Goal: Task Accomplishment & Management: Complete application form

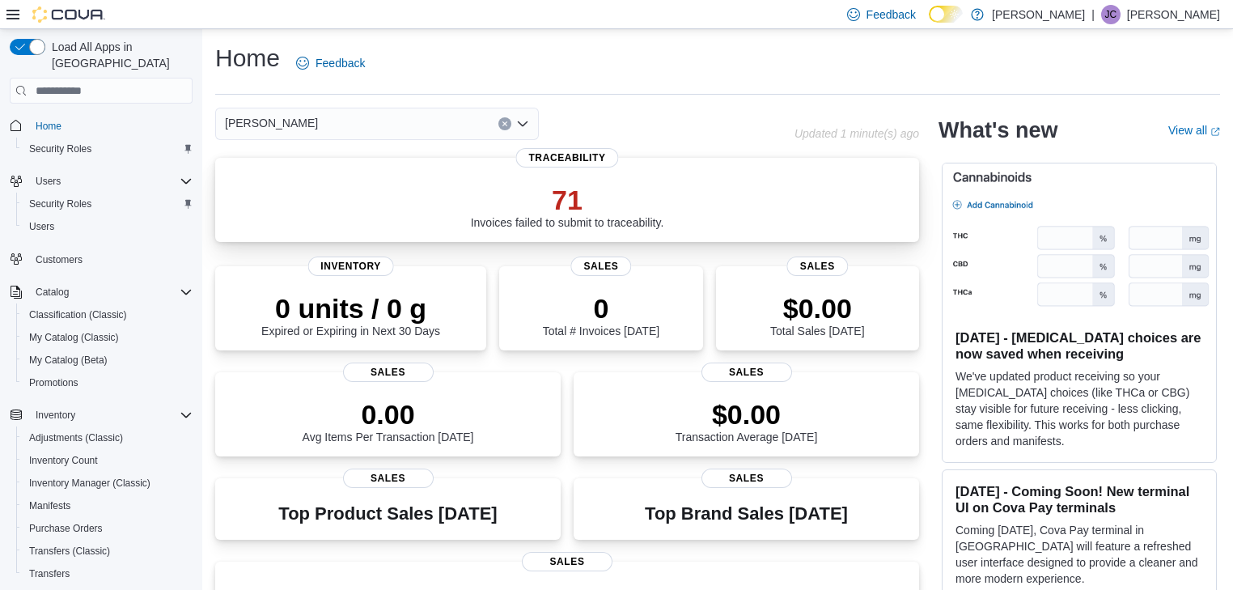
click at [592, 209] on p "71" at bounding box center [567, 200] width 193 height 32
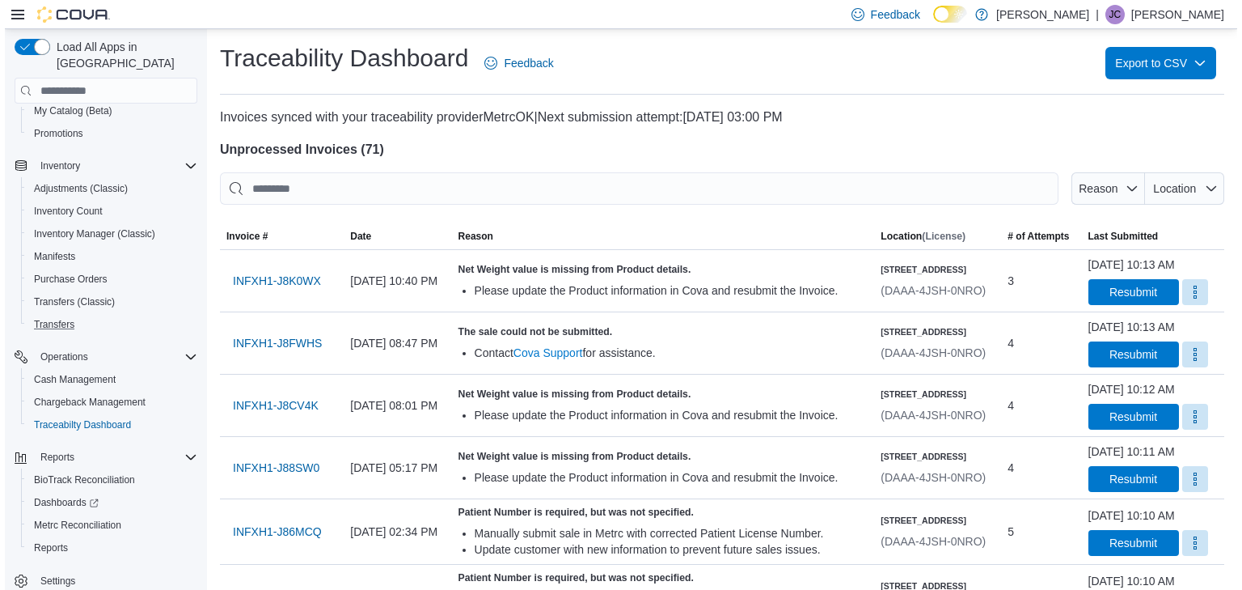
scroll to position [251, 0]
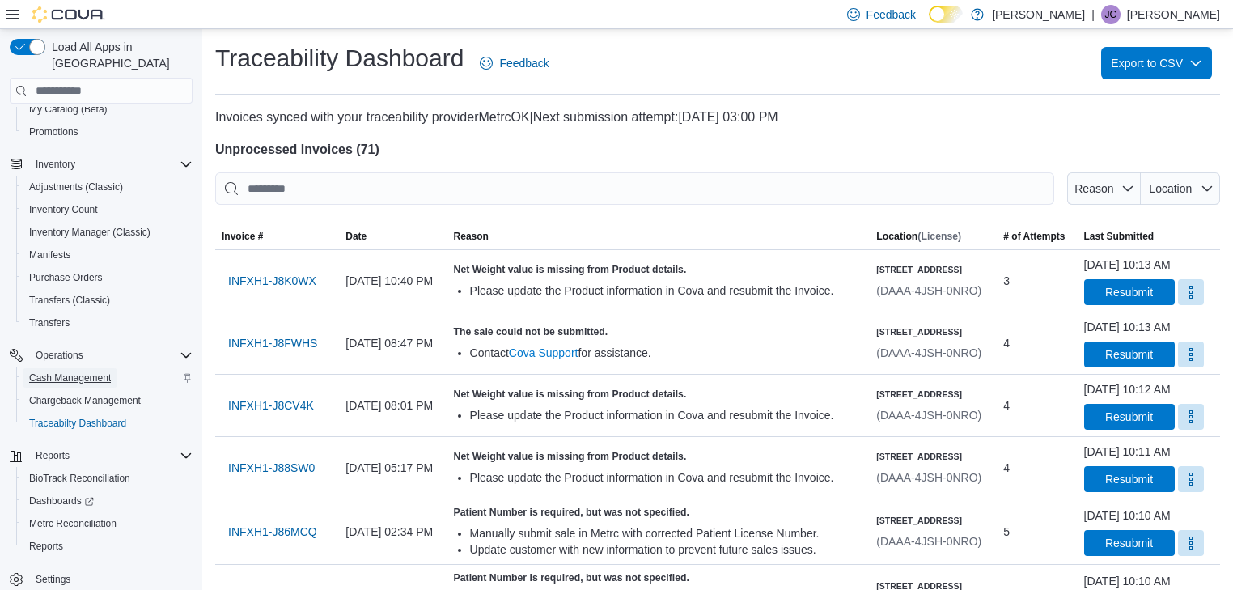
click at [83, 371] on span "Cash Management" at bounding box center [70, 377] width 82 height 13
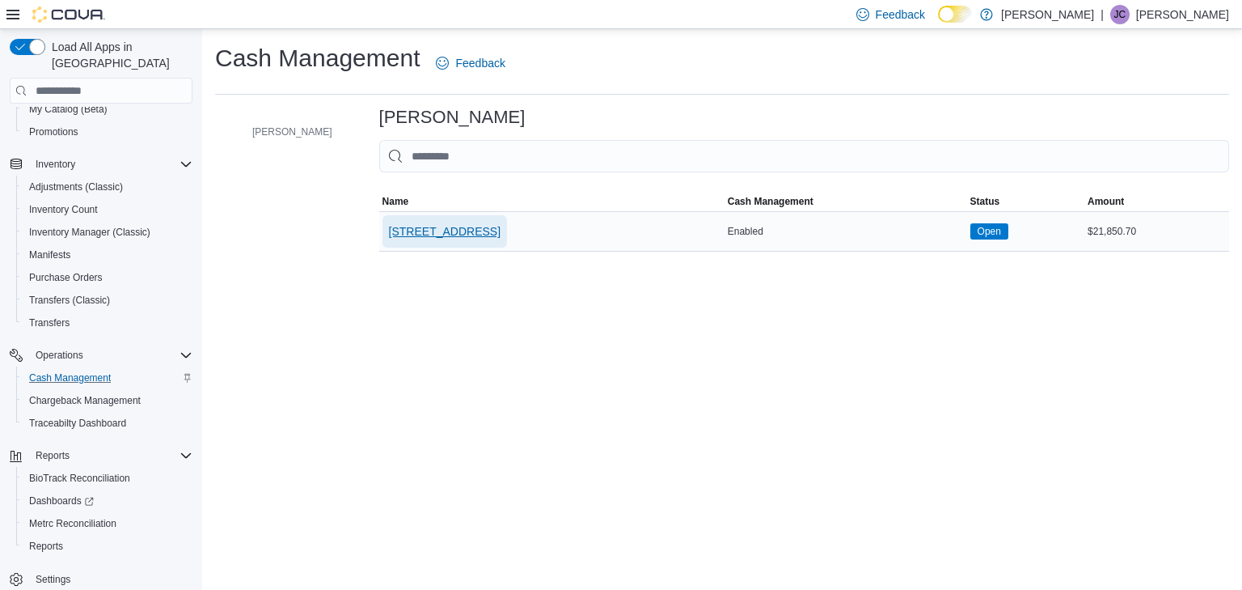
click at [393, 235] on span "[STREET_ADDRESS]" at bounding box center [445, 231] width 112 height 16
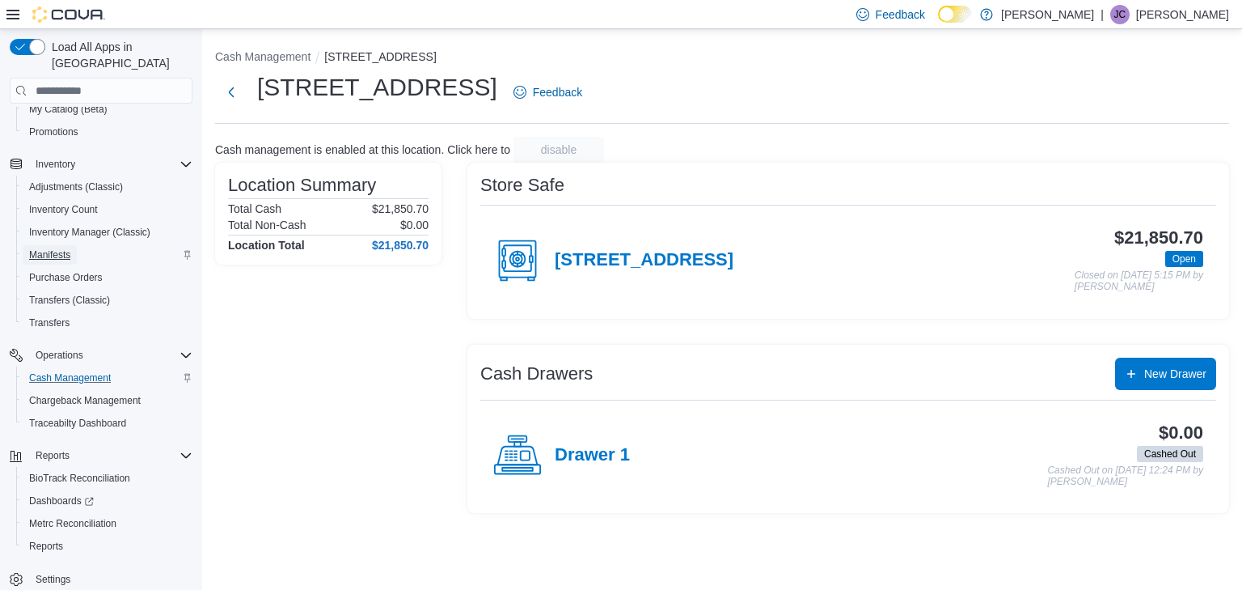
click at [51, 248] on span "Manifests" at bounding box center [49, 254] width 41 height 13
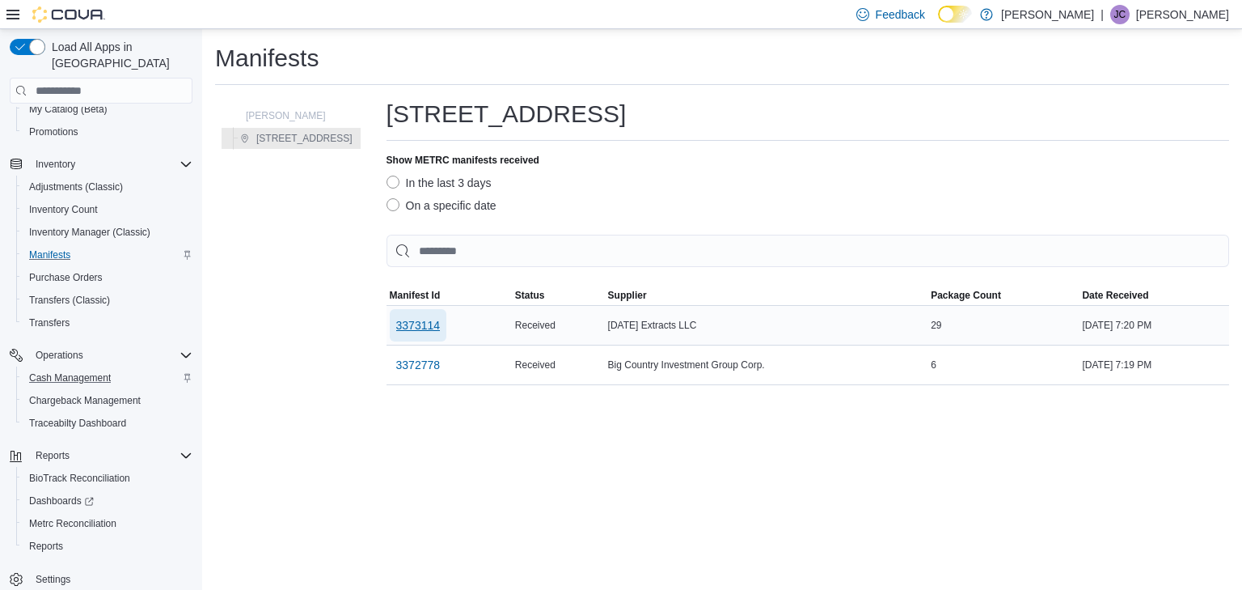
click at [413, 327] on span "3373114" at bounding box center [418, 325] width 44 height 16
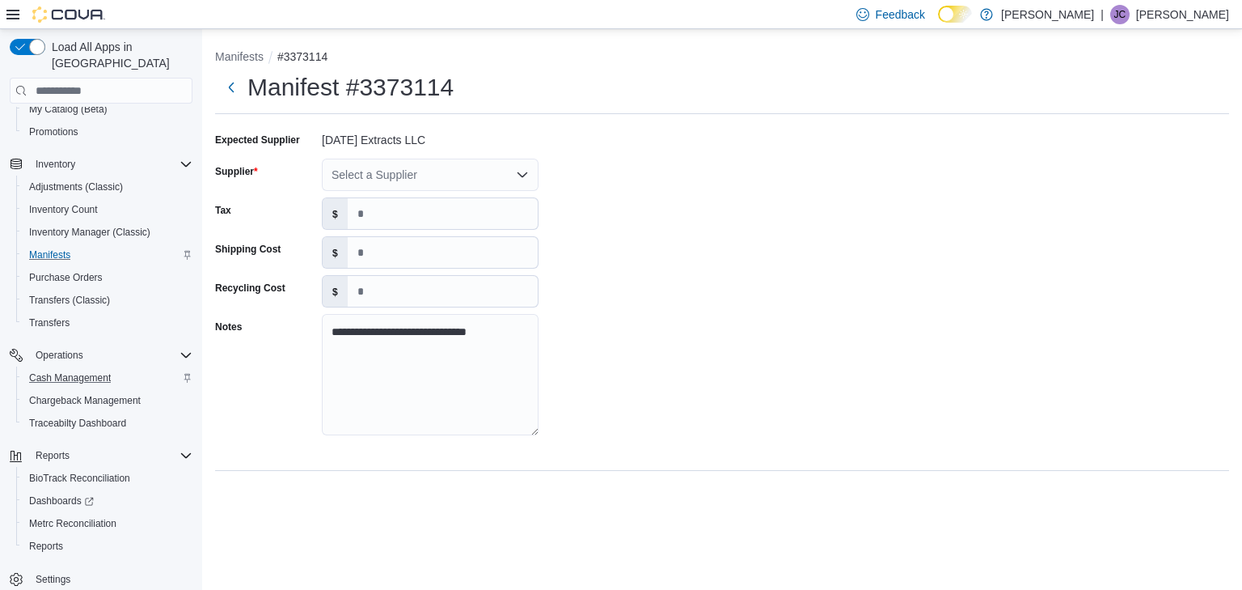
click at [524, 175] on icon "Open list of options" at bounding box center [523, 174] width 10 height 5
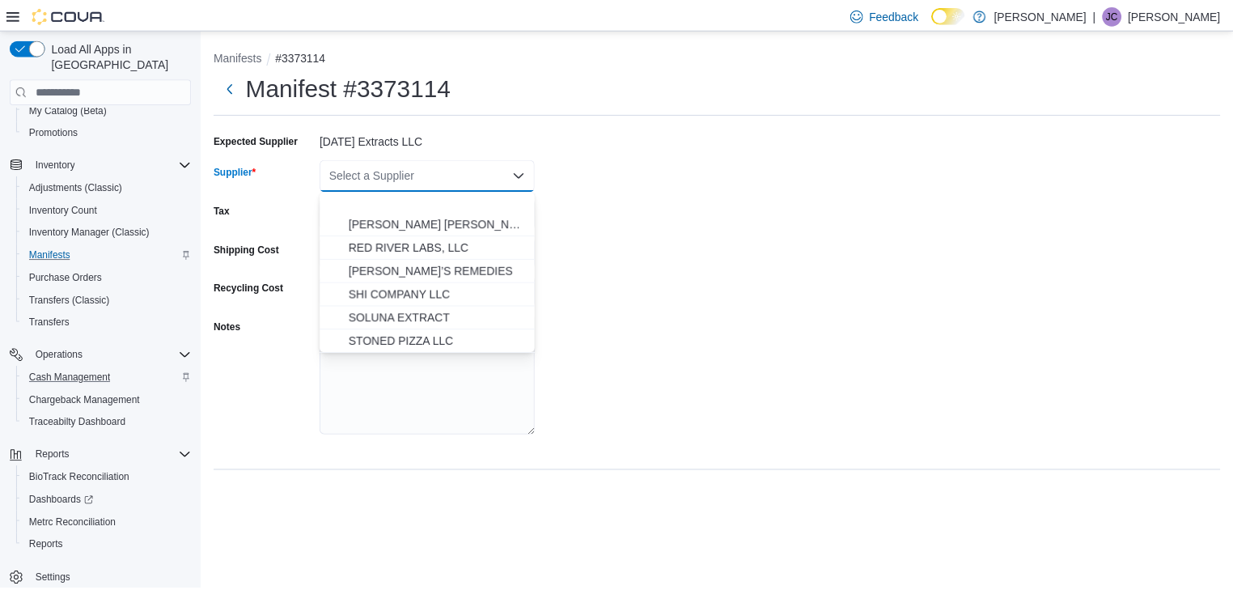
scroll to position [906, 0]
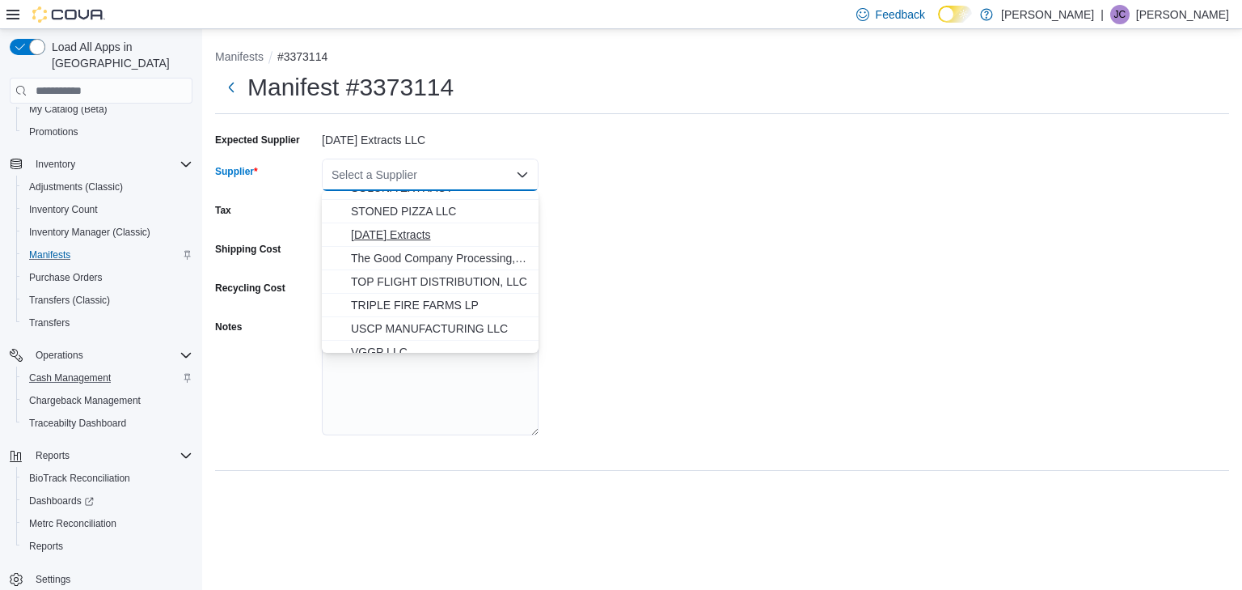
click at [395, 226] on span "[DATE] Extracts" at bounding box center [440, 234] width 178 height 16
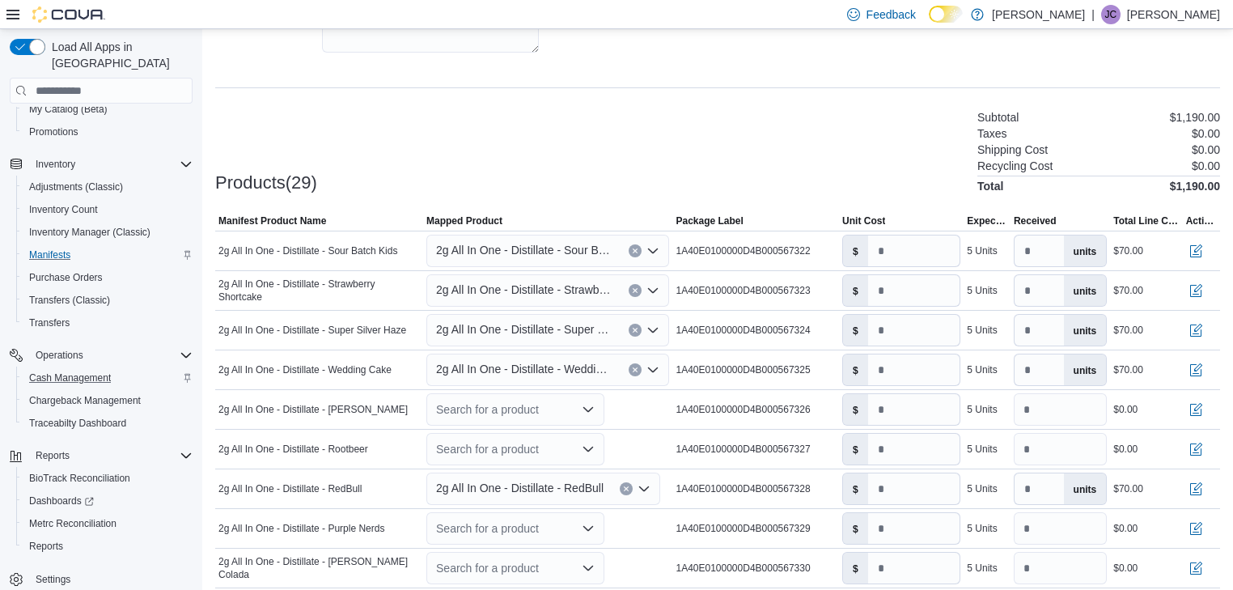
scroll to position [388, 0]
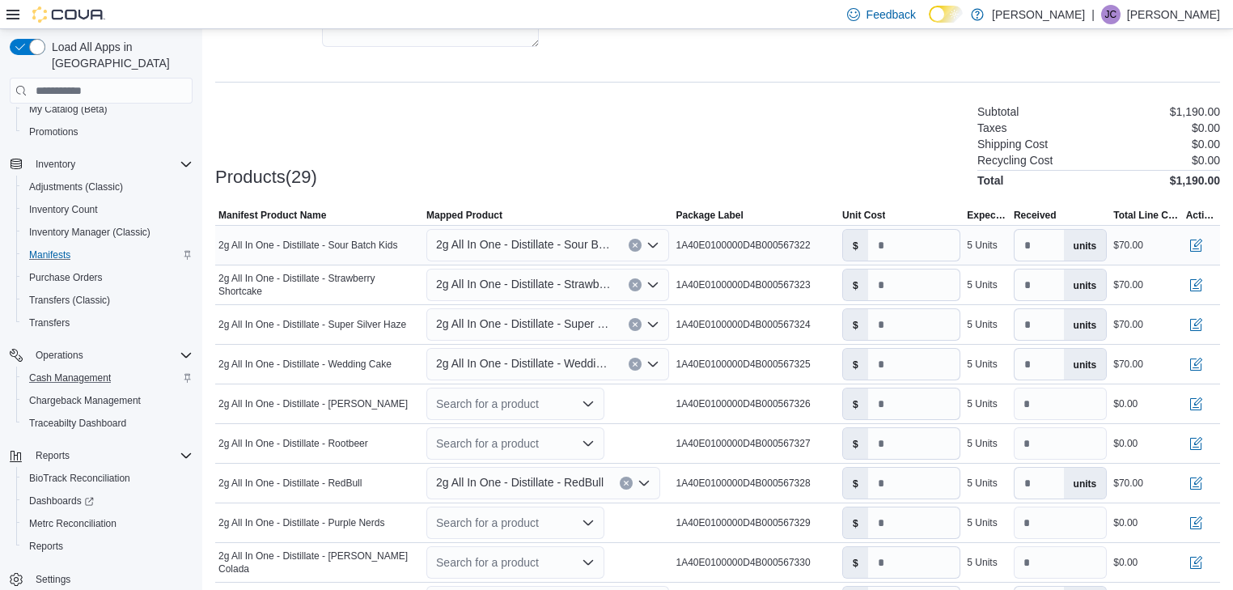
click at [658, 243] on icon "Open list of options" at bounding box center [652, 245] width 13 height 13
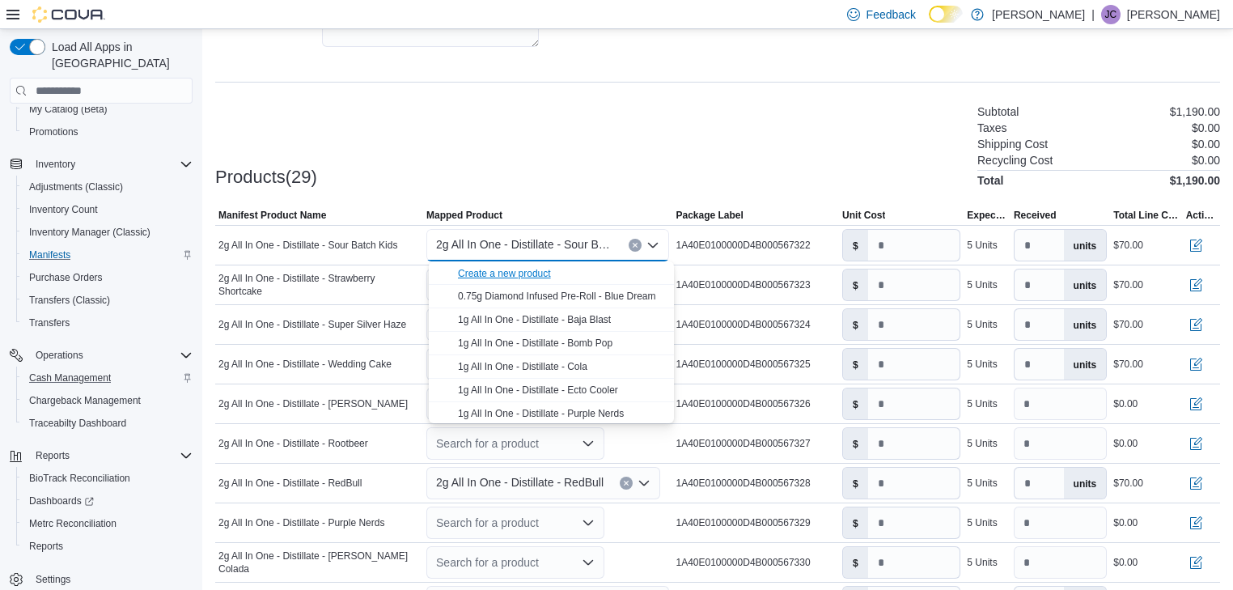
click at [511, 269] on div "Create a new product" at bounding box center [504, 273] width 93 height 13
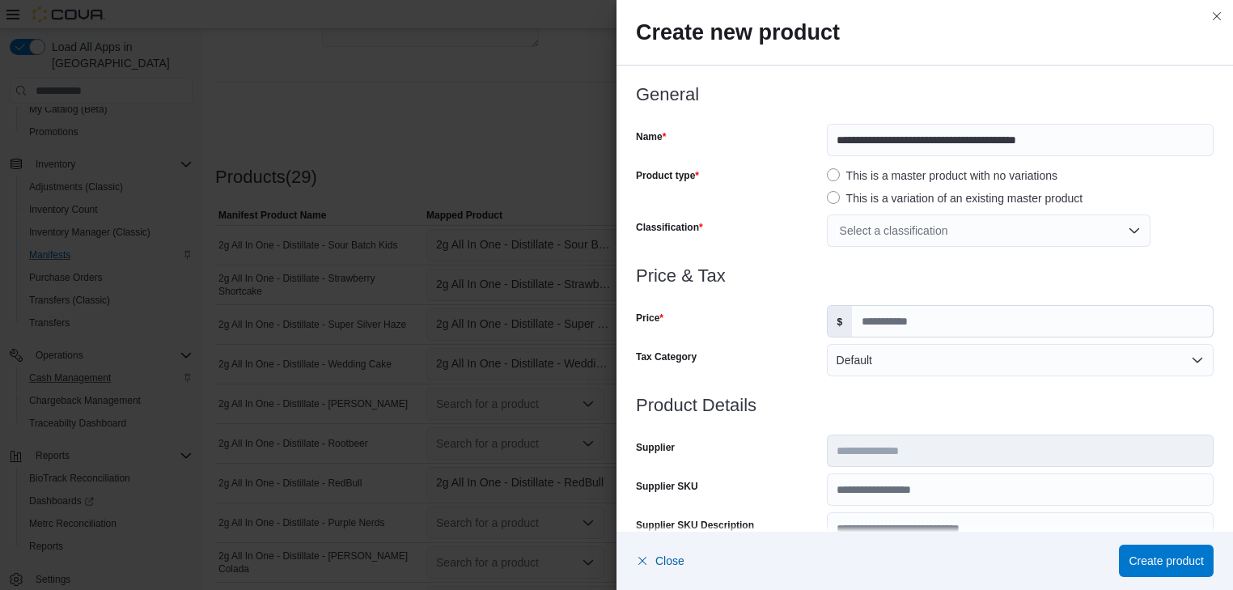
click at [1131, 230] on div "Select a classification" at bounding box center [989, 230] width 324 height 32
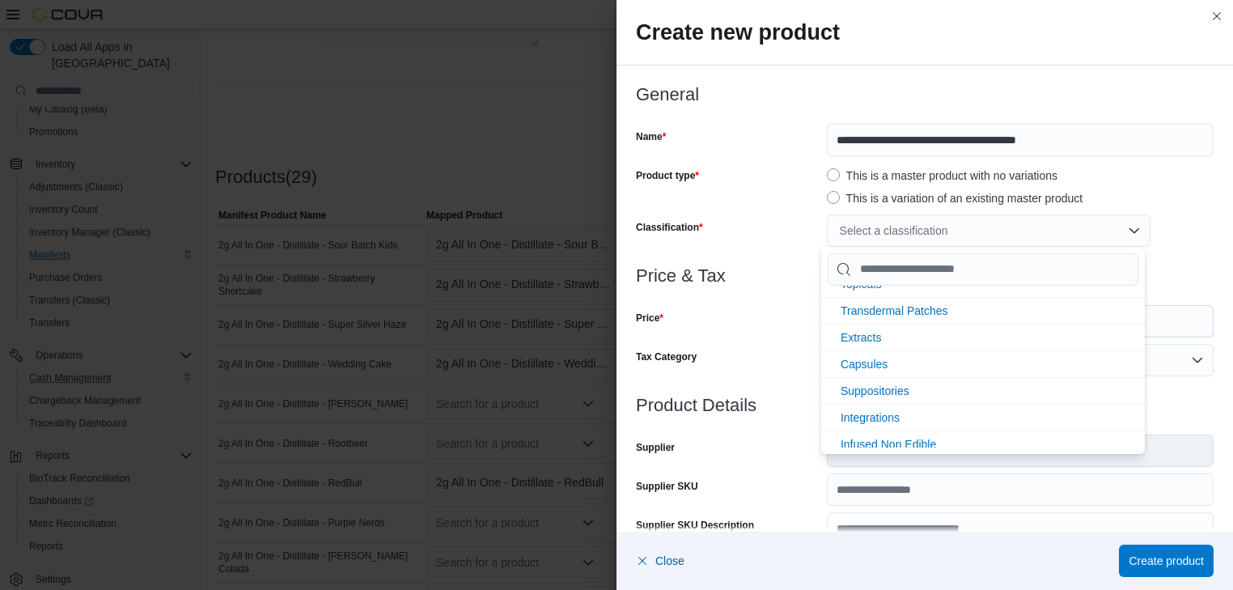
scroll to position [345, 0]
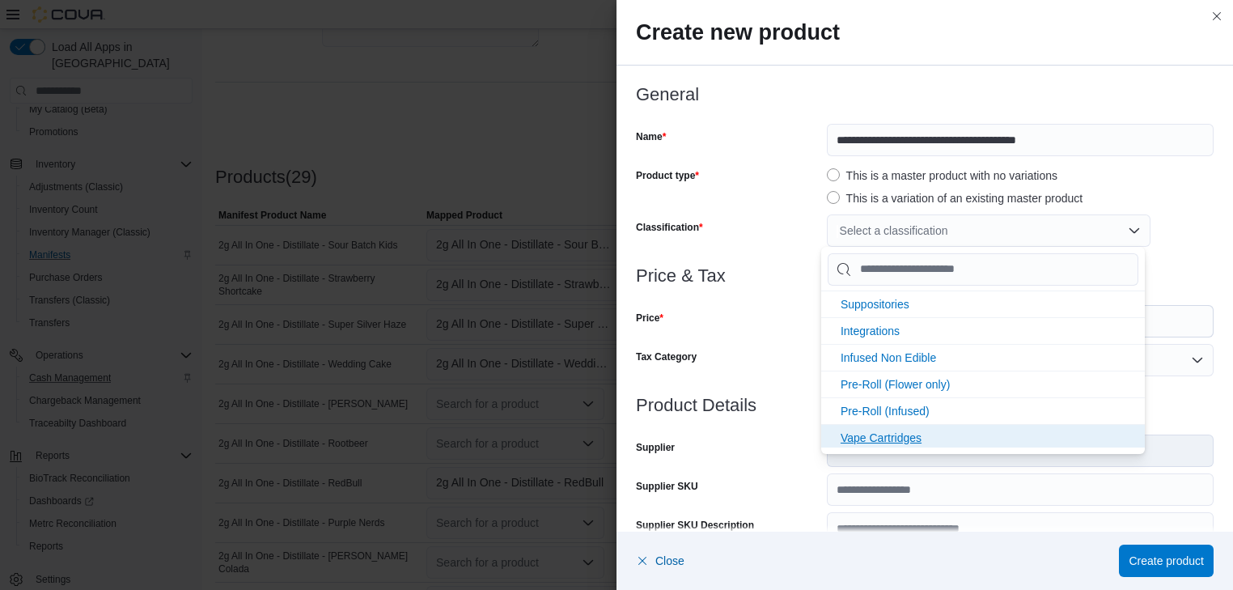
click at [906, 433] on span "Vape Cartridges" at bounding box center [880, 437] width 81 height 13
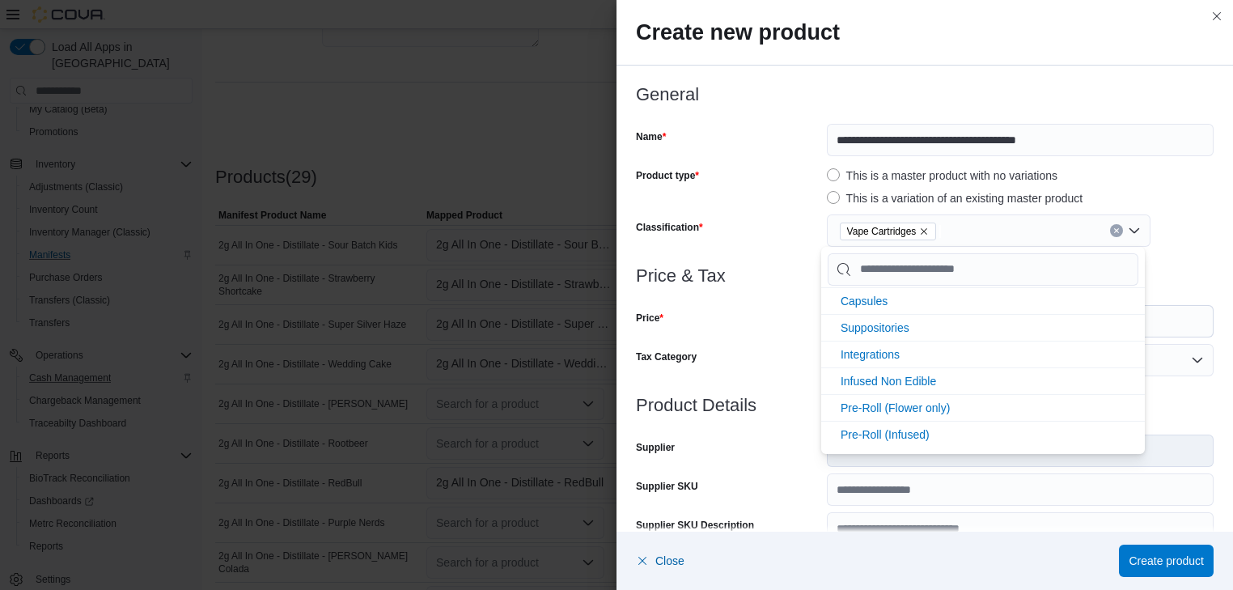
scroll to position [319, 0]
click at [761, 355] on div "Tax Category" at bounding box center [728, 360] width 184 height 32
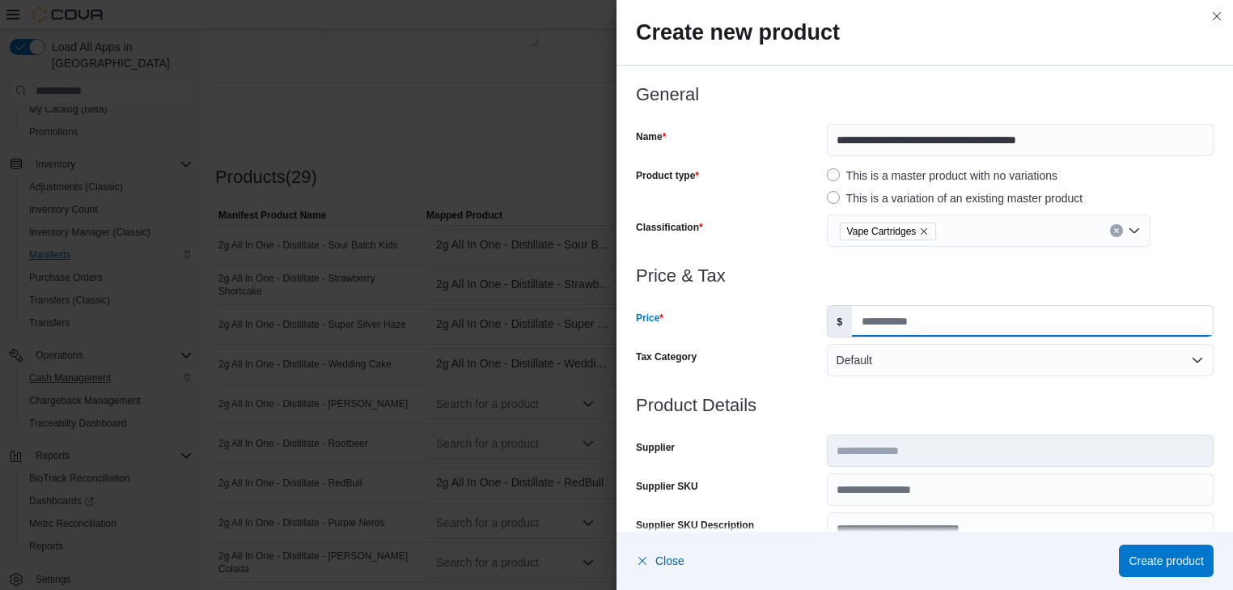
click at [857, 321] on input "Price" at bounding box center [1032, 321] width 361 height 31
type input "**"
click at [1148, 556] on span "Create product" at bounding box center [1165, 560] width 75 height 16
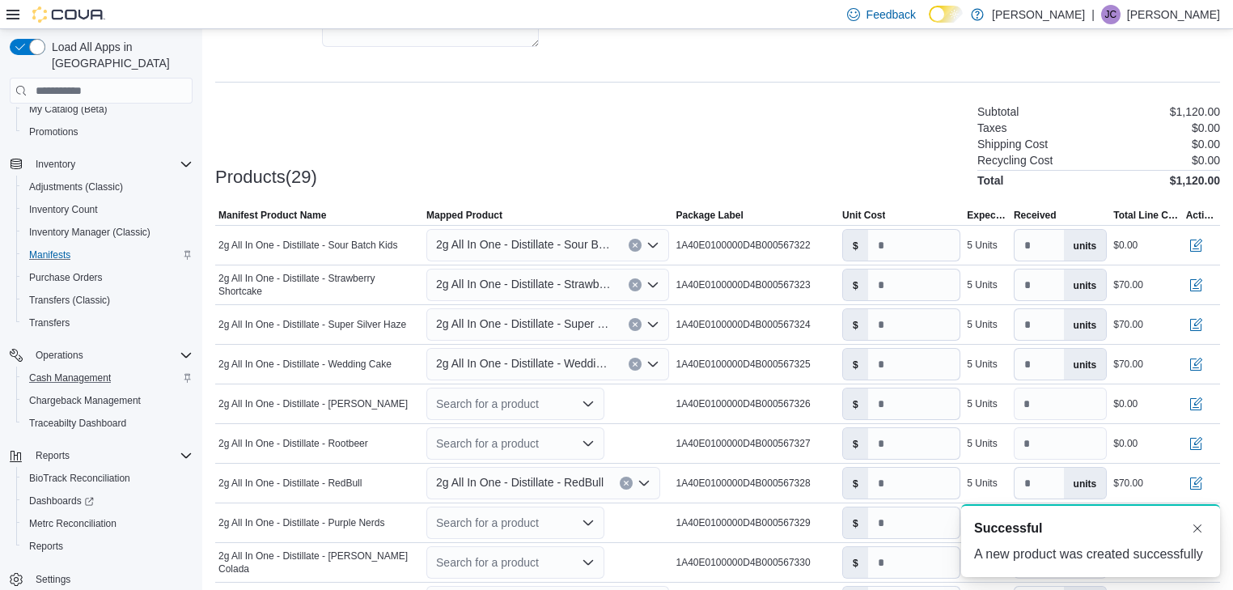
scroll to position [0, 0]
click at [886, 249] on input "number" at bounding box center [914, 245] width 92 height 31
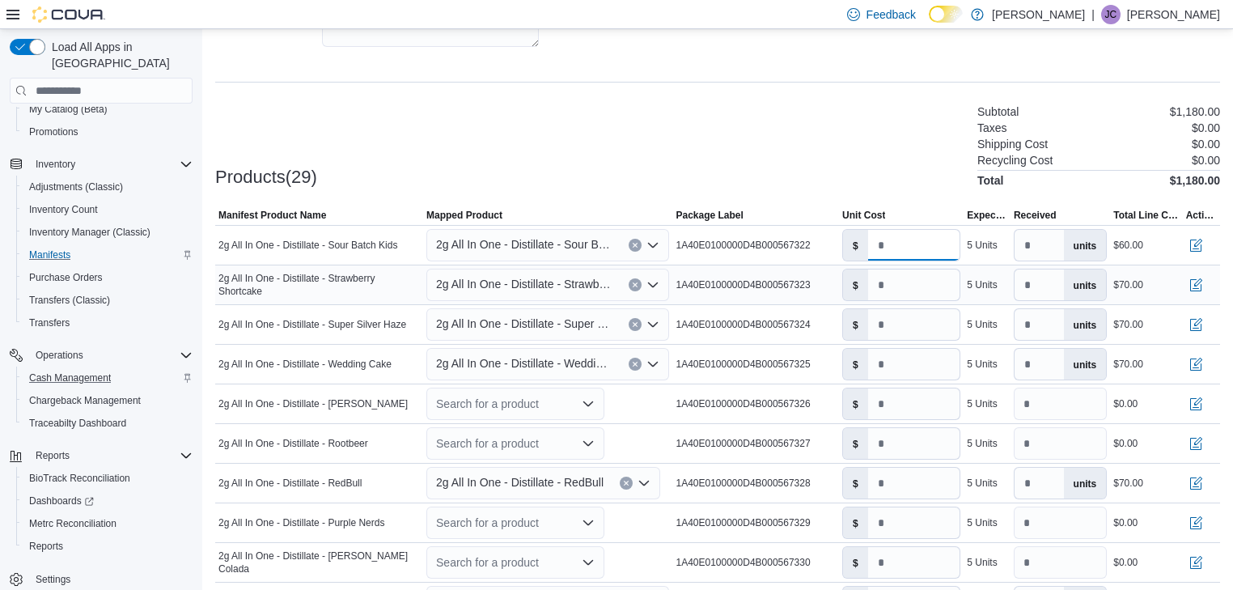
type input "**"
click at [657, 281] on icon "Open list of options" at bounding box center [652, 284] width 13 height 13
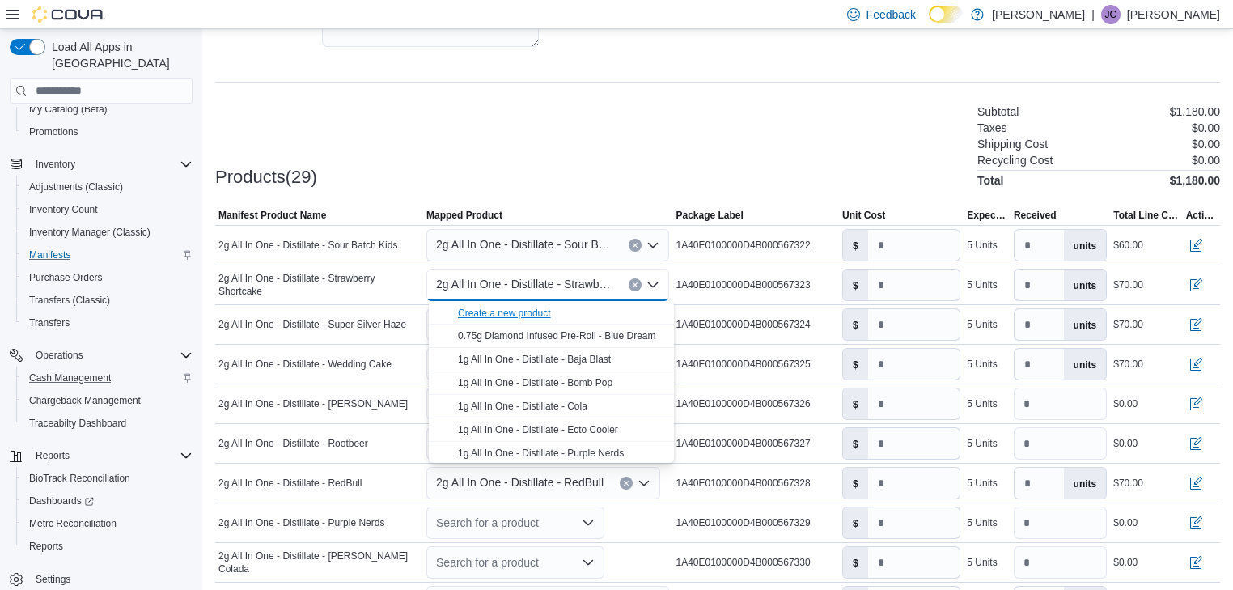
click at [504, 315] on div "Create a new product" at bounding box center [504, 313] width 93 height 13
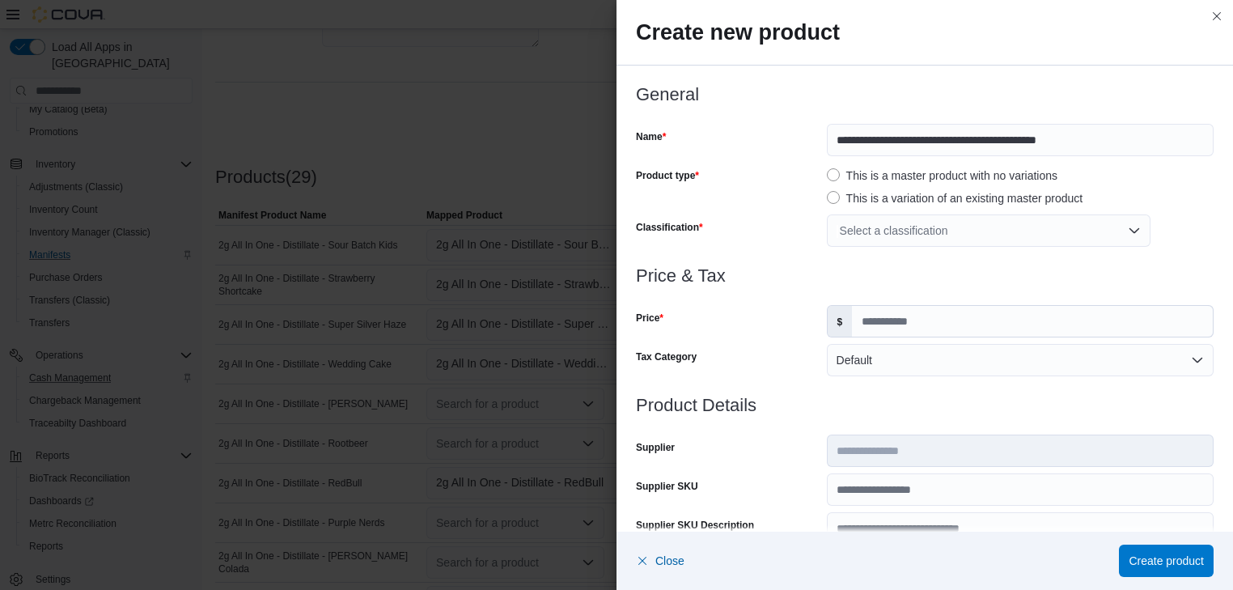
click at [1126, 230] on div "Select a classification" at bounding box center [989, 230] width 324 height 32
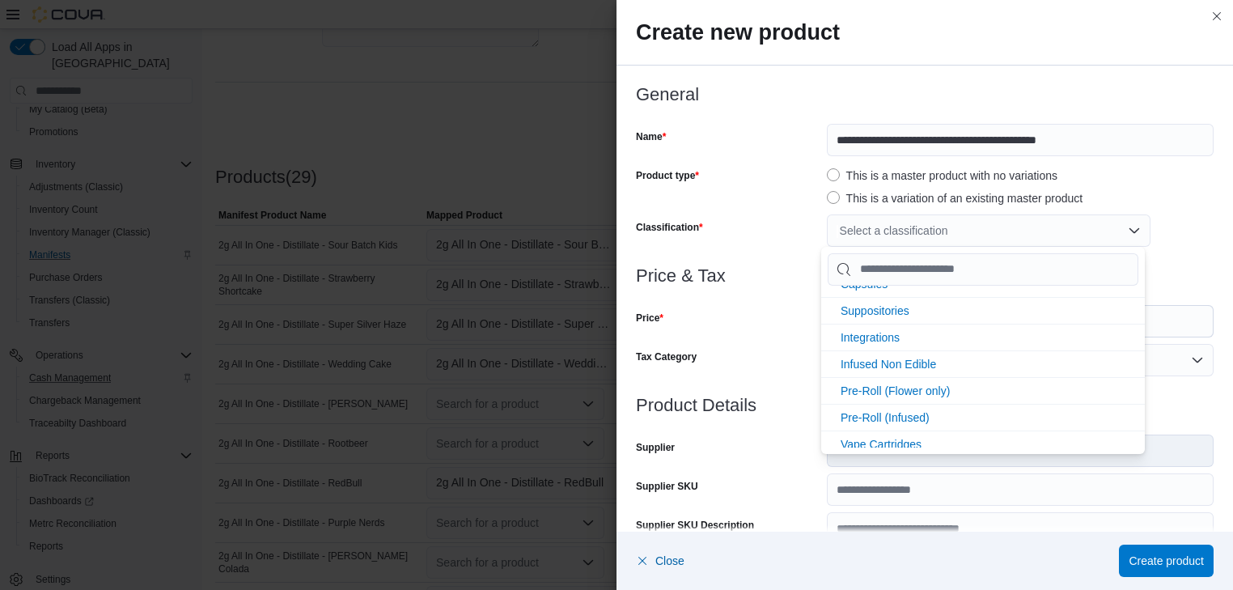
scroll to position [345, 0]
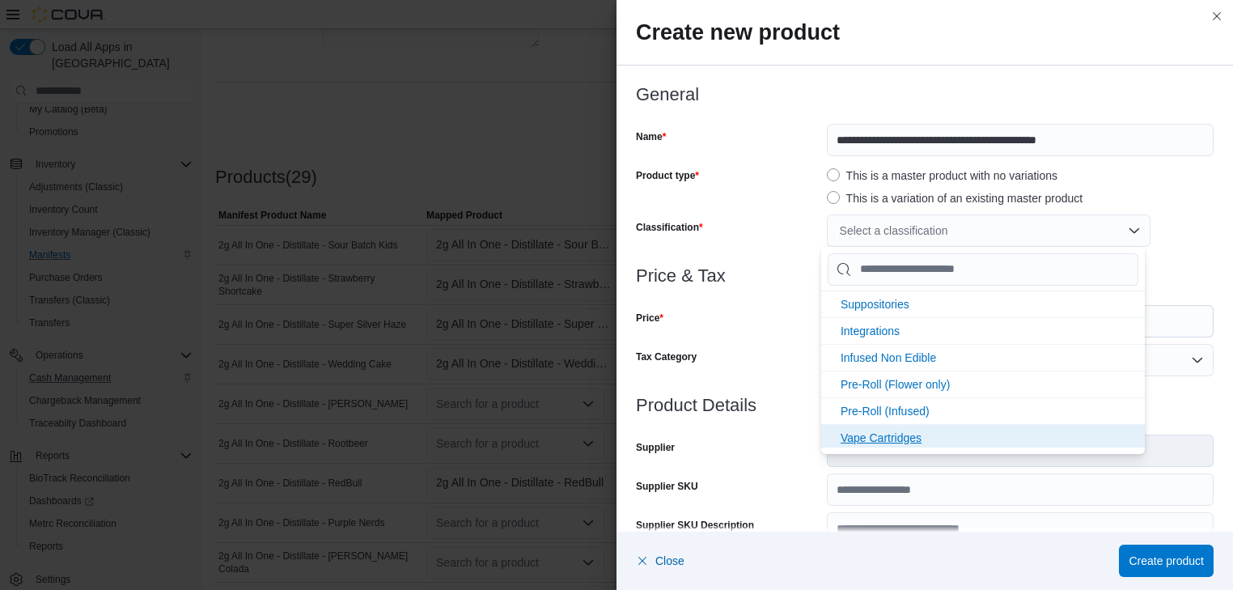
click at [886, 437] on span "Vape Cartridges" at bounding box center [880, 437] width 81 height 13
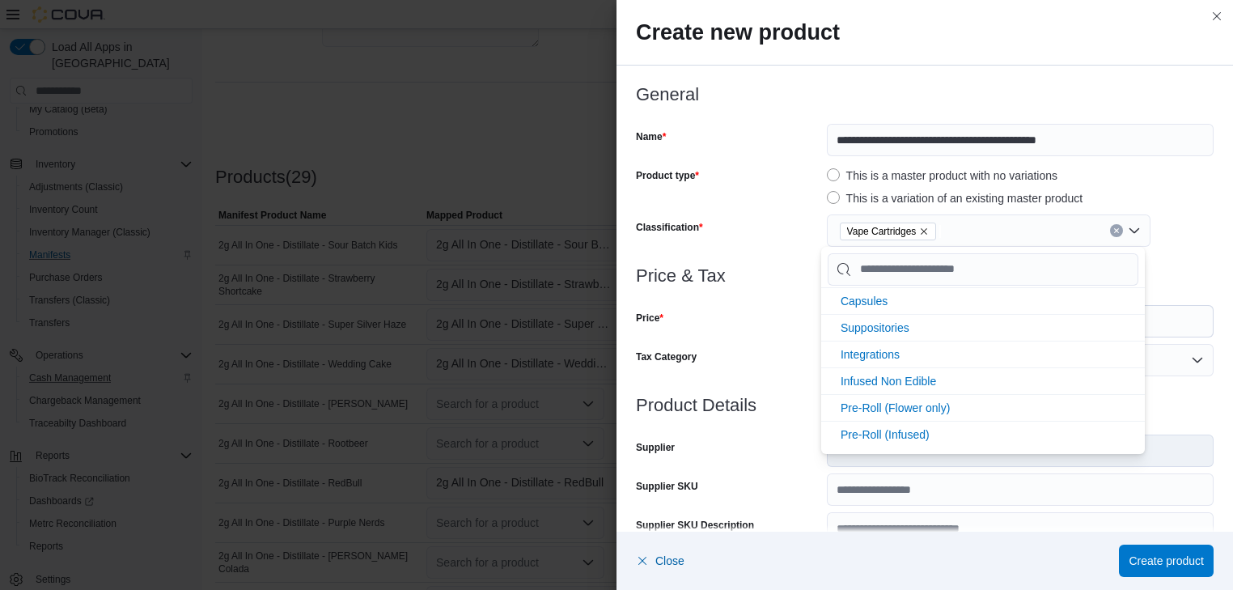
scroll to position [319, 0]
click at [754, 332] on div "Price" at bounding box center [728, 321] width 184 height 32
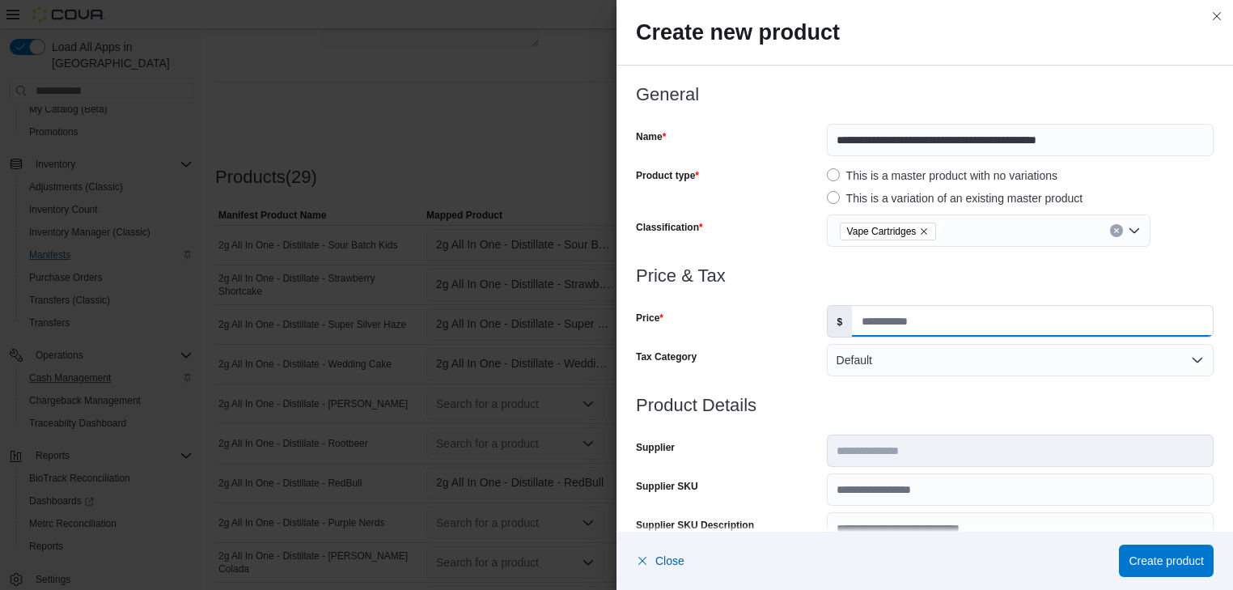
click at [860, 319] on input "Price" at bounding box center [1032, 321] width 361 height 31
type input "**"
click at [1176, 556] on span "Create product" at bounding box center [1165, 560] width 75 height 16
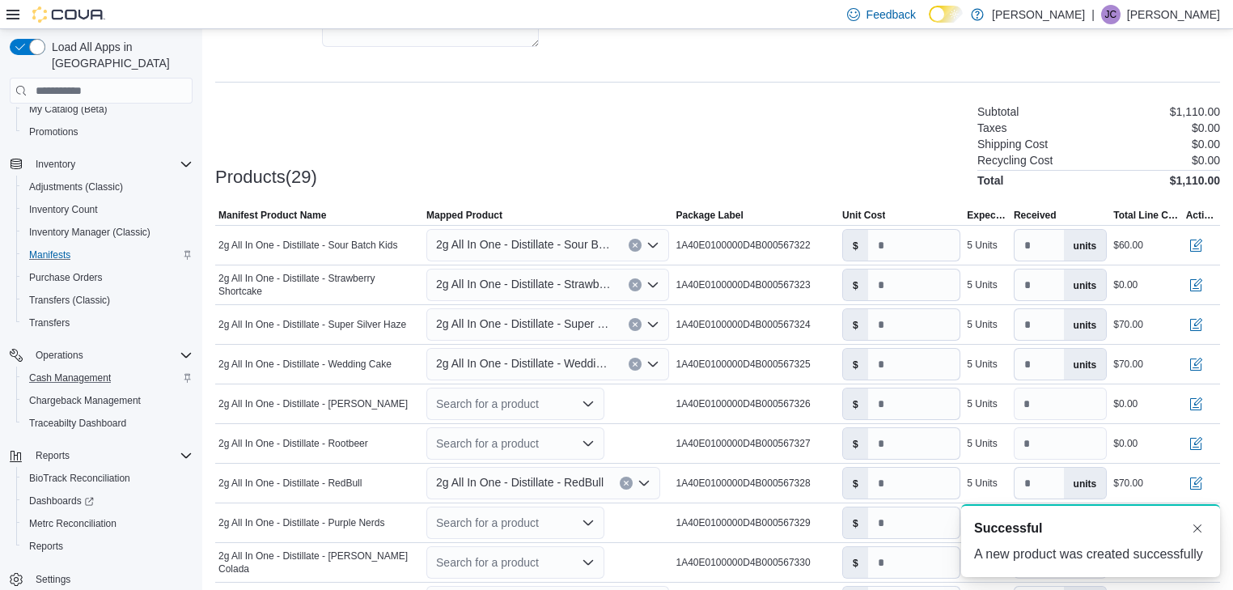
scroll to position [0, 0]
click at [657, 284] on icon "Open list of options" at bounding box center [652, 284] width 13 height 13
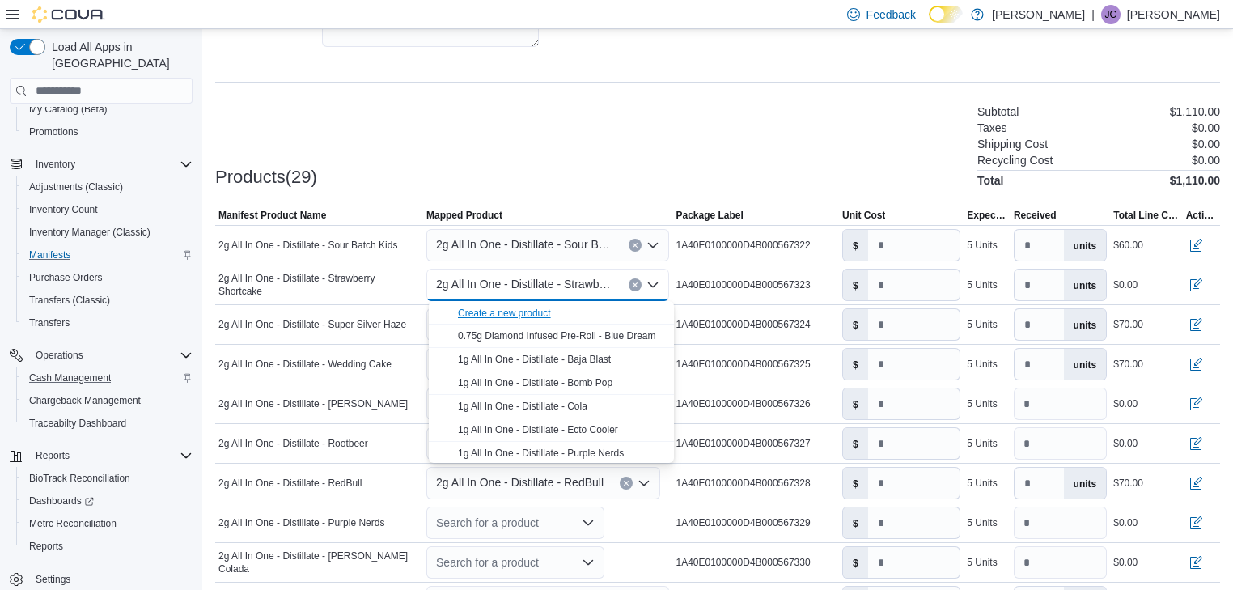
click at [541, 310] on div "Create a new product" at bounding box center [504, 313] width 93 height 13
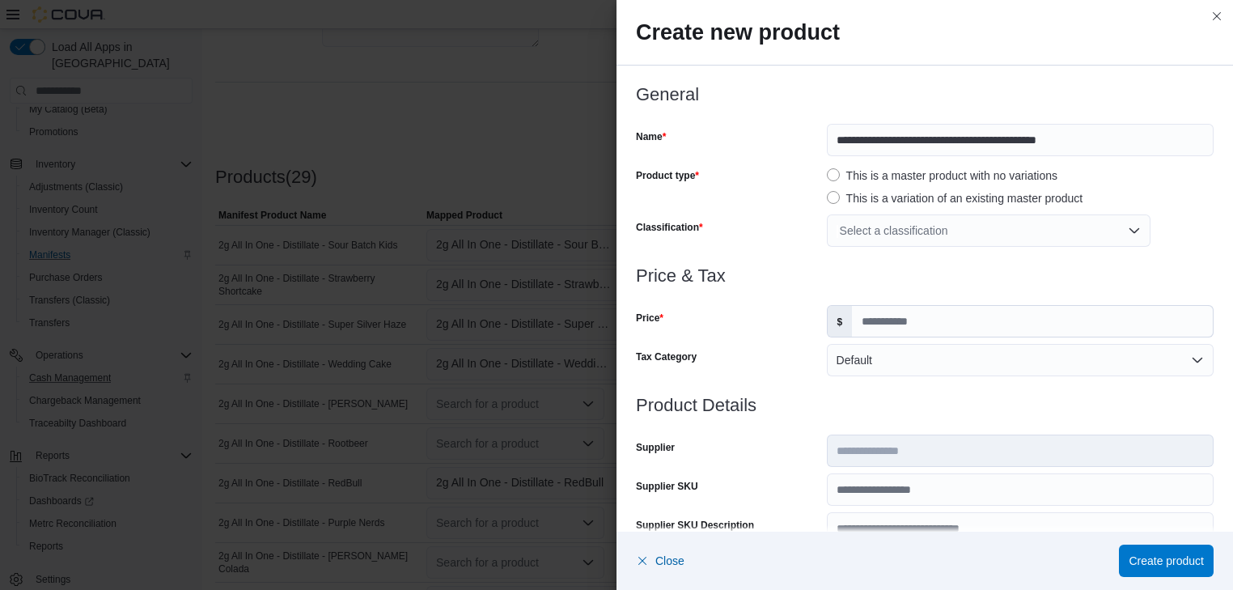
click at [1123, 230] on div "Select a classification" at bounding box center [989, 230] width 324 height 32
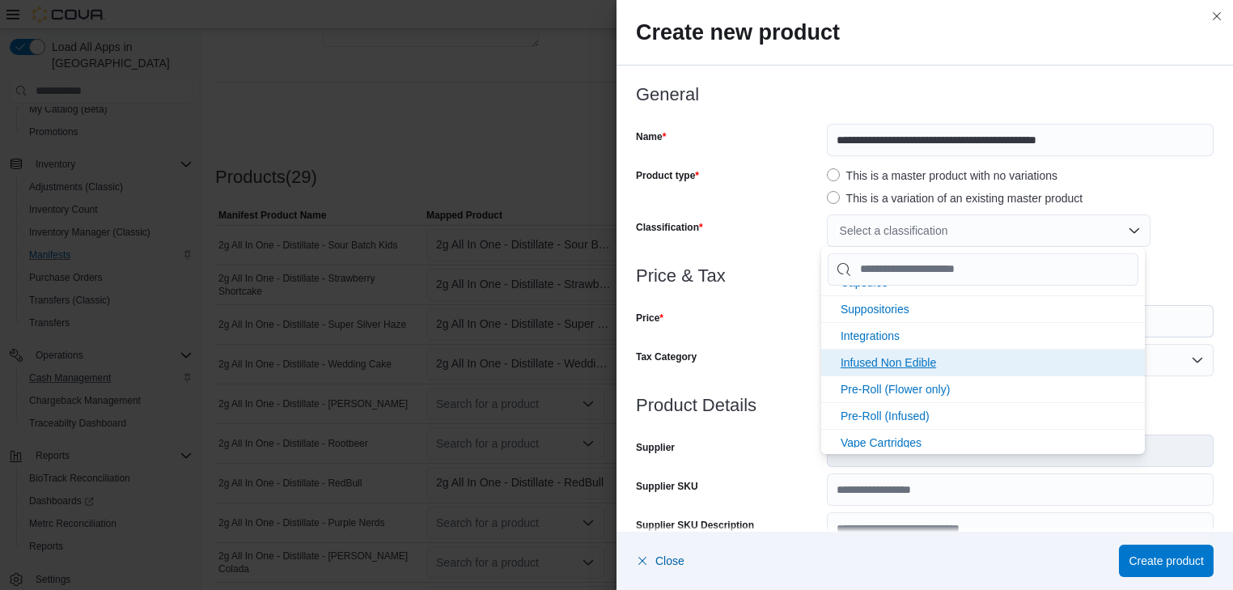
scroll to position [345, 0]
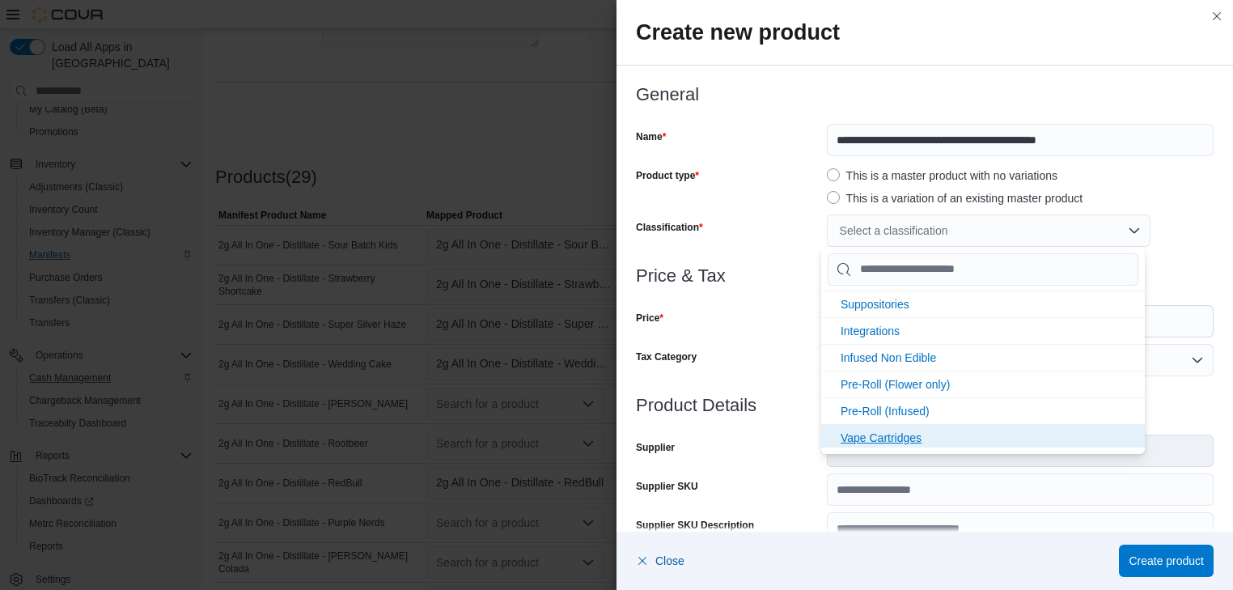
click at [895, 431] on span "Vape Cartridges" at bounding box center [880, 437] width 81 height 13
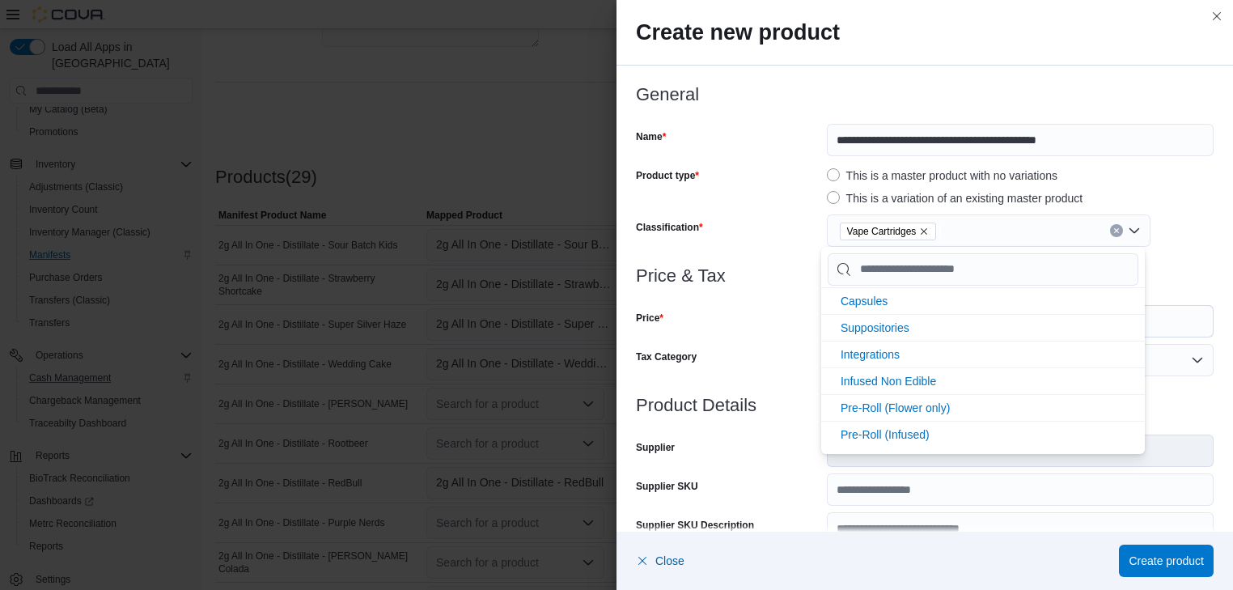
scroll to position [319, 0]
click at [725, 336] on div "Price" at bounding box center [728, 321] width 184 height 32
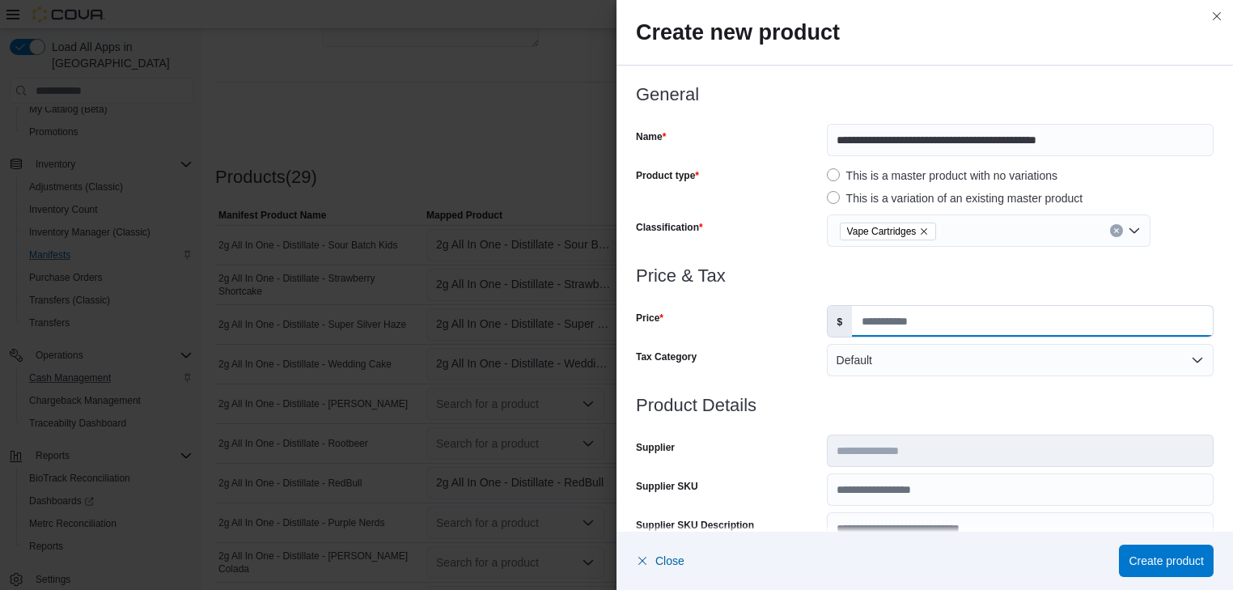
click at [864, 323] on input "Price" at bounding box center [1032, 321] width 361 height 31
type input "**"
click at [775, 380] on div at bounding box center [924, 385] width 577 height 19
click at [1186, 557] on span "Create product" at bounding box center [1165, 560] width 75 height 16
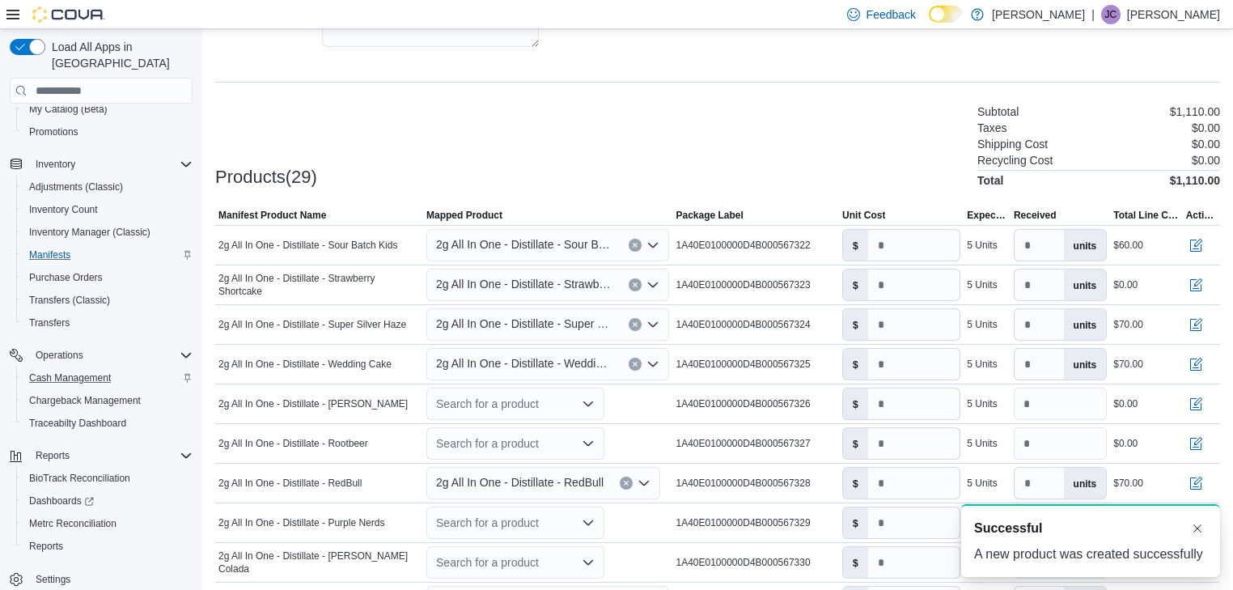
scroll to position [0, 0]
click at [882, 285] on input "number" at bounding box center [914, 284] width 92 height 31
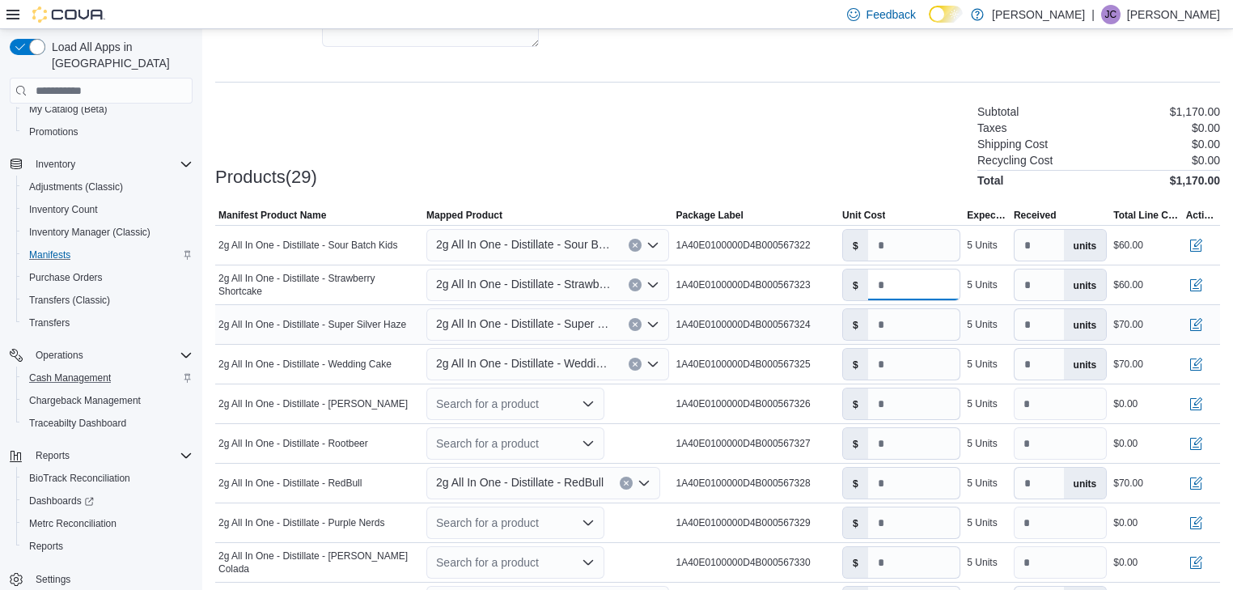
type input "**"
click at [658, 323] on icon "Open list of options" at bounding box center [652, 324] width 13 height 13
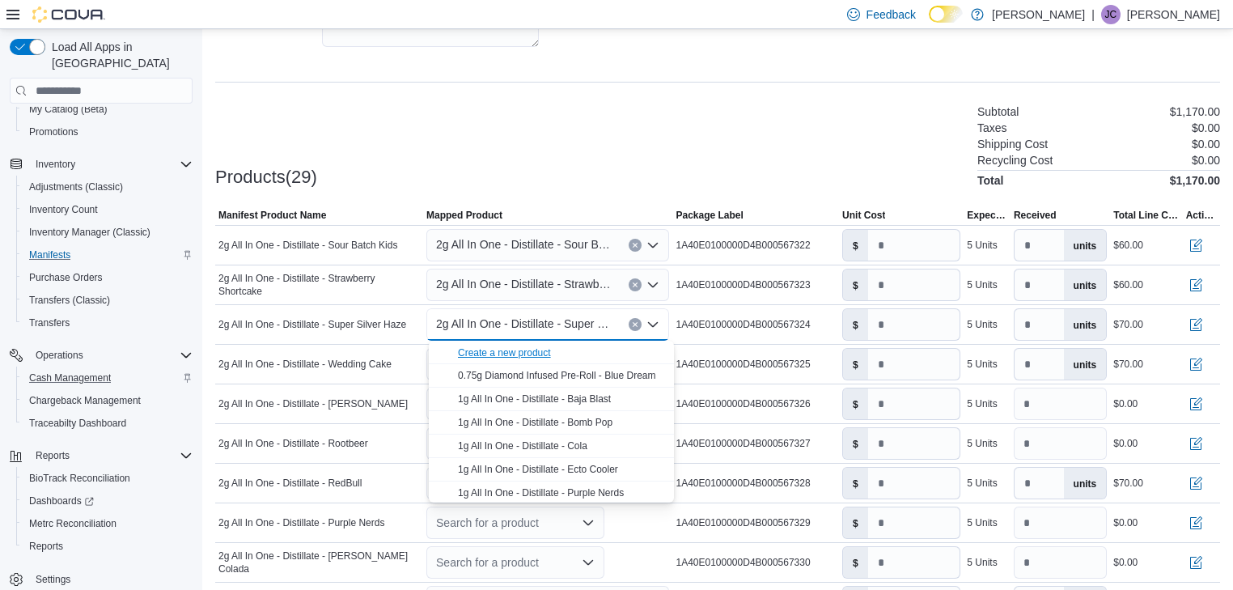
click at [512, 355] on div "Create a new product" at bounding box center [504, 352] width 93 height 13
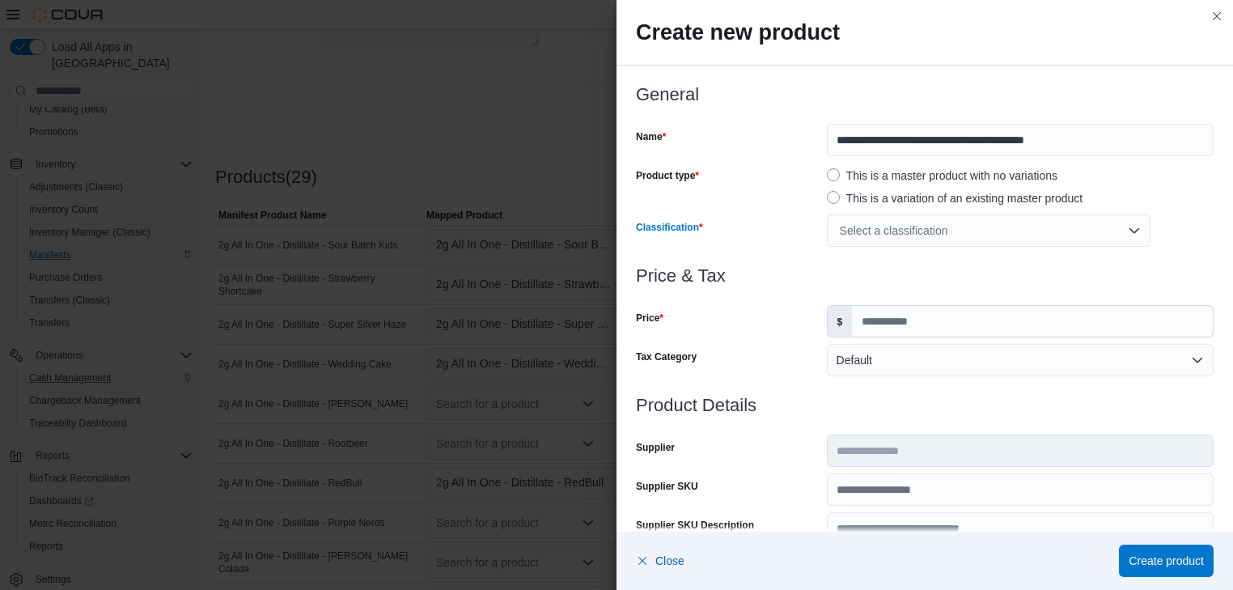
click at [1085, 226] on div "Select a classification" at bounding box center [989, 230] width 324 height 32
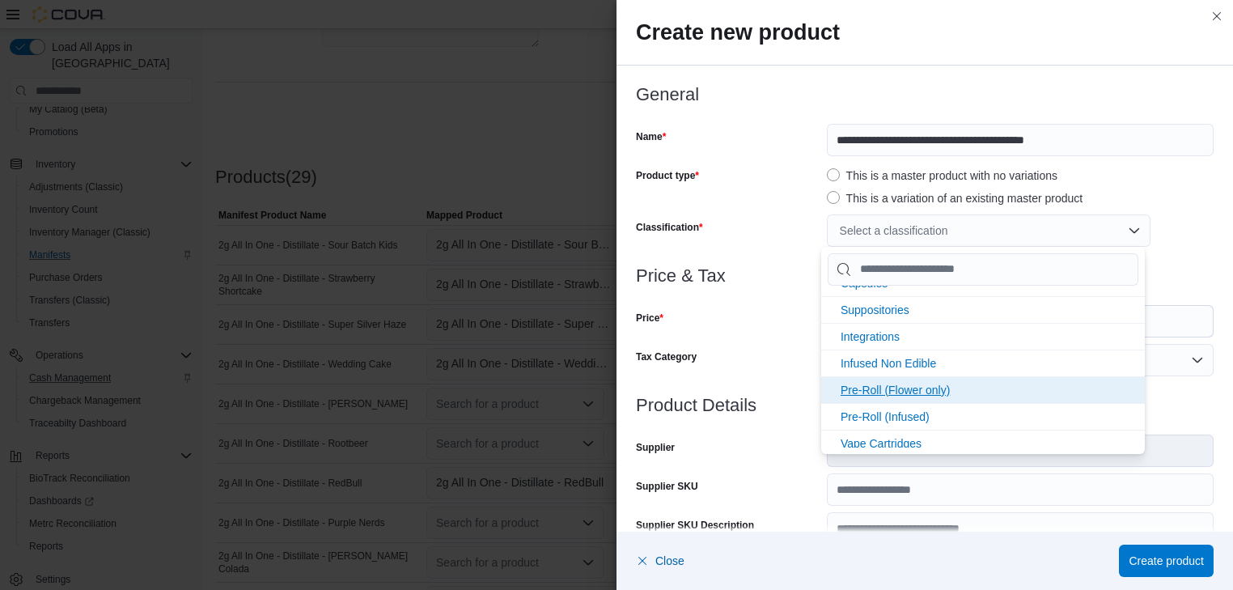
scroll to position [345, 0]
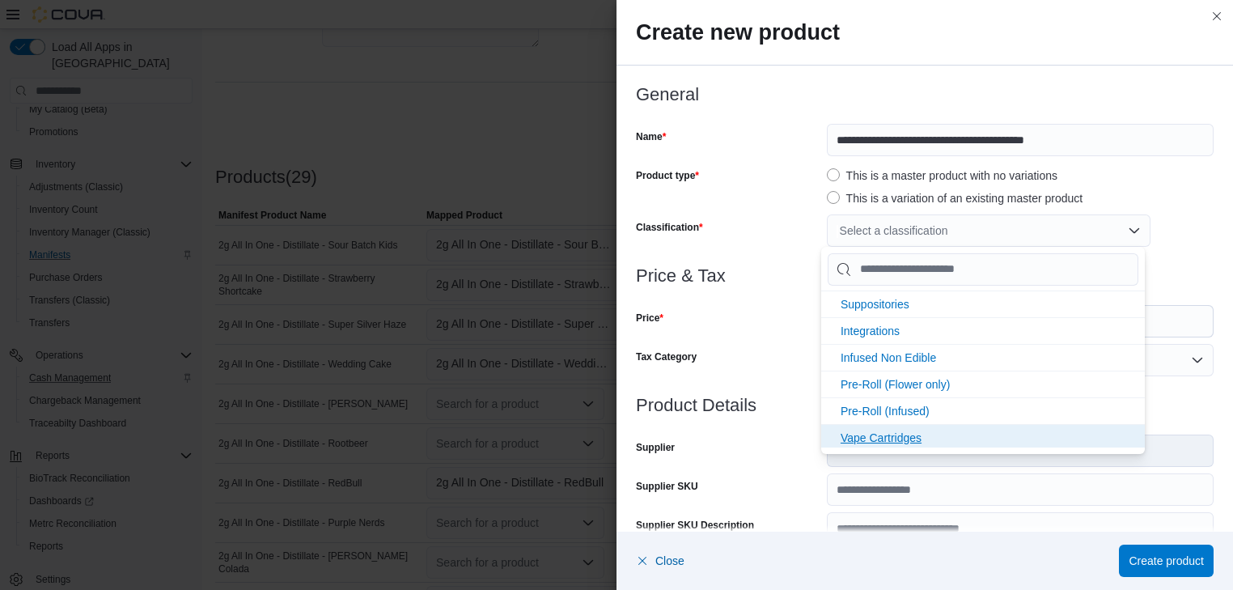
click at [886, 433] on span "Vape Cartridges" at bounding box center [880, 437] width 81 height 13
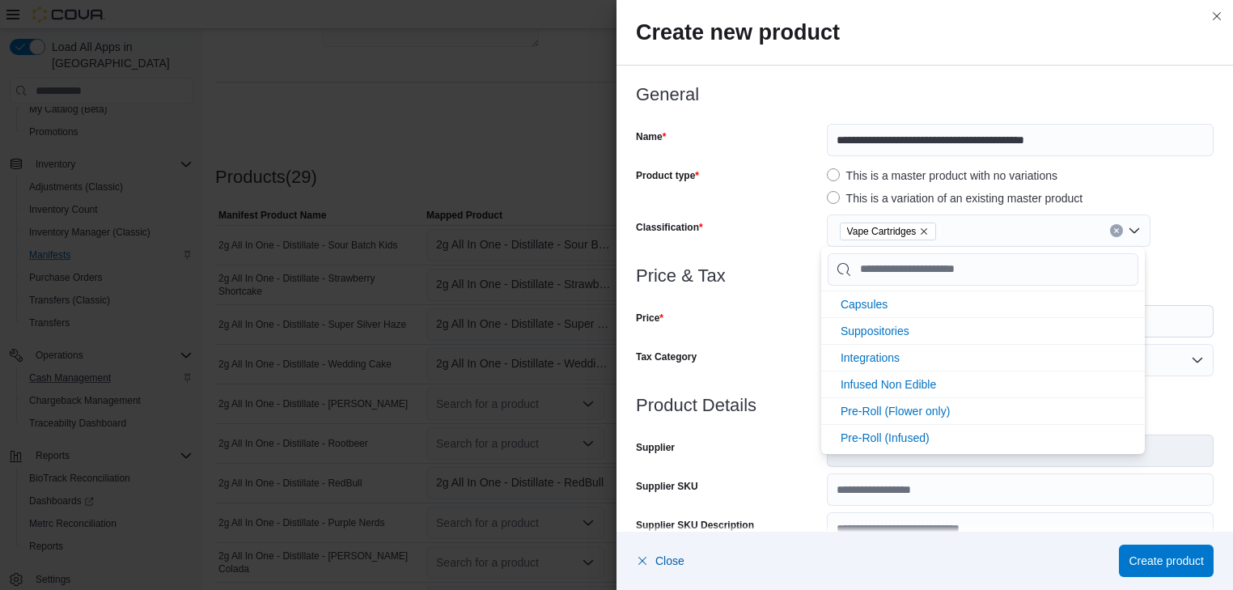
click at [769, 336] on div "Price" at bounding box center [728, 321] width 184 height 32
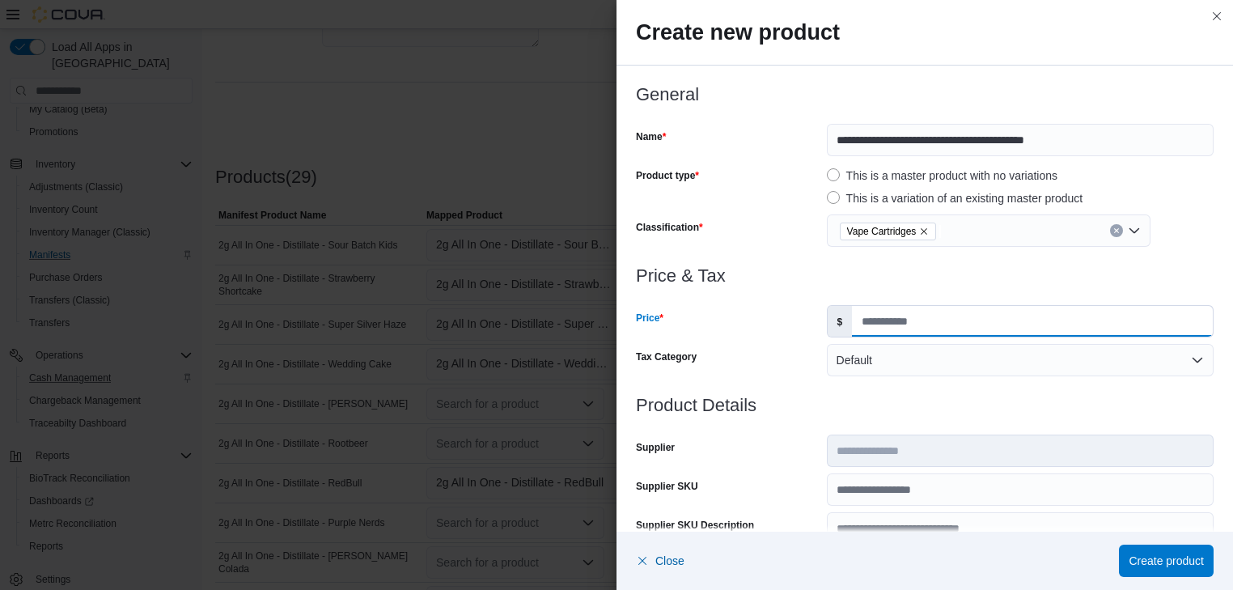
click at [859, 323] on input "Price" at bounding box center [1032, 321] width 361 height 31
type input "**"
click at [1183, 560] on span "Create product" at bounding box center [1165, 560] width 75 height 16
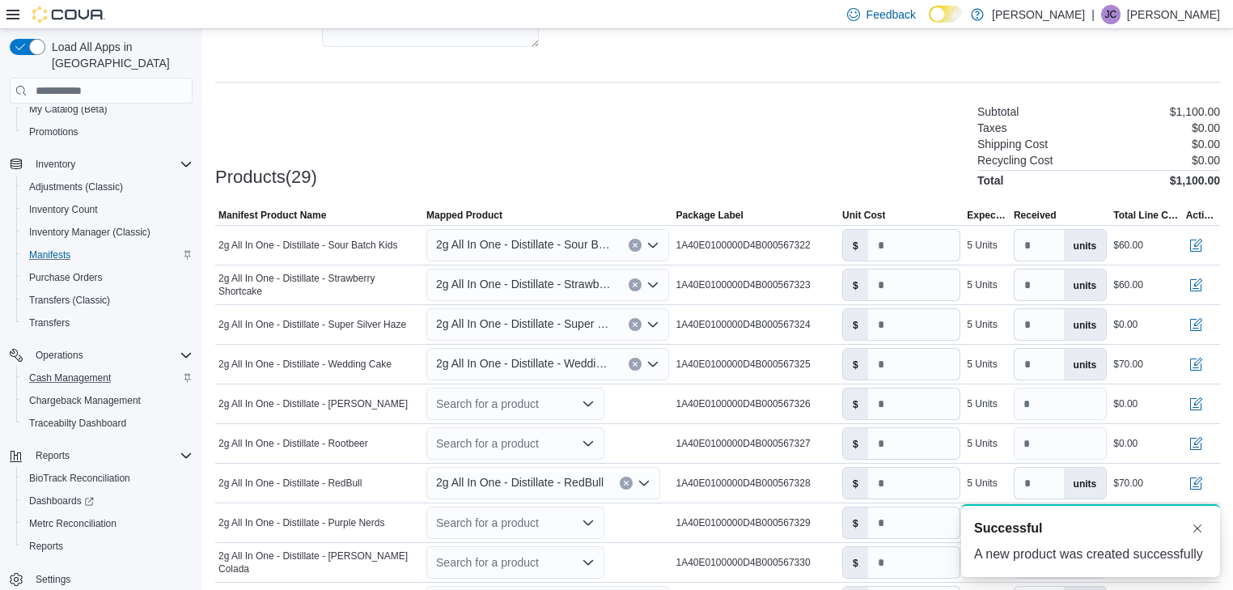
scroll to position [0, 0]
click at [879, 324] on input "number" at bounding box center [914, 324] width 92 height 31
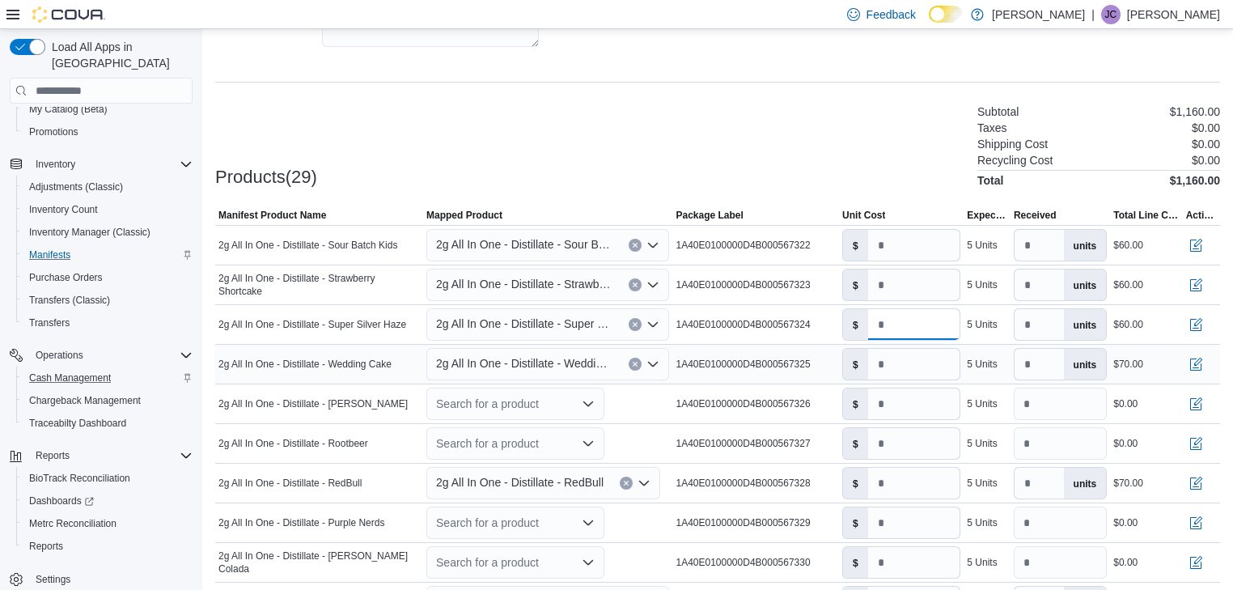
type input "**"
click at [658, 360] on icon "Open list of options" at bounding box center [652, 363] width 13 height 13
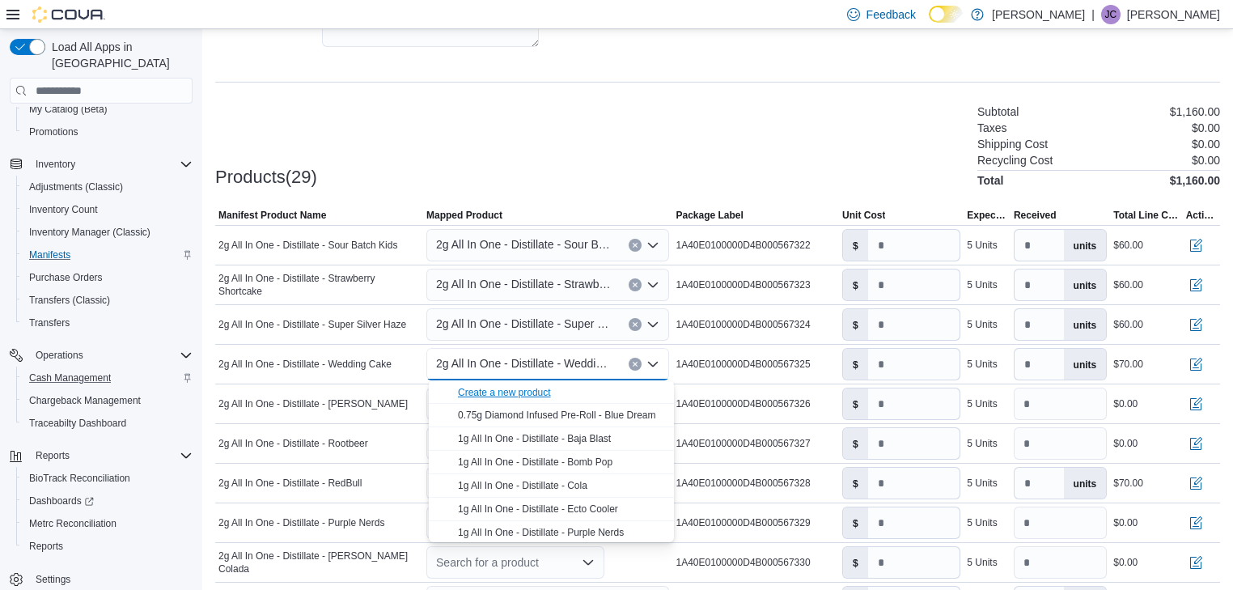
click at [534, 394] on div "Create a new product" at bounding box center [504, 392] width 93 height 13
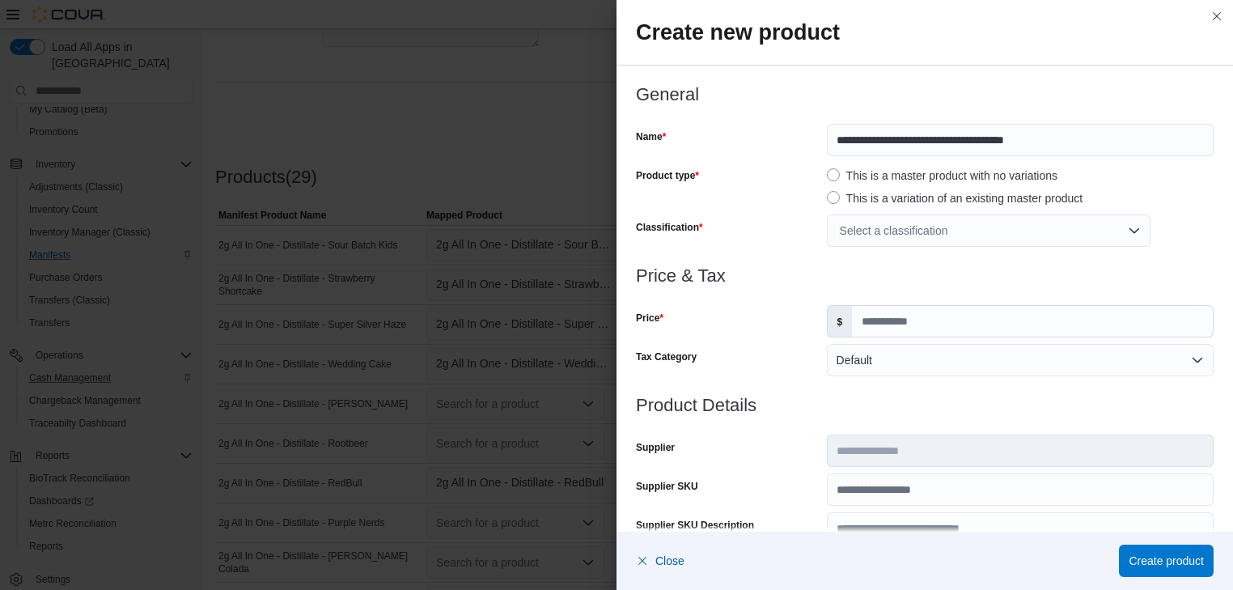
click at [1127, 230] on div "Select a classification" at bounding box center [989, 230] width 324 height 32
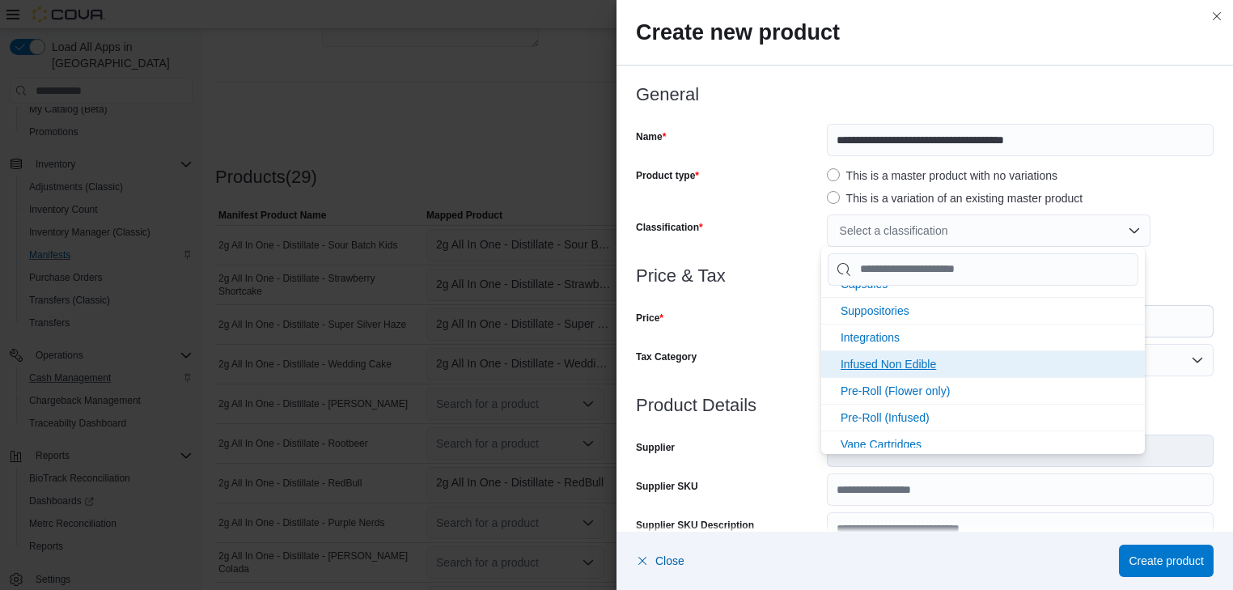
scroll to position [345, 0]
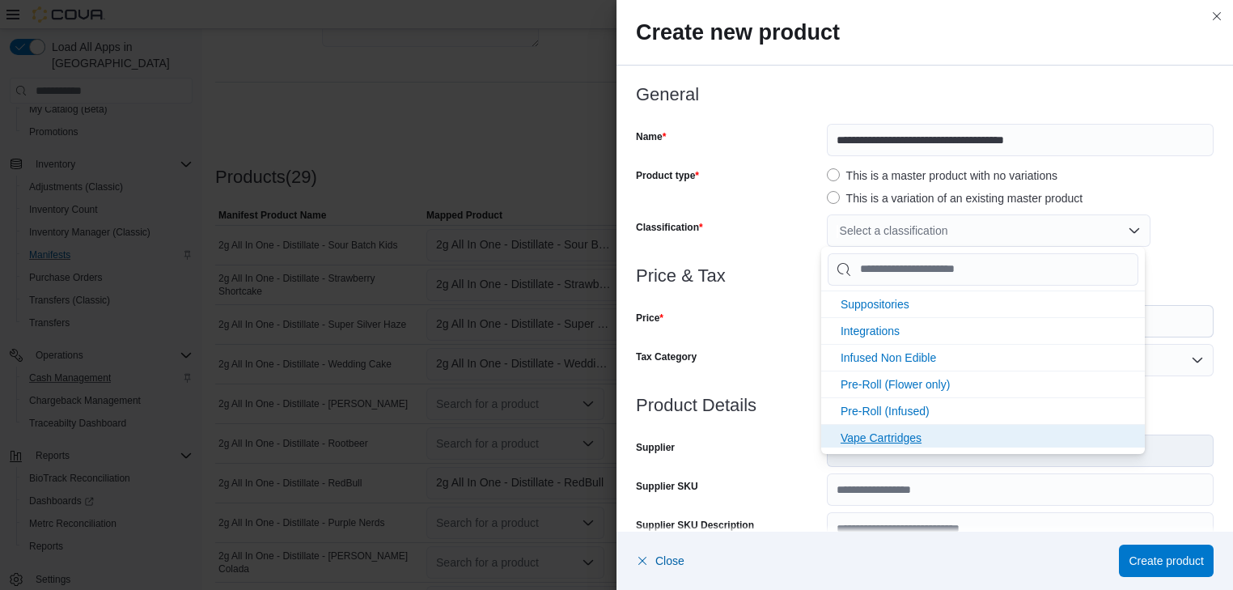
click at [884, 431] on span "Vape Cartridges" at bounding box center [880, 437] width 81 height 13
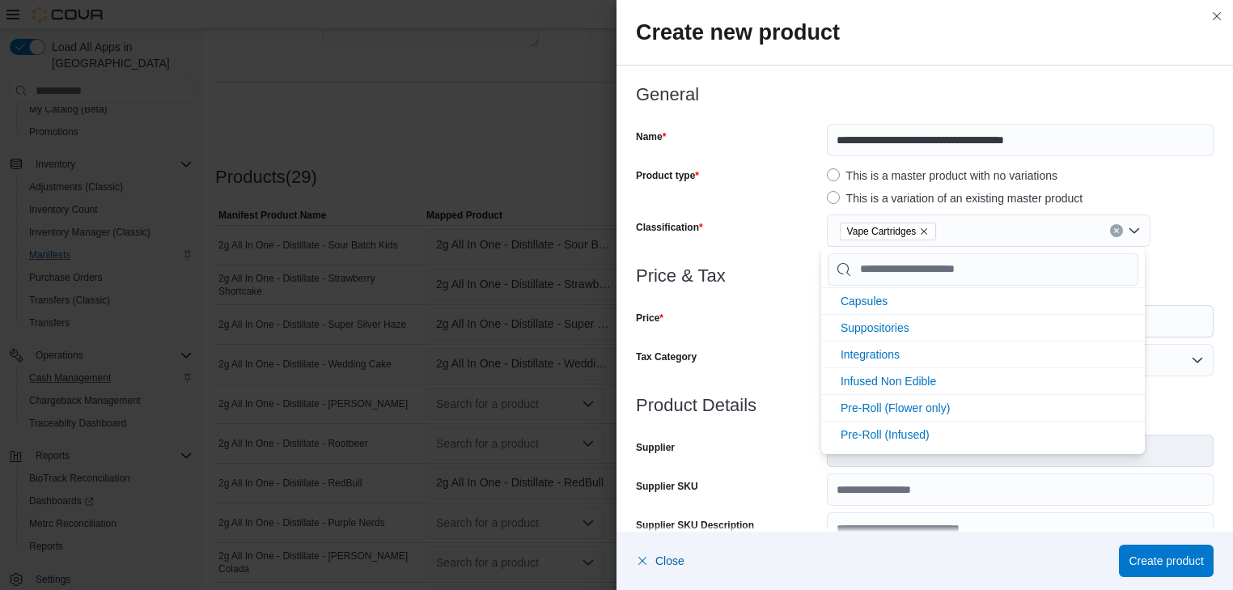
scroll to position [319, 0]
click at [746, 318] on div "Price" at bounding box center [728, 321] width 184 height 32
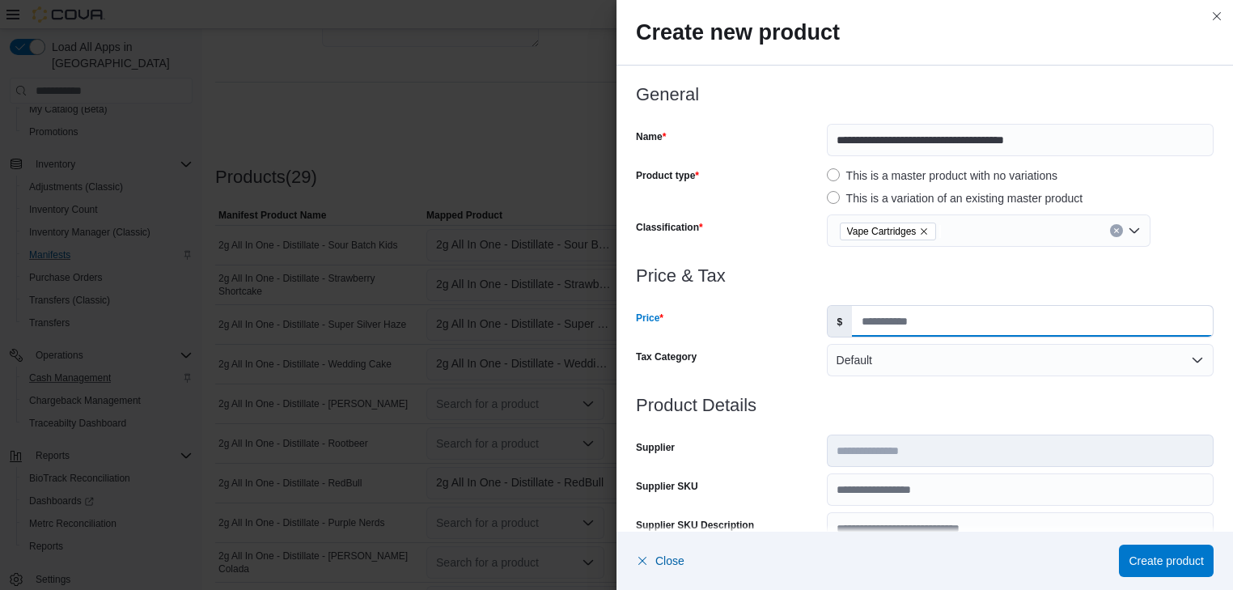
click at [852, 321] on input "Price" at bounding box center [1032, 321] width 361 height 31
type input "**"
click at [1174, 560] on span "Create product" at bounding box center [1165, 560] width 75 height 16
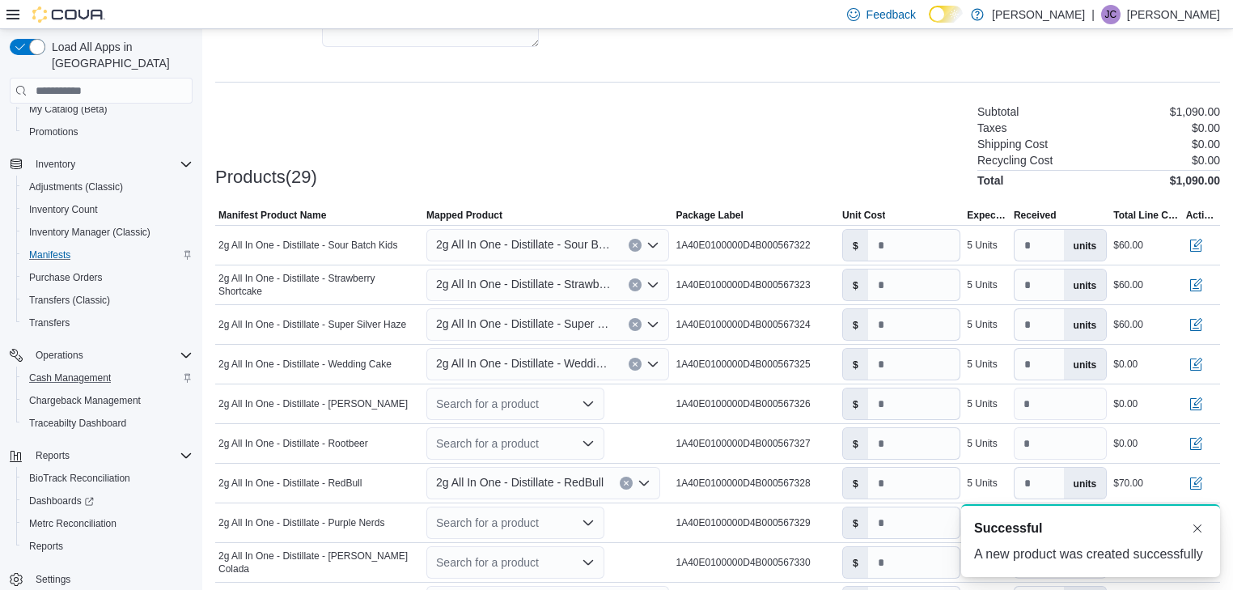
scroll to position [0, 0]
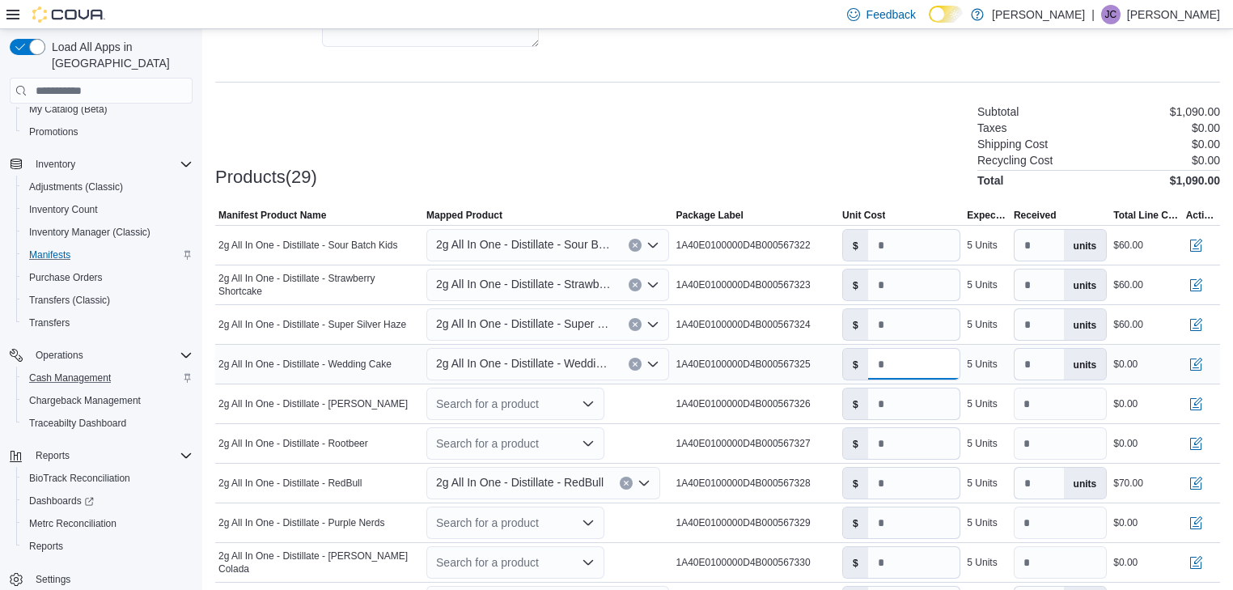
click at [886, 368] on input "number" at bounding box center [914, 364] width 92 height 31
type input "**"
click at [587, 401] on icon "Open list of options" at bounding box center [588, 403] width 10 height 5
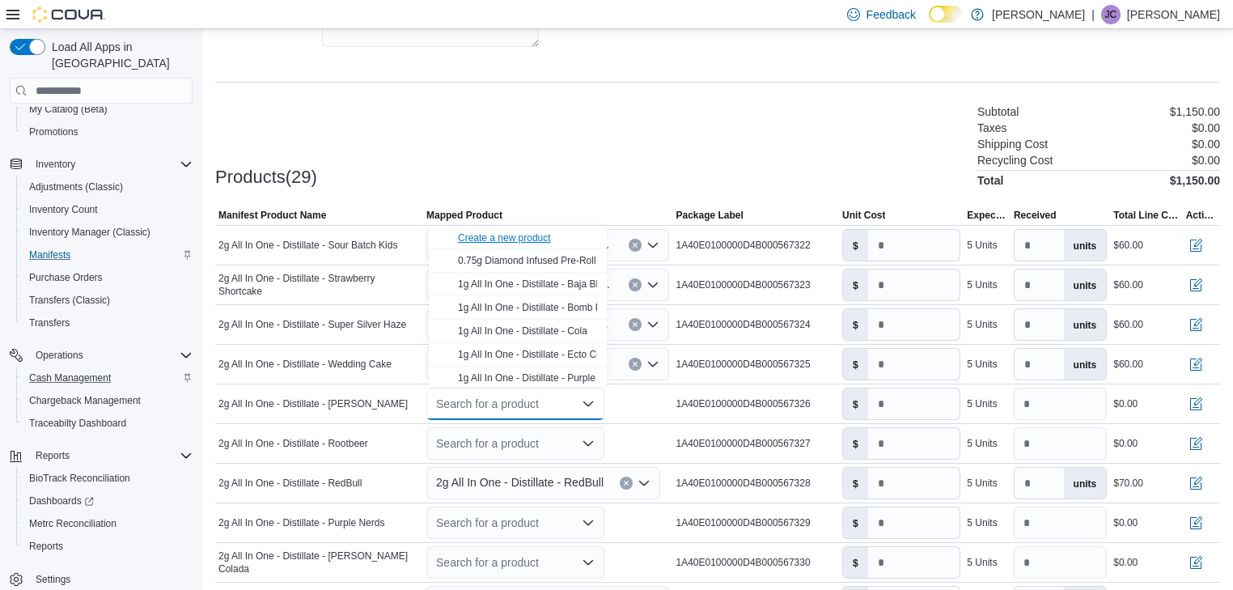
click at [524, 235] on div "Create a new product" at bounding box center [504, 237] width 93 height 13
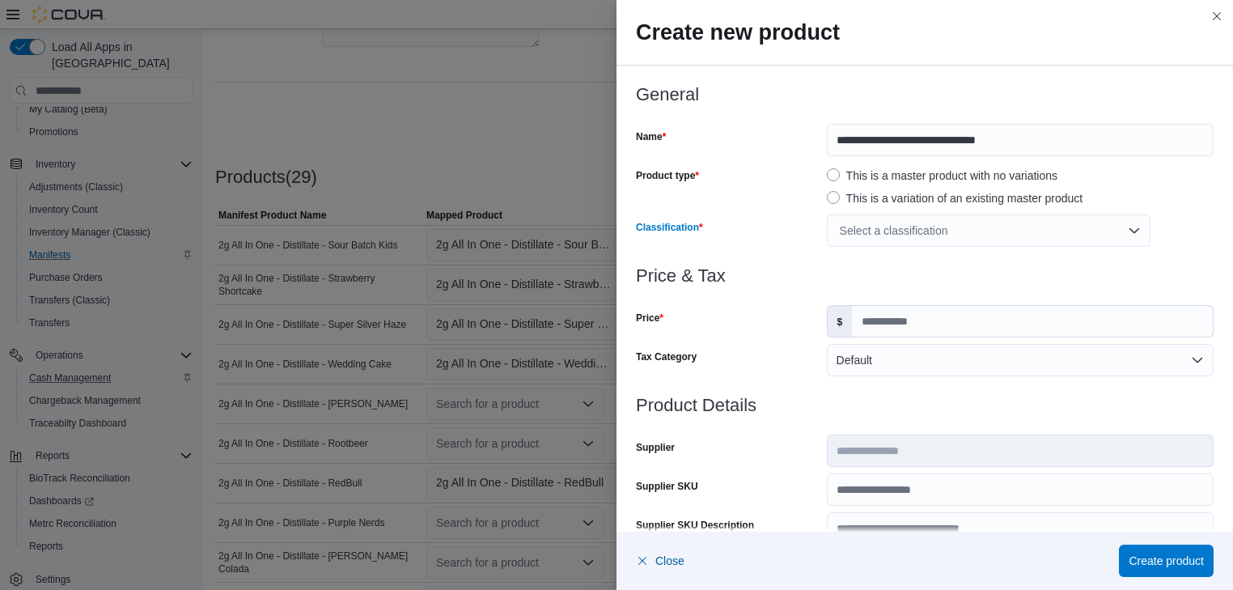
click at [1007, 226] on div "Select a classification" at bounding box center [989, 230] width 324 height 32
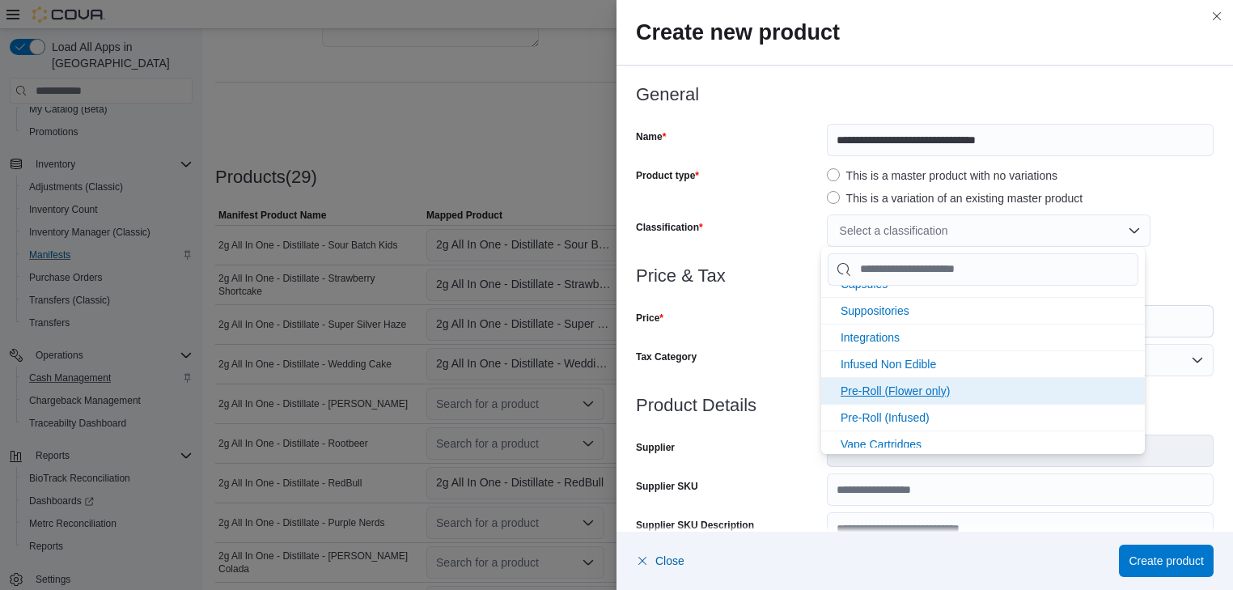
scroll to position [345, 0]
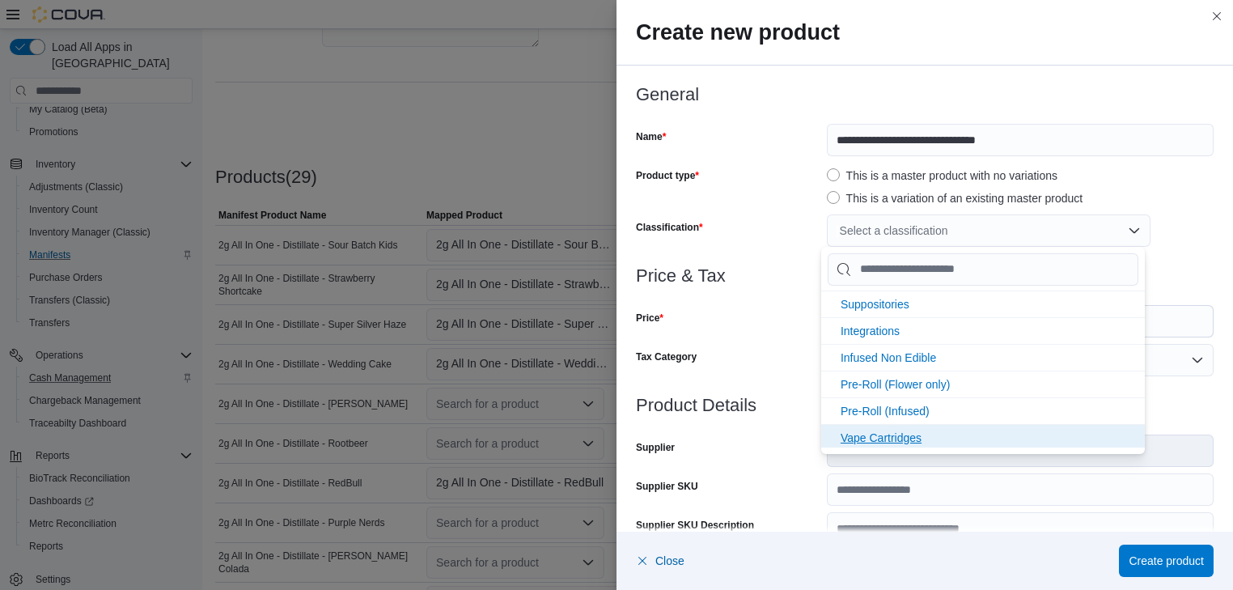
click at [898, 435] on span "Vape Cartridges" at bounding box center [880, 437] width 81 height 13
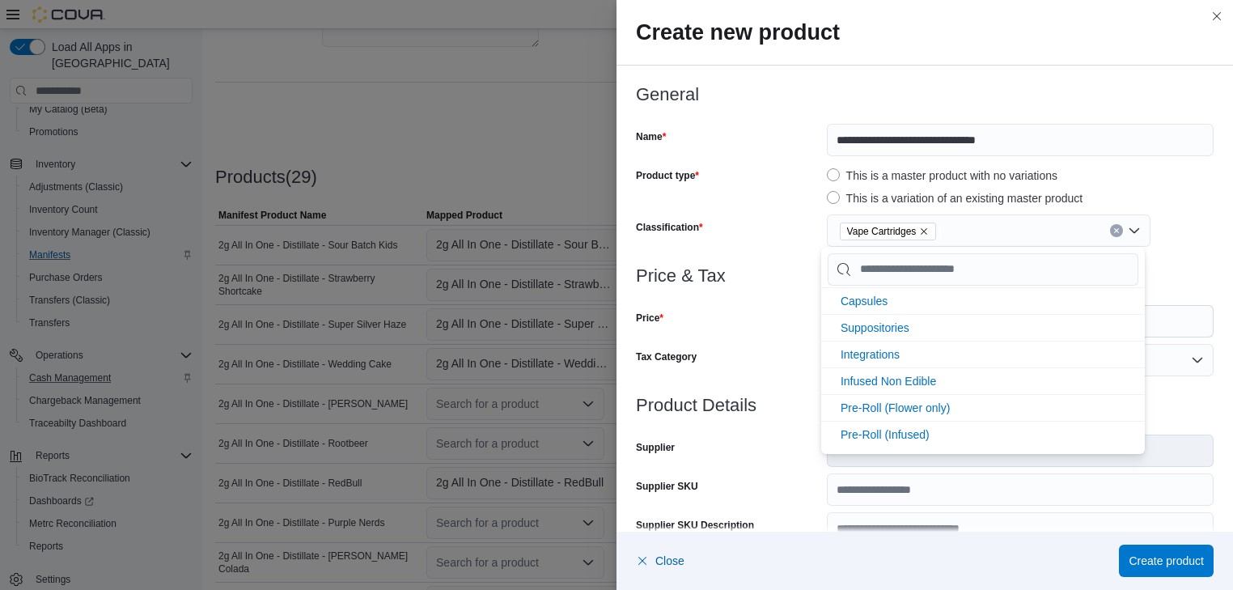
scroll to position [319, 0]
click at [725, 302] on div at bounding box center [924, 294] width 577 height 19
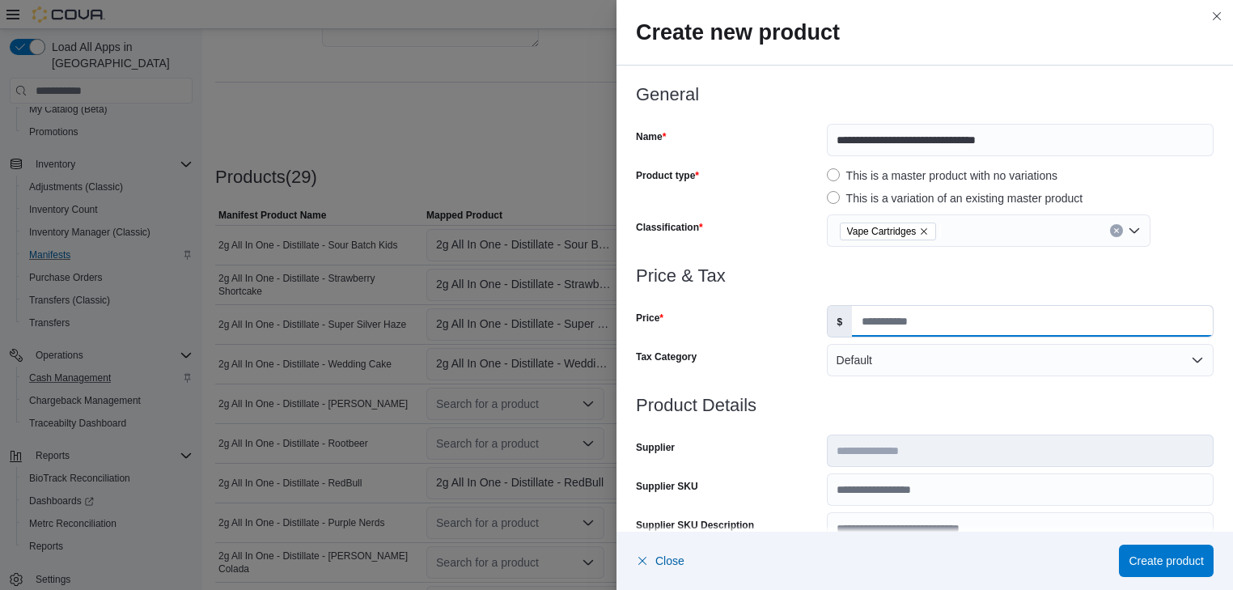
click at [853, 327] on input "Price" at bounding box center [1032, 321] width 361 height 31
type input "**"
click at [763, 393] on div at bounding box center [924, 385] width 577 height 19
click at [1196, 557] on span "Create product" at bounding box center [1165, 560] width 75 height 16
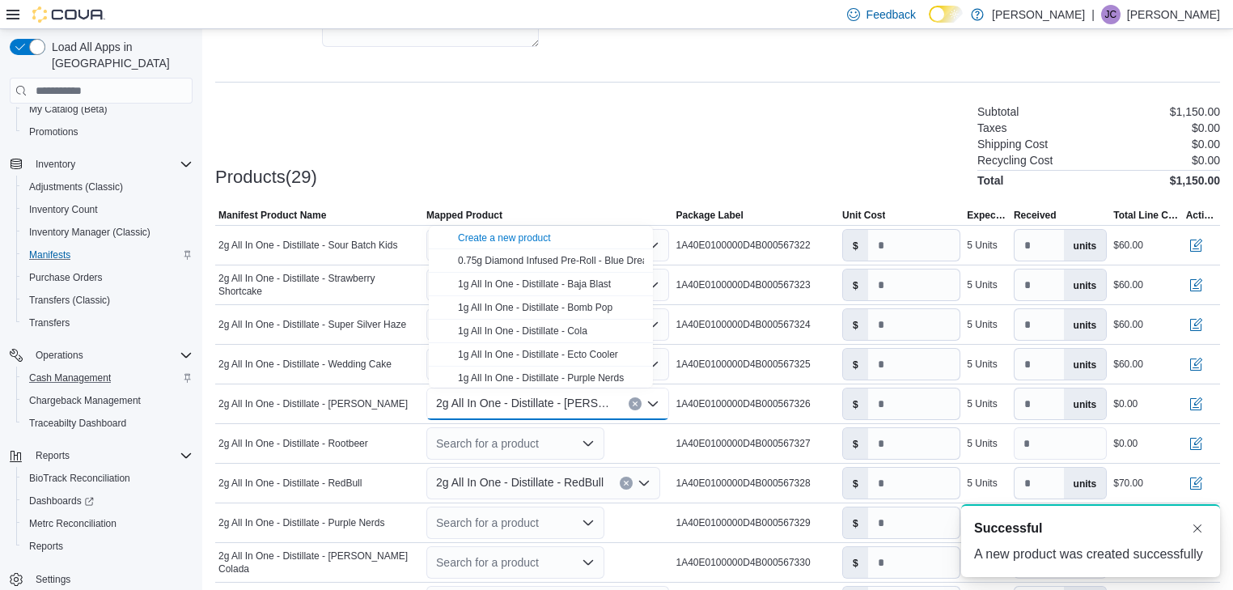
scroll to position [0, 0]
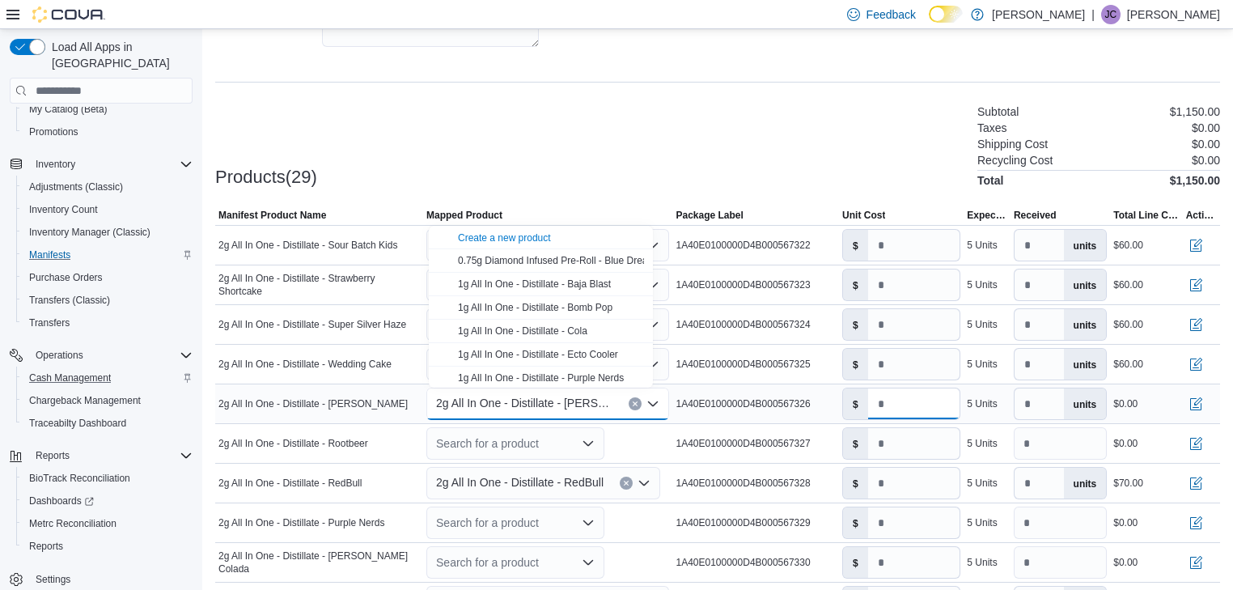
click at [885, 400] on input "number" at bounding box center [914, 403] width 92 height 31
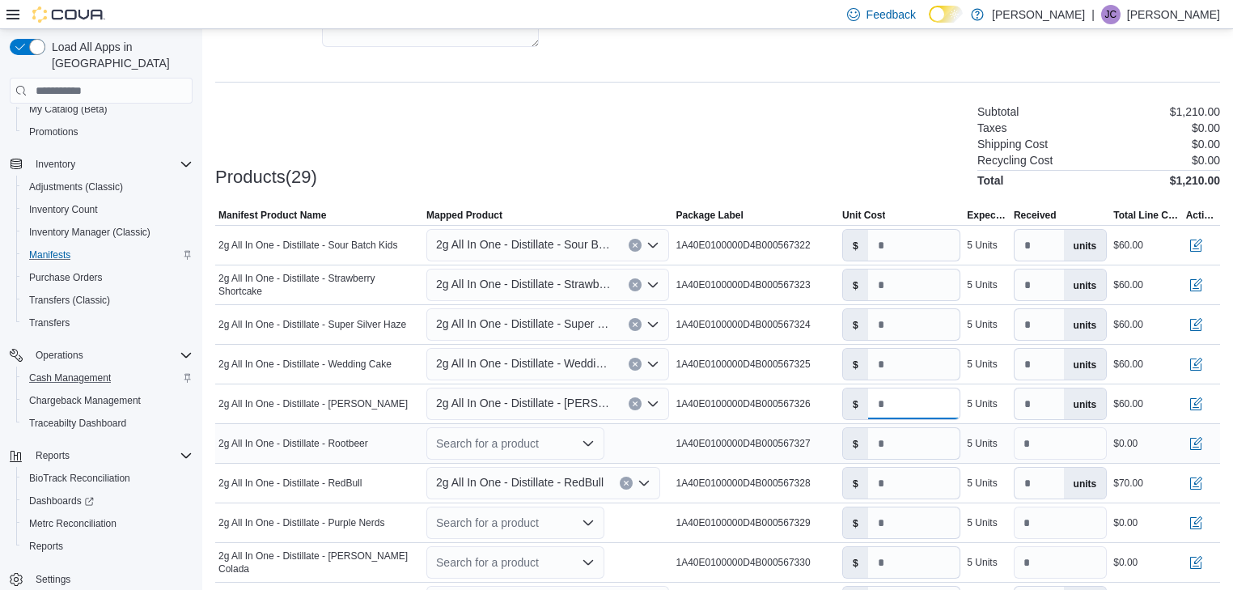
type input "**"
click at [882, 446] on input "*" at bounding box center [914, 443] width 92 height 31
type input "**"
click at [592, 440] on icon "Open list of options" at bounding box center [587, 443] width 13 height 13
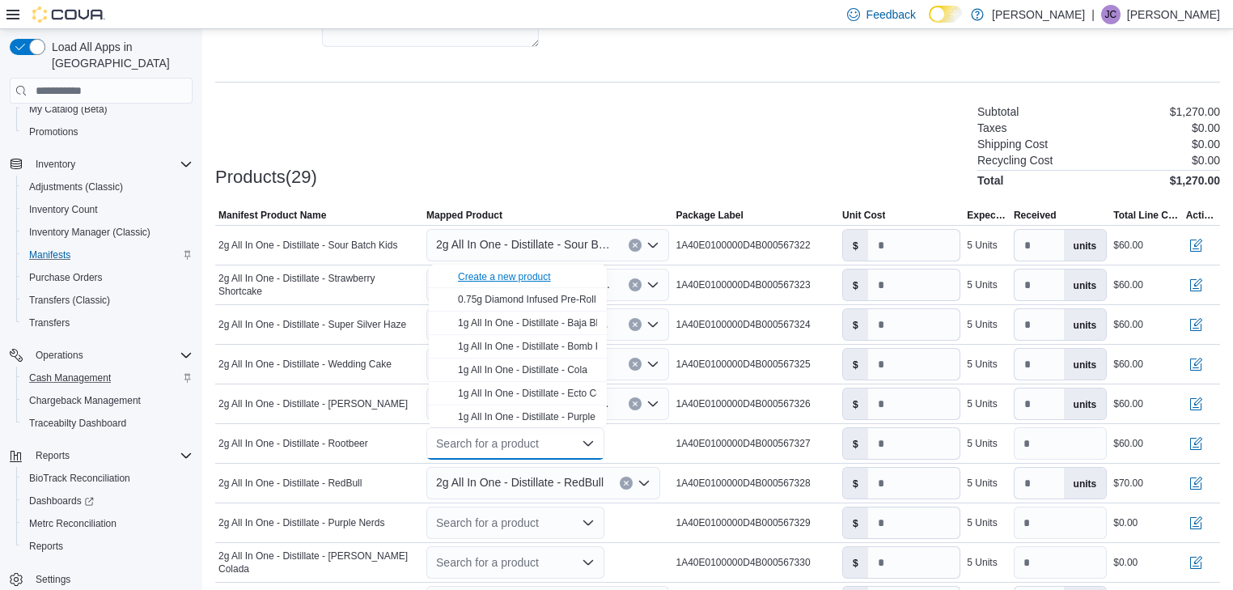
click at [480, 273] on div "Create a new product" at bounding box center [504, 276] width 93 height 13
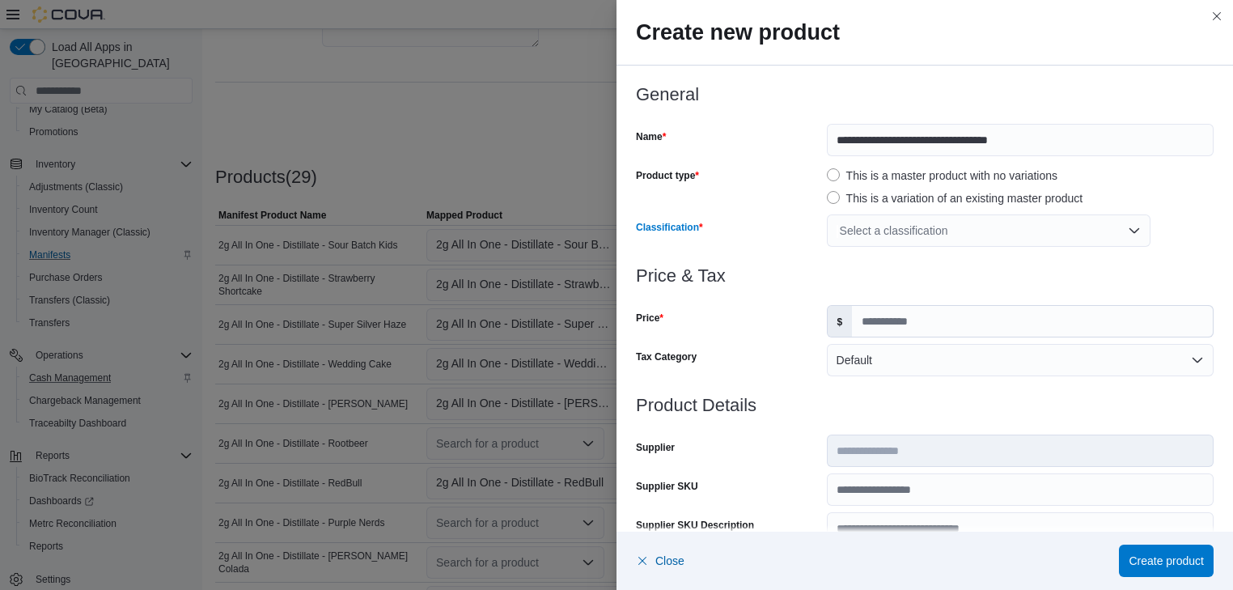
click at [938, 227] on div "Select a classification" at bounding box center [989, 230] width 324 height 32
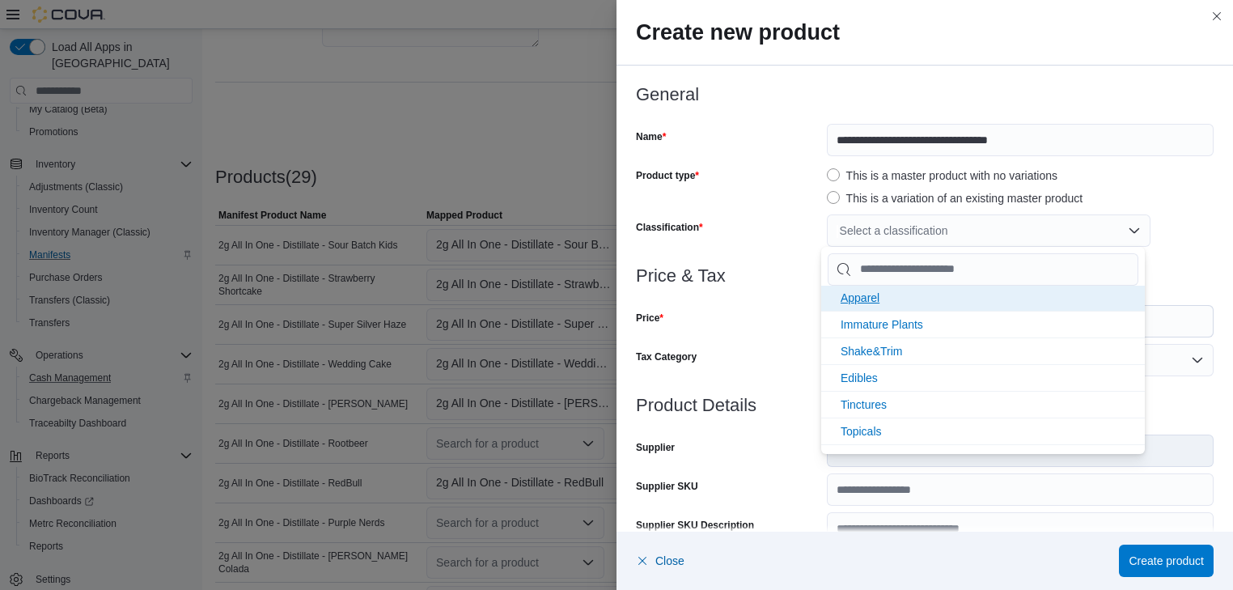
scroll to position [345, 0]
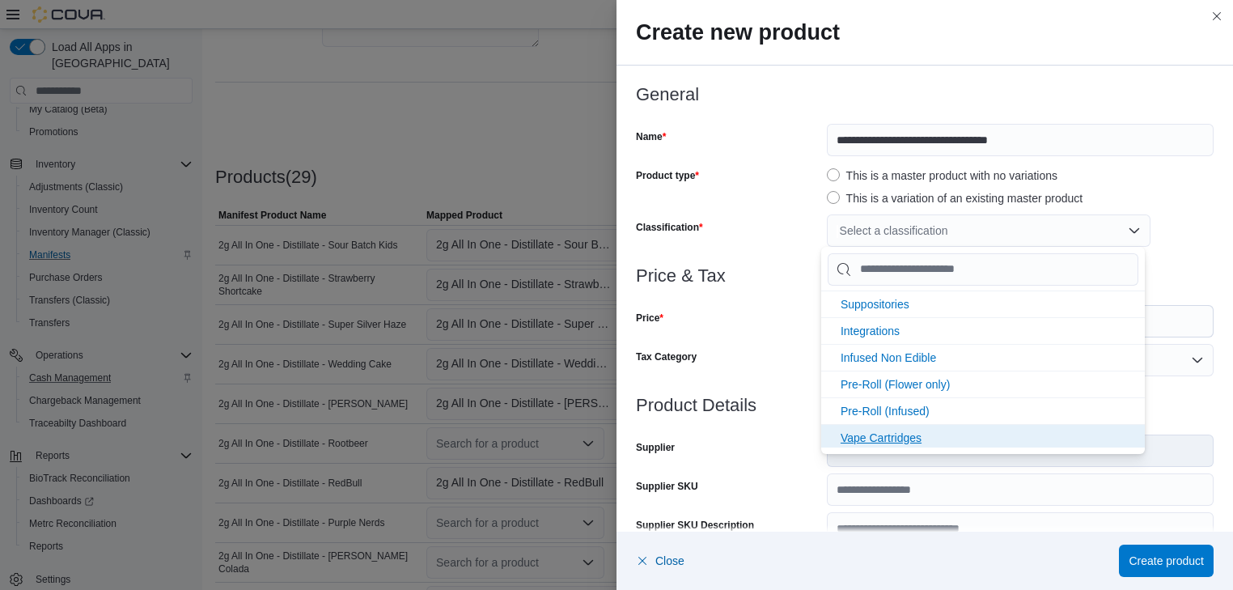
click at [882, 433] on span "Vape Cartridges" at bounding box center [880, 437] width 81 height 13
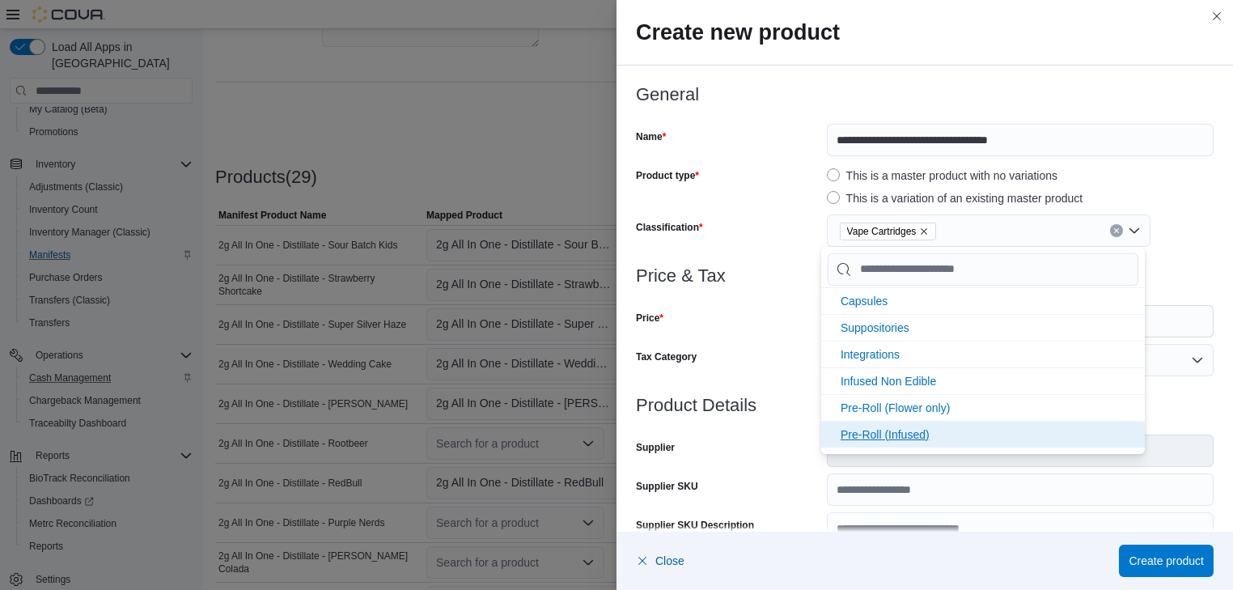
scroll to position [319, 0]
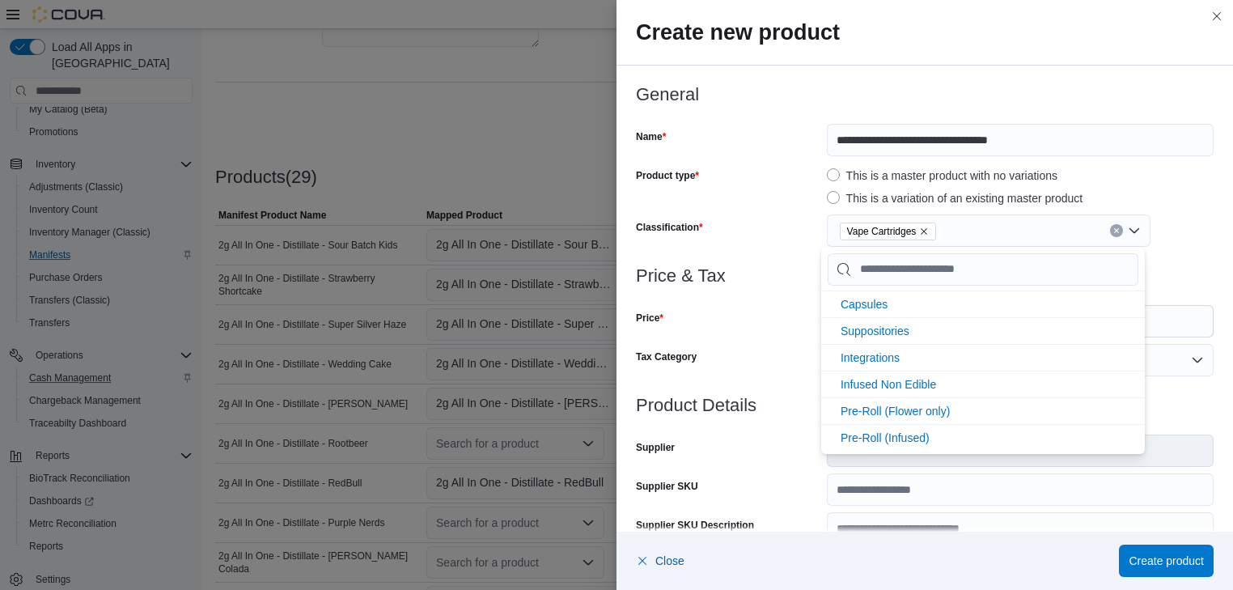
click at [780, 308] on div "Price" at bounding box center [728, 321] width 184 height 32
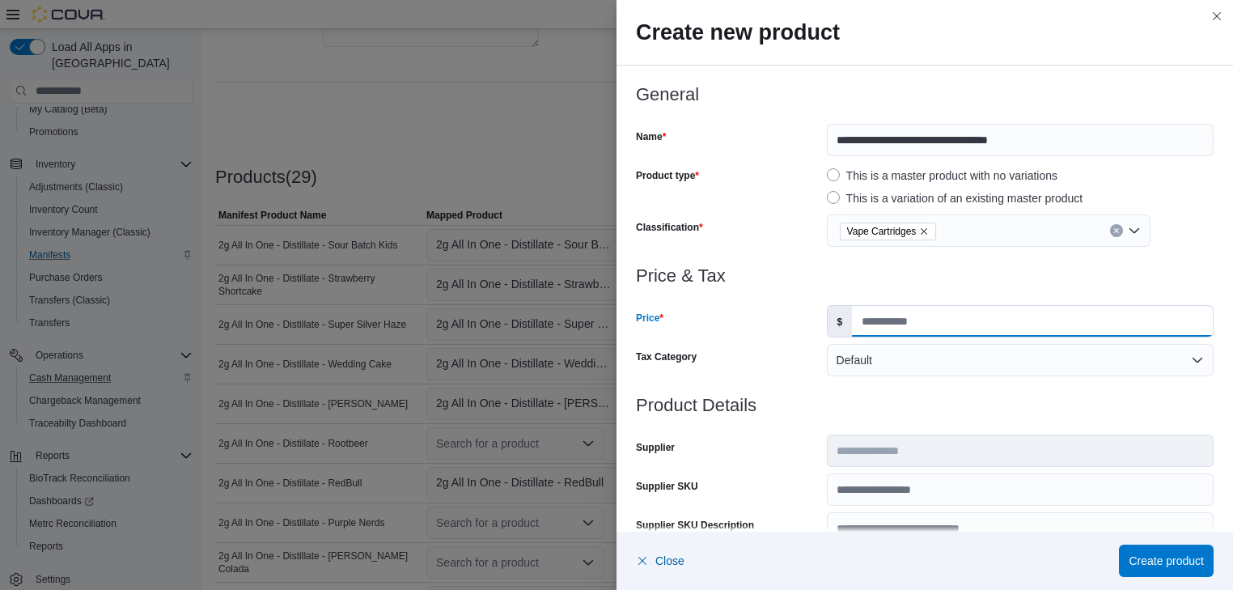
click at [854, 323] on input "Price" at bounding box center [1032, 321] width 361 height 31
type input "*"
type input "**"
click at [756, 332] on div "Price" at bounding box center [728, 321] width 184 height 32
click at [1161, 557] on span "Create product" at bounding box center [1165, 560] width 75 height 16
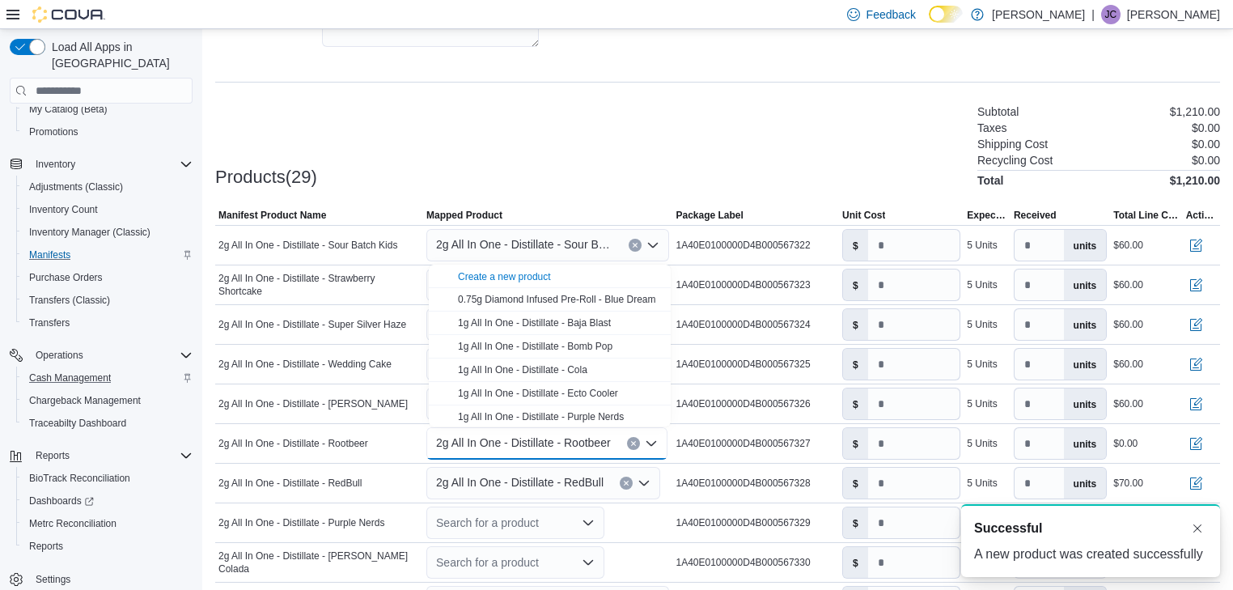
scroll to position [0, 0]
click at [882, 446] on input "number" at bounding box center [914, 443] width 92 height 31
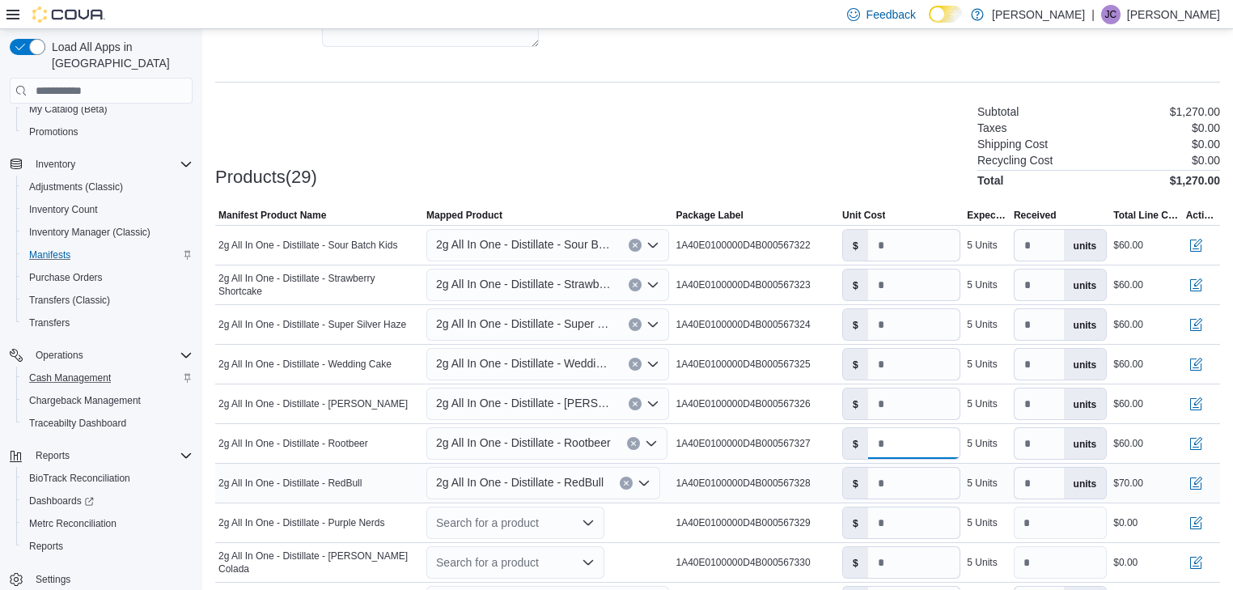
type input "**"
click at [644, 480] on icon "Open list of options" at bounding box center [643, 482] width 13 height 13
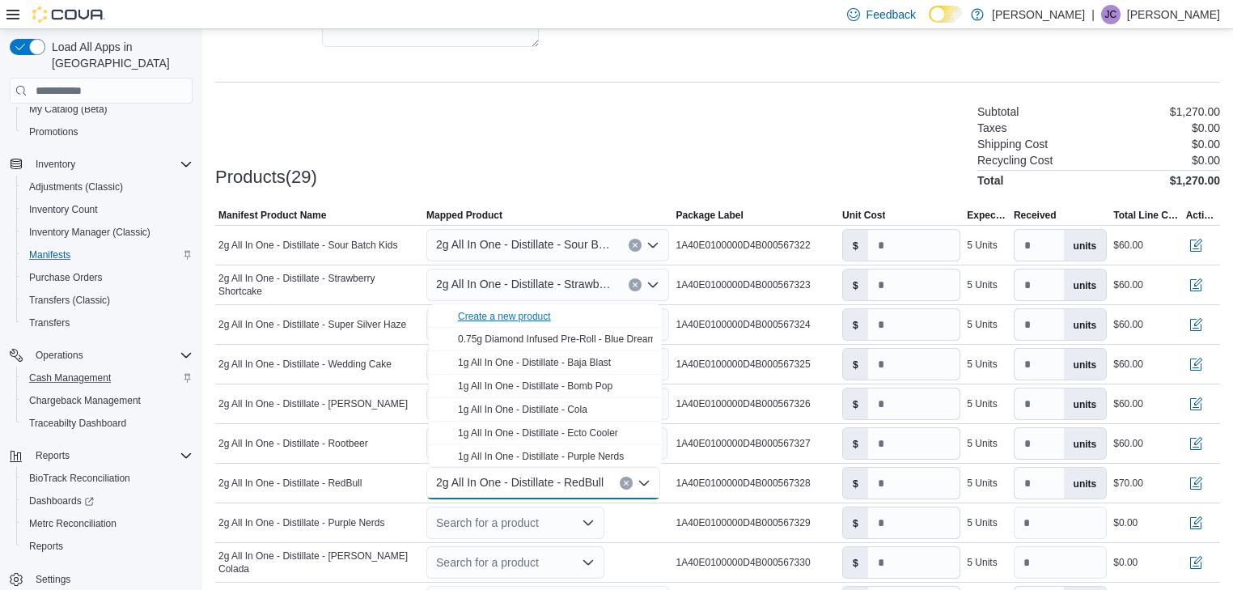
click at [493, 316] on div "Create a new product" at bounding box center [504, 316] width 93 height 13
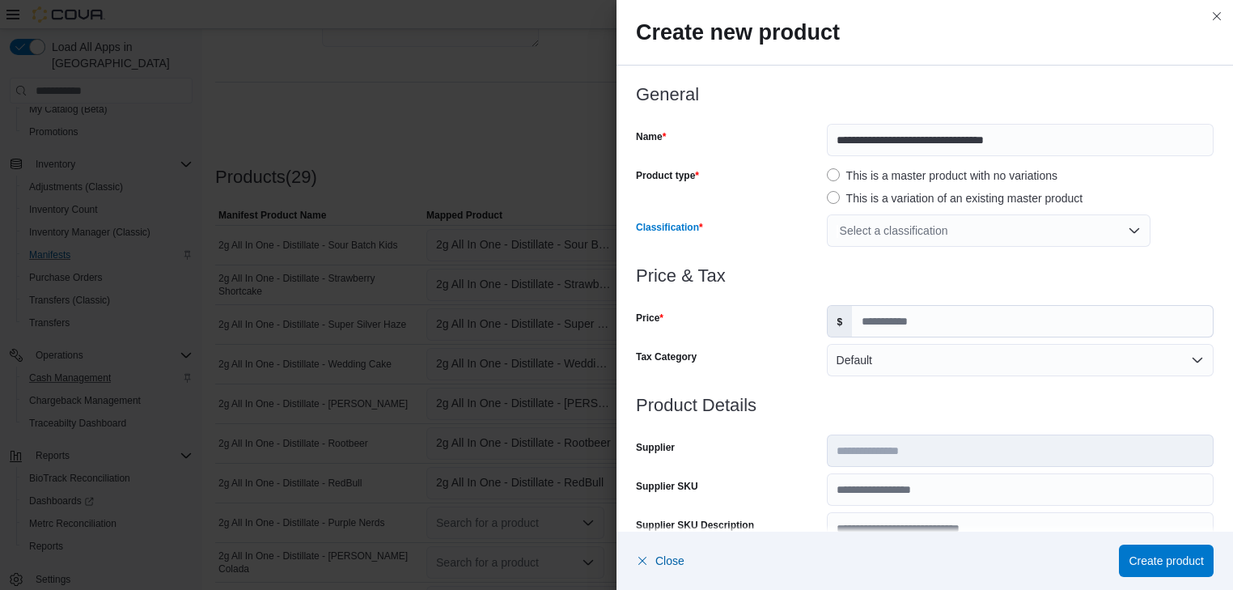
click at [956, 230] on div "Select a classification" at bounding box center [989, 230] width 324 height 32
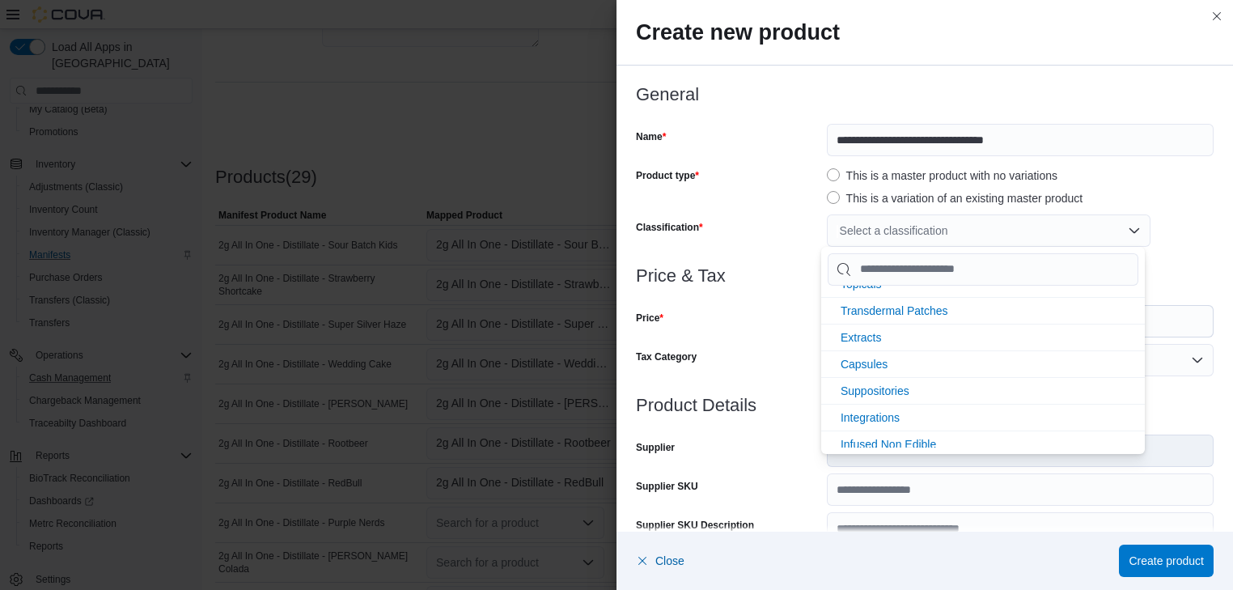
scroll to position [345, 0]
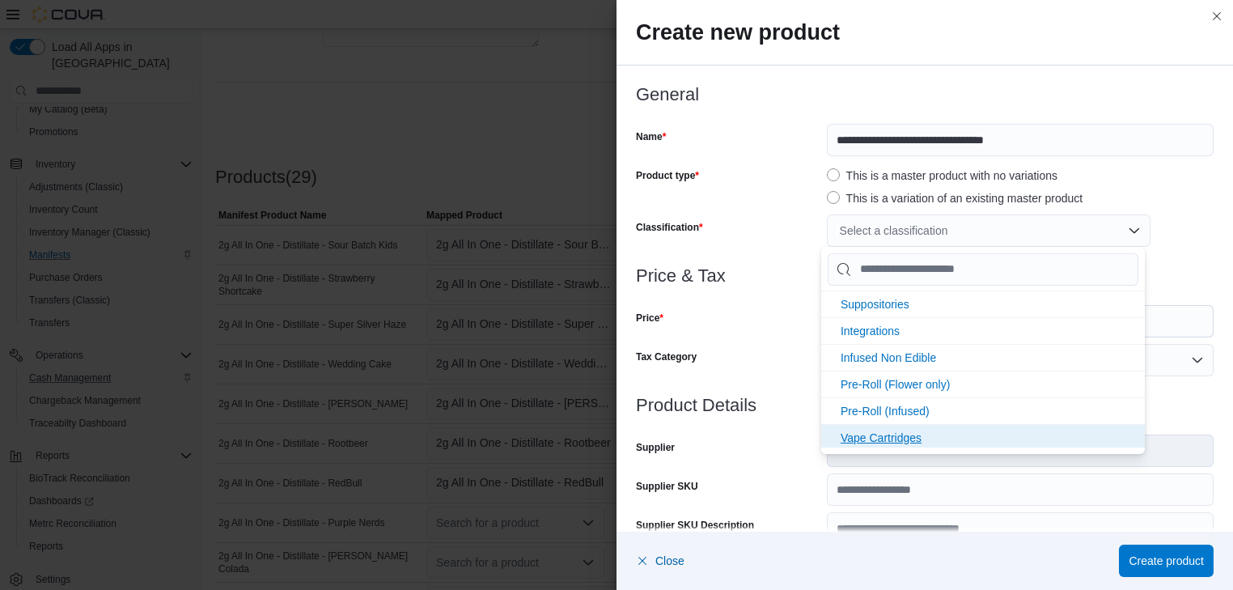
click at [907, 435] on span "Vape Cartridges" at bounding box center [880, 437] width 81 height 13
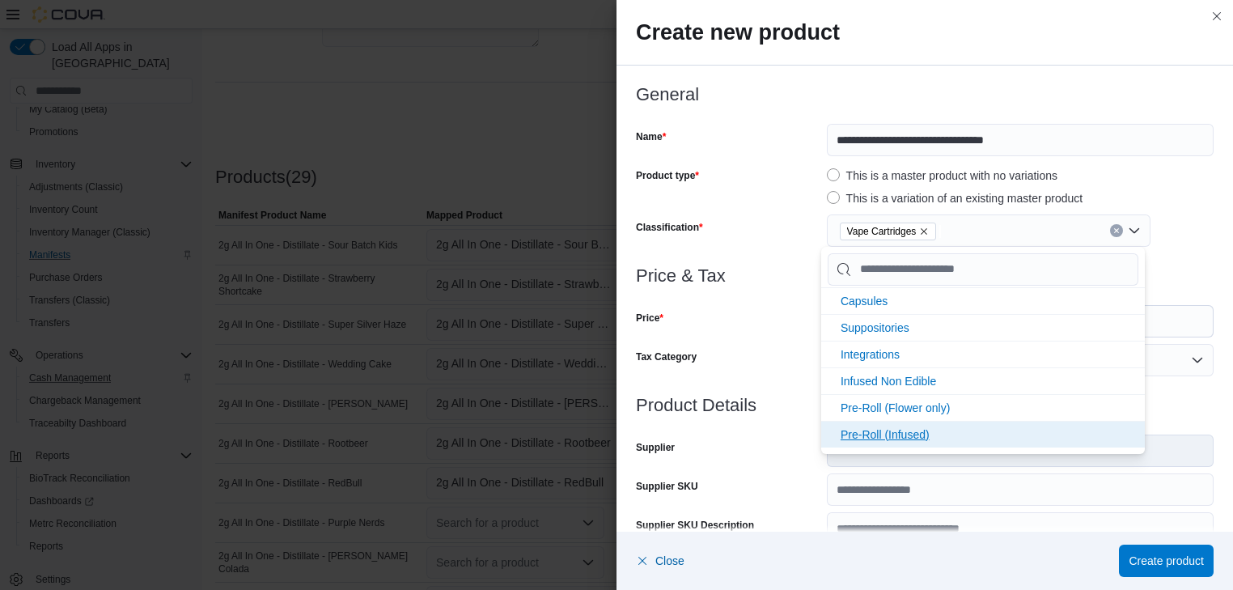
scroll to position [319, 0]
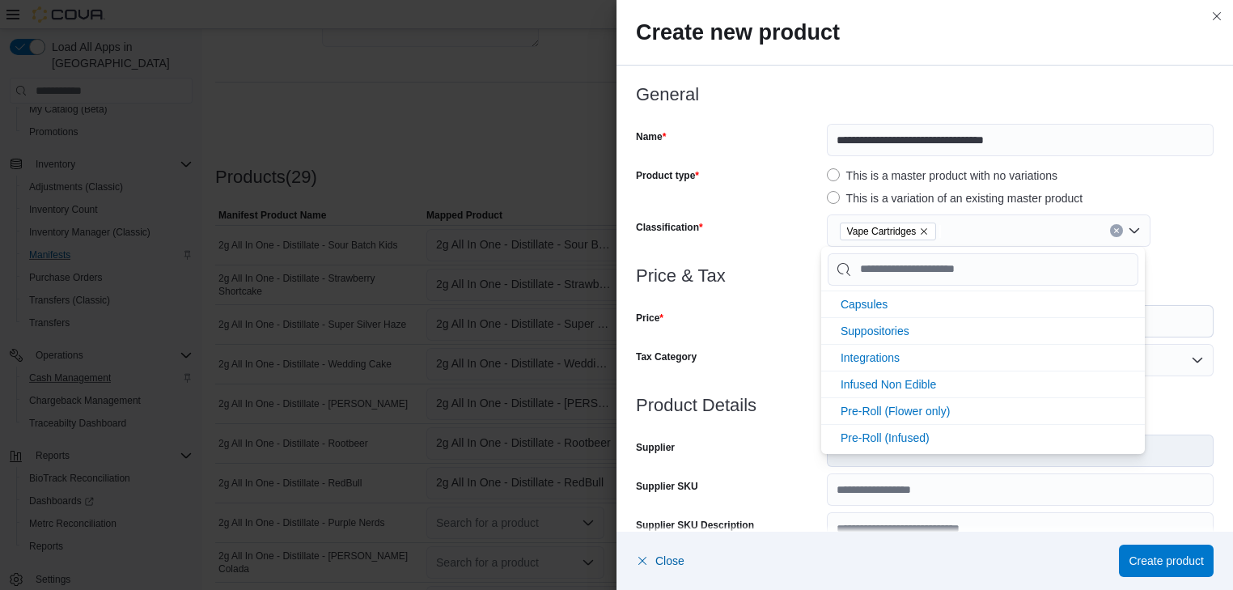
click at [721, 332] on div "Price" at bounding box center [728, 321] width 184 height 32
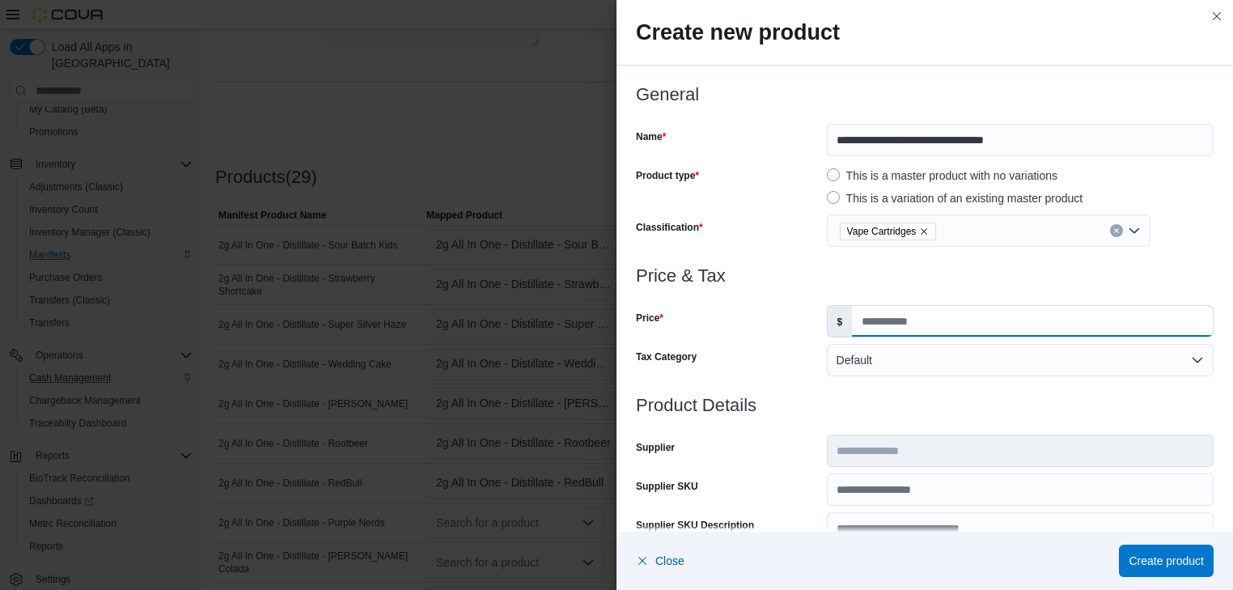
click at [858, 321] on input "Price" at bounding box center [1032, 321] width 361 height 31
type input "**"
click at [1182, 561] on span "Create product" at bounding box center [1165, 560] width 75 height 16
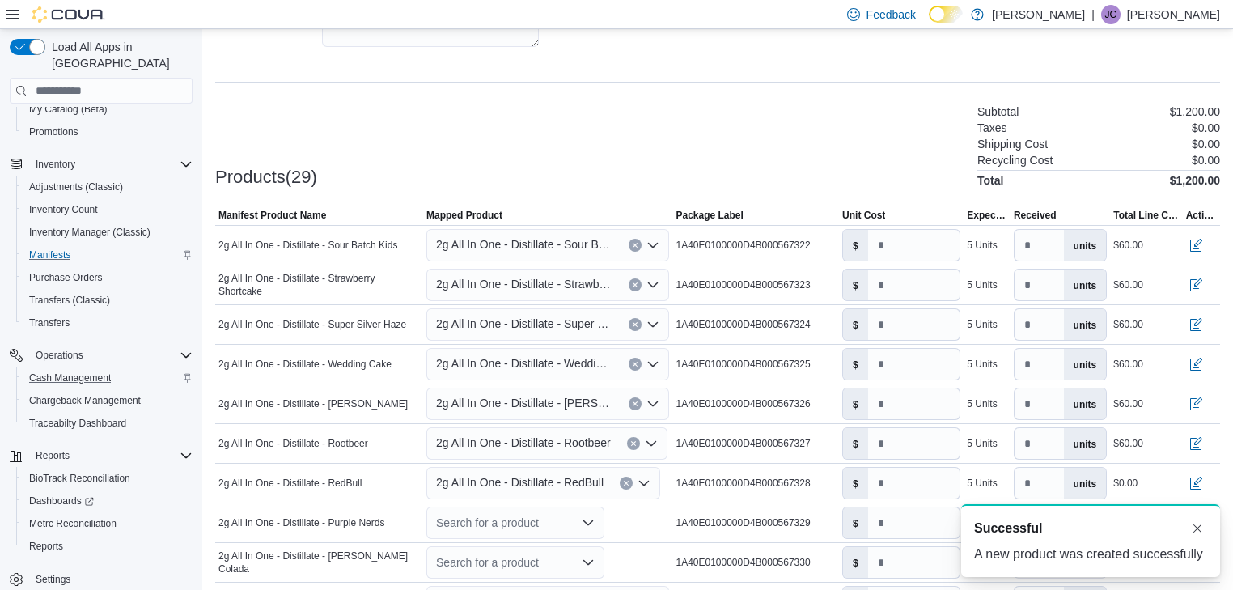
scroll to position [0, 0]
click at [883, 477] on input "number" at bounding box center [914, 482] width 92 height 31
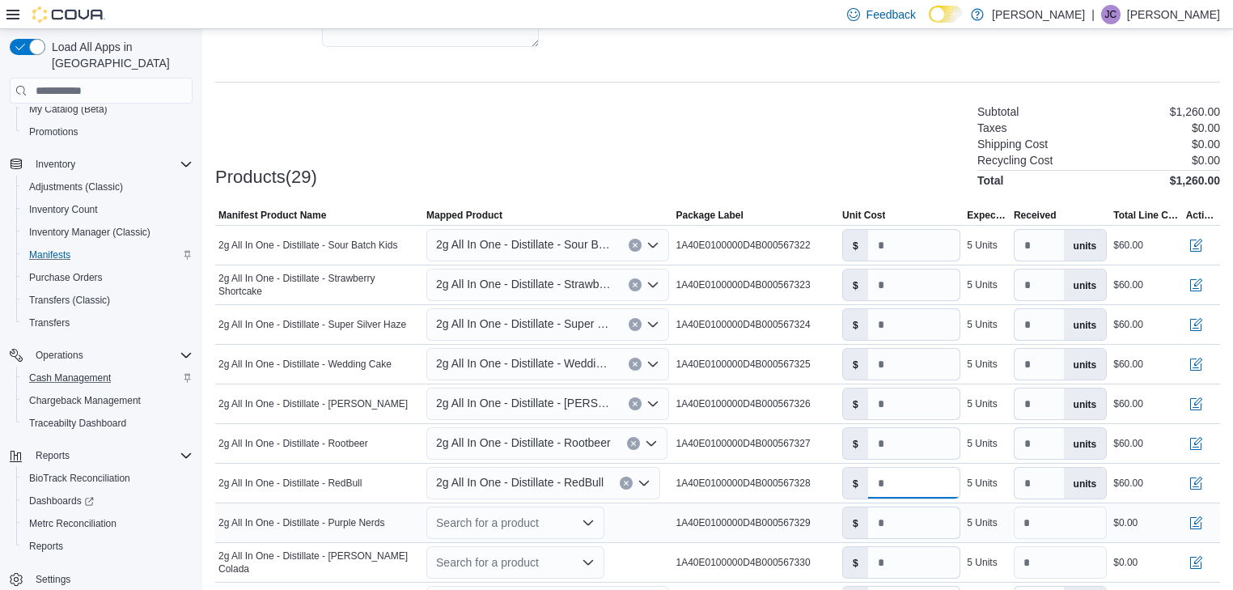
type input "**"
click at [587, 518] on icon "Open list of options" at bounding box center [587, 522] width 13 height 13
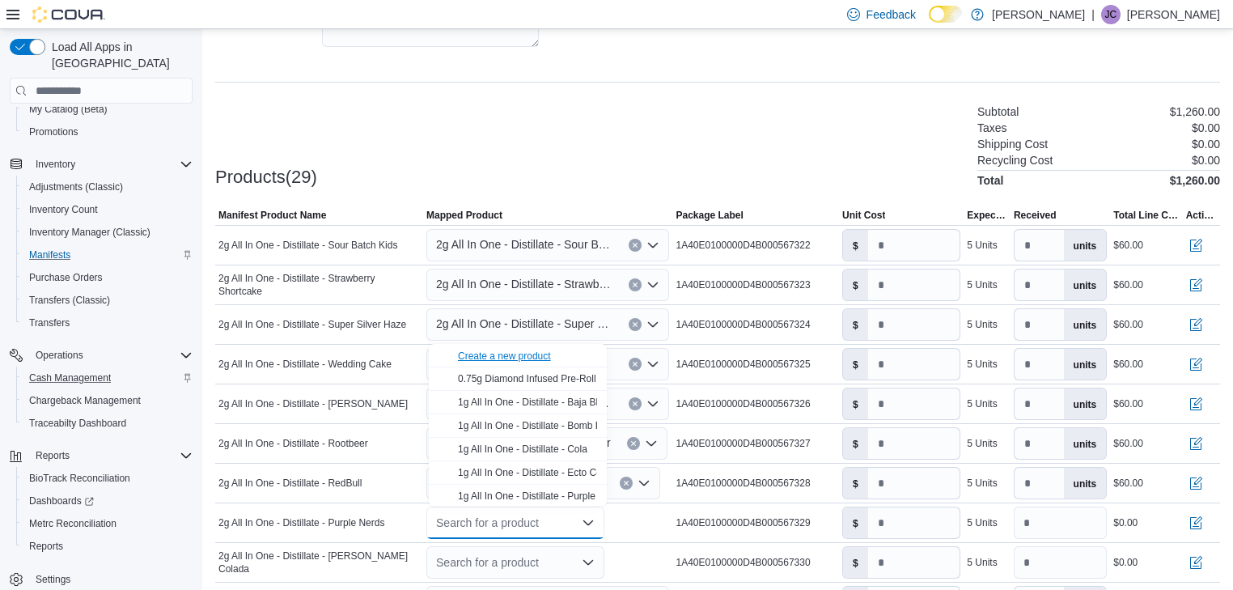
click at [546, 360] on div "Create a new product" at bounding box center [504, 355] width 93 height 13
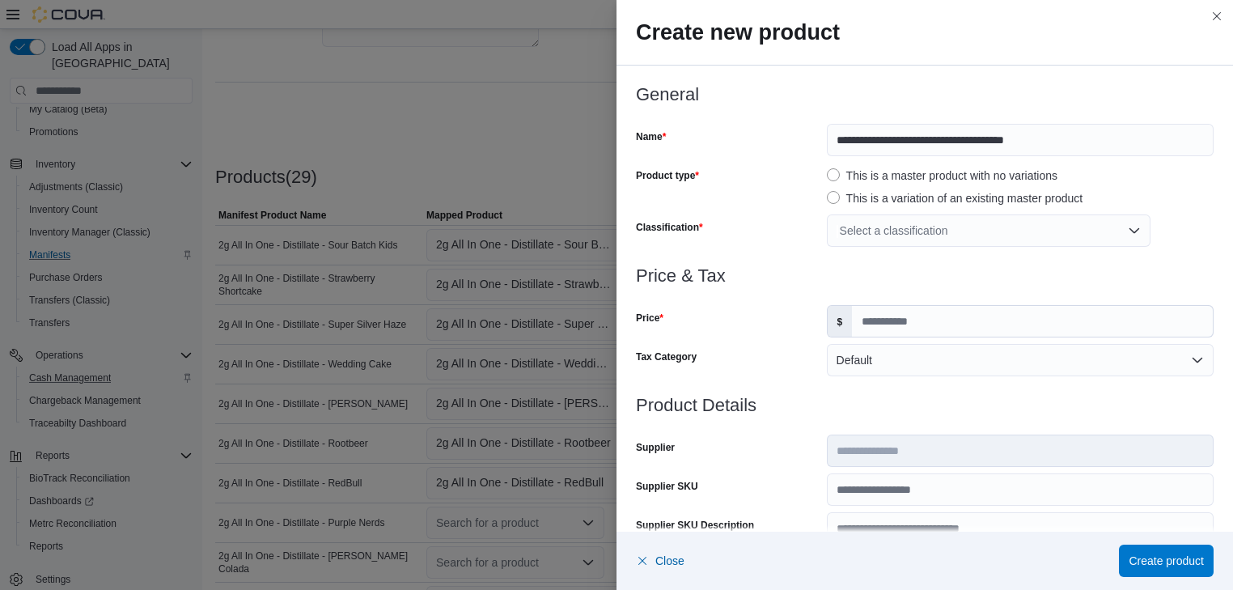
click at [901, 228] on div "Select a classification" at bounding box center [989, 230] width 324 height 32
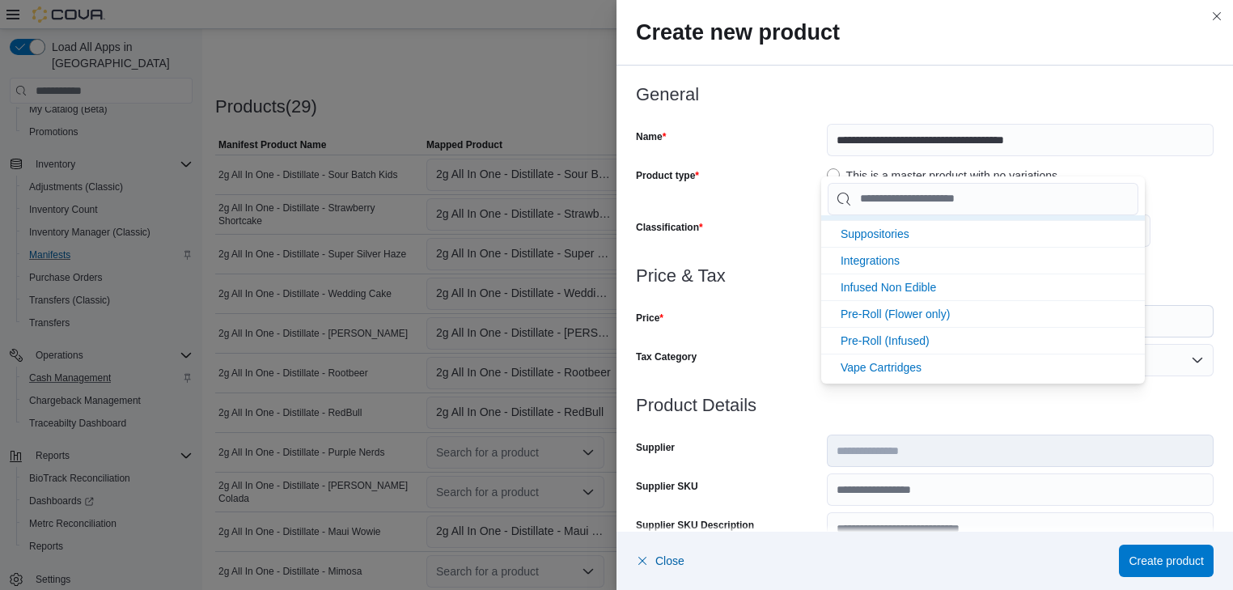
scroll to position [518, 0]
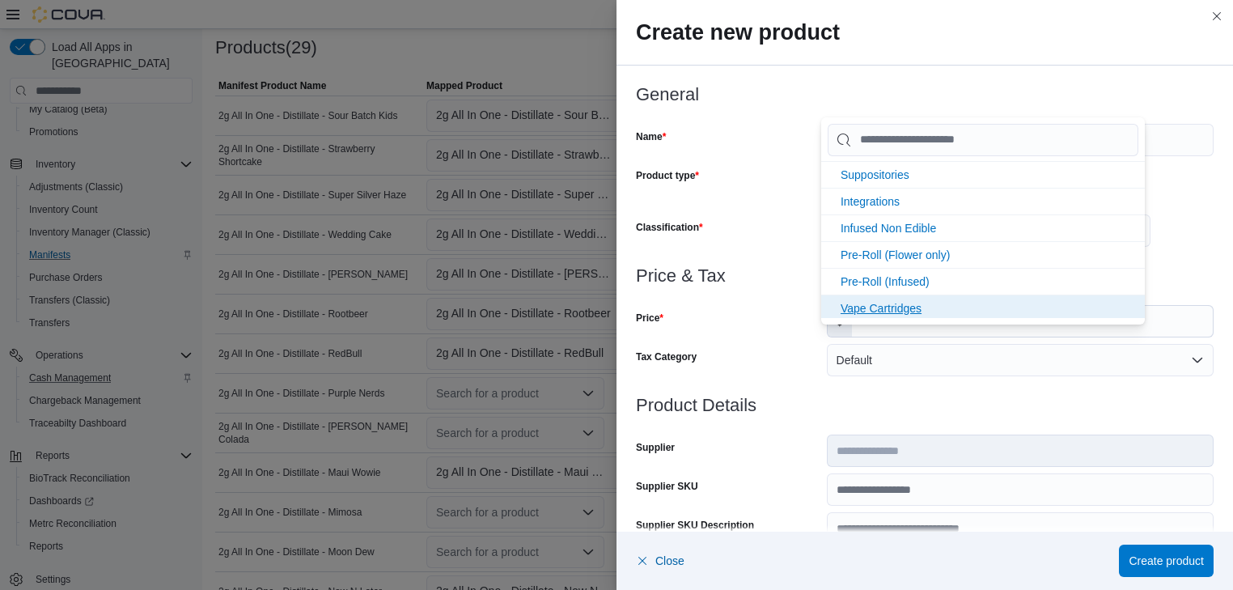
click at [873, 306] on span "Vape Cartridges" at bounding box center [880, 308] width 81 height 13
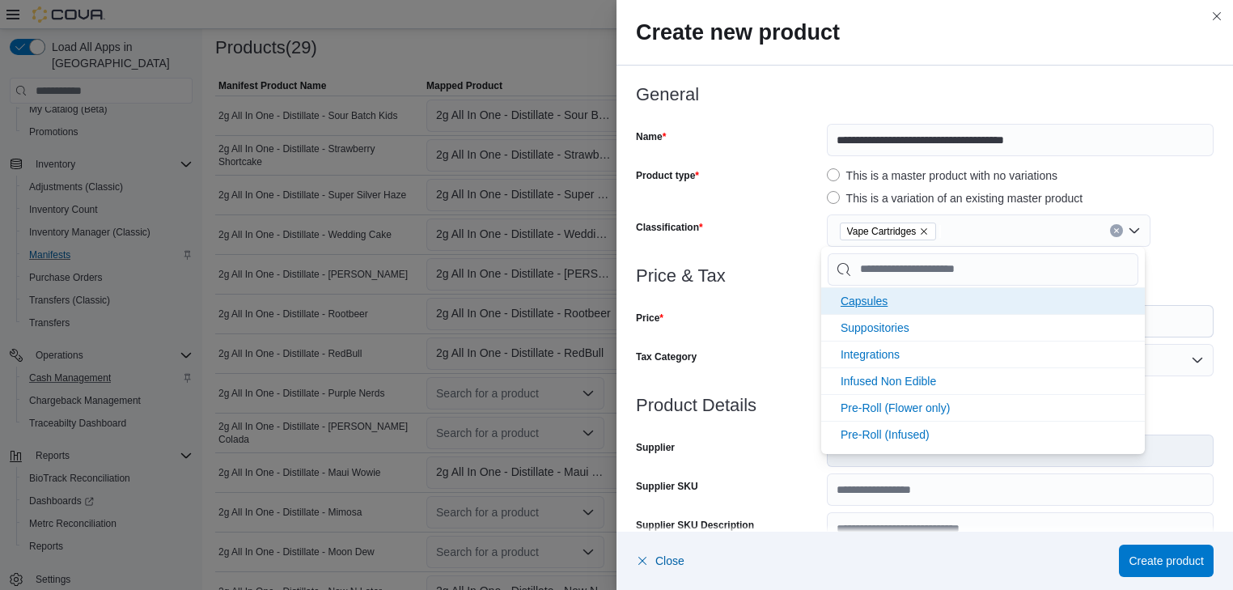
scroll to position [319, 0]
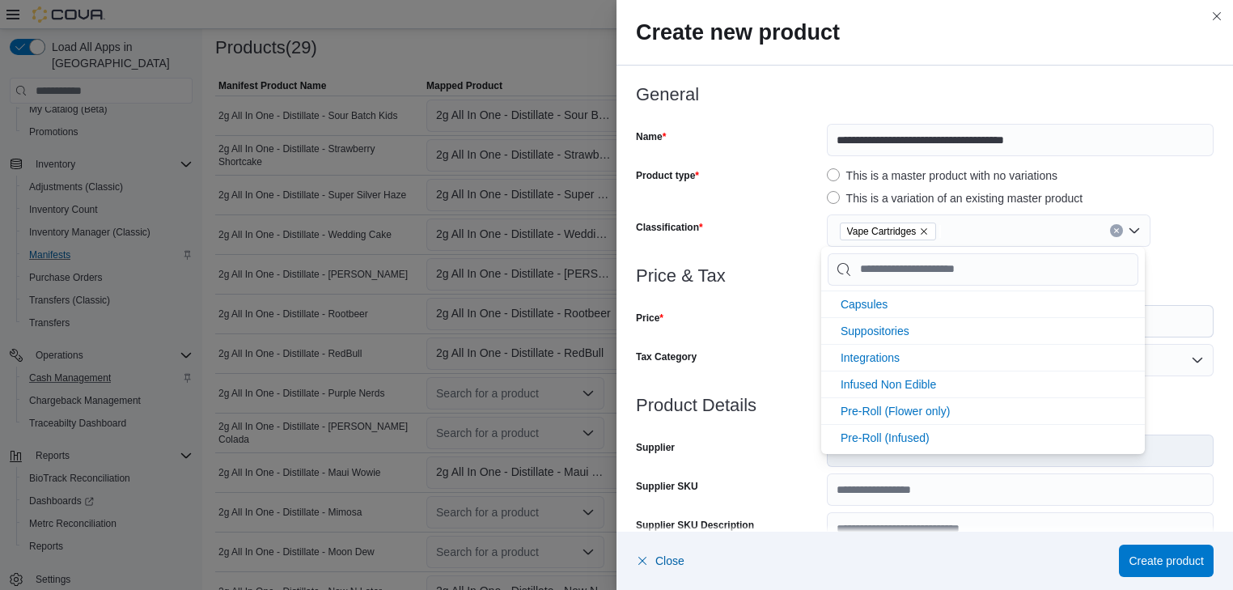
click at [747, 315] on div "Price" at bounding box center [728, 321] width 184 height 32
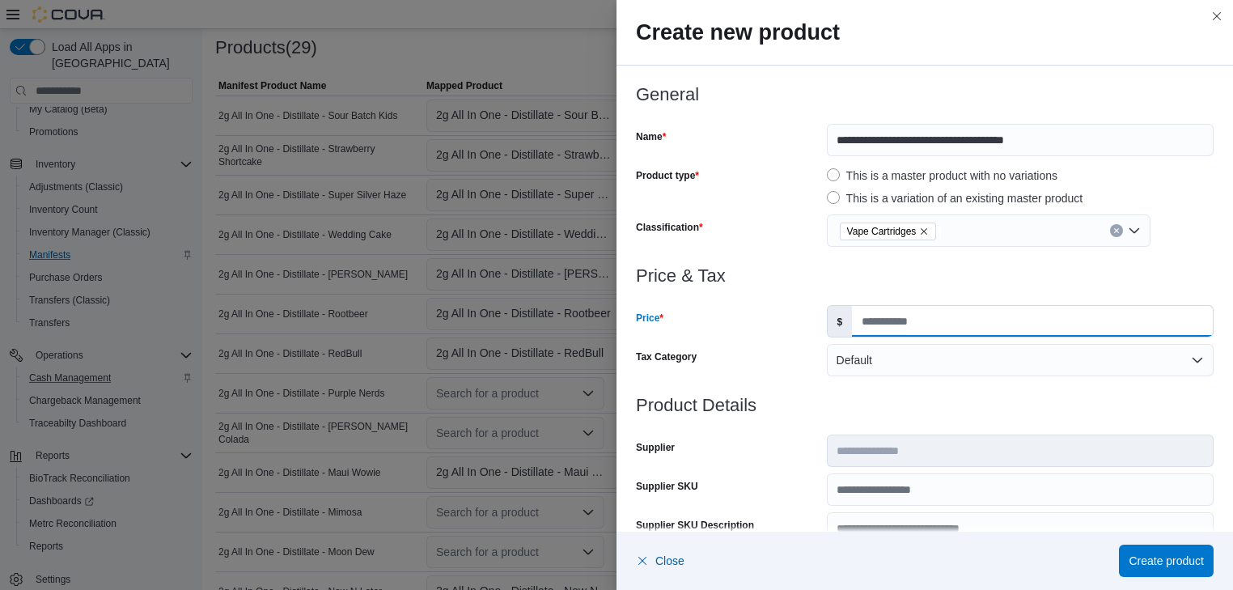
click at [860, 324] on input "Price" at bounding box center [1032, 321] width 361 height 31
type input "**"
click at [1148, 559] on span "Create product" at bounding box center [1165, 560] width 75 height 16
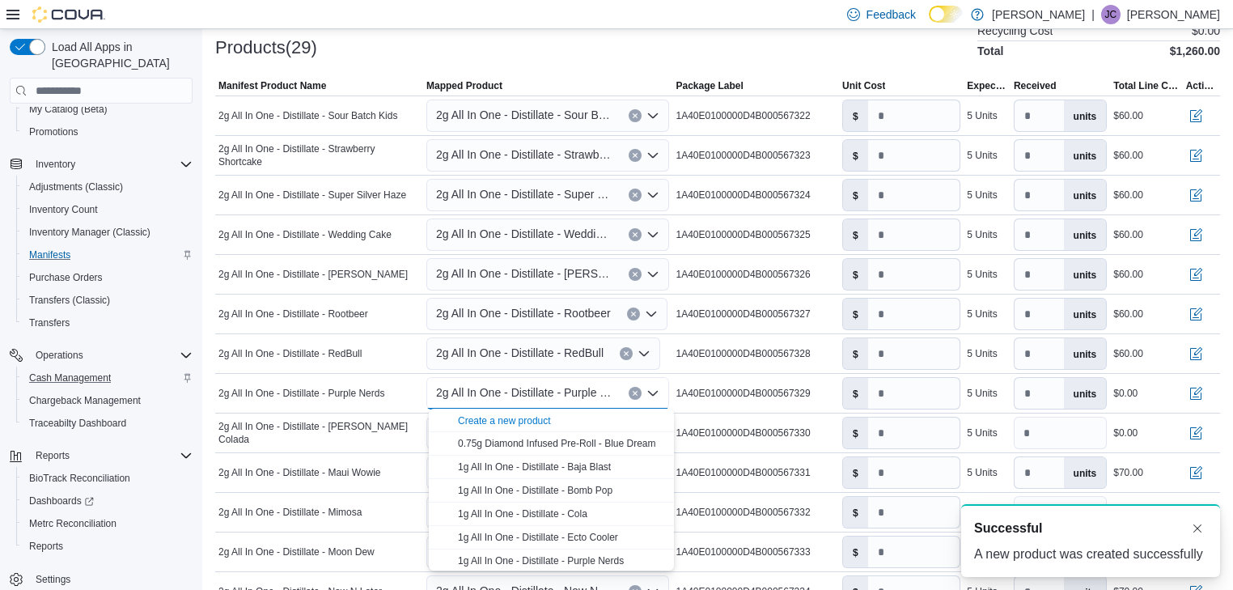
scroll to position [0, 0]
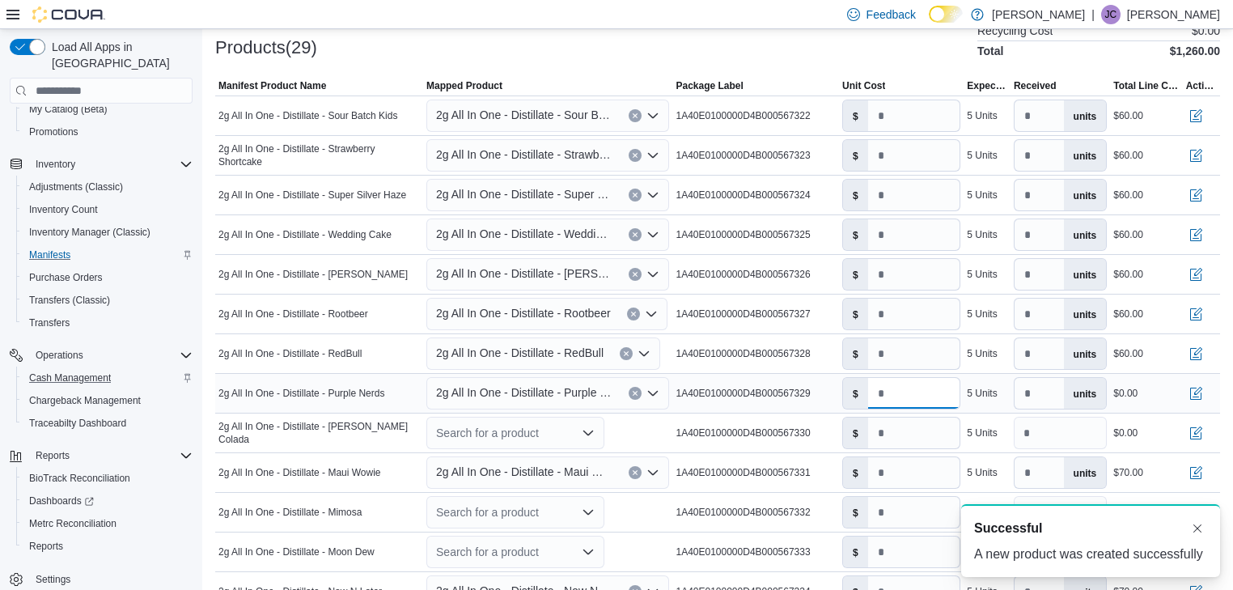
click at [885, 391] on input "number" at bounding box center [914, 393] width 92 height 31
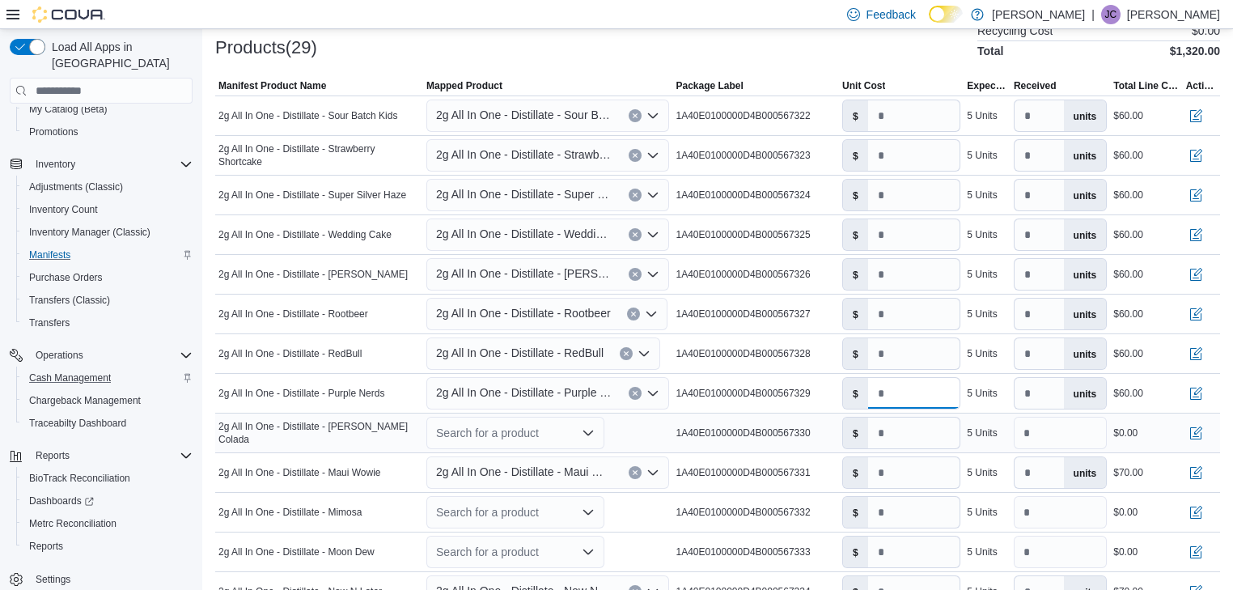
type input "**"
click at [588, 430] on icon "Open list of options" at bounding box center [587, 432] width 13 height 13
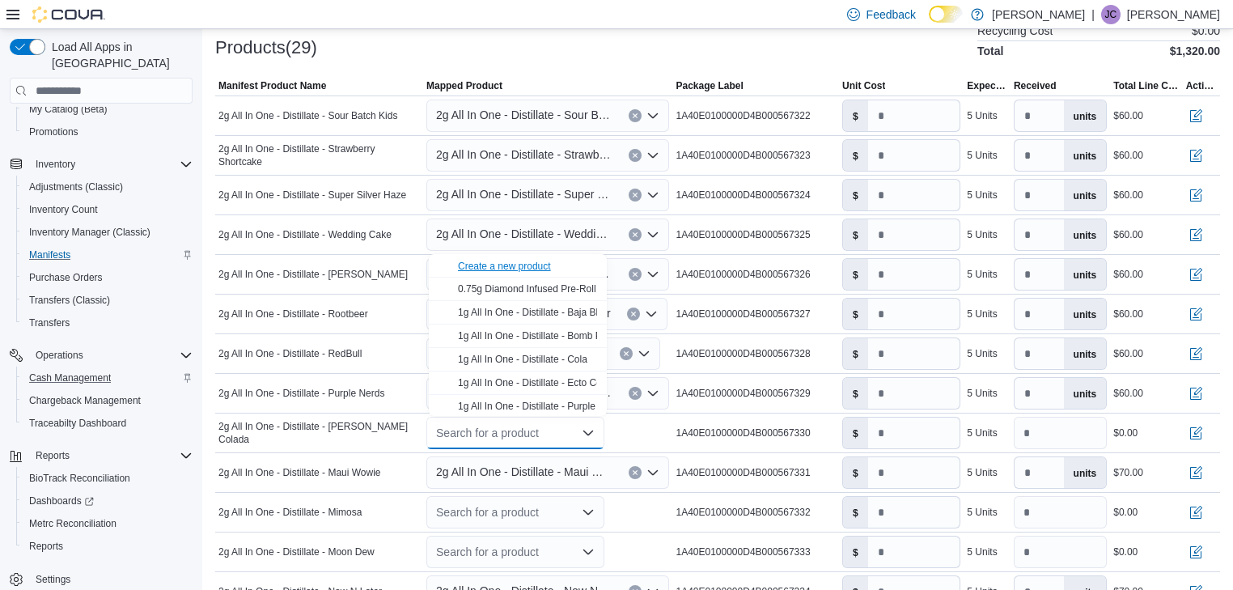
click at [532, 269] on div "Create a new product" at bounding box center [504, 266] width 93 height 13
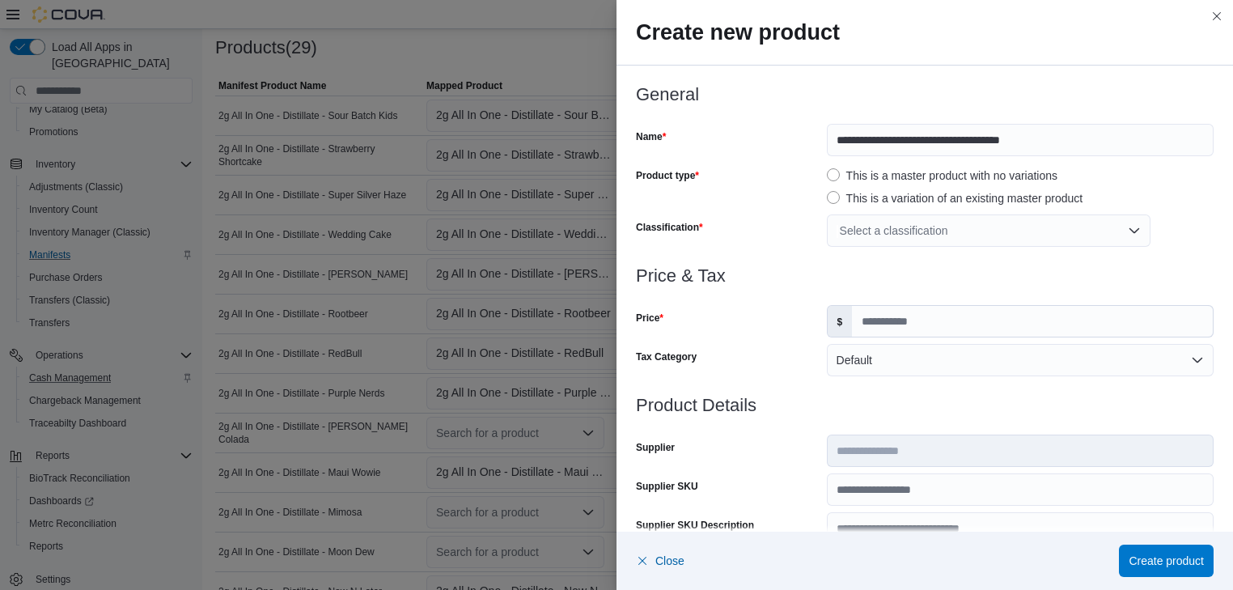
click at [1055, 239] on div "Select a classification" at bounding box center [989, 230] width 324 height 32
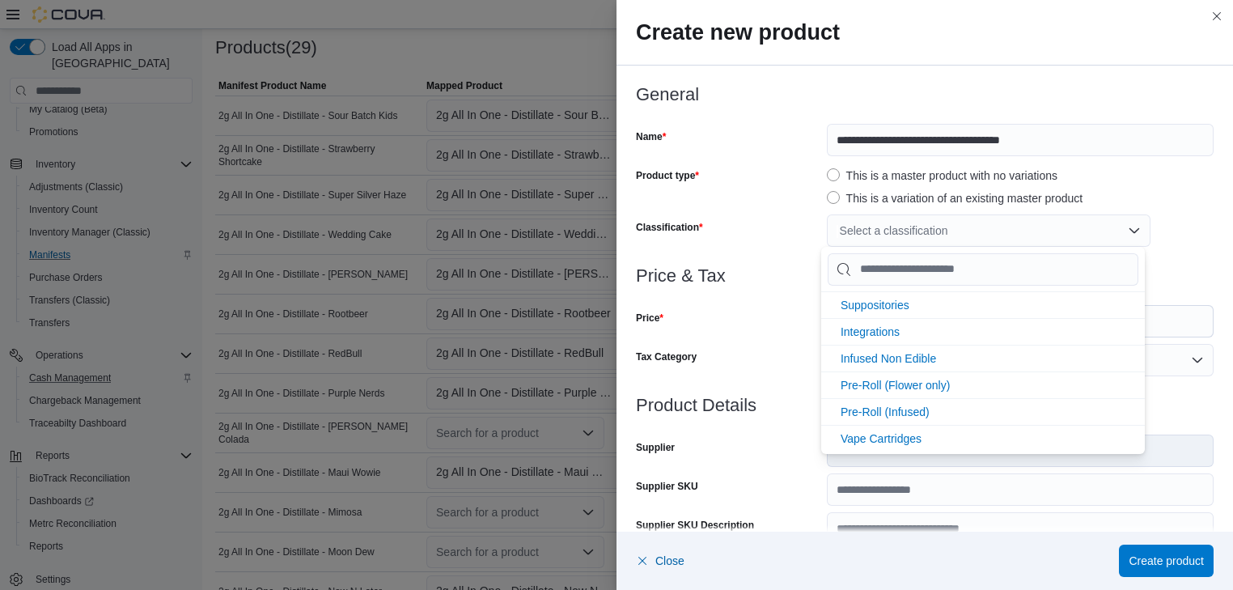
scroll to position [345, 0]
click at [895, 433] on span "Vape Cartridges" at bounding box center [880, 437] width 81 height 13
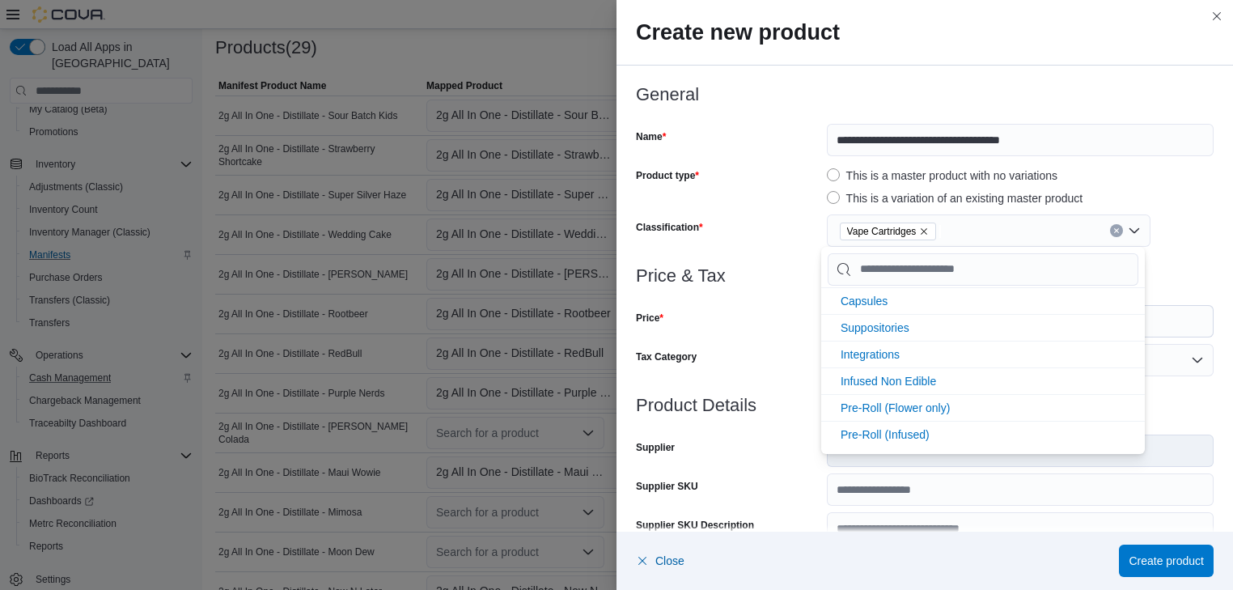
scroll to position [319, 0]
click at [730, 333] on div "Price" at bounding box center [728, 321] width 184 height 32
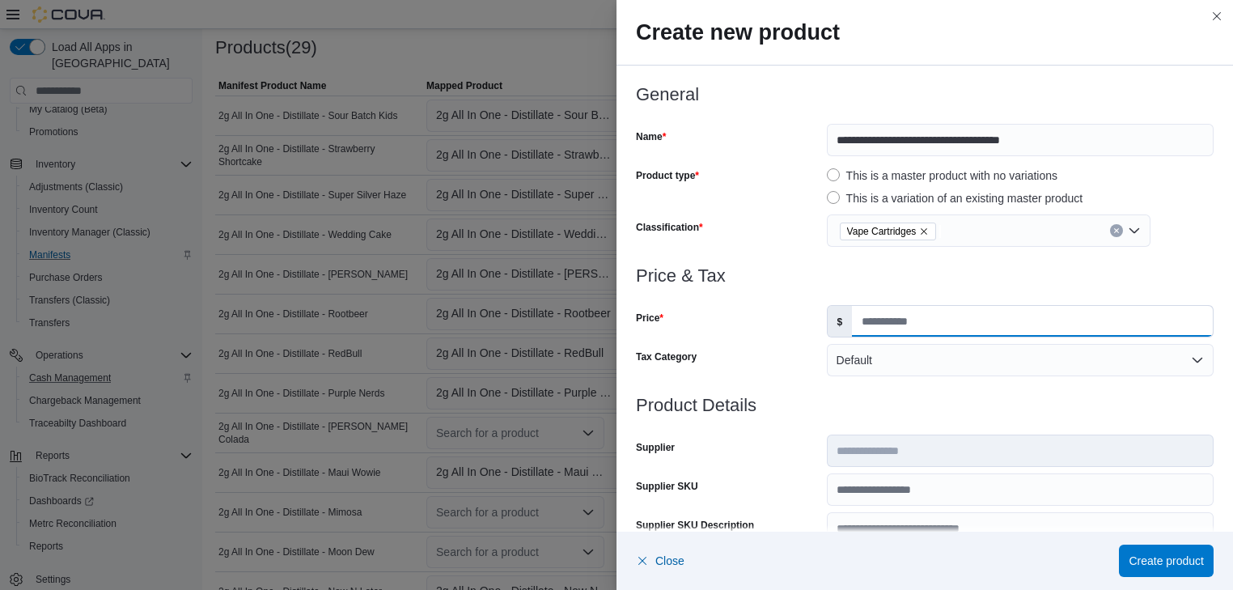
click at [864, 322] on input "Price" at bounding box center [1032, 321] width 361 height 31
type input "**"
click at [1181, 559] on span "Create product" at bounding box center [1165, 560] width 75 height 16
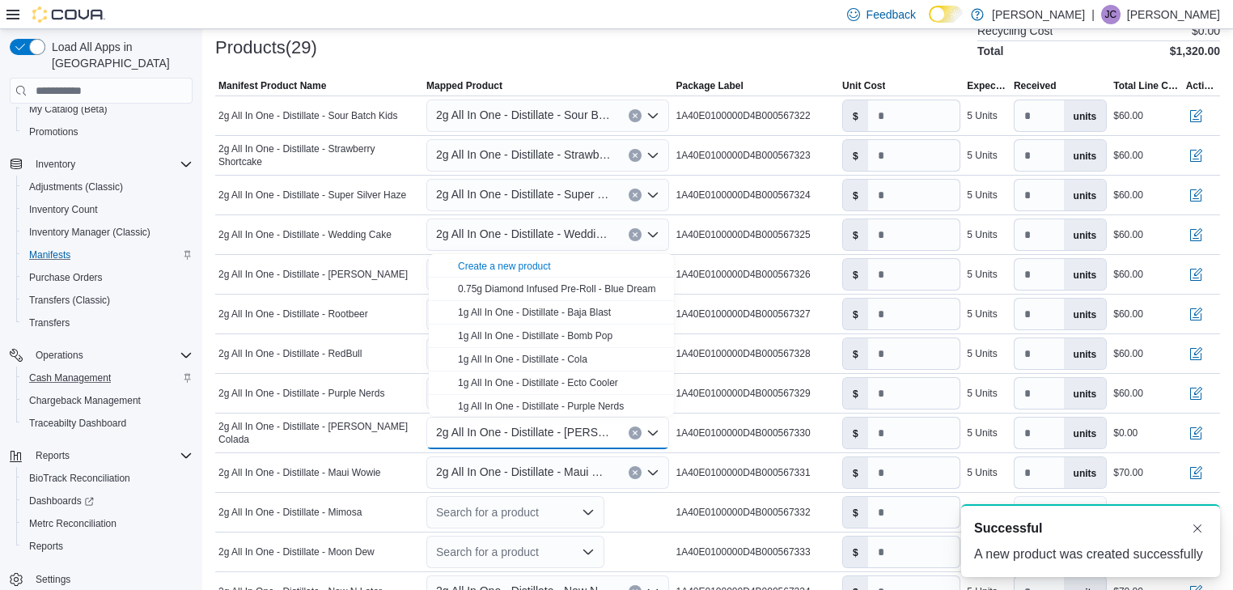
scroll to position [0, 0]
click at [882, 430] on input "number" at bounding box center [914, 432] width 92 height 31
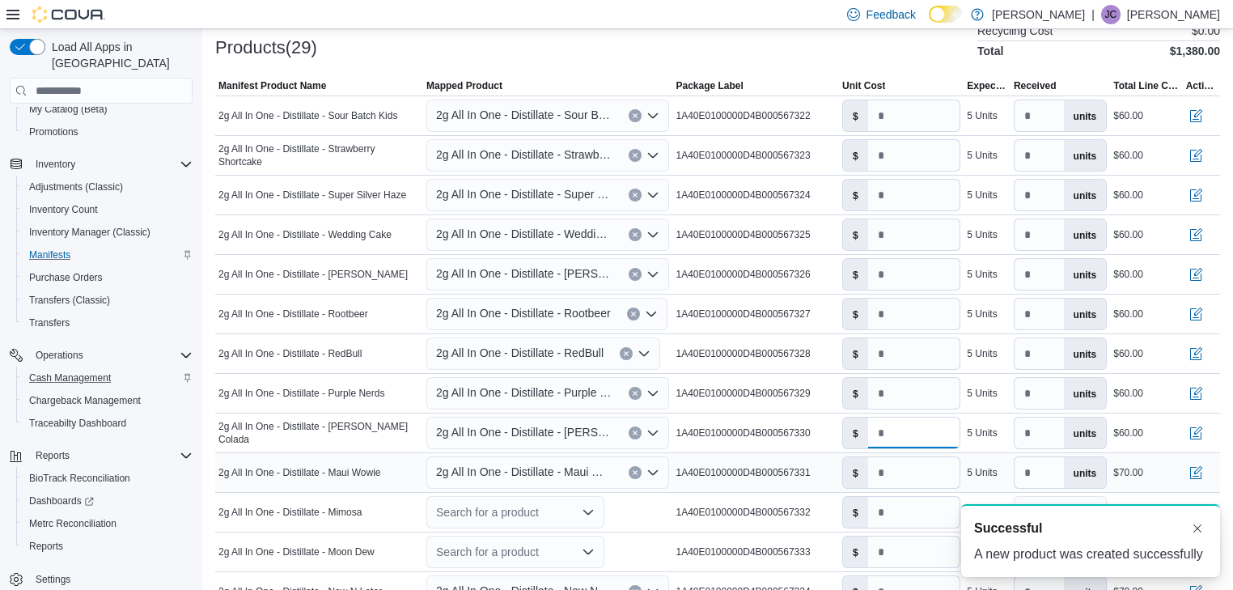
type input "**"
click at [659, 467] on icon "Open list of options" at bounding box center [652, 472] width 13 height 13
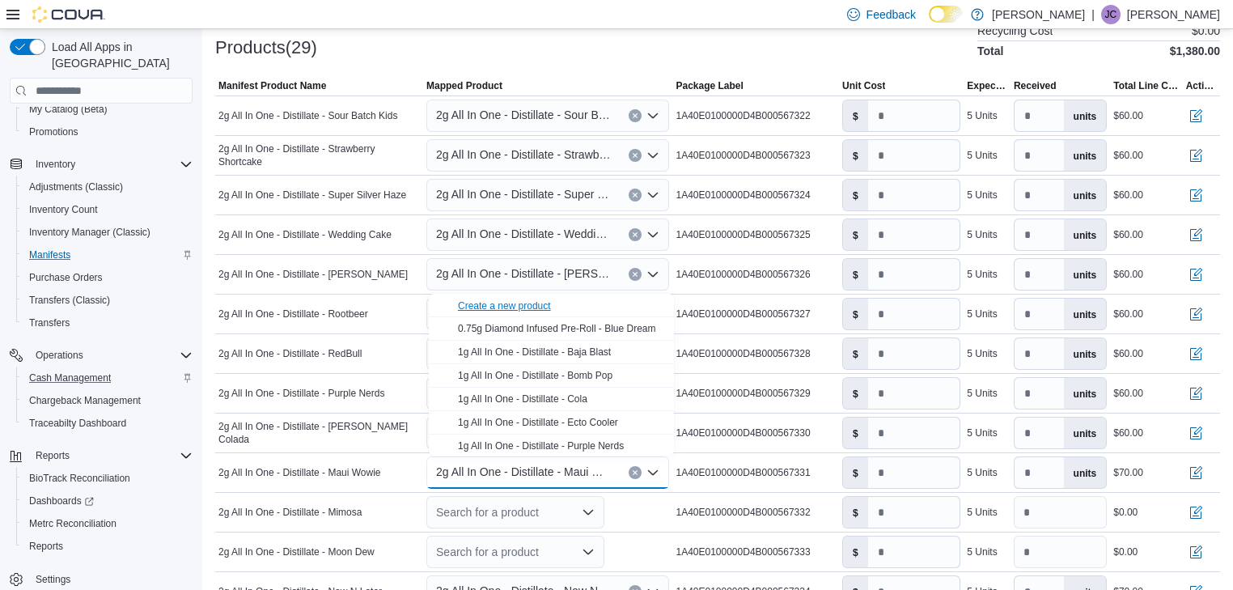
click at [524, 302] on div "Create a new product" at bounding box center [504, 305] width 93 height 13
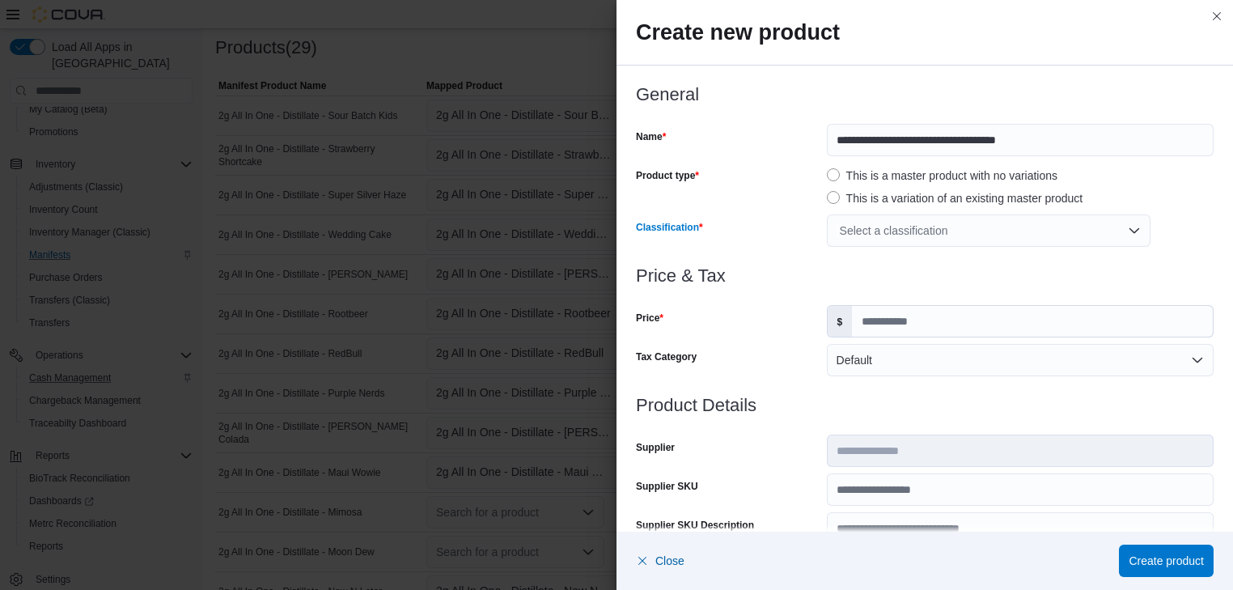
click at [1040, 236] on div "Select a classification" at bounding box center [989, 230] width 324 height 32
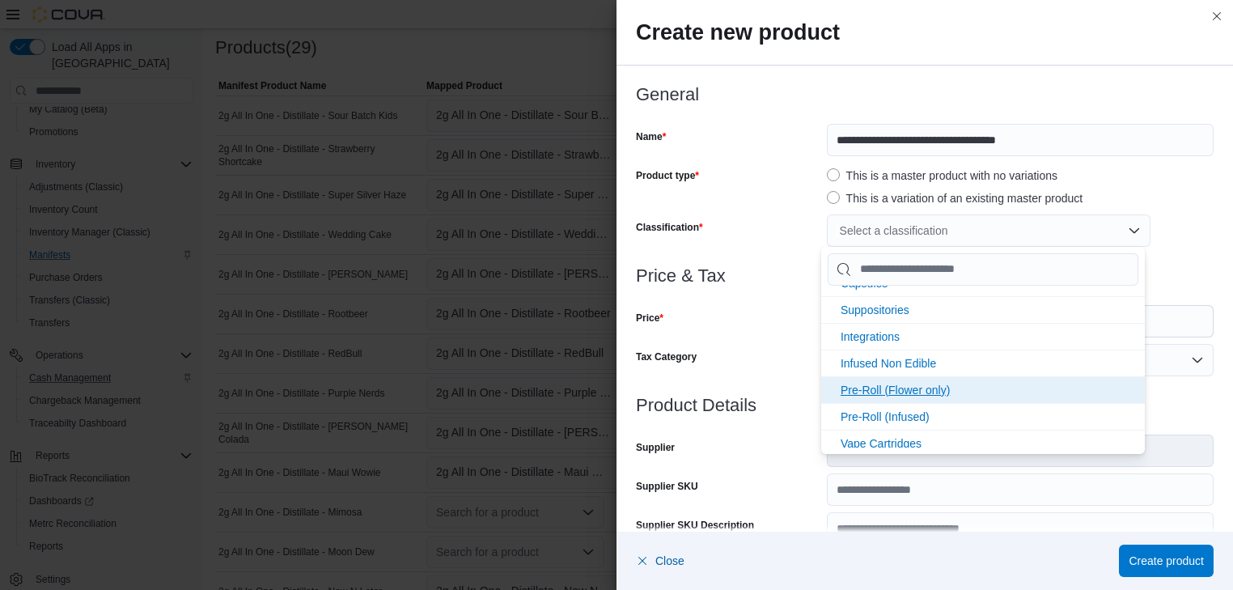
scroll to position [345, 0]
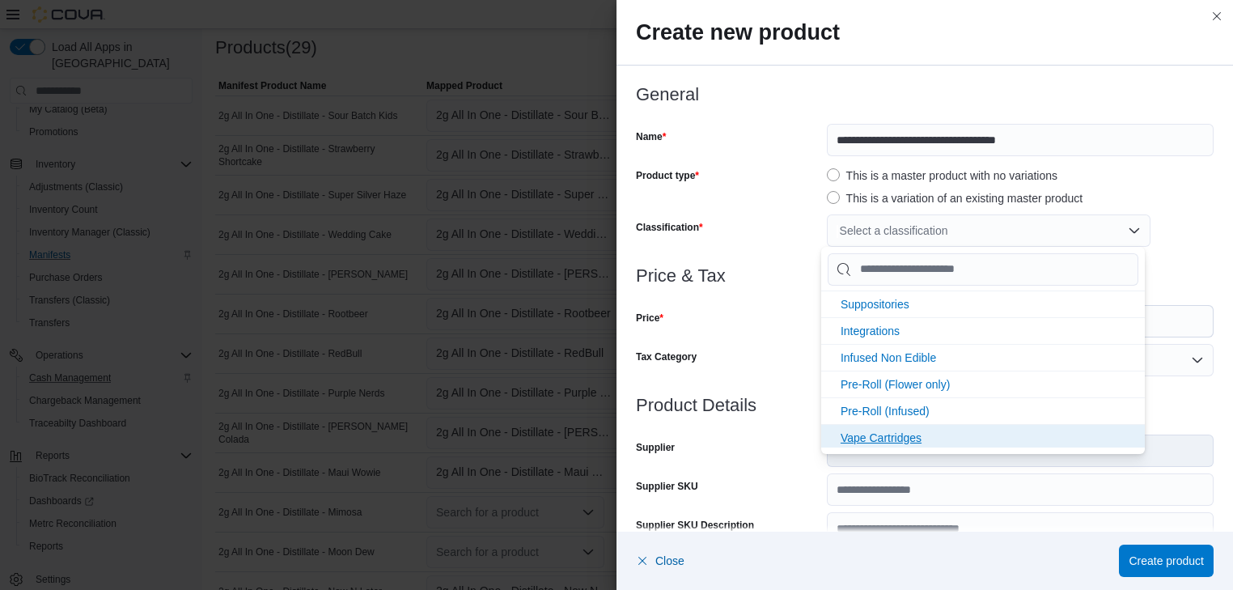
click at [856, 432] on span "Vape Cartridges" at bounding box center [880, 437] width 81 height 13
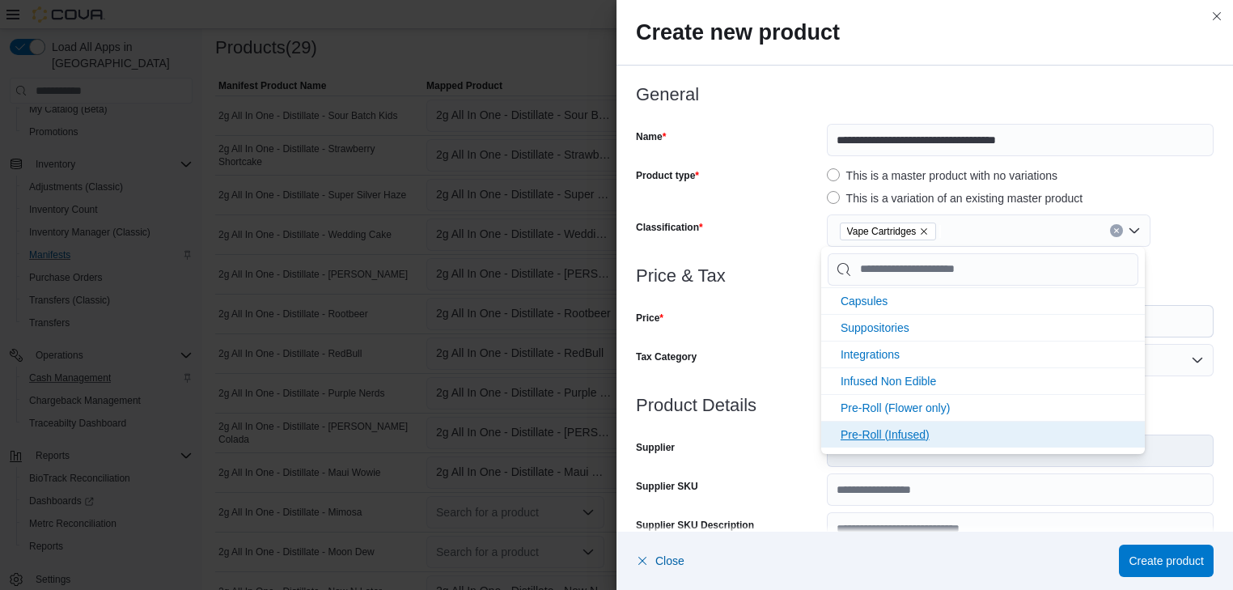
scroll to position [319, 0]
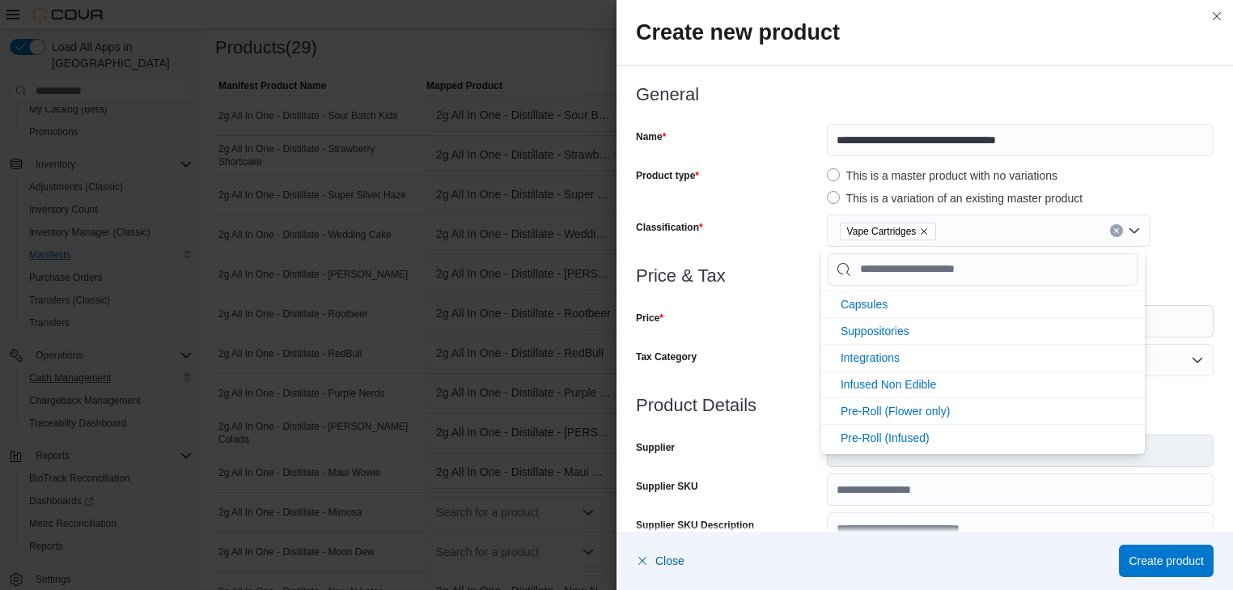
click at [757, 343] on div "Price & Tax Price $ Tax Category Default" at bounding box center [924, 330] width 577 height 129
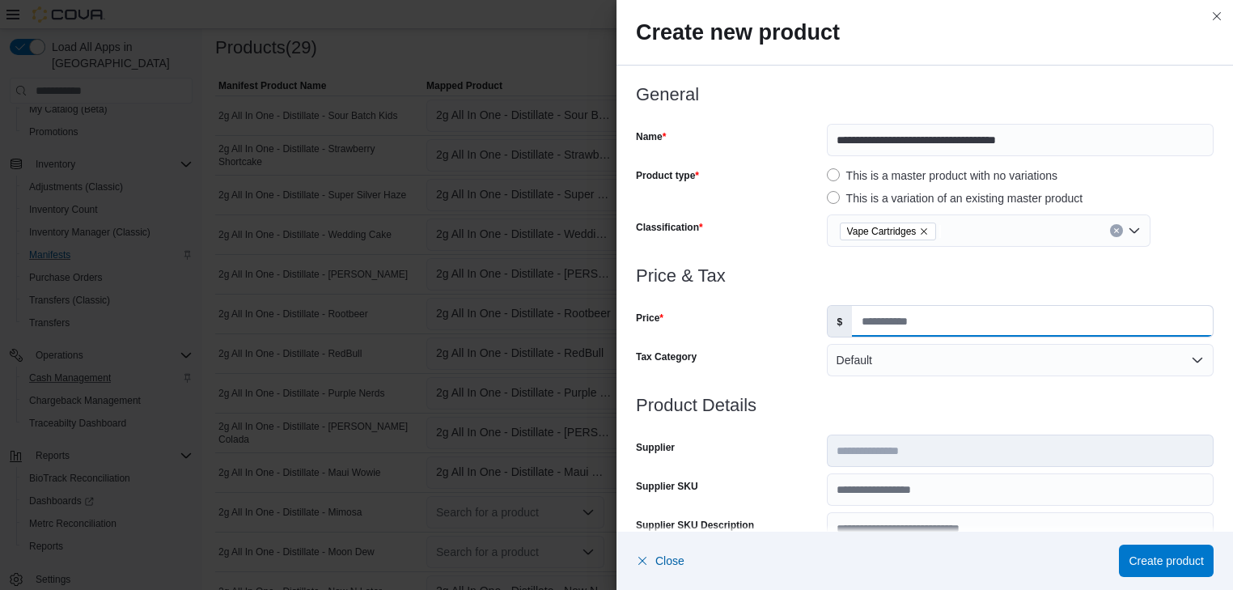
click at [854, 327] on input "Price" at bounding box center [1032, 321] width 361 height 31
type input "**"
click at [769, 325] on div "Price" at bounding box center [728, 321] width 184 height 32
click at [1162, 555] on span "Create product" at bounding box center [1165, 560] width 75 height 16
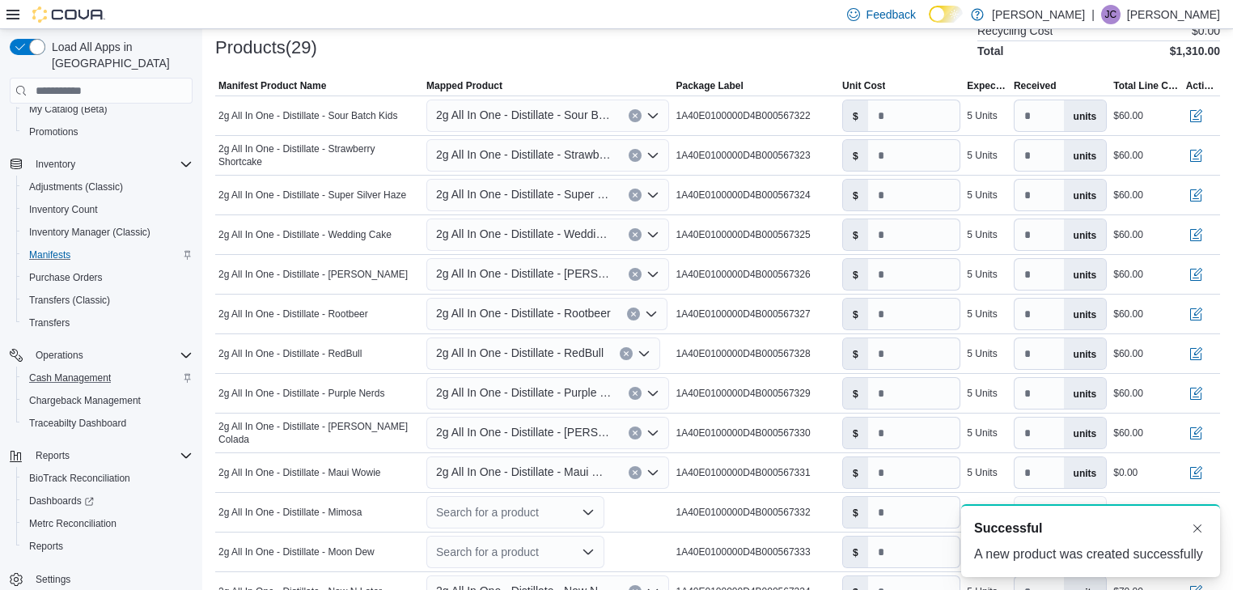
scroll to position [0, 0]
click at [883, 471] on input "number" at bounding box center [914, 472] width 92 height 31
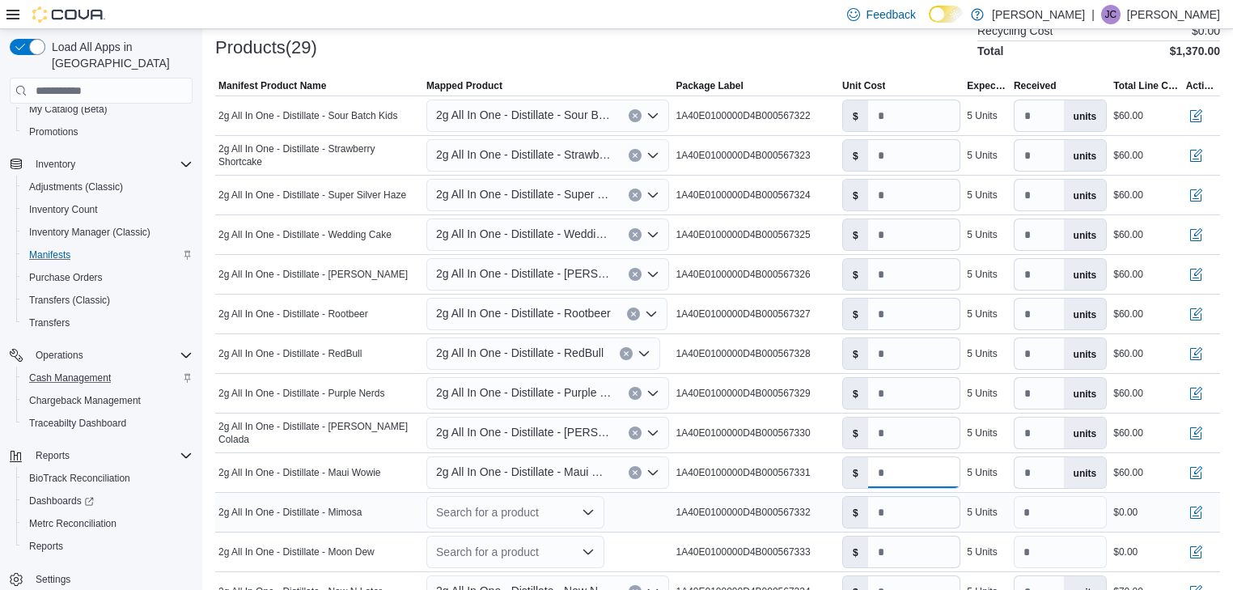
type input "**"
drag, startPoint x: 595, startPoint y: 510, endPoint x: 572, endPoint y: 547, distance: 44.0
click at [592, 511] on icon "Open list of options" at bounding box center [588, 512] width 10 height 5
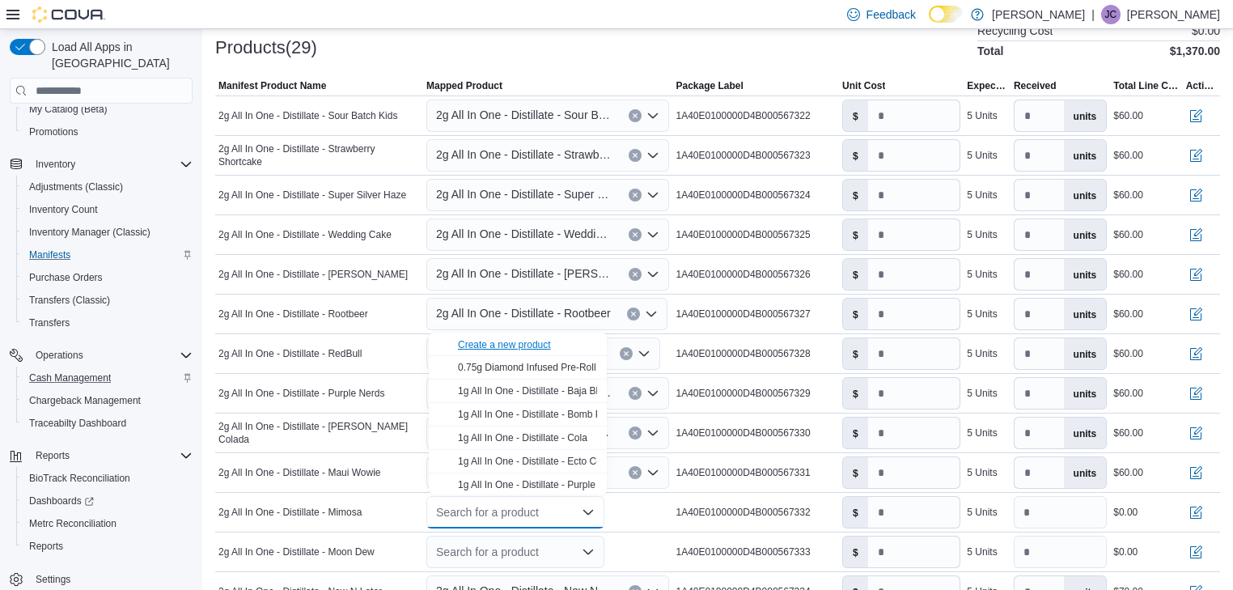
click at [501, 340] on div "Create a new product" at bounding box center [504, 344] width 93 height 13
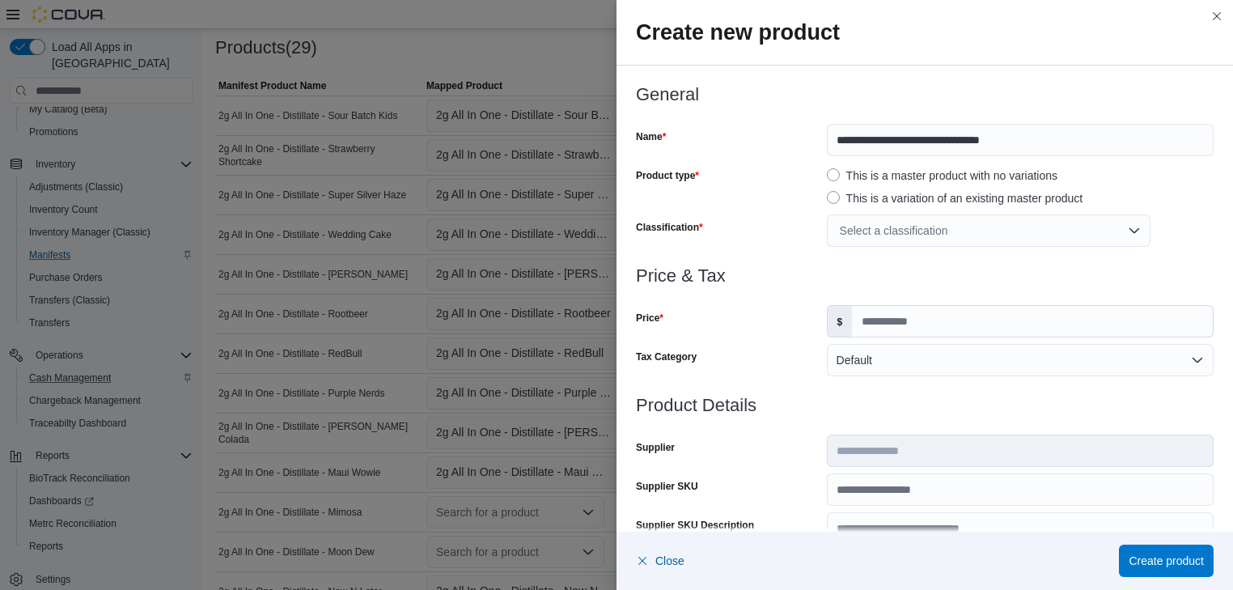
click at [986, 236] on div "Select a classification" at bounding box center [989, 230] width 324 height 32
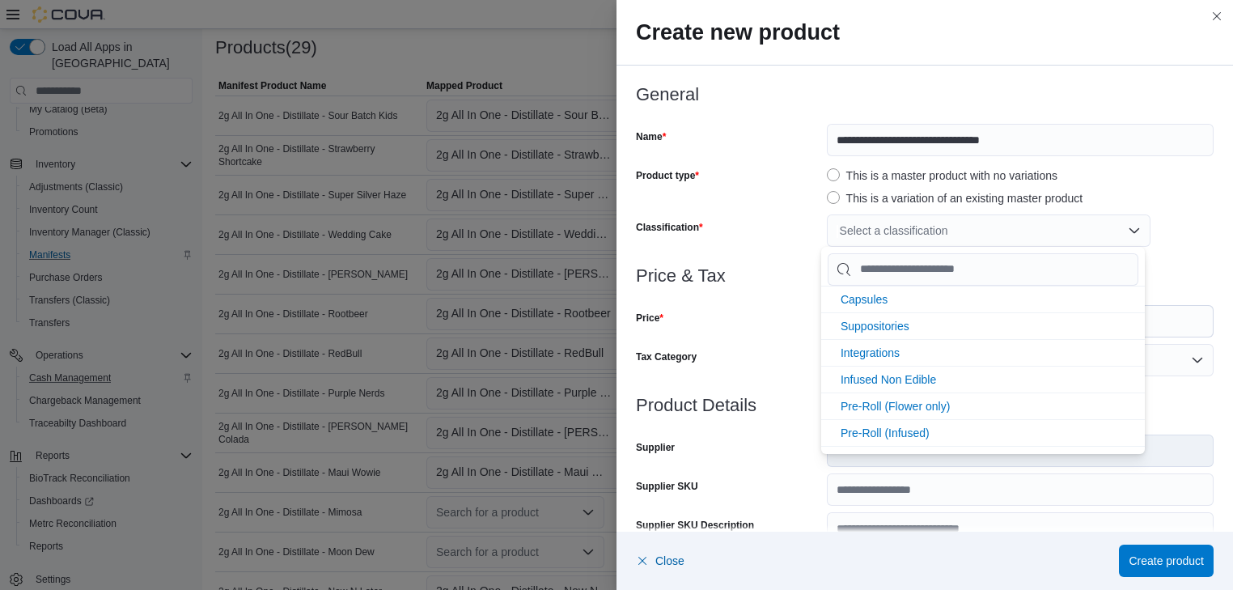
scroll to position [345, 0]
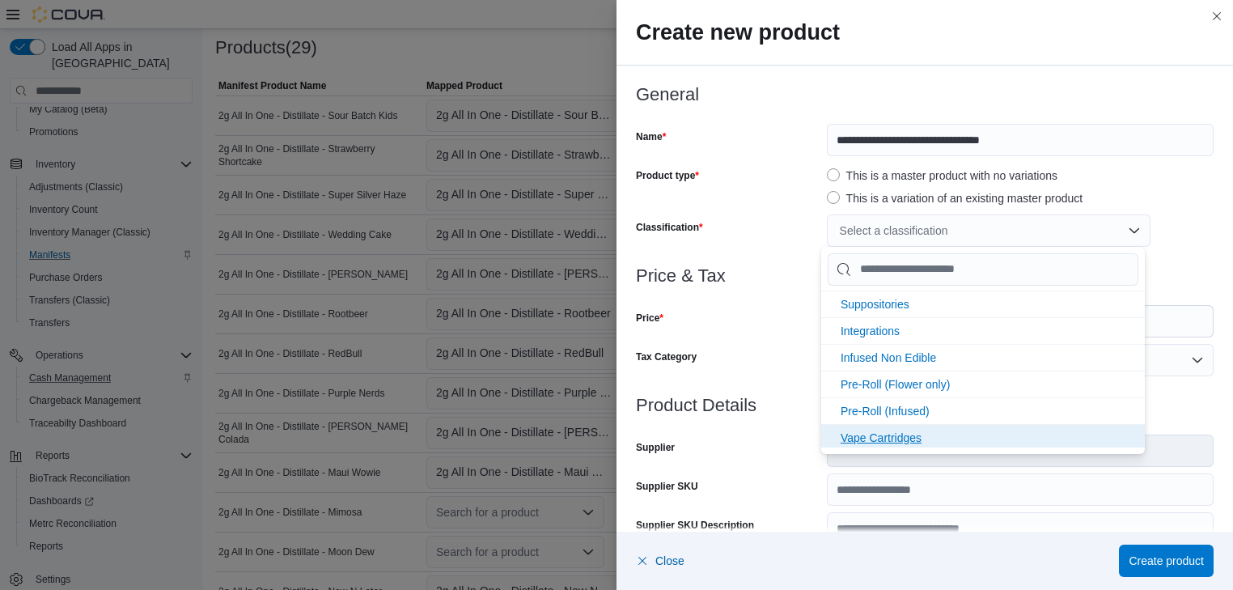
click at [970, 437] on li "Vape Cartridges" at bounding box center [983, 437] width 324 height 27
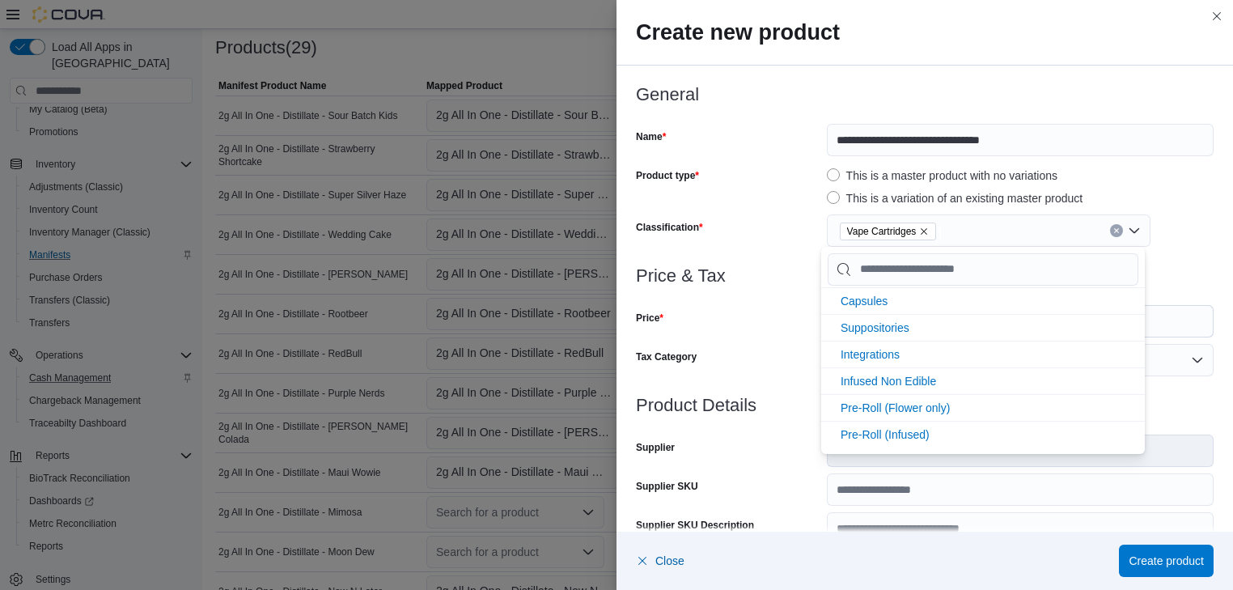
scroll to position [319, 0]
click at [751, 320] on div "Price" at bounding box center [728, 321] width 184 height 32
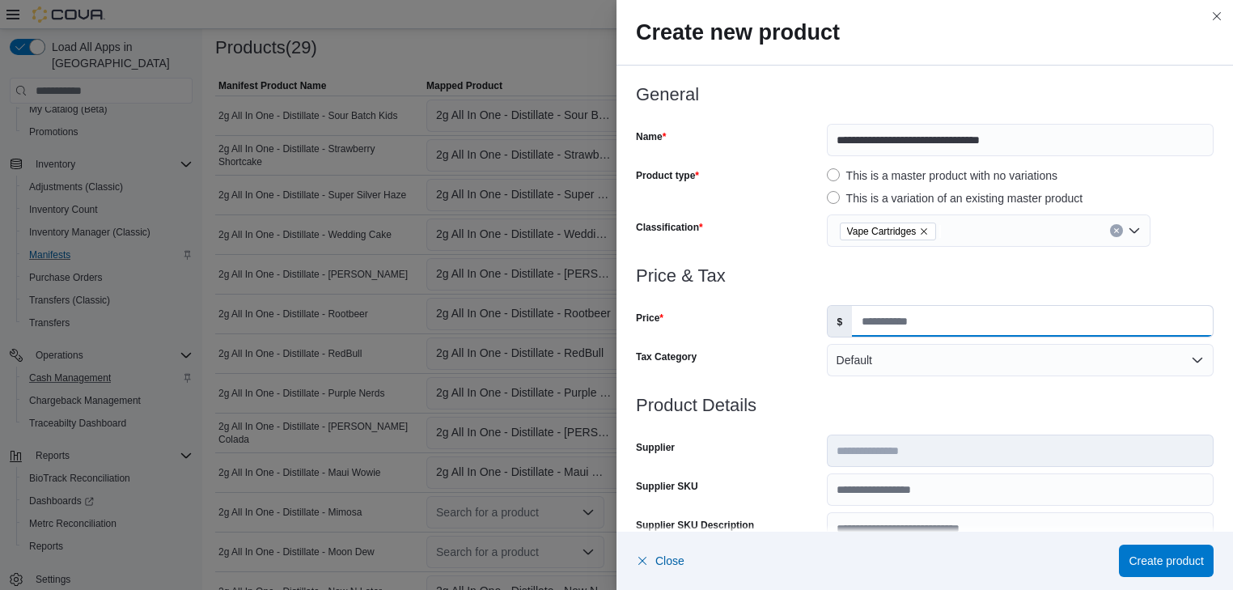
click at [853, 322] on input "Price" at bounding box center [1032, 321] width 361 height 31
type input "**"
click at [1184, 560] on span "Create product" at bounding box center [1165, 560] width 75 height 16
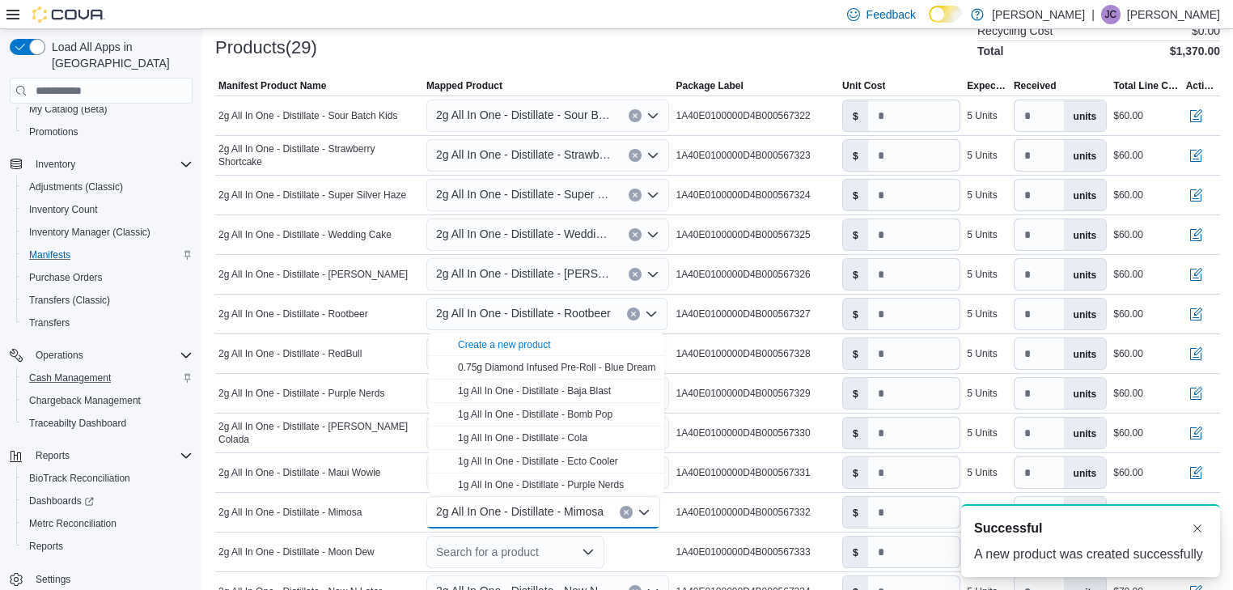
scroll to position [0, 0]
click at [884, 515] on input "number" at bounding box center [914, 512] width 92 height 31
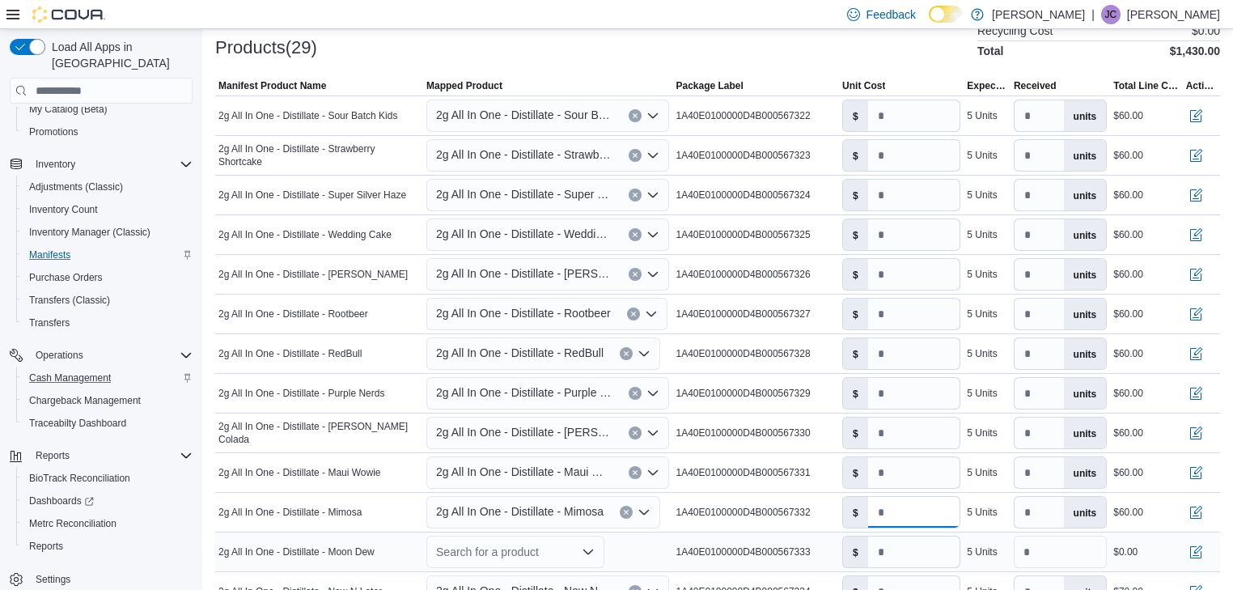
type input "**"
click at [589, 547] on icon "Open list of options" at bounding box center [587, 551] width 13 height 13
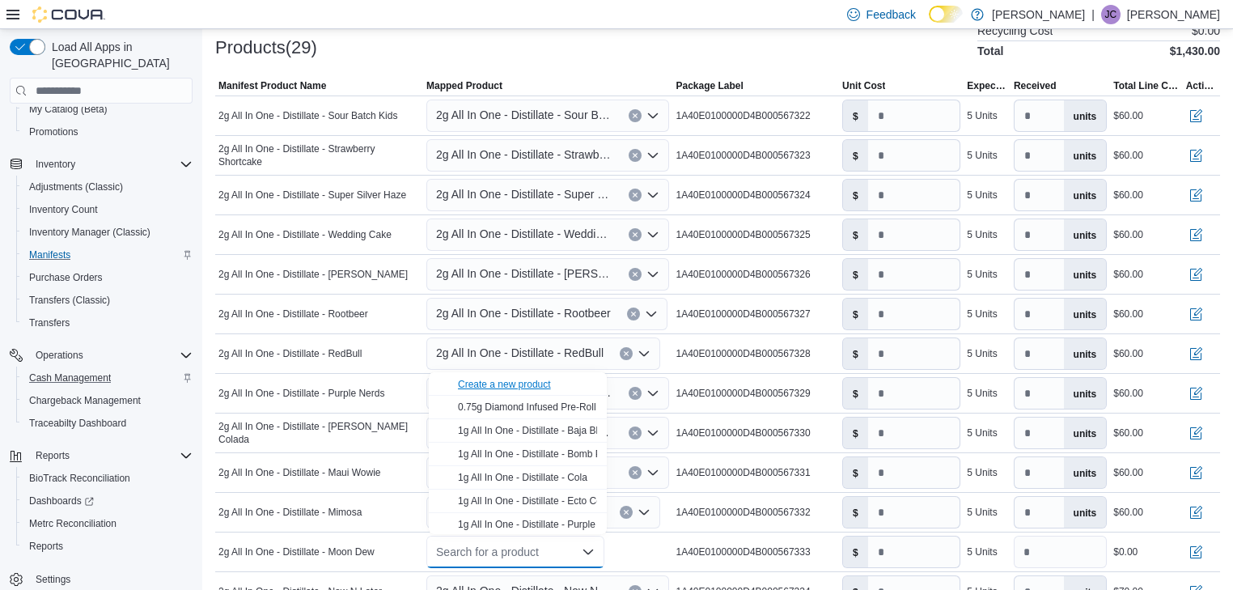
click at [504, 383] on div "Create a new product" at bounding box center [504, 384] width 93 height 13
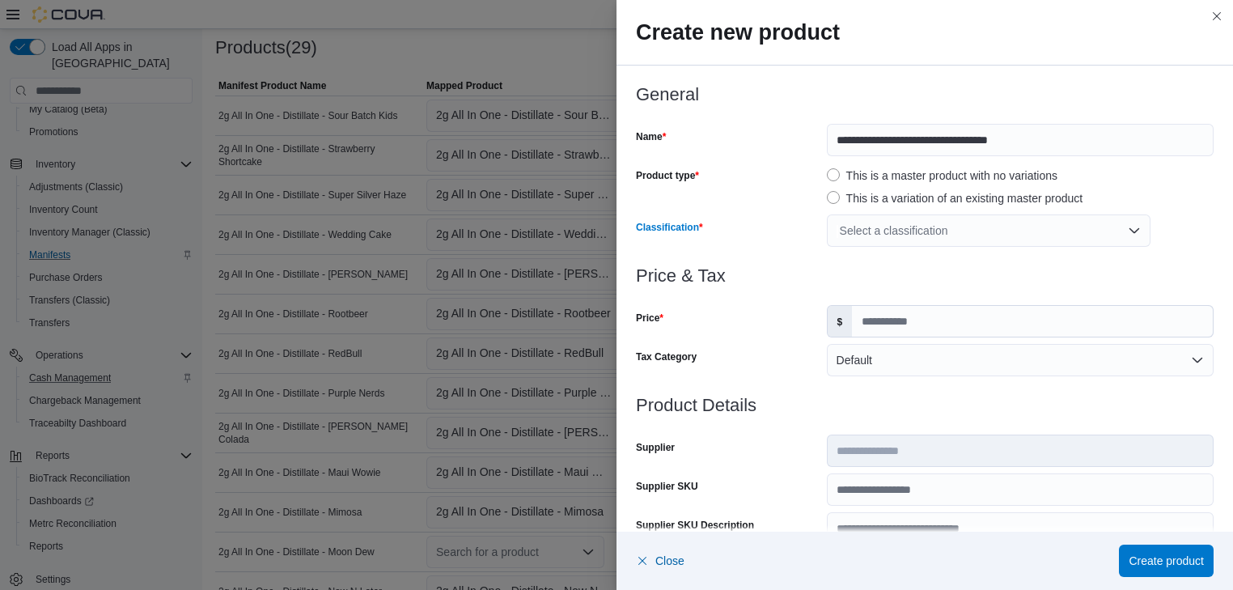
click at [920, 229] on div "Select a classification" at bounding box center [989, 230] width 324 height 32
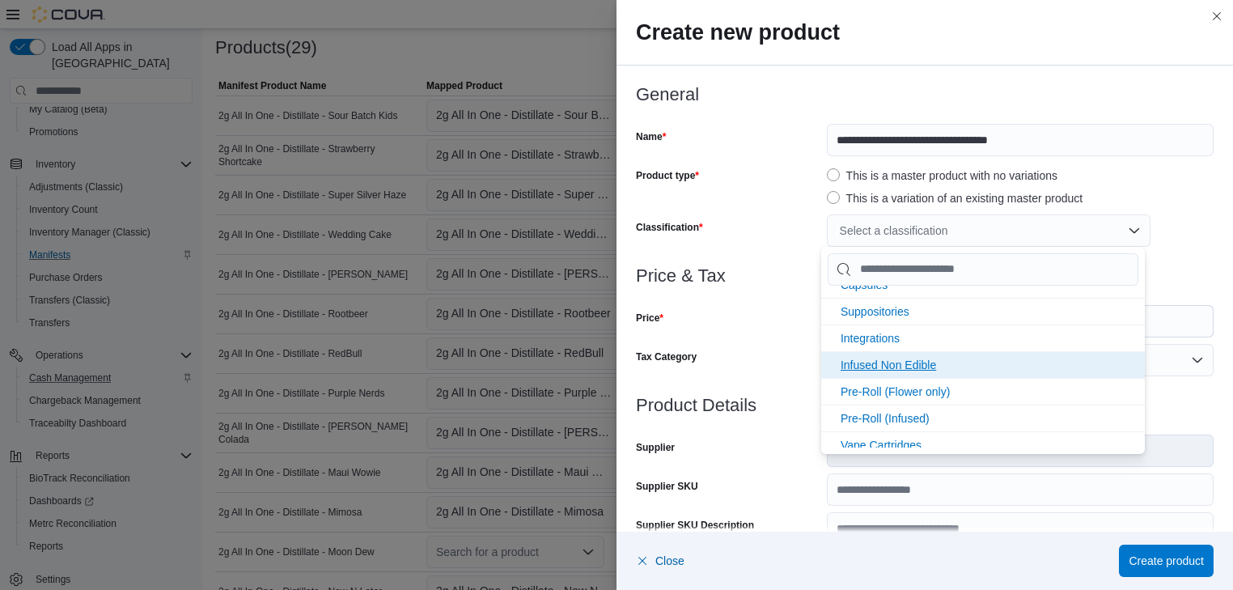
scroll to position [345, 0]
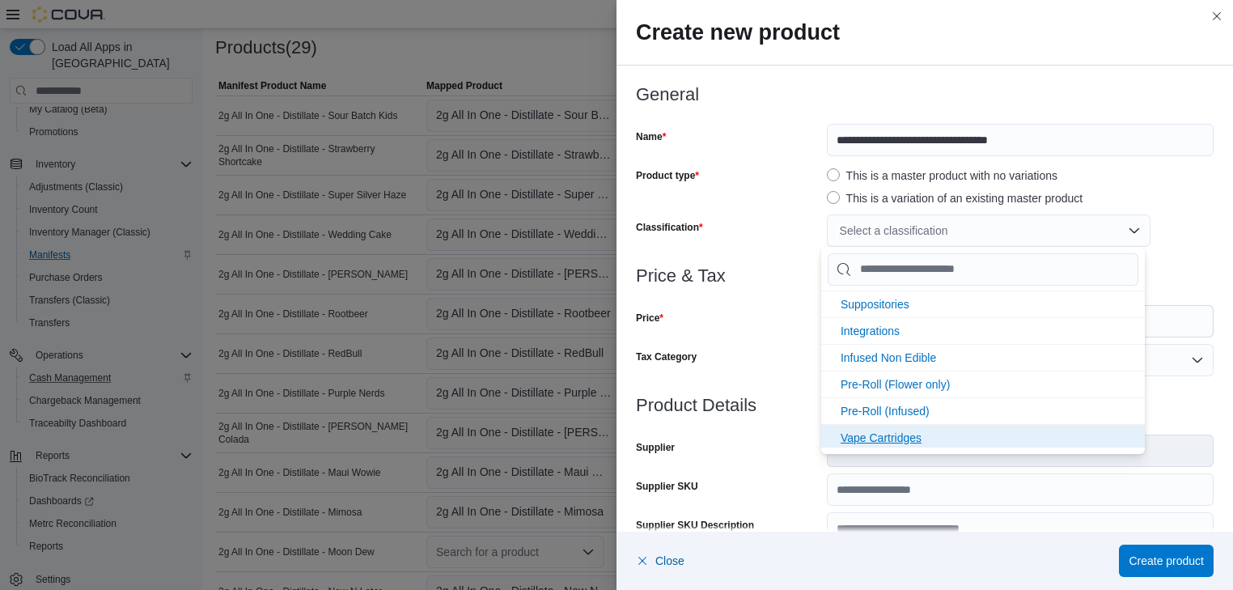
click at [879, 435] on span "Vape Cartridges" at bounding box center [880, 437] width 81 height 13
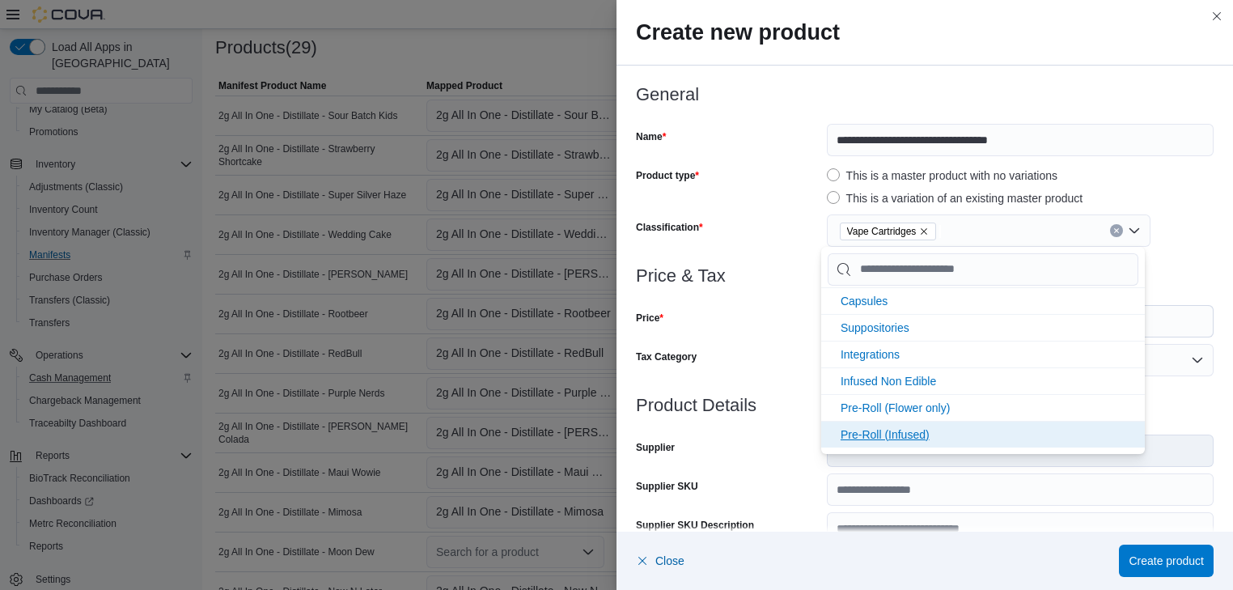
scroll to position [319, 0]
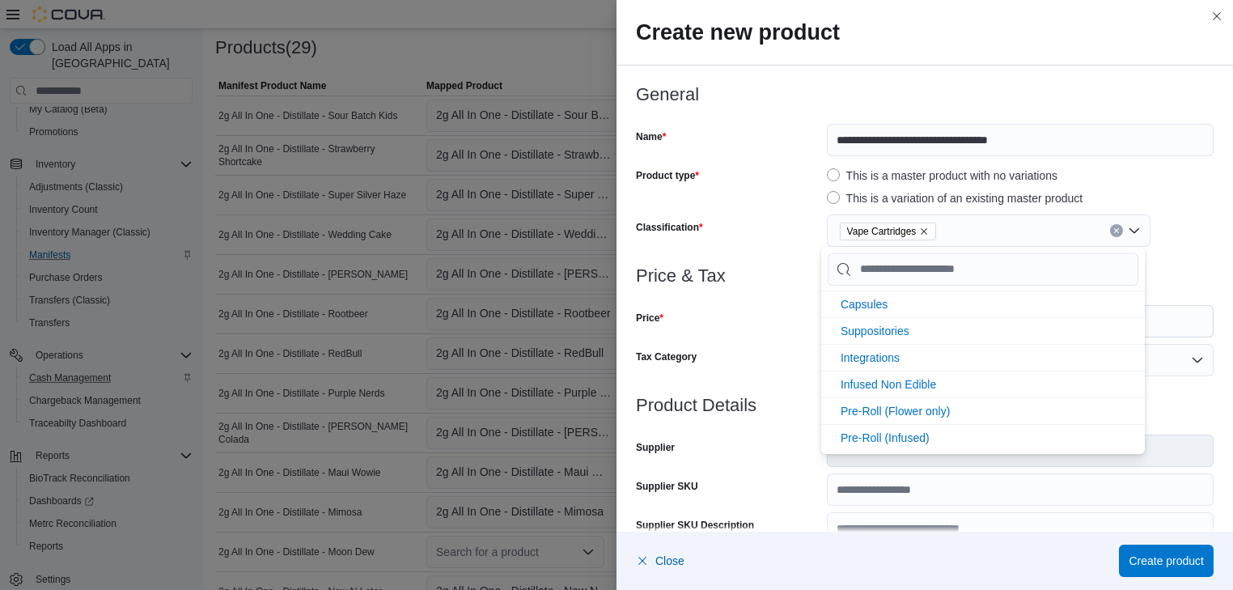
click at [736, 311] on div "Price" at bounding box center [728, 321] width 184 height 32
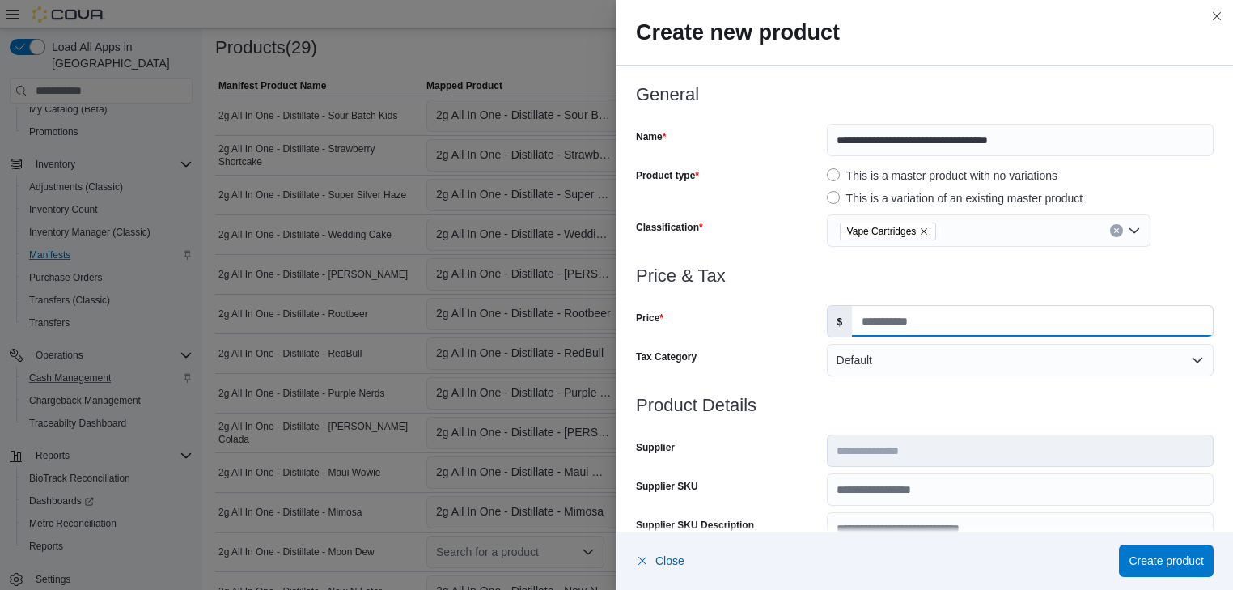
click at [859, 323] on input "Price" at bounding box center [1032, 321] width 361 height 31
type input "**"
click at [1152, 549] on span "Create product" at bounding box center [1165, 559] width 75 height 32
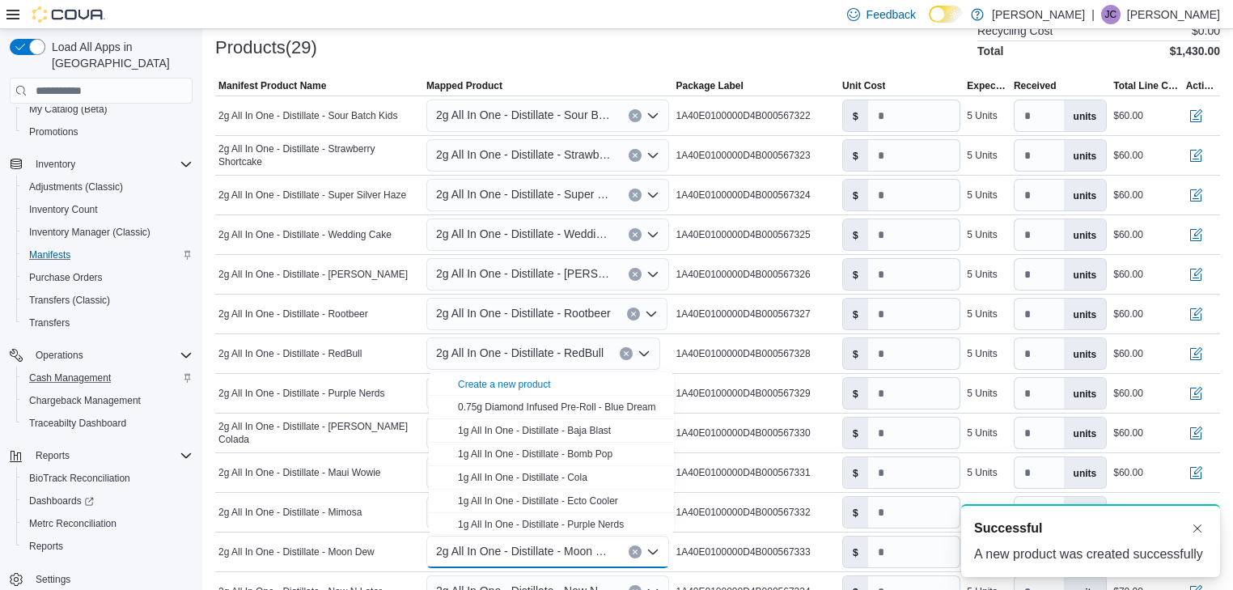
scroll to position [0, 0]
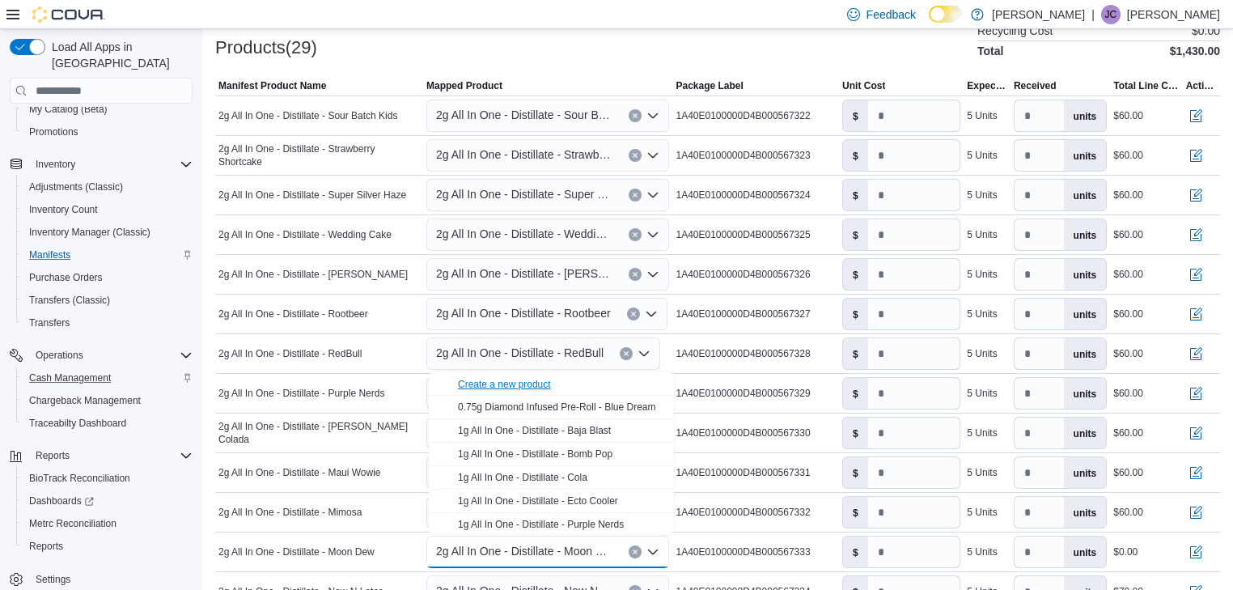
click at [508, 381] on div "Create a new product" at bounding box center [504, 384] width 93 height 13
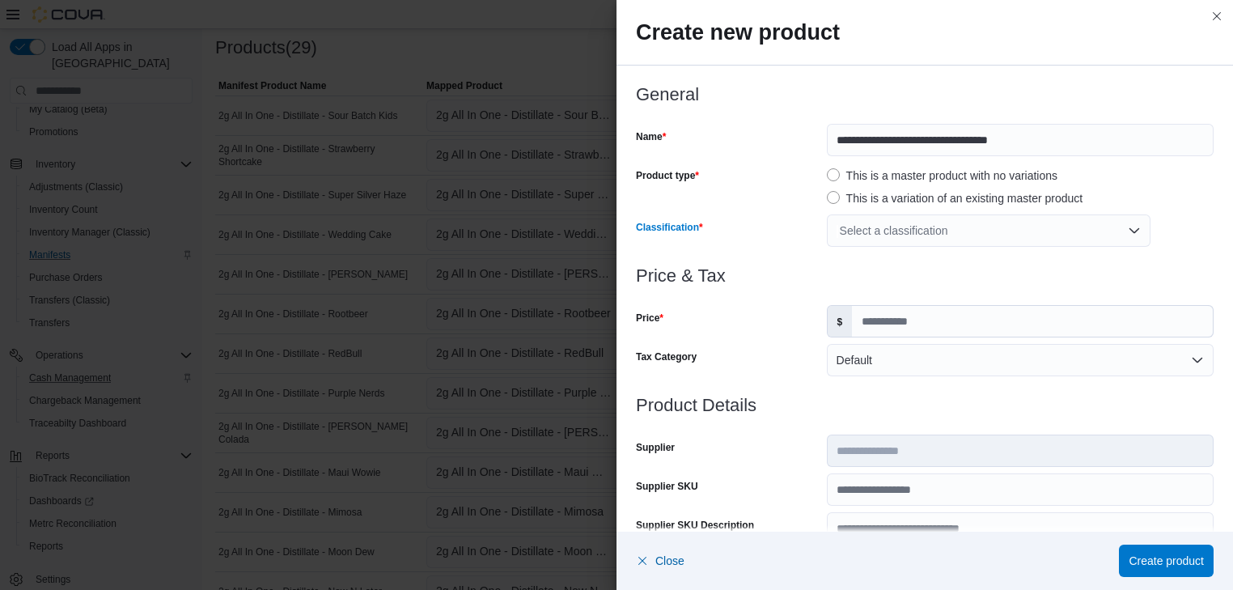
click at [954, 215] on div "Select a classification" at bounding box center [989, 230] width 324 height 32
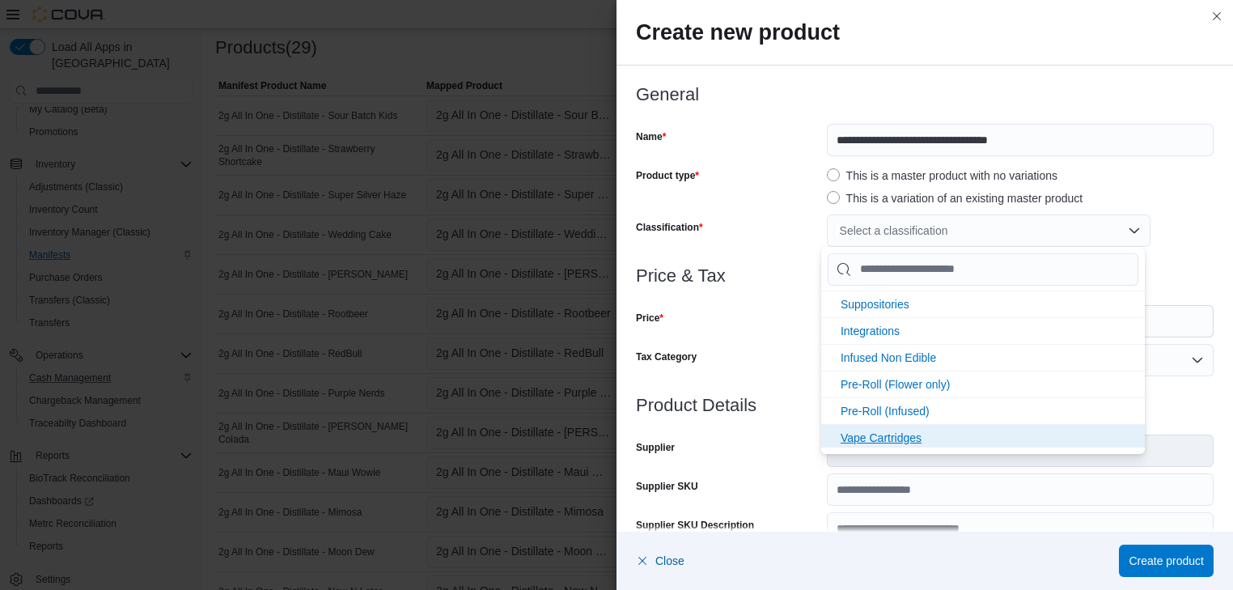
click at [952, 437] on li "Vape Cartridges" at bounding box center [983, 437] width 324 height 27
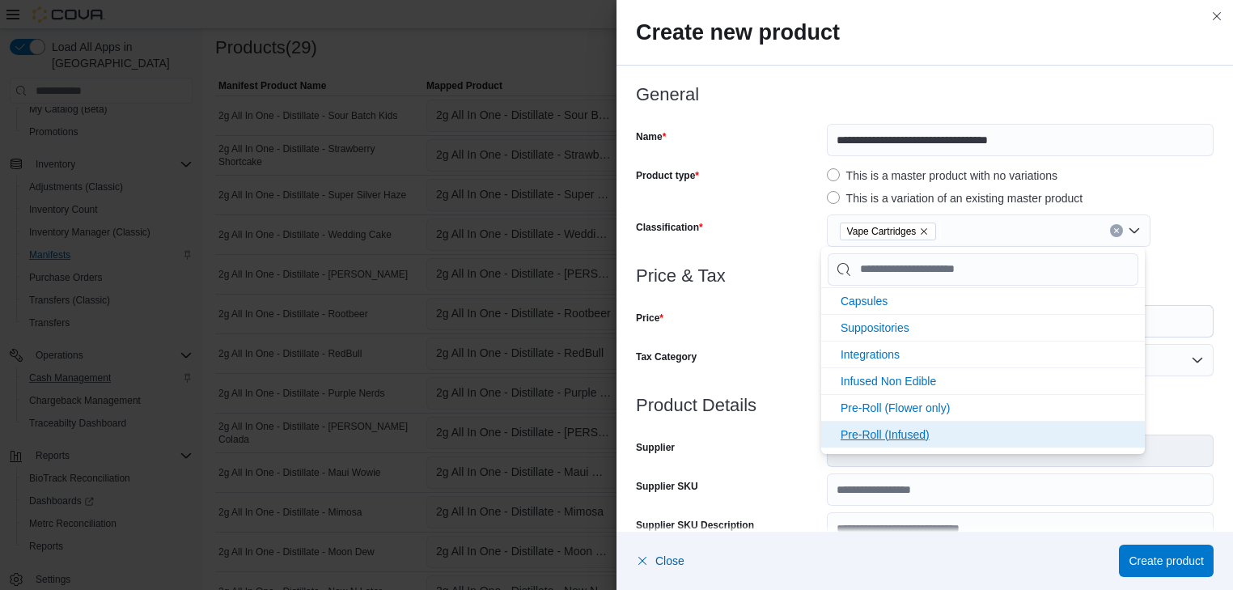
scroll to position [319, 0]
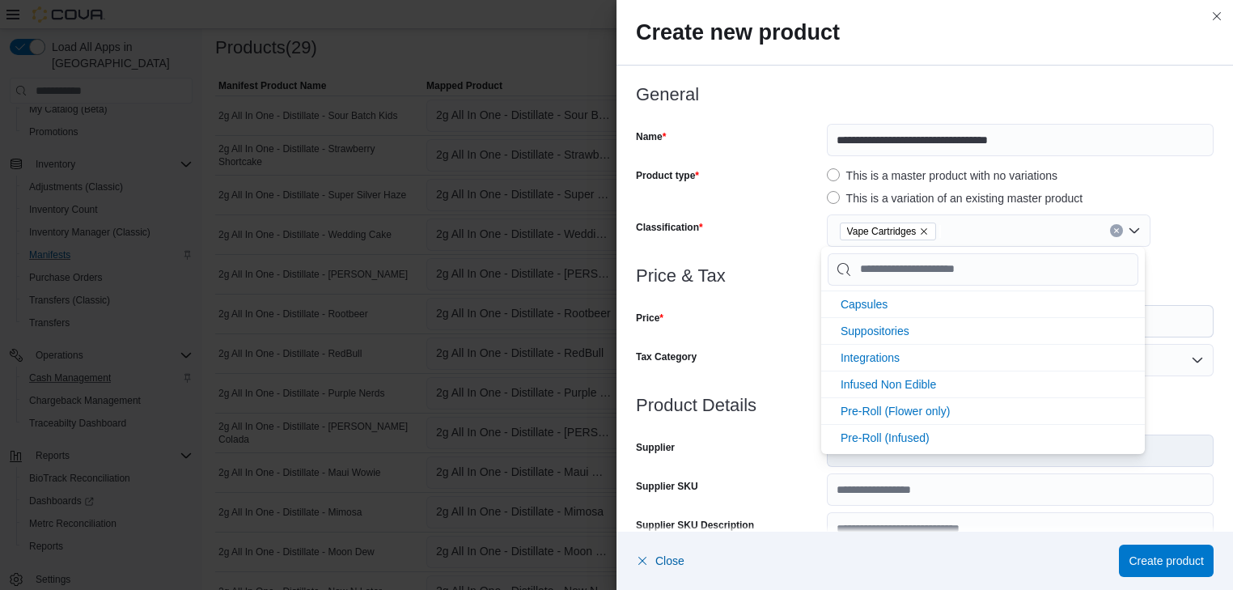
click at [726, 310] on div "Price" at bounding box center [728, 321] width 184 height 32
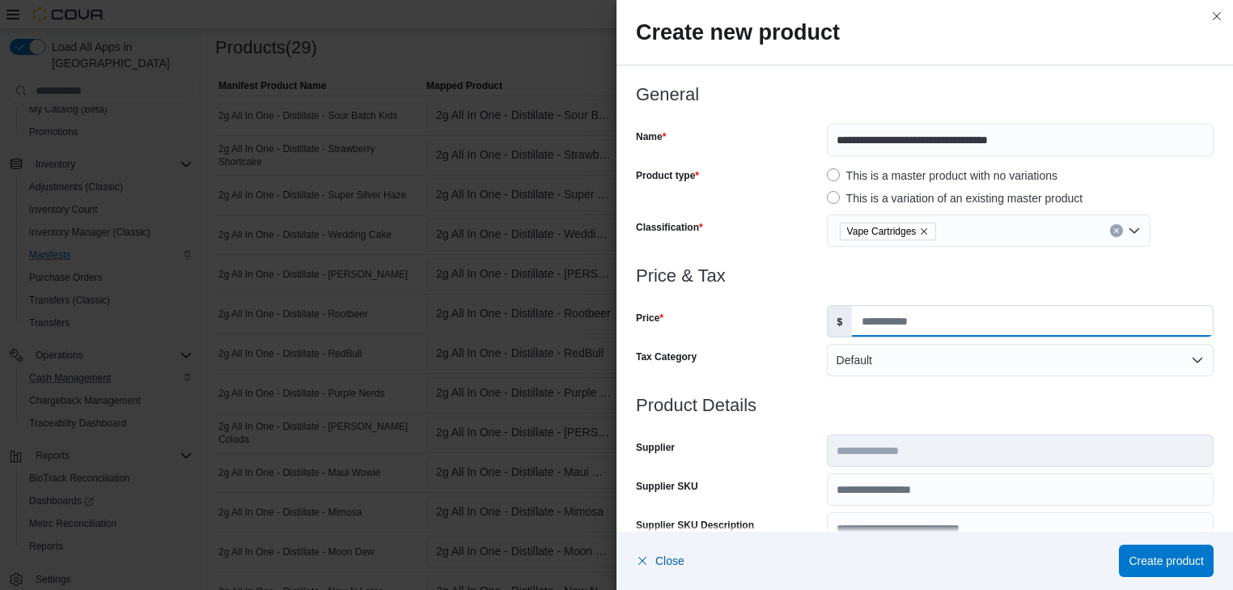
click at [877, 313] on input "Price" at bounding box center [1032, 321] width 361 height 31
type input "**"
click at [1167, 556] on span "Create product" at bounding box center [1165, 560] width 75 height 16
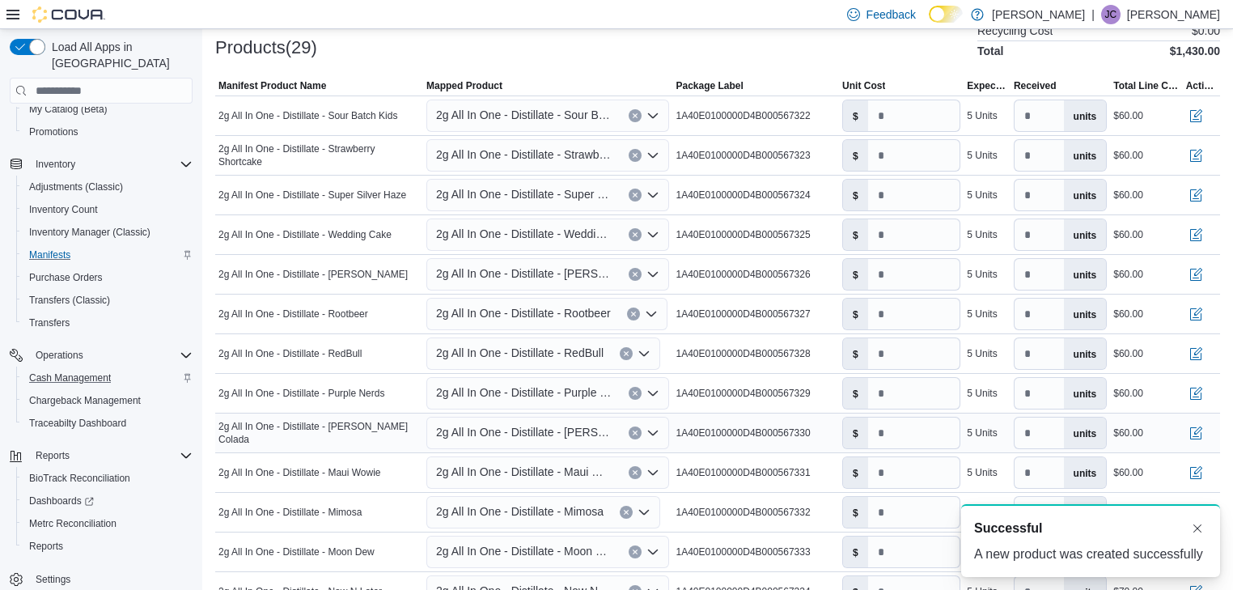
scroll to position [0, 0]
click at [886, 551] on input "number" at bounding box center [914, 551] width 92 height 31
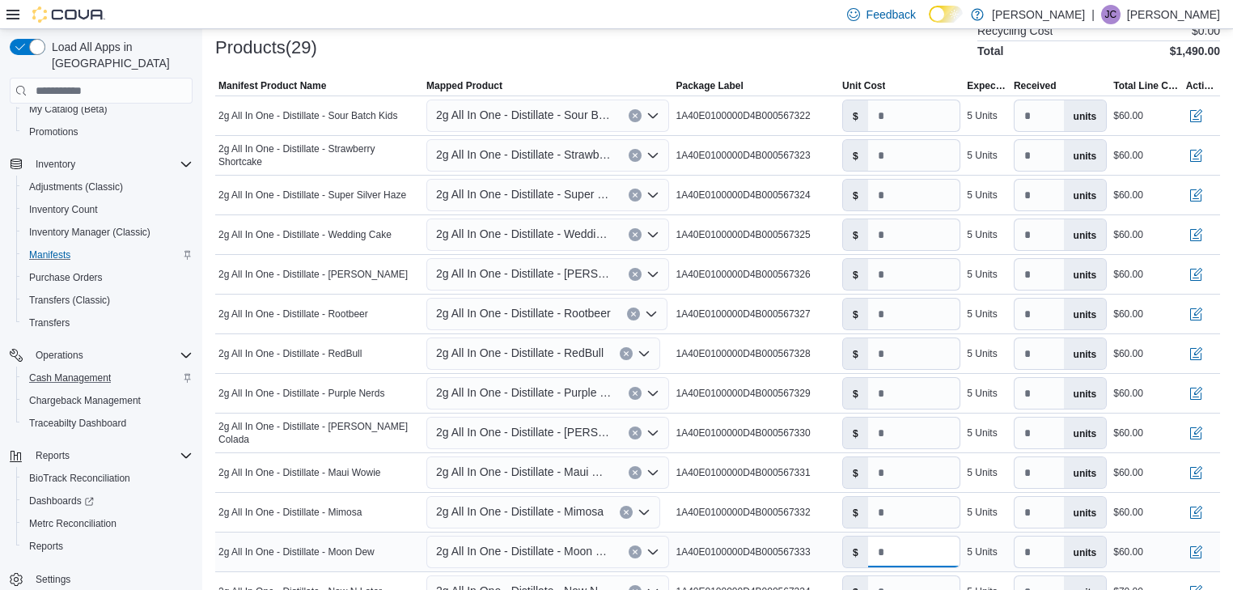
type input "**"
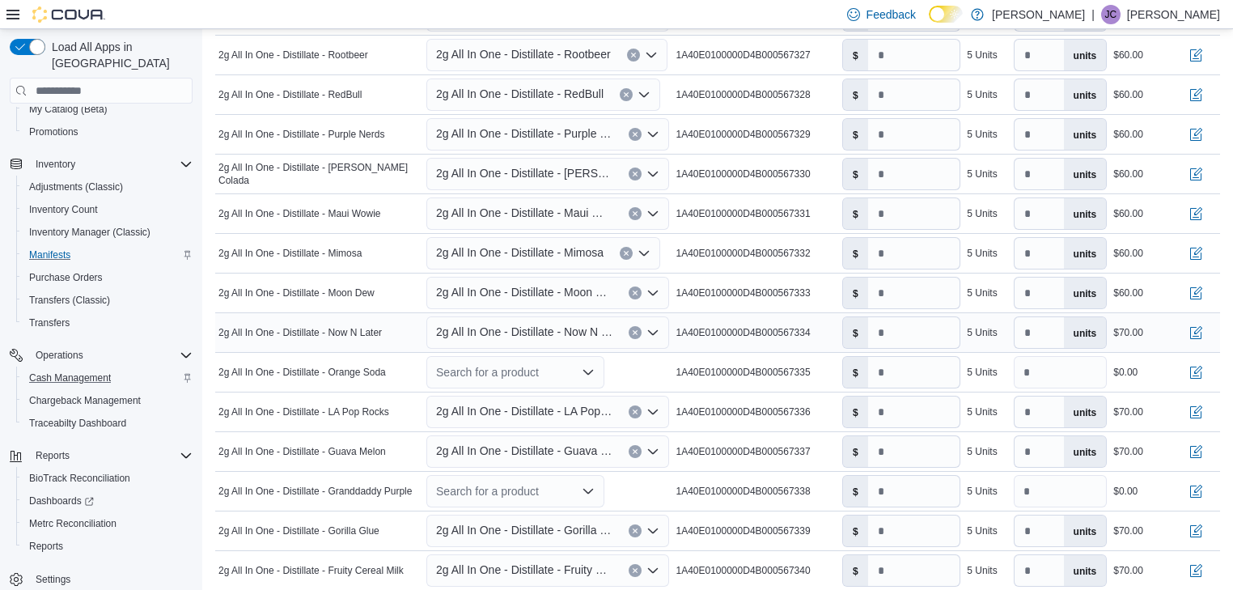
click at [658, 330] on icon "Open list of options" at bounding box center [653, 332] width 10 height 5
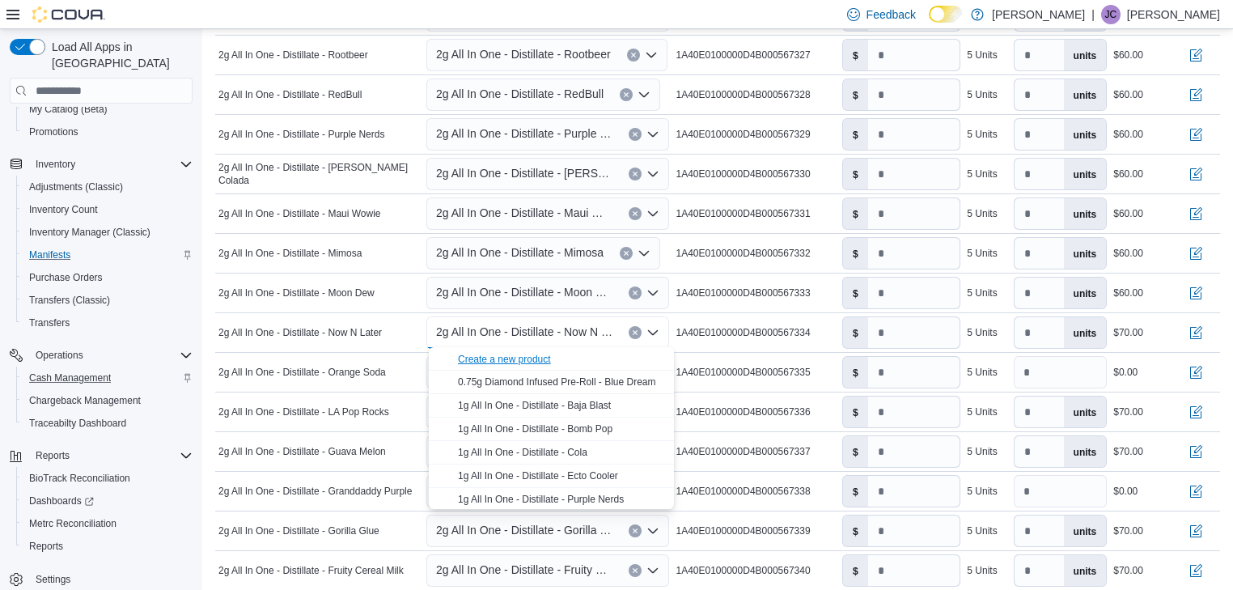
click at [476, 358] on div "Create a new product" at bounding box center [504, 359] width 93 height 13
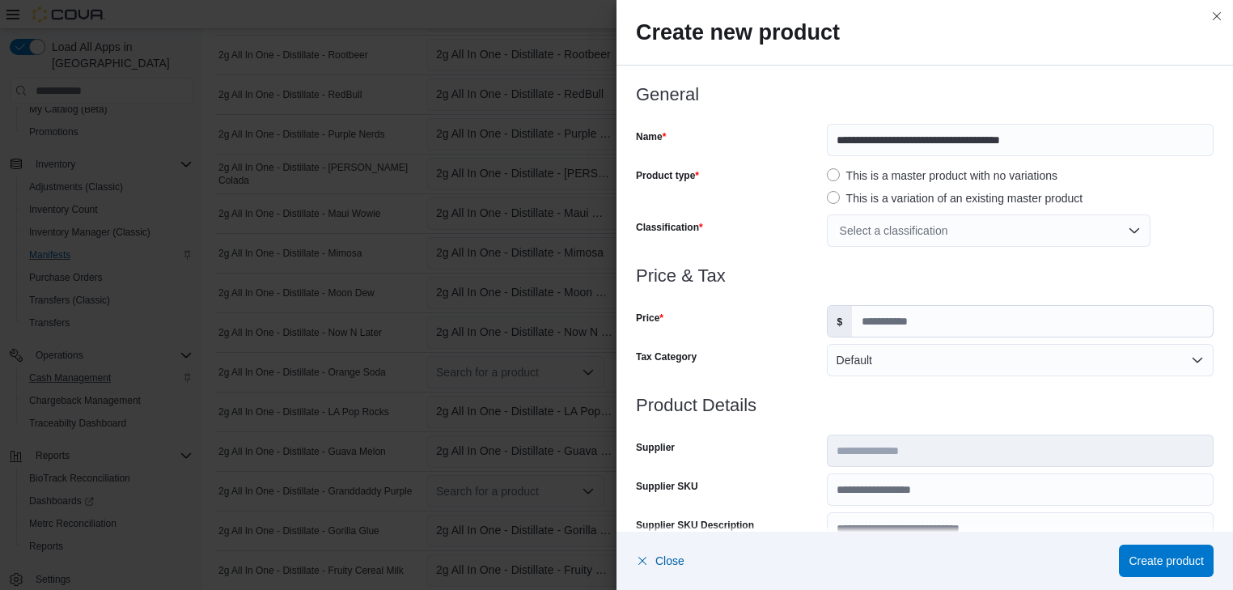
click at [927, 230] on div "Select a classification" at bounding box center [989, 230] width 324 height 32
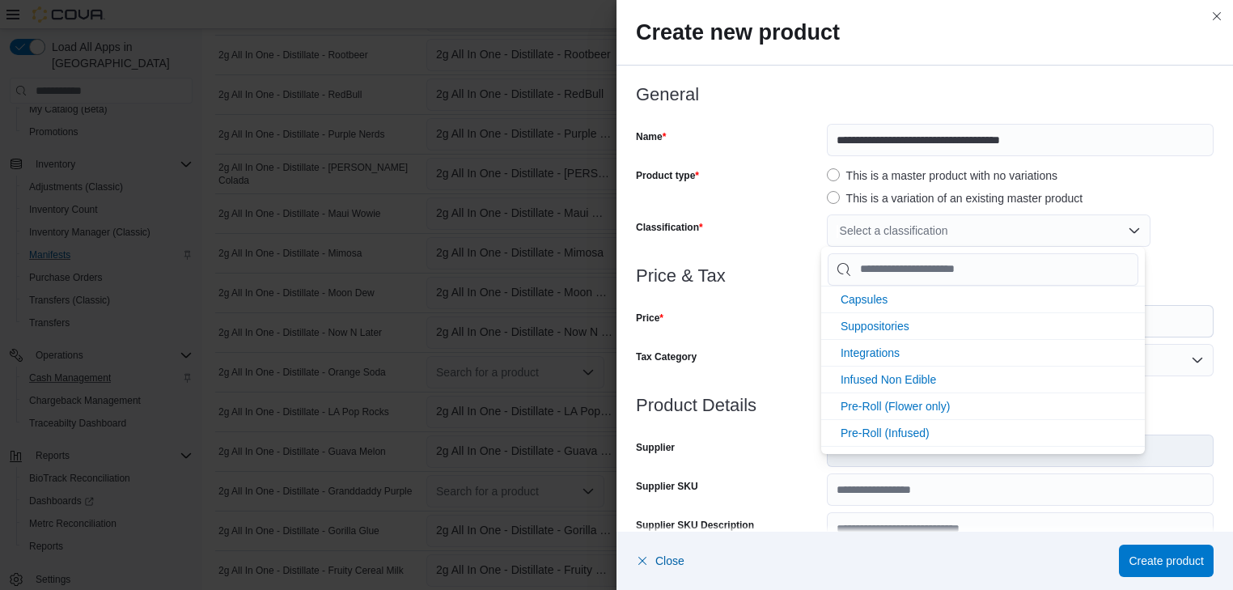
scroll to position [345, 0]
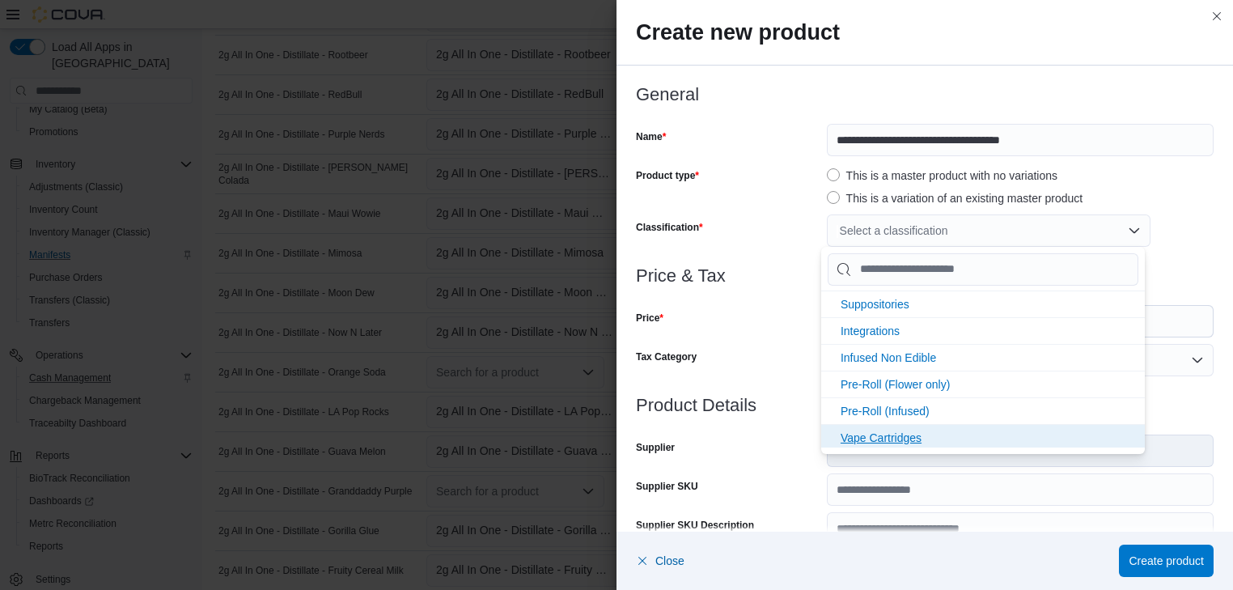
click at [897, 433] on span "Vape Cartridges" at bounding box center [880, 437] width 81 height 13
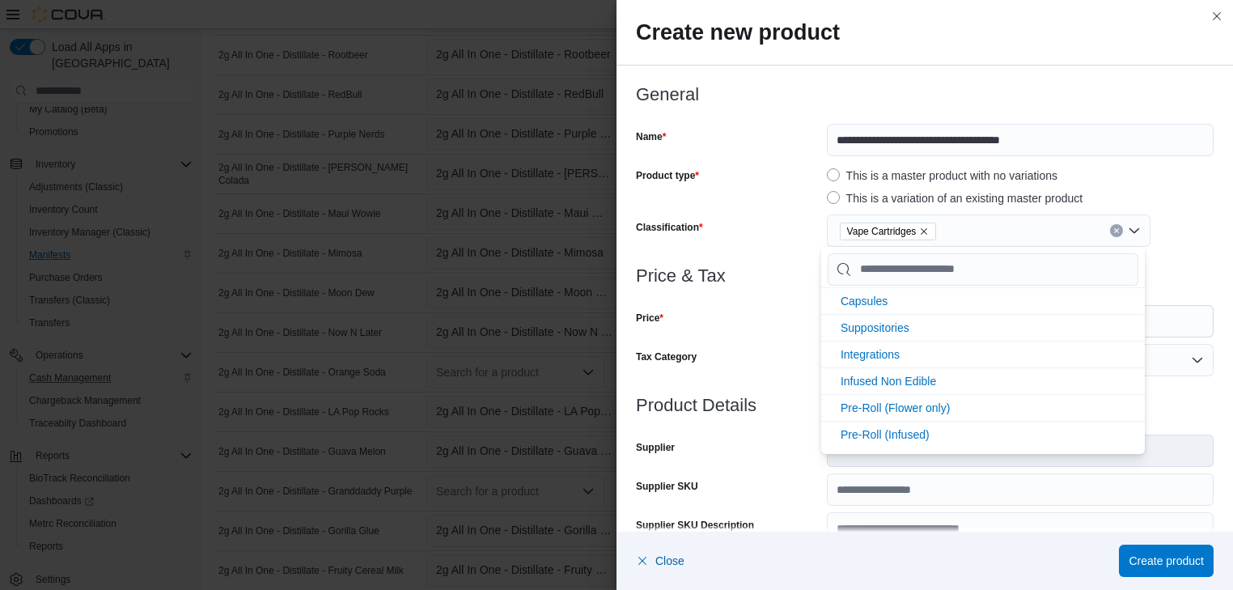
scroll to position [319, 0]
click at [715, 325] on div "Price" at bounding box center [728, 321] width 184 height 32
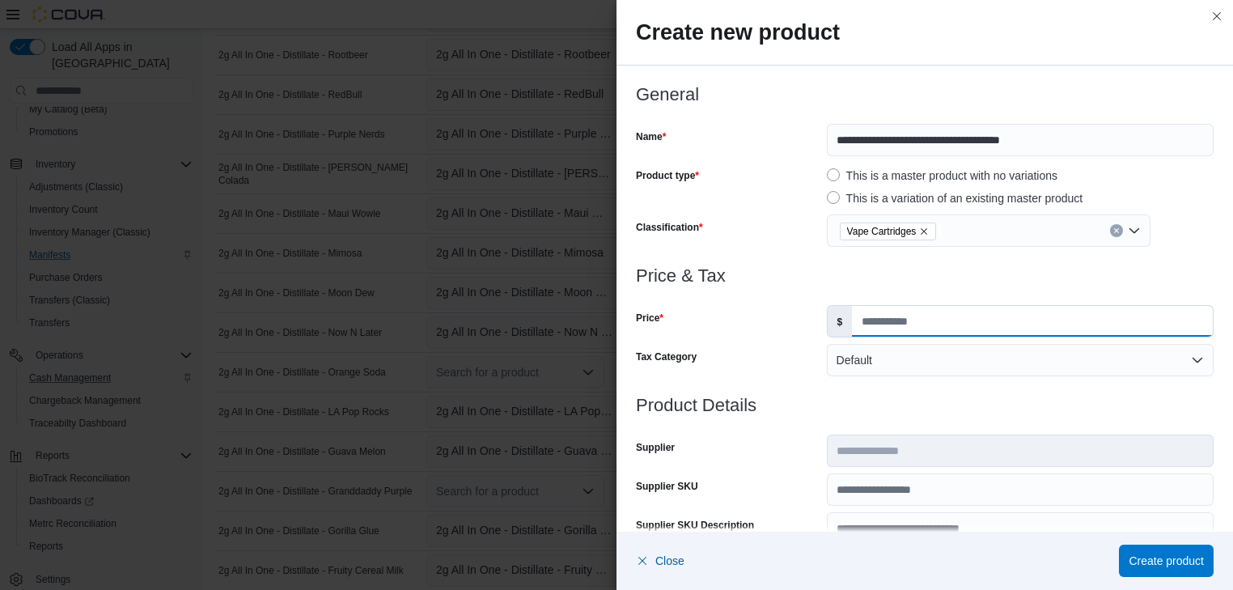
click at [861, 320] on input "Price" at bounding box center [1032, 321] width 361 height 31
type input "**"
click at [768, 324] on div "Price" at bounding box center [728, 321] width 184 height 32
click at [1142, 563] on span "Create product" at bounding box center [1165, 560] width 75 height 16
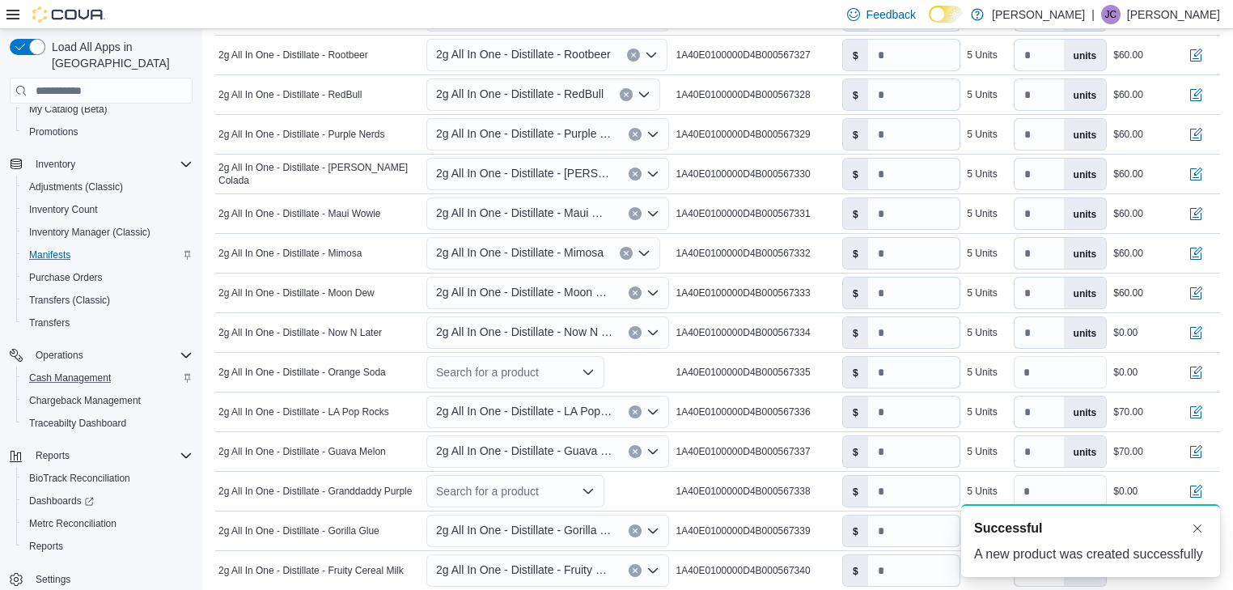
scroll to position [0, 0]
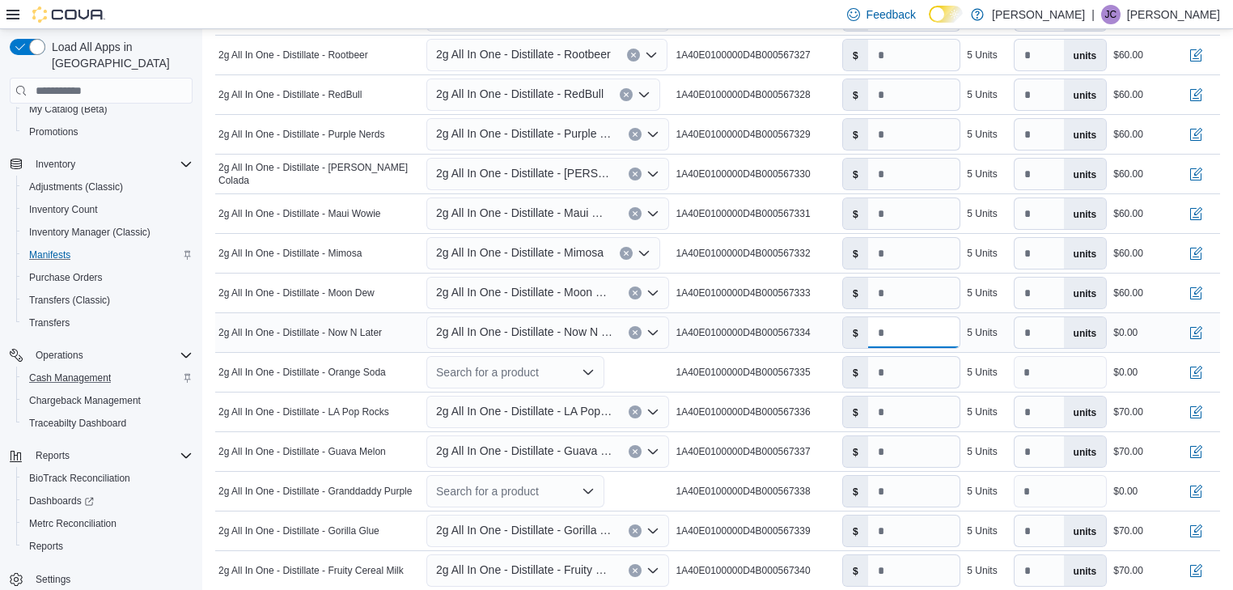
click at [884, 327] on input "number" at bounding box center [914, 332] width 92 height 31
type input "**"
click at [590, 370] on icon "Open list of options" at bounding box center [587, 372] width 13 height 13
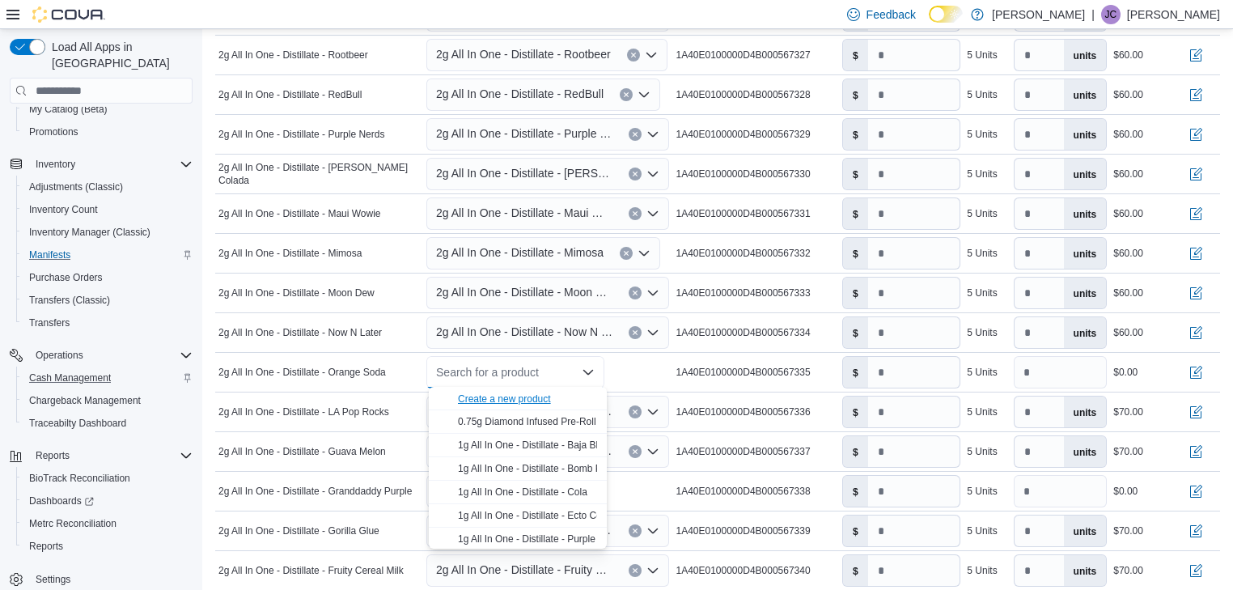
click at [472, 395] on div "Create a new product" at bounding box center [504, 398] width 93 height 13
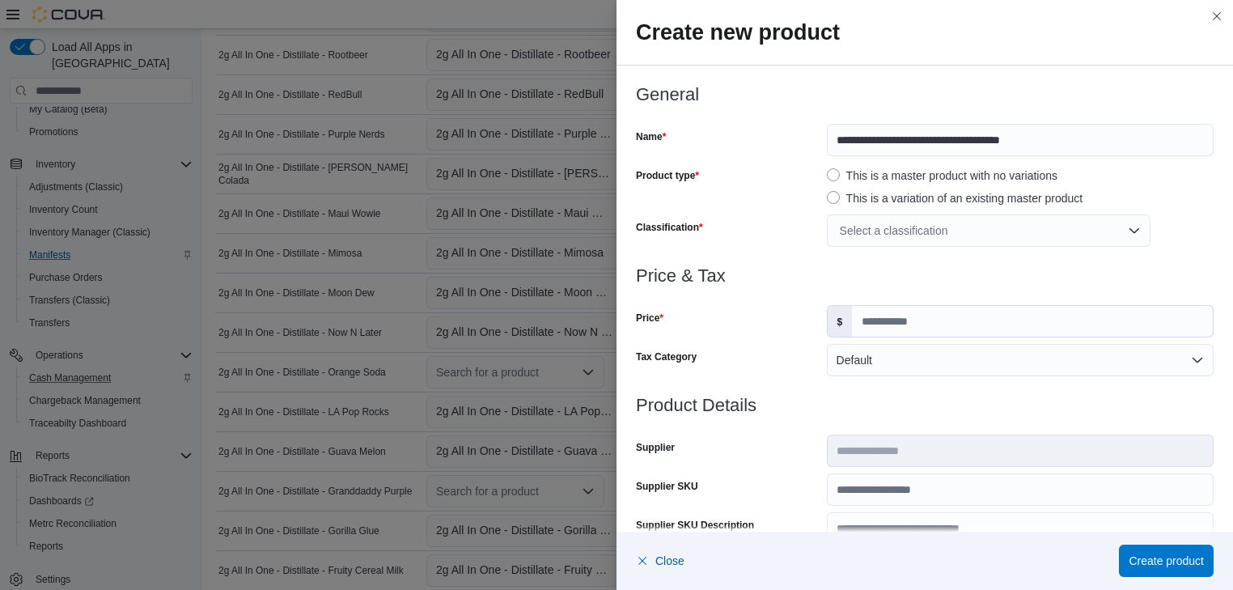
click at [844, 228] on div "Select a classification" at bounding box center [989, 230] width 324 height 32
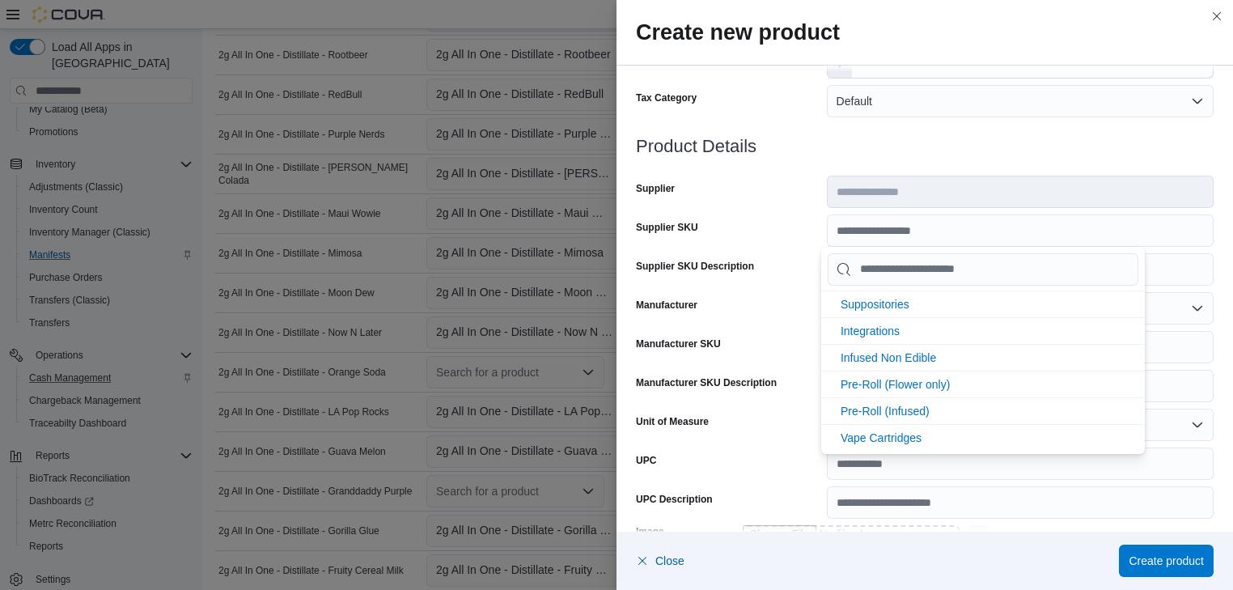
scroll to position [1100, 0]
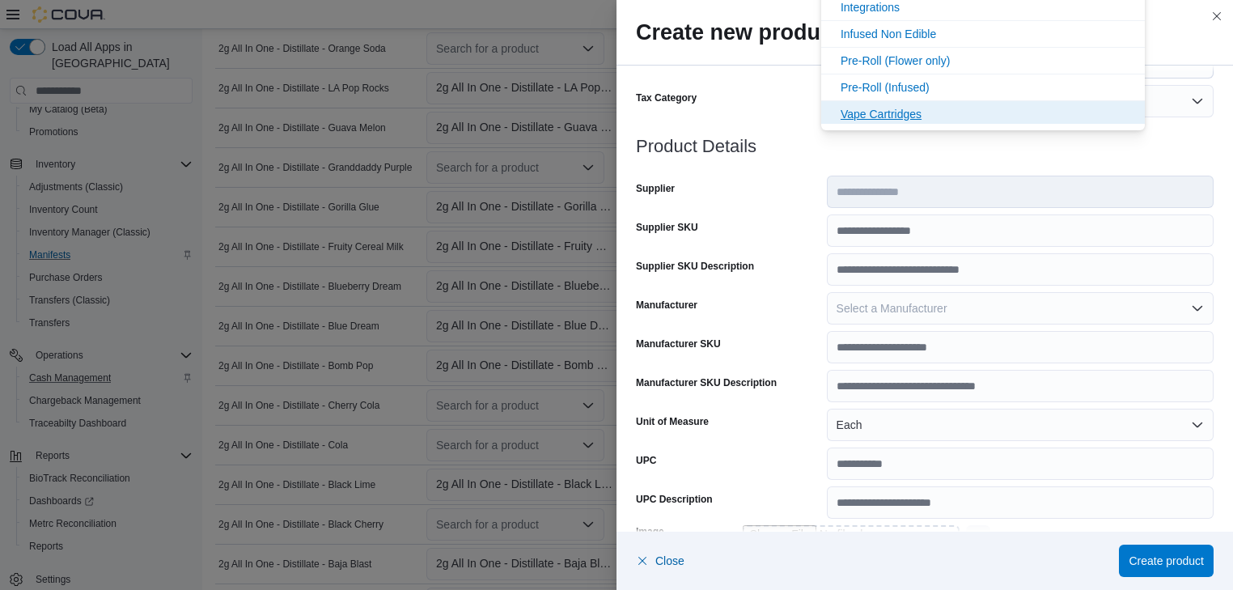
click at [861, 113] on span "Vape Cartridges" at bounding box center [880, 114] width 81 height 13
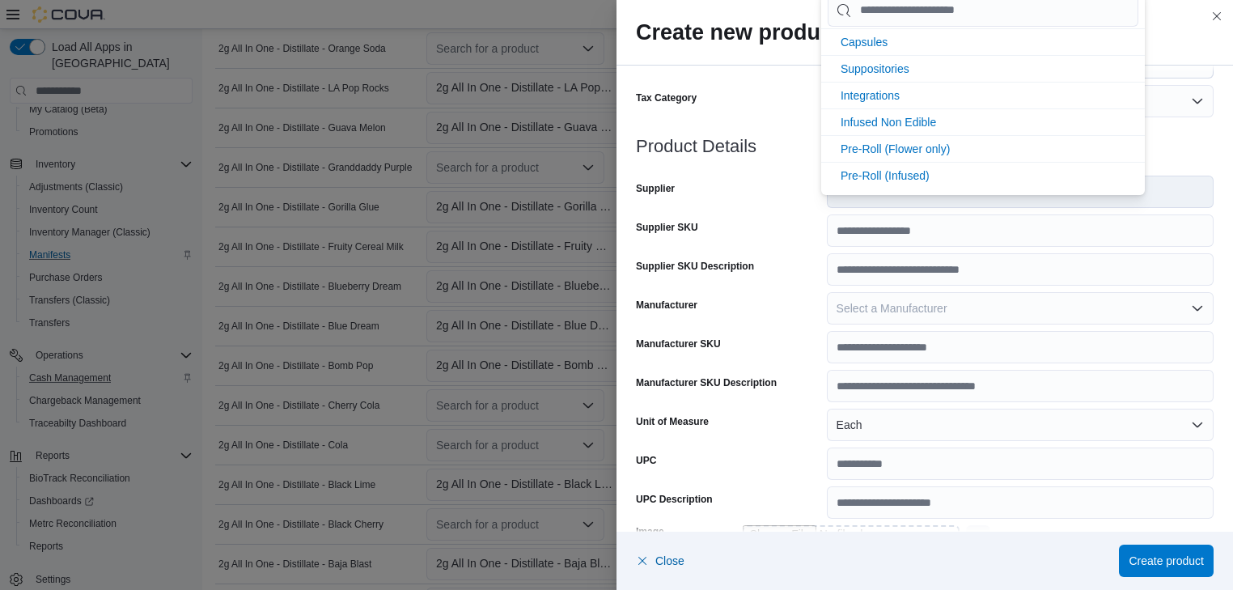
scroll to position [319, 0]
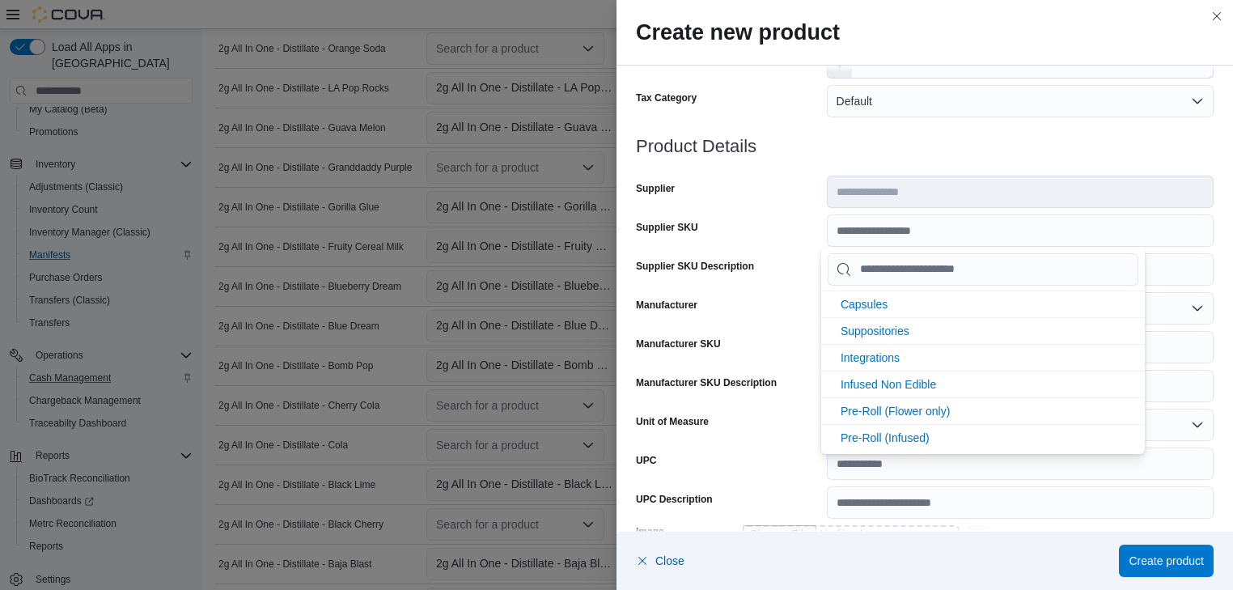
click at [774, 298] on form "**********" at bounding box center [924, 322] width 577 height 992
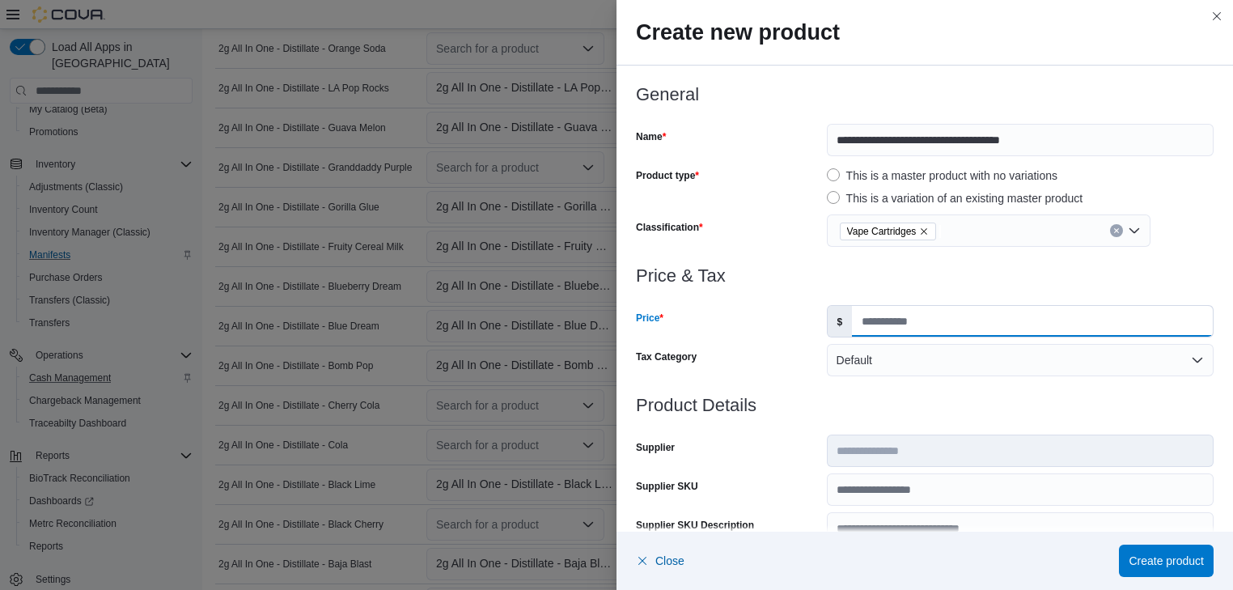
click at [856, 323] on input "Price" at bounding box center [1032, 321] width 361 height 31
type input "**"
click at [1164, 556] on span "Create product" at bounding box center [1165, 560] width 75 height 16
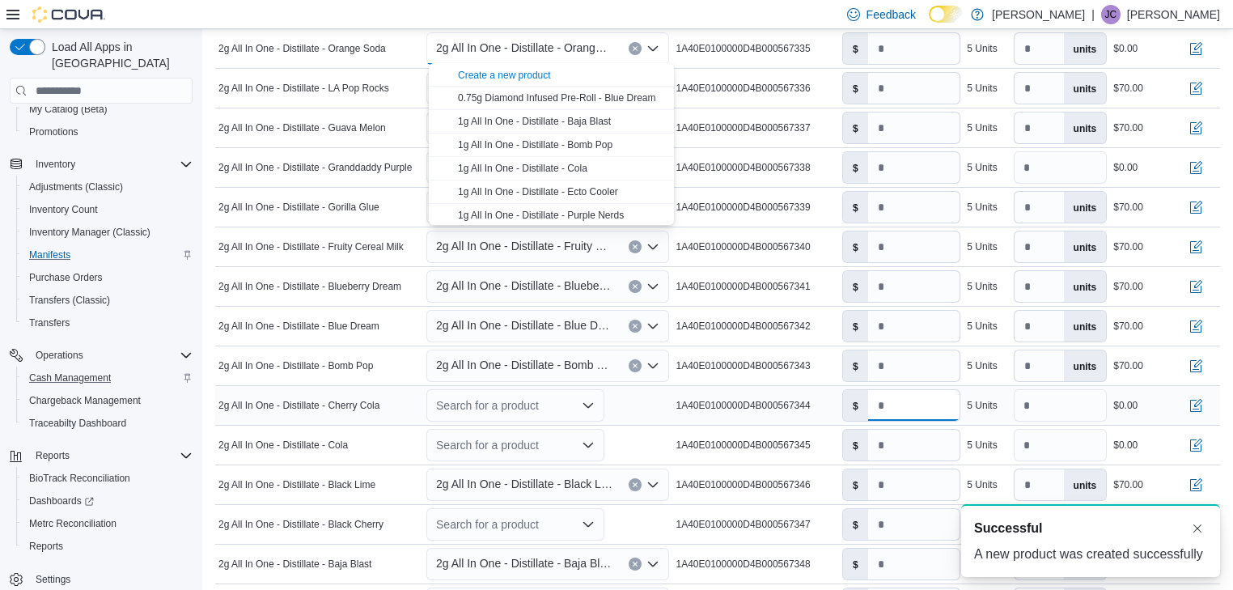
click at [883, 398] on input "*" at bounding box center [914, 405] width 92 height 31
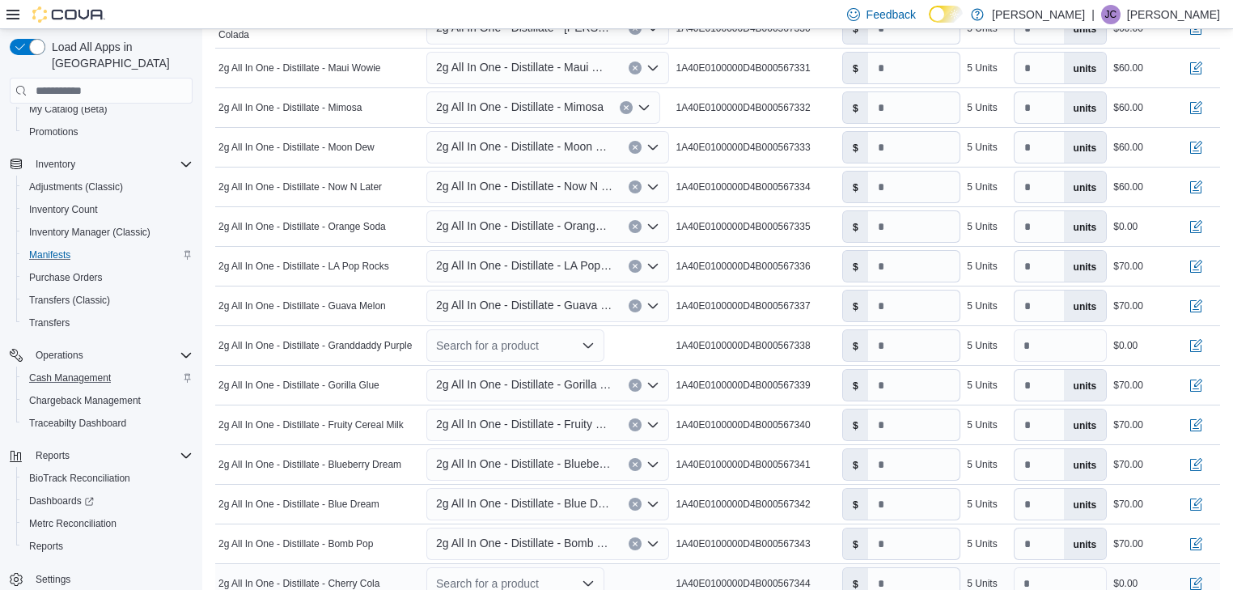
scroll to position [841, 0]
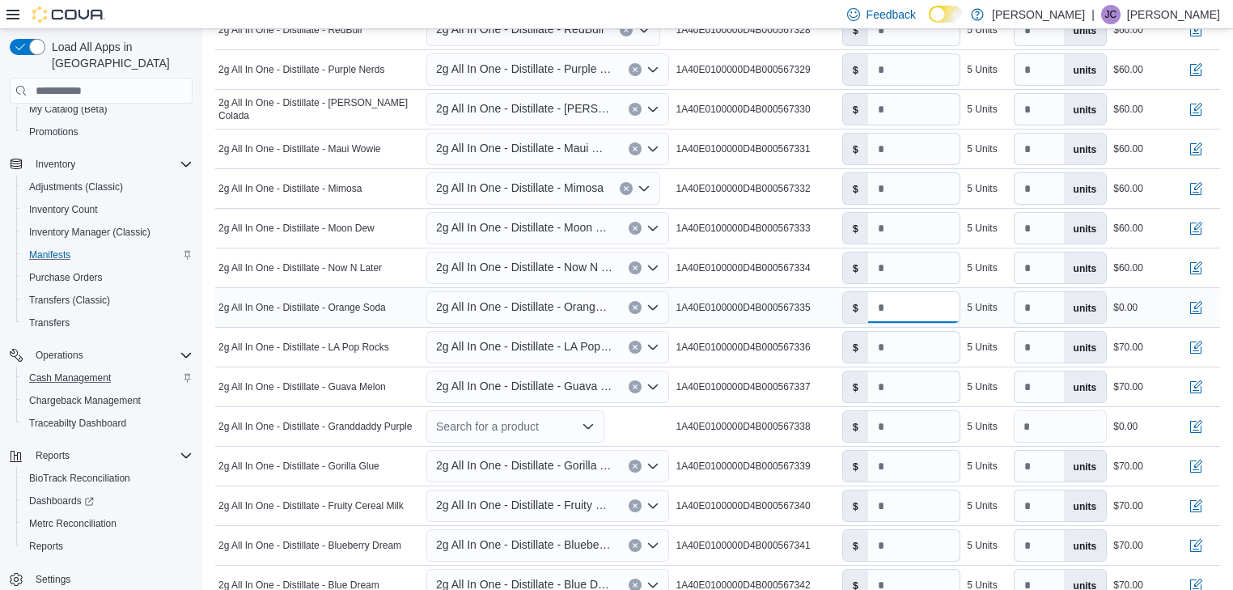
click at [883, 304] on input "number" at bounding box center [914, 307] width 92 height 31
type input "**"
click at [653, 345] on icon "Open list of options" at bounding box center [652, 346] width 13 height 13
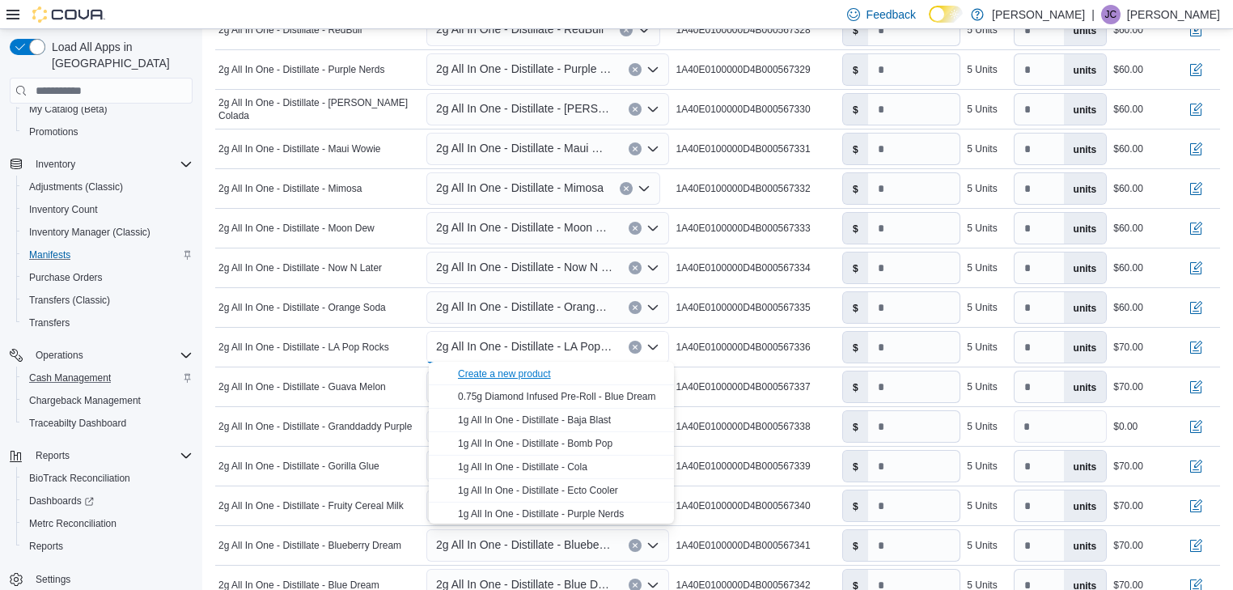
click at [531, 373] on div "Create a new product" at bounding box center [504, 373] width 93 height 13
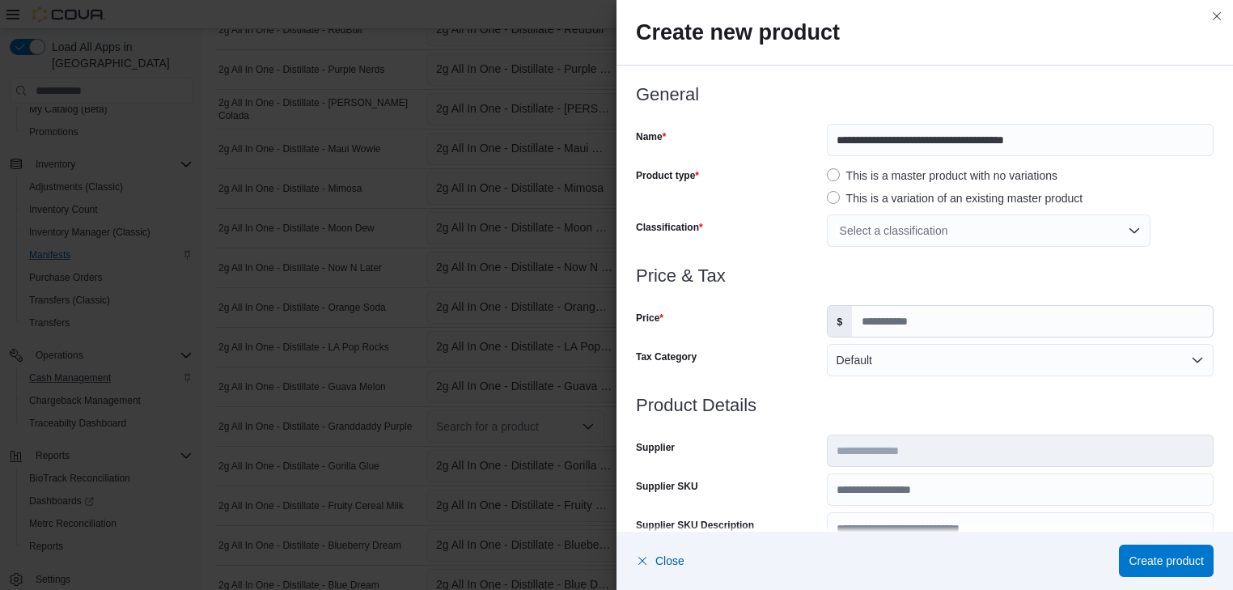
click at [924, 224] on div "Select a classification" at bounding box center [989, 230] width 324 height 32
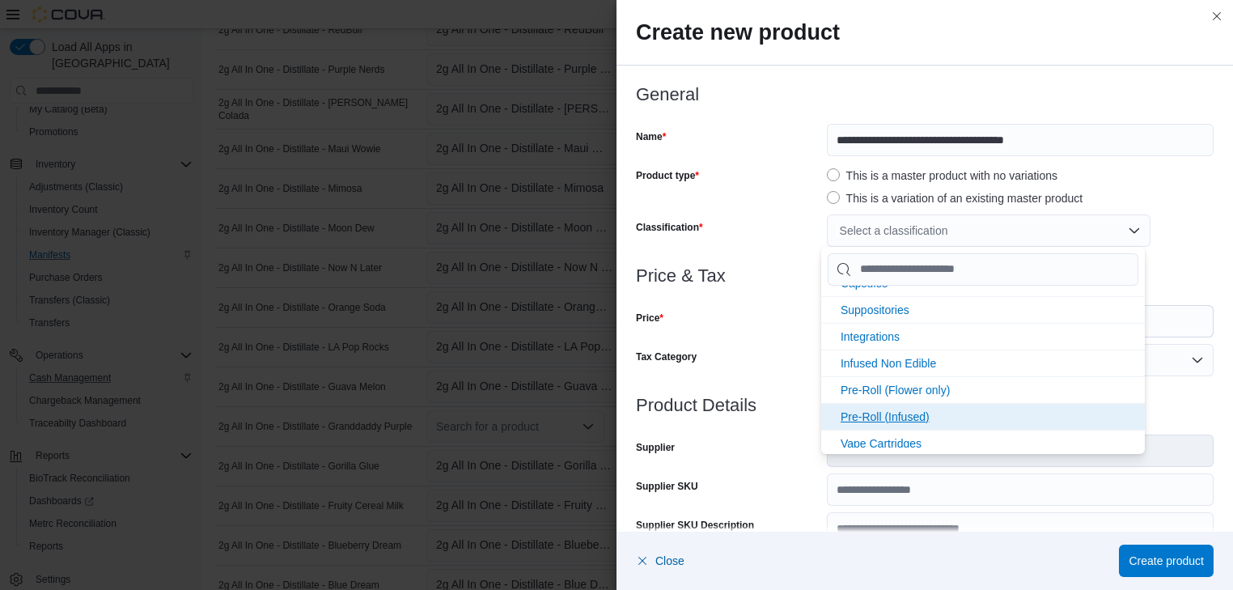
scroll to position [345, 0]
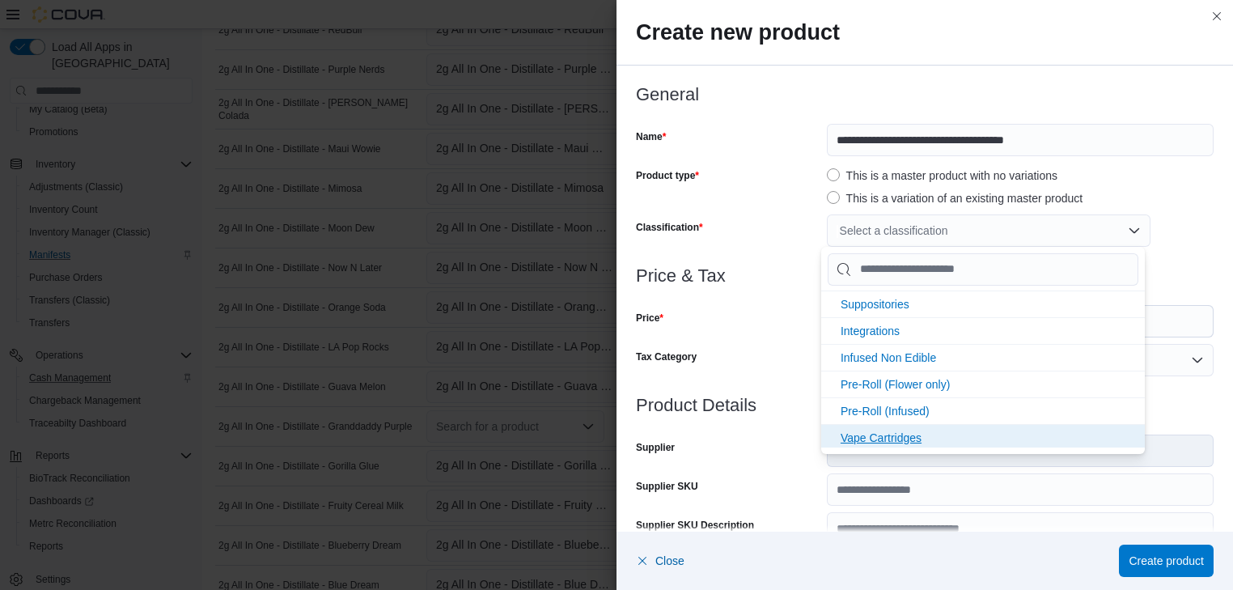
click at [912, 433] on span "Vape Cartridges" at bounding box center [880, 437] width 81 height 13
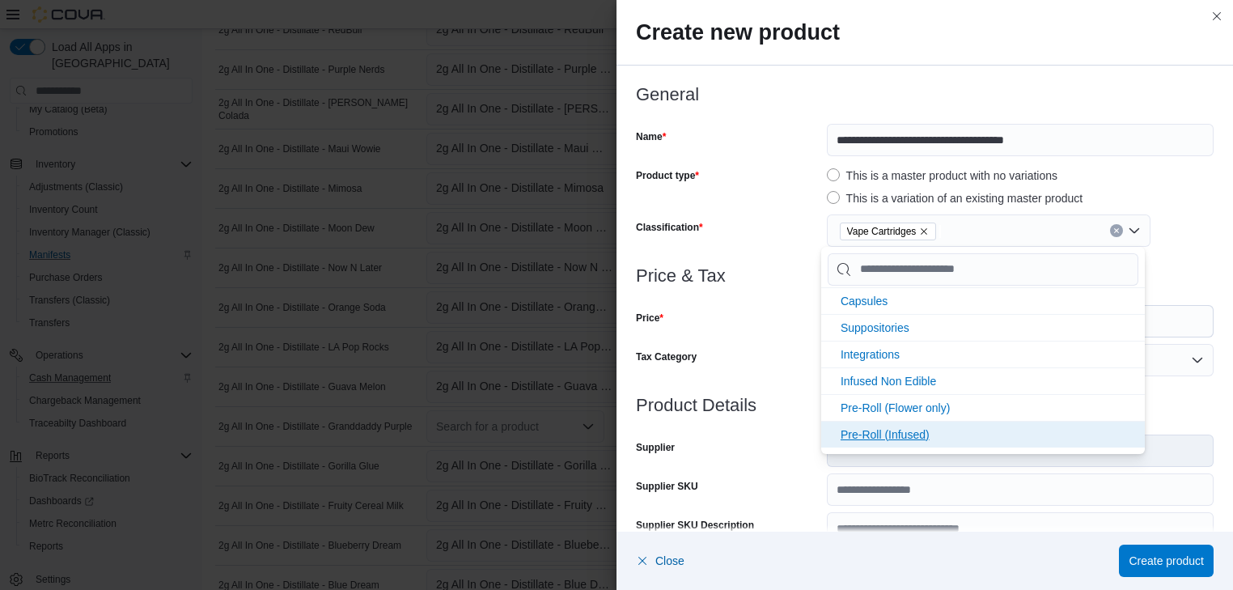
scroll to position [319, 0]
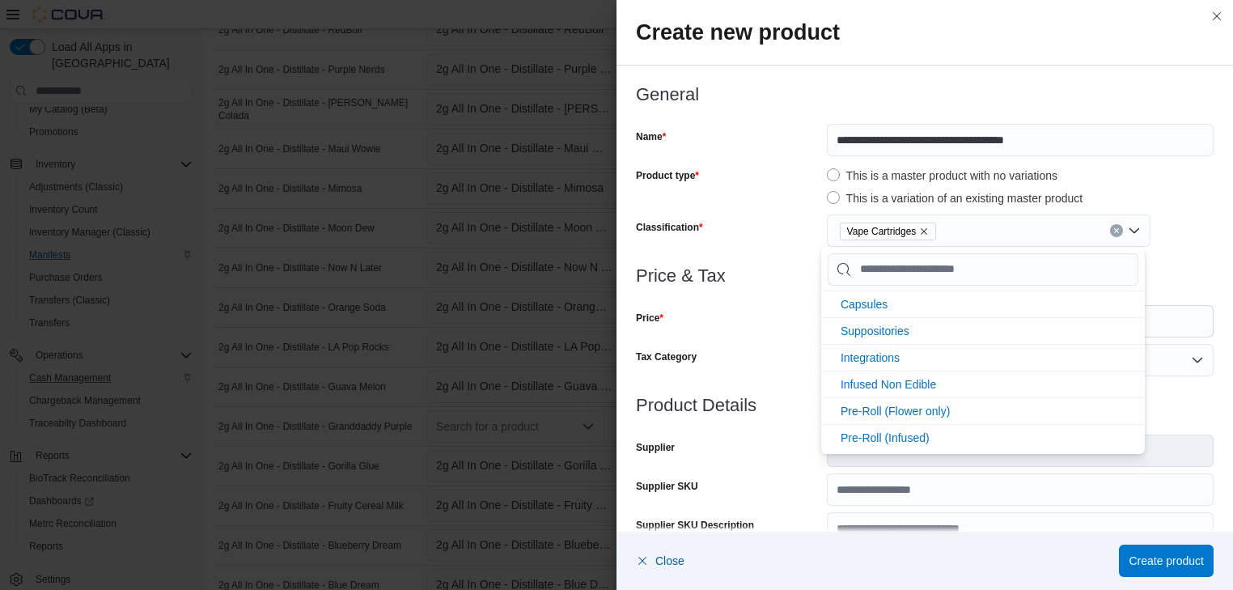
click at [765, 317] on div "Price" at bounding box center [728, 321] width 184 height 32
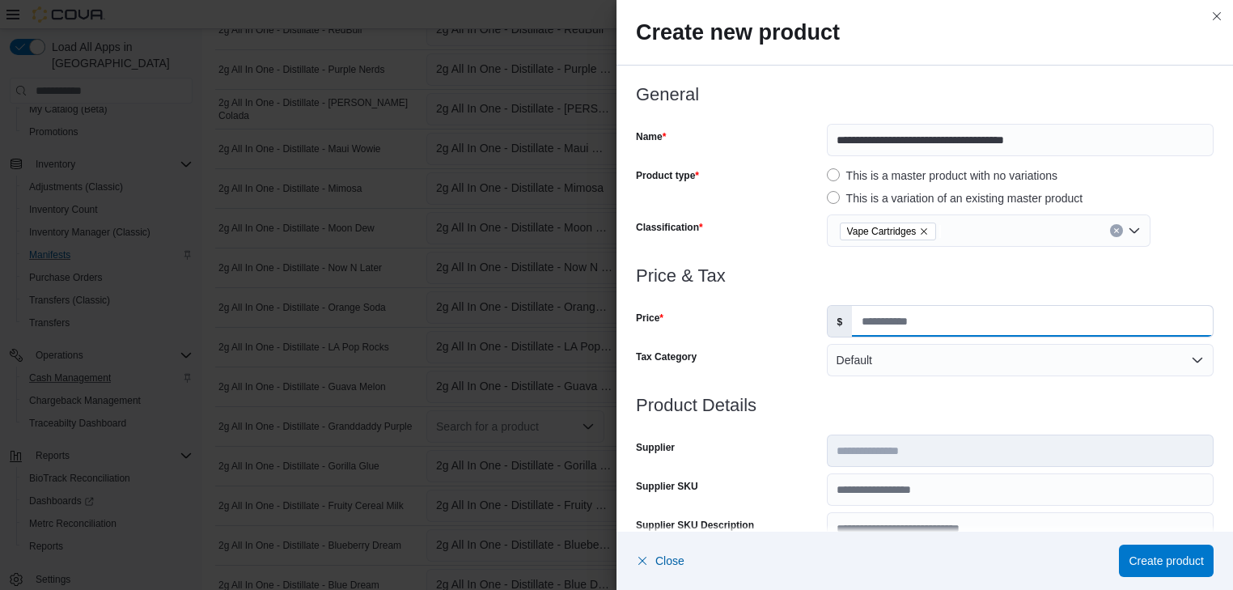
click at [857, 320] on input "Price" at bounding box center [1032, 321] width 361 height 31
type input "**"
click at [1148, 560] on span "Create product" at bounding box center [1165, 560] width 75 height 16
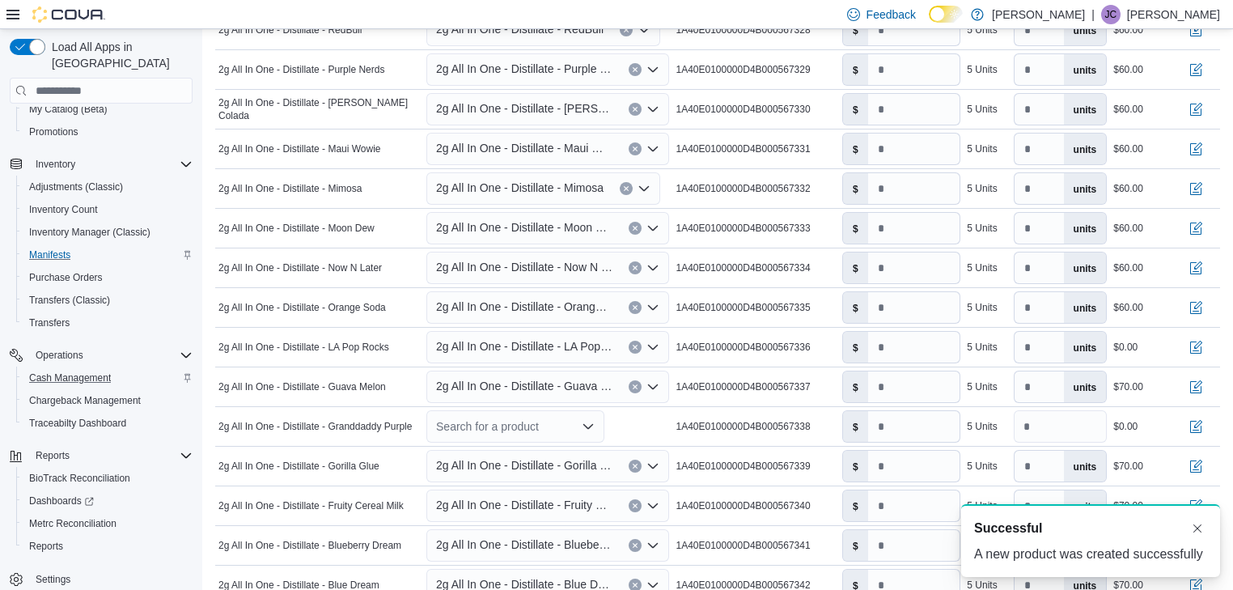
scroll to position [0, 0]
click at [893, 347] on input "number" at bounding box center [914, 347] width 92 height 31
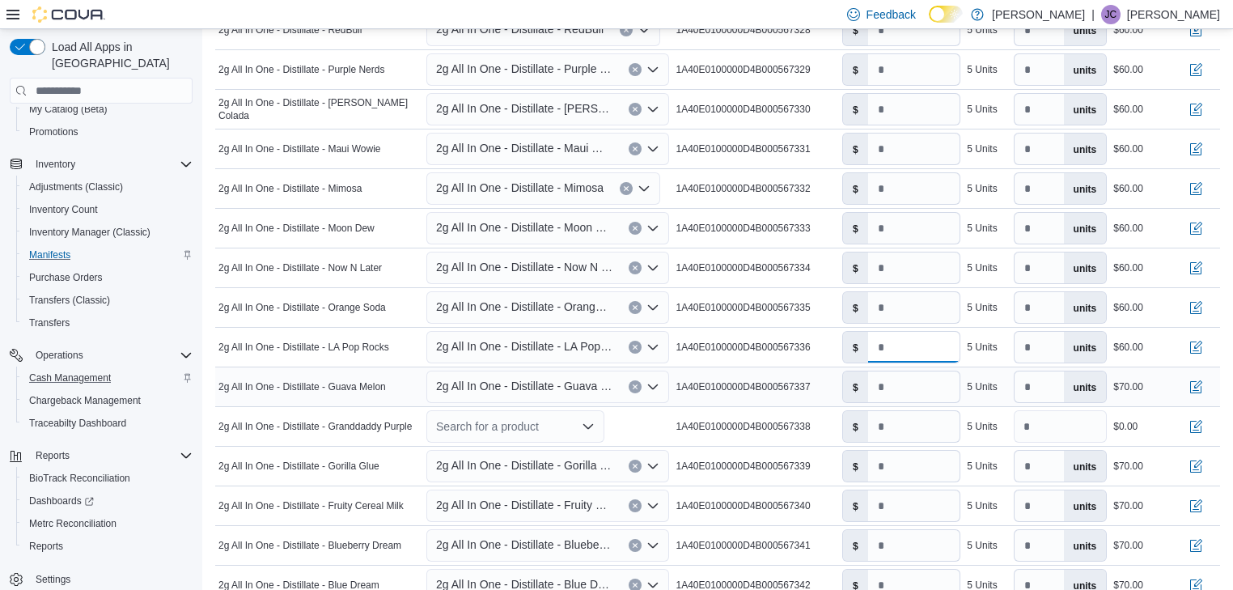
type input "**"
click at [657, 382] on icon "Open list of options" at bounding box center [652, 386] width 13 height 13
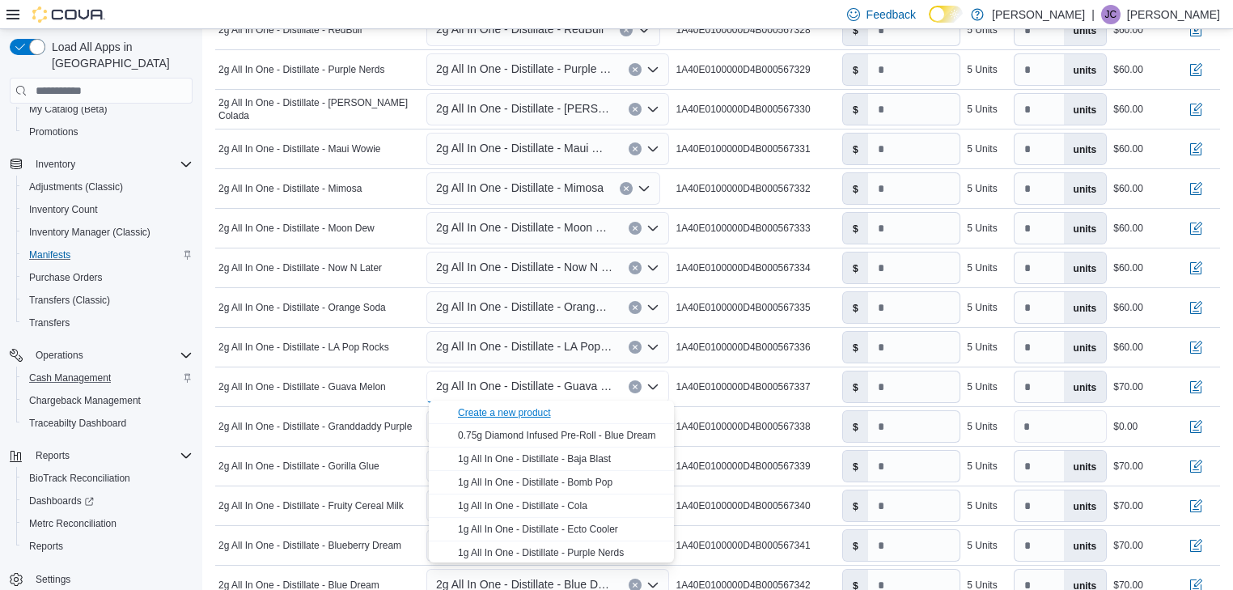
click at [505, 413] on div "Create a new product" at bounding box center [504, 412] width 93 height 13
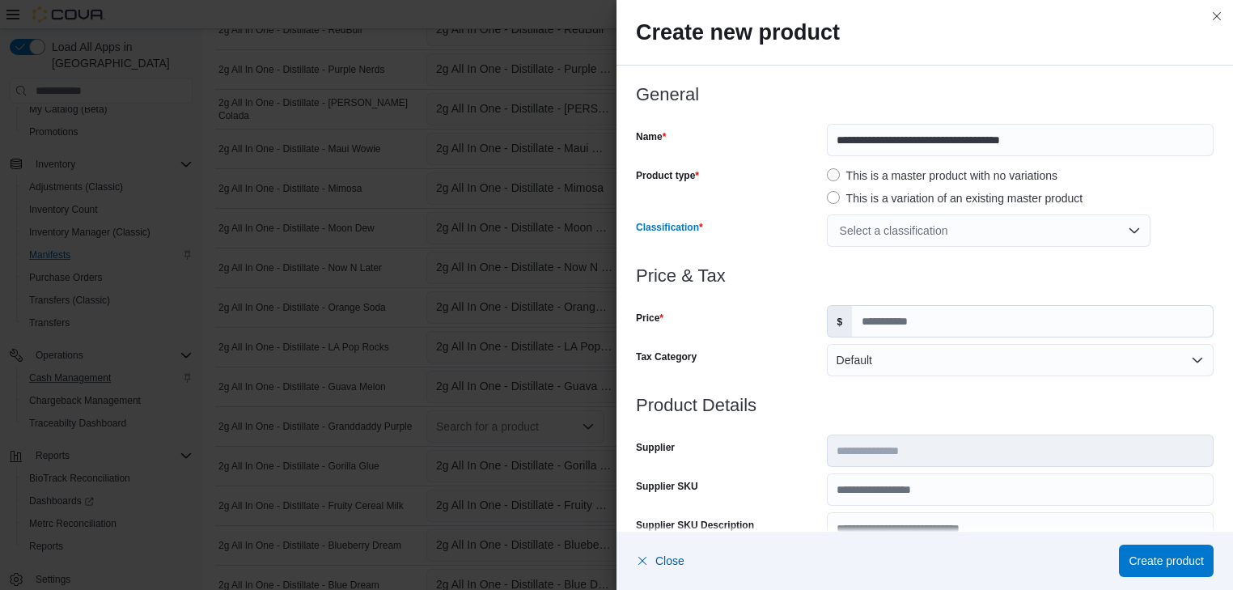
click at [917, 232] on div "Select a classification" at bounding box center [989, 230] width 324 height 32
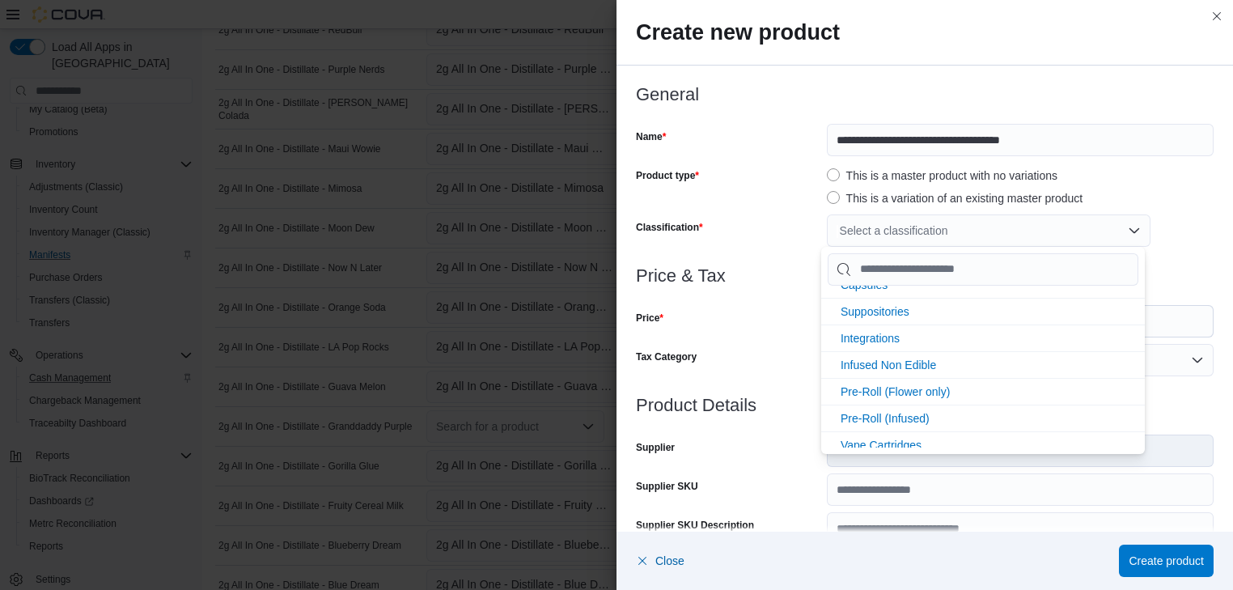
scroll to position [345, 0]
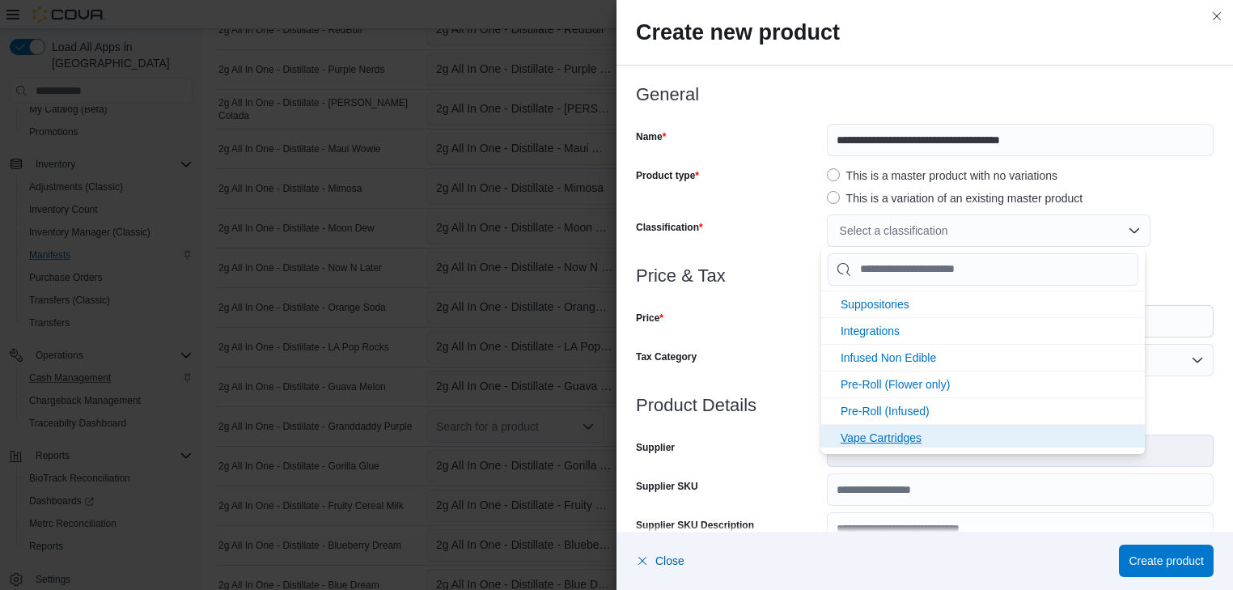
click at [894, 431] on span "Vape Cartridges" at bounding box center [880, 437] width 81 height 13
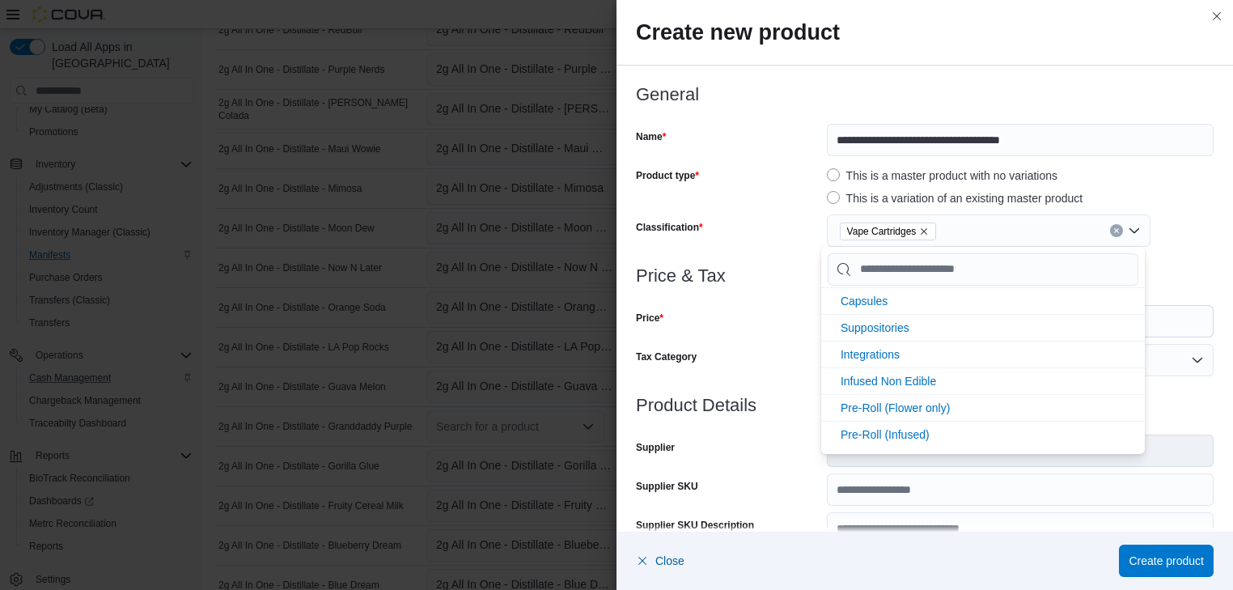
scroll to position [319, 0]
click at [770, 350] on div "Tax Category" at bounding box center [728, 360] width 184 height 32
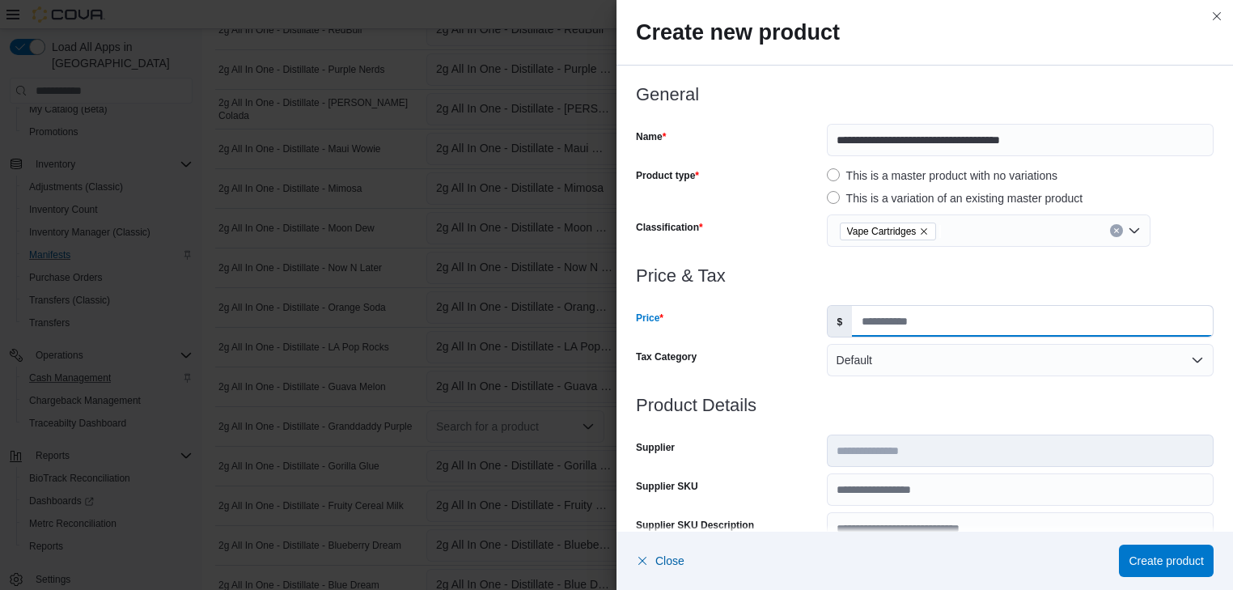
click at [854, 319] on input "Price" at bounding box center [1032, 321] width 361 height 31
type input "**"
click at [1168, 563] on span "Create product" at bounding box center [1165, 560] width 75 height 16
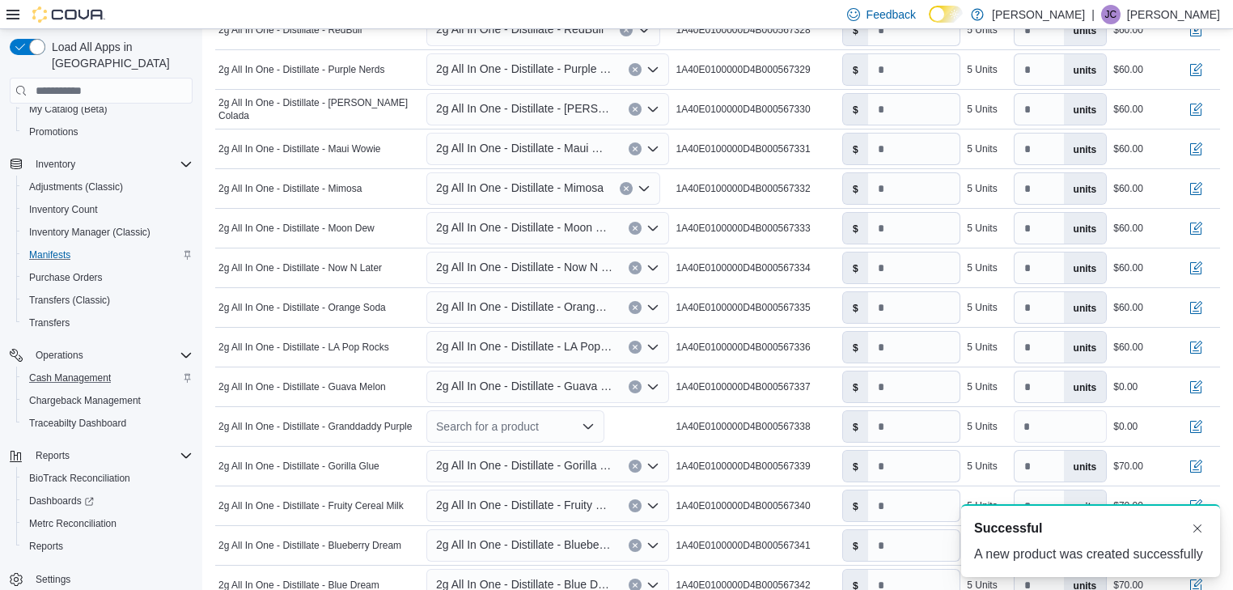
scroll to position [0, 0]
click at [887, 386] on input "number" at bounding box center [914, 386] width 92 height 31
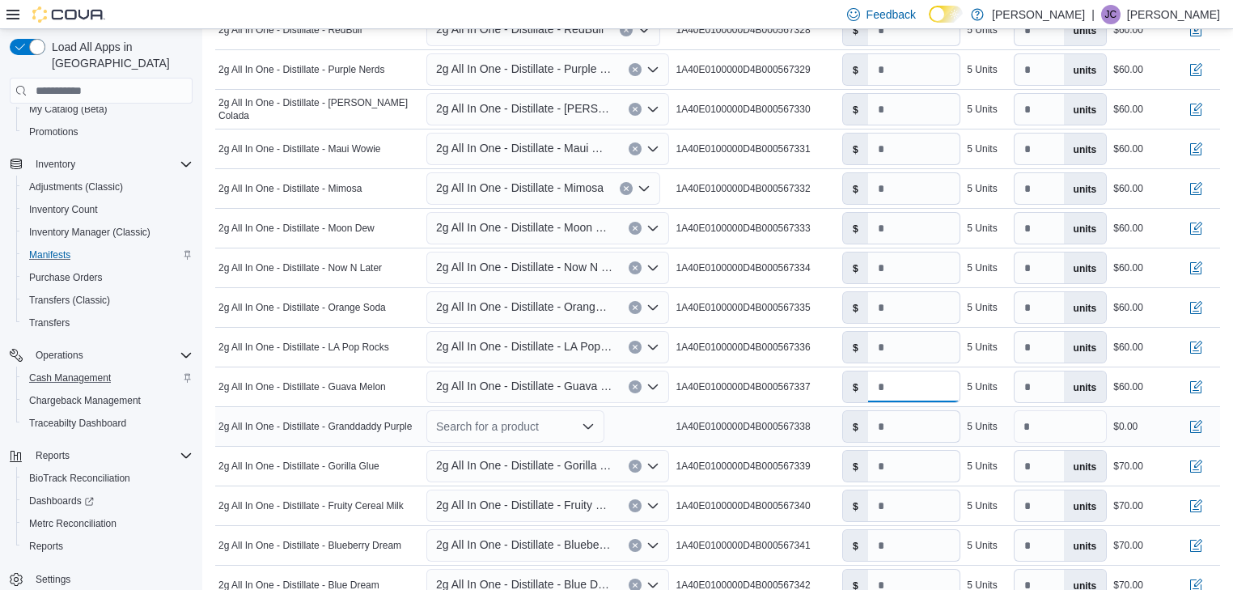
type input "**"
click at [591, 423] on icon "Open list of options" at bounding box center [587, 426] width 13 height 13
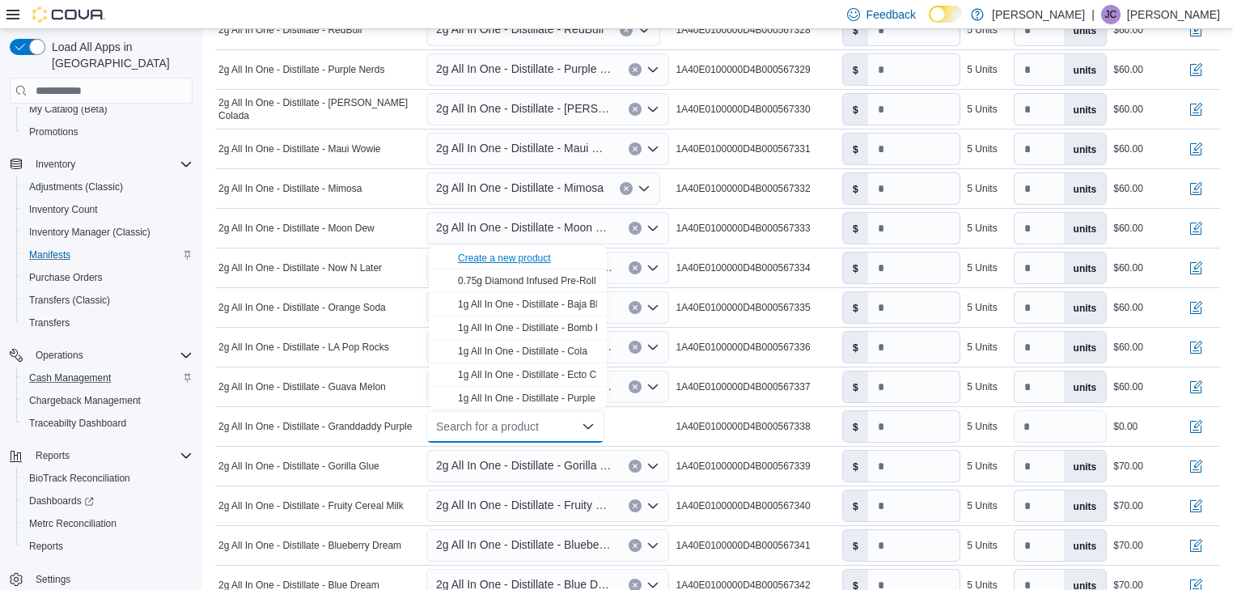
click at [535, 256] on div "Create a new product" at bounding box center [504, 258] width 93 height 13
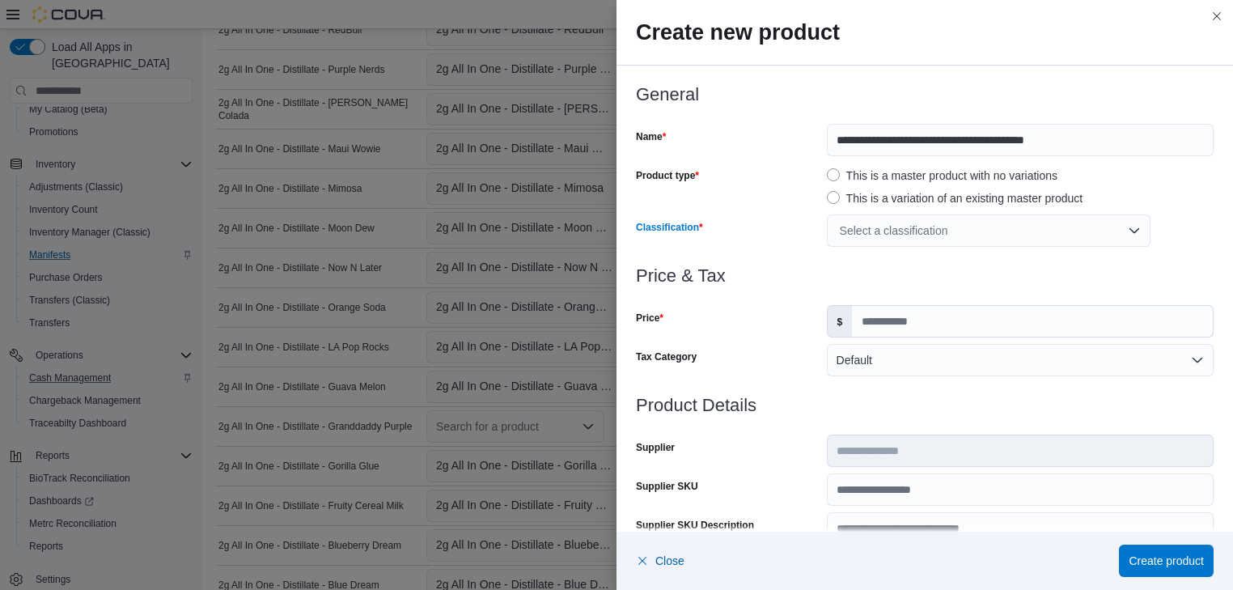
click at [899, 237] on div "Select a classification" at bounding box center [989, 230] width 324 height 32
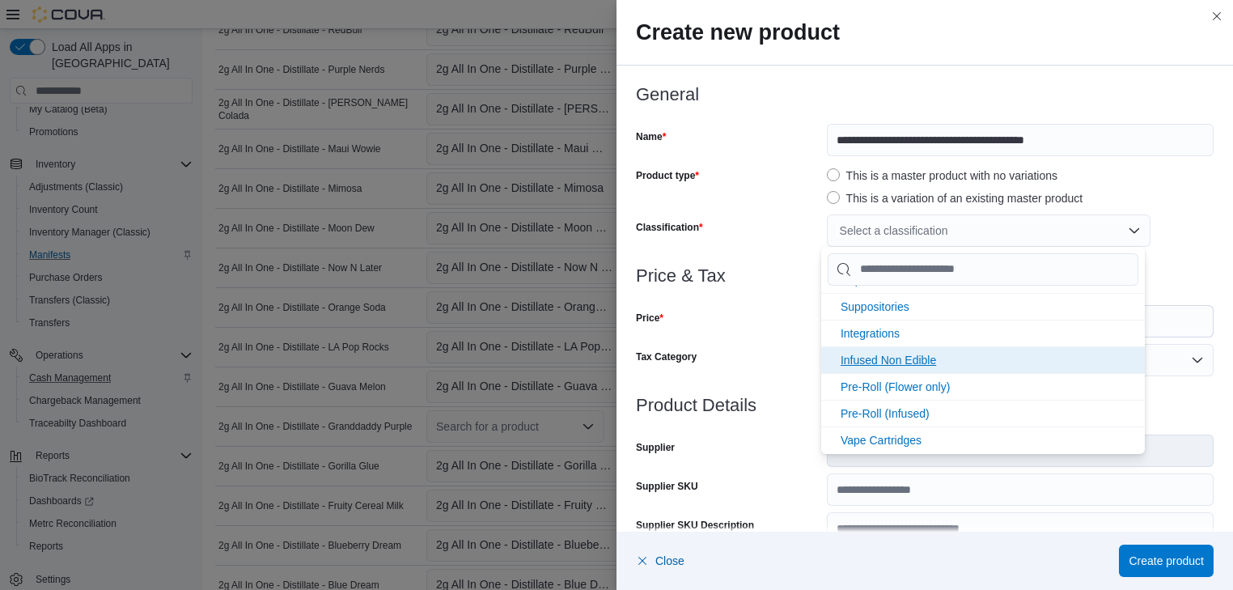
scroll to position [345, 0]
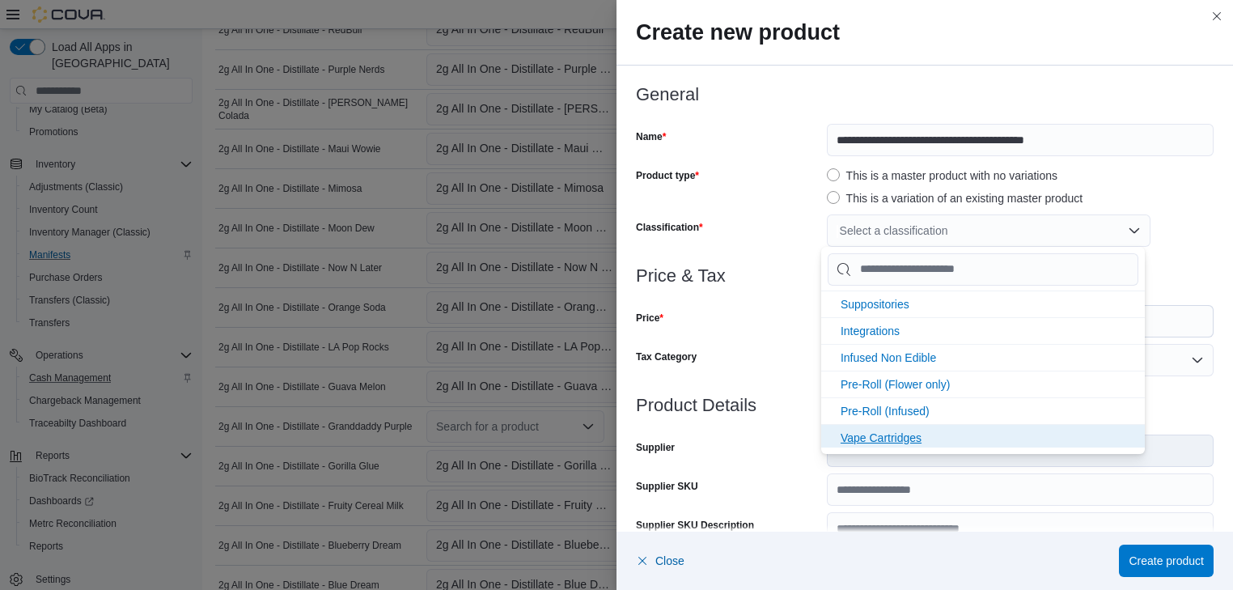
click at [906, 433] on span "Vape Cartridges" at bounding box center [880, 437] width 81 height 13
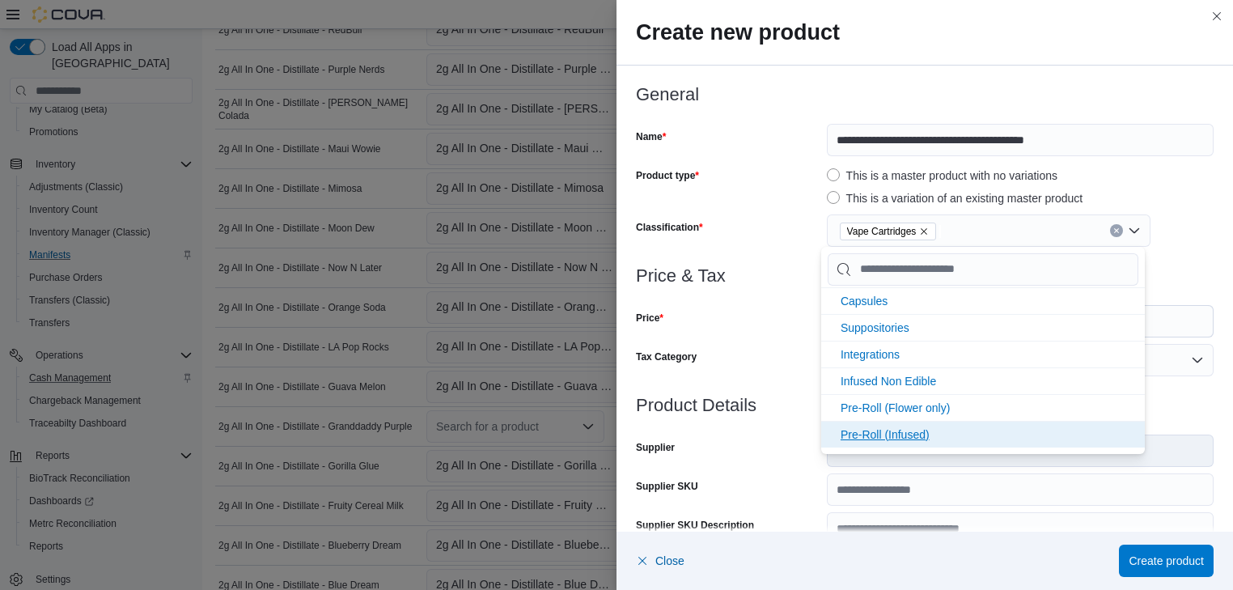
scroll to position [319, 0]
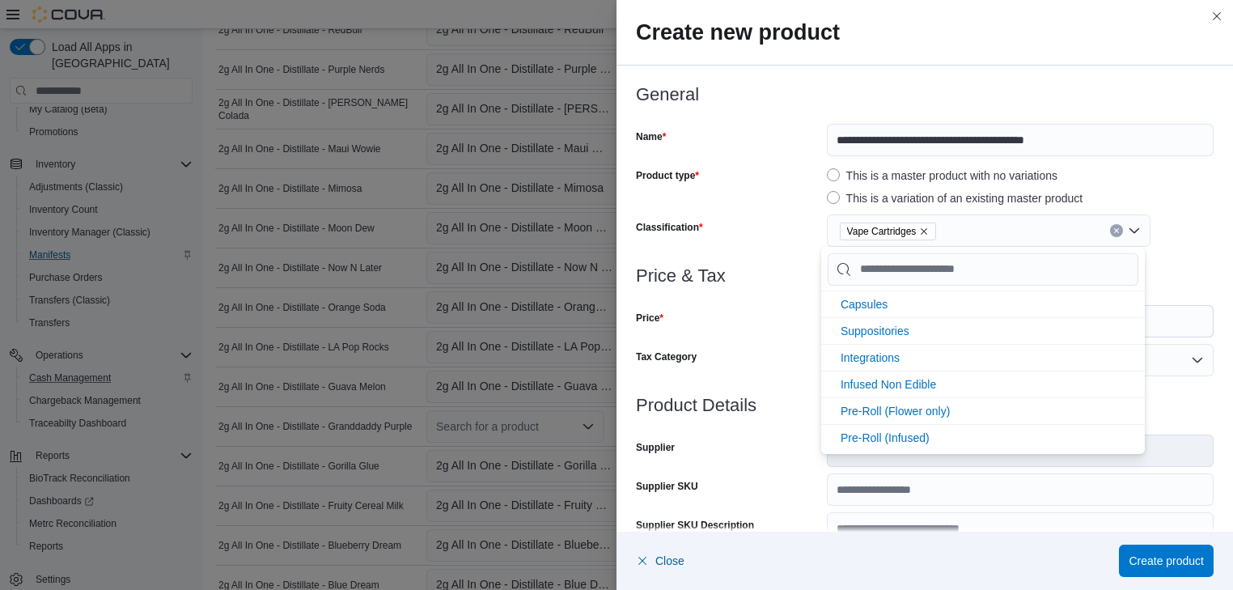
click at [725, 328] on div "Price" at bounding box center [728, 321] width 184 height 32
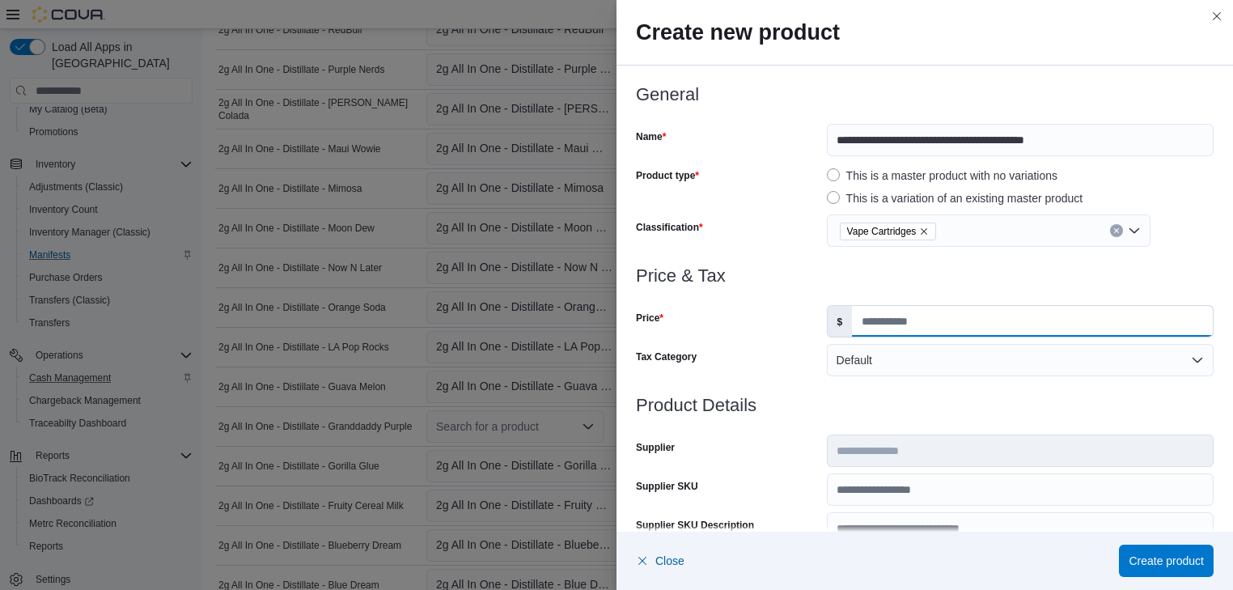
click at [861, 318] on input "Price" at bounding box center [1032, 321] width 361 height 31
type input "**"
click at [1150, 560] on span "Create product" at bounding box center [1165, 560] width 75 height 16
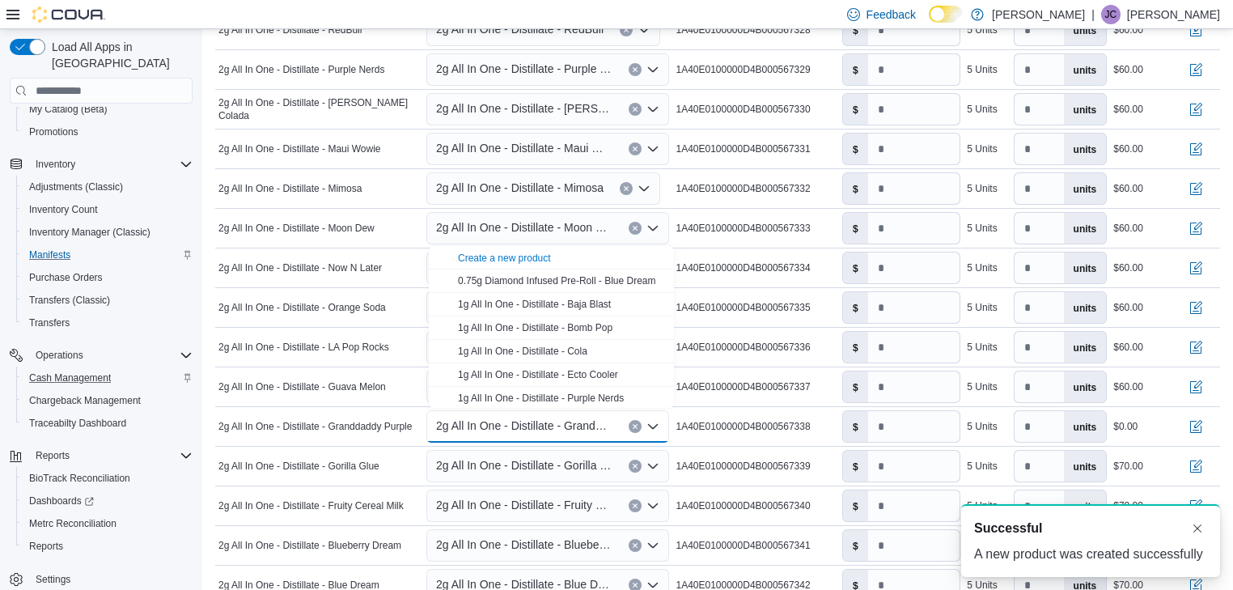
scroll to position [0, 0]
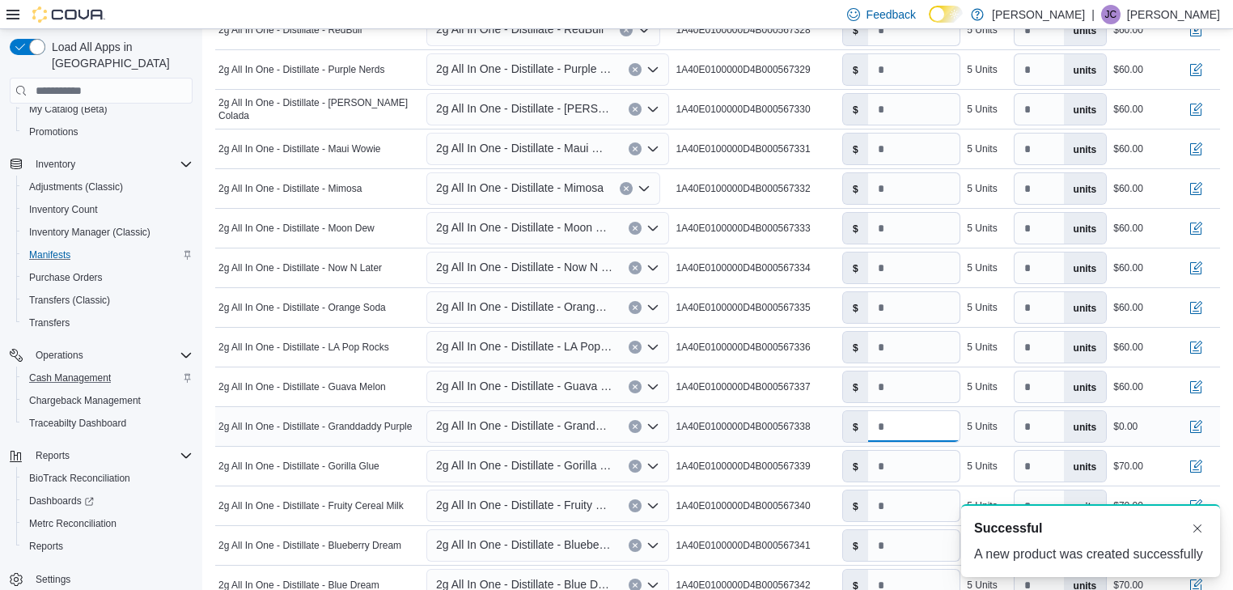
click at [885, 429] on input "number" at bounding box center [914, 426] width 92 height 31
type input "**"
click at [657, 461] on icon "Open list of options" at bounding box center [652, 465] width 13 height 13
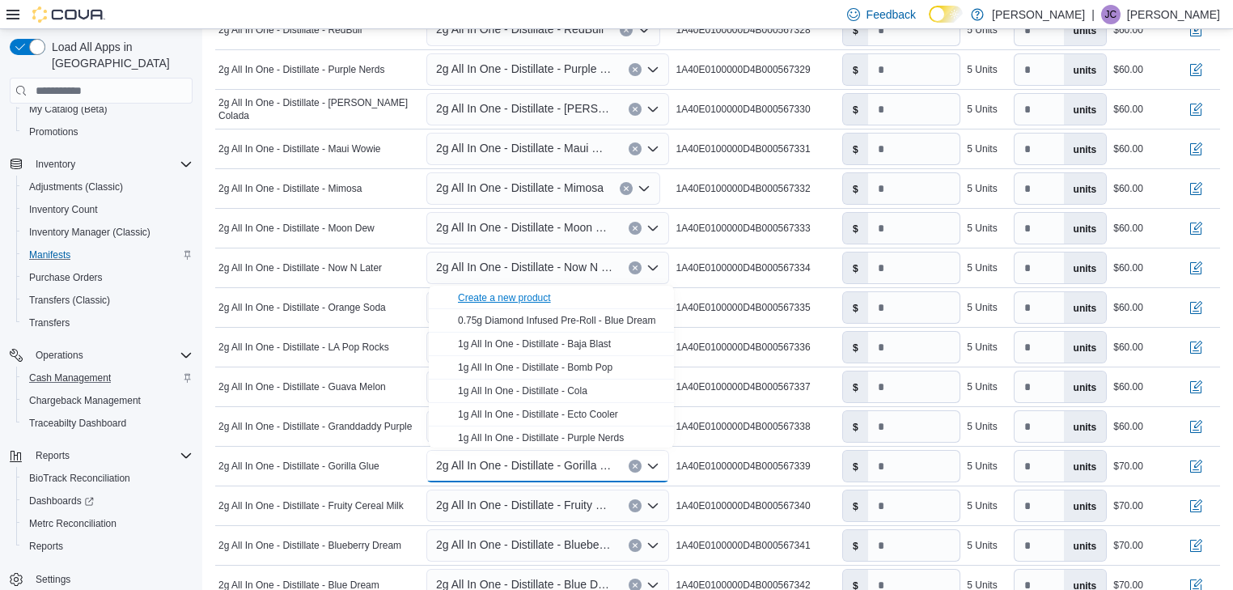
click at [519, 294] on div "Create a new product" at bounding box center [504, 297] width 93 height 13
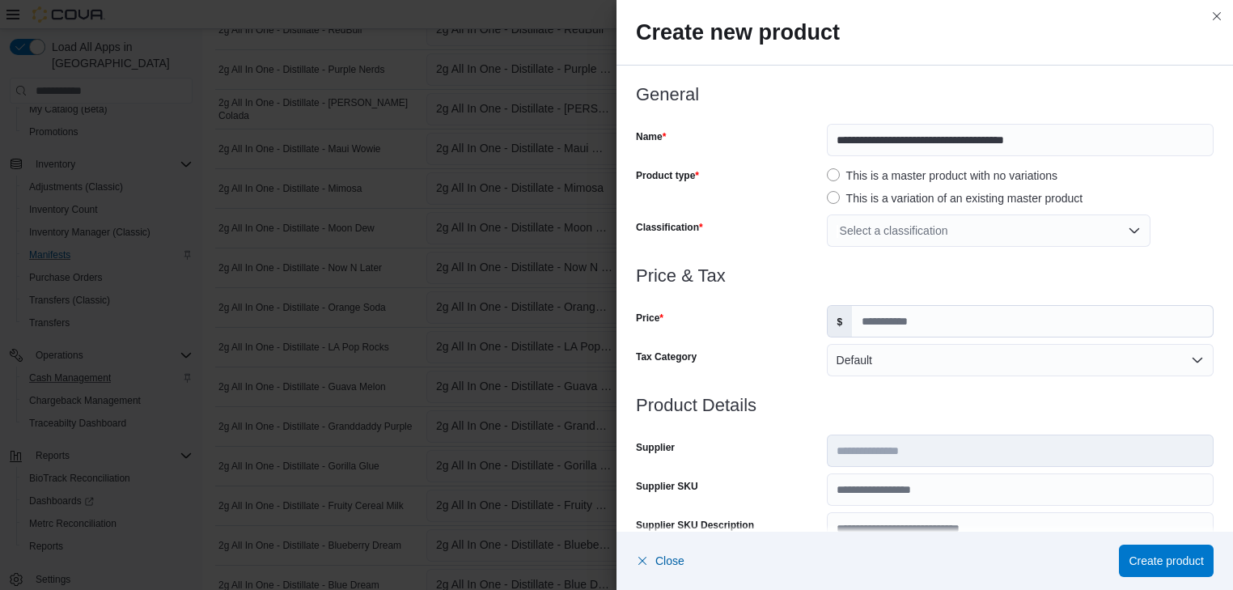
click at [896, 222] on div "Select a classification" at bounding box center [989, 230] width 324 height 32
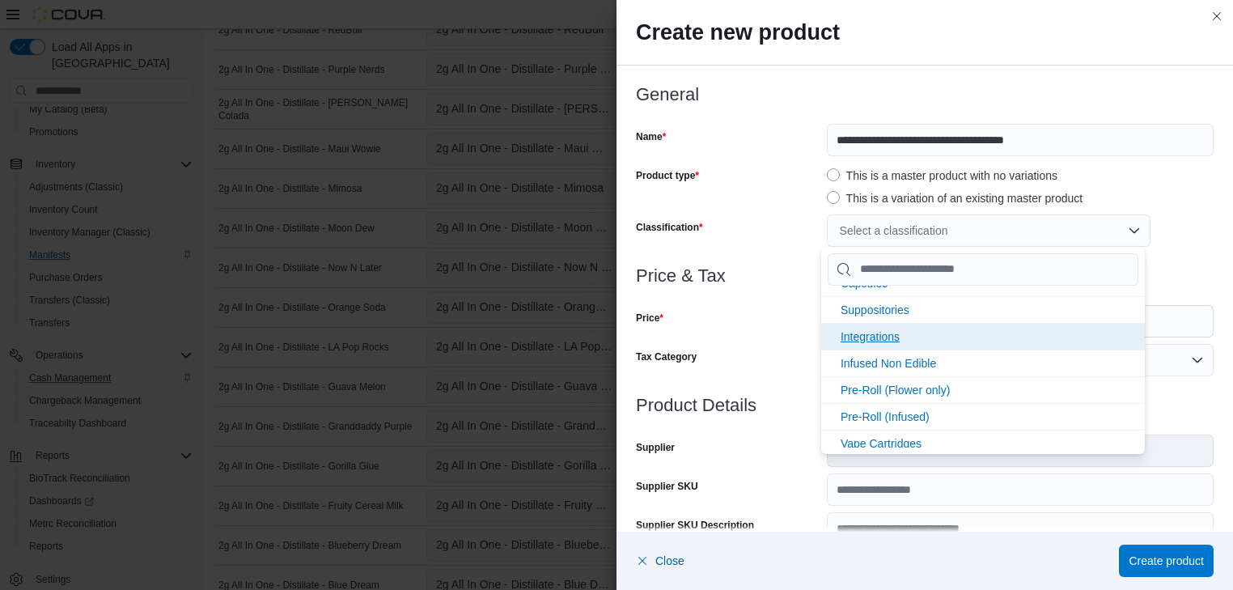
scroll to position [345, 0]
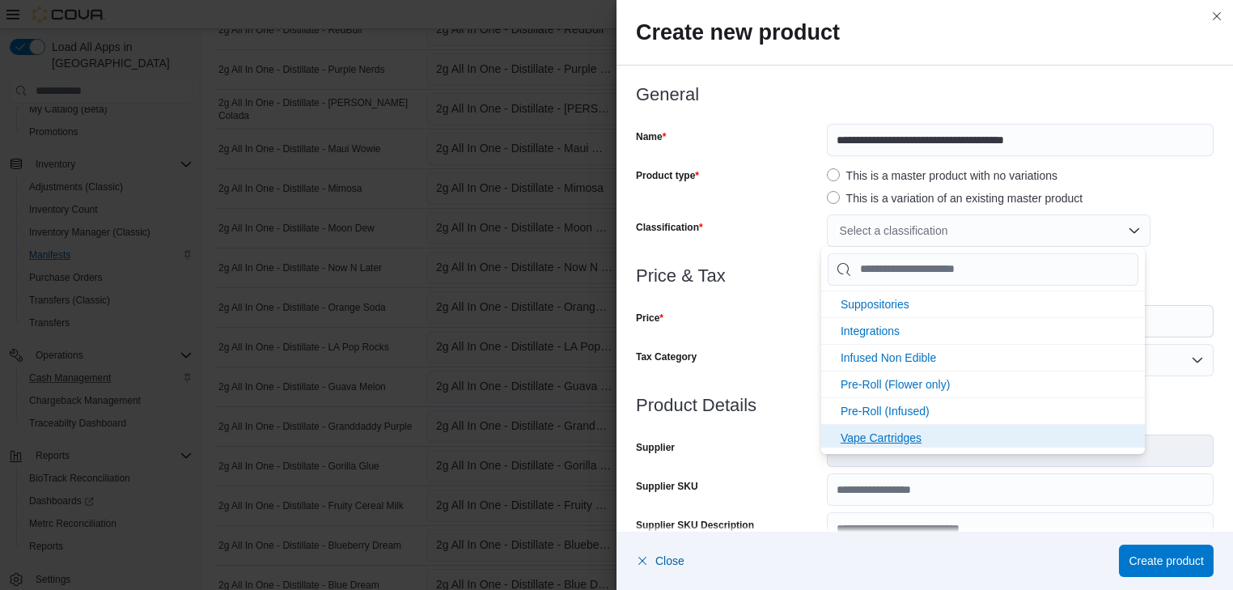
click at [898, 431] on span "Vape Cartridges" at bounding box center [880, 437] width 81 height 13
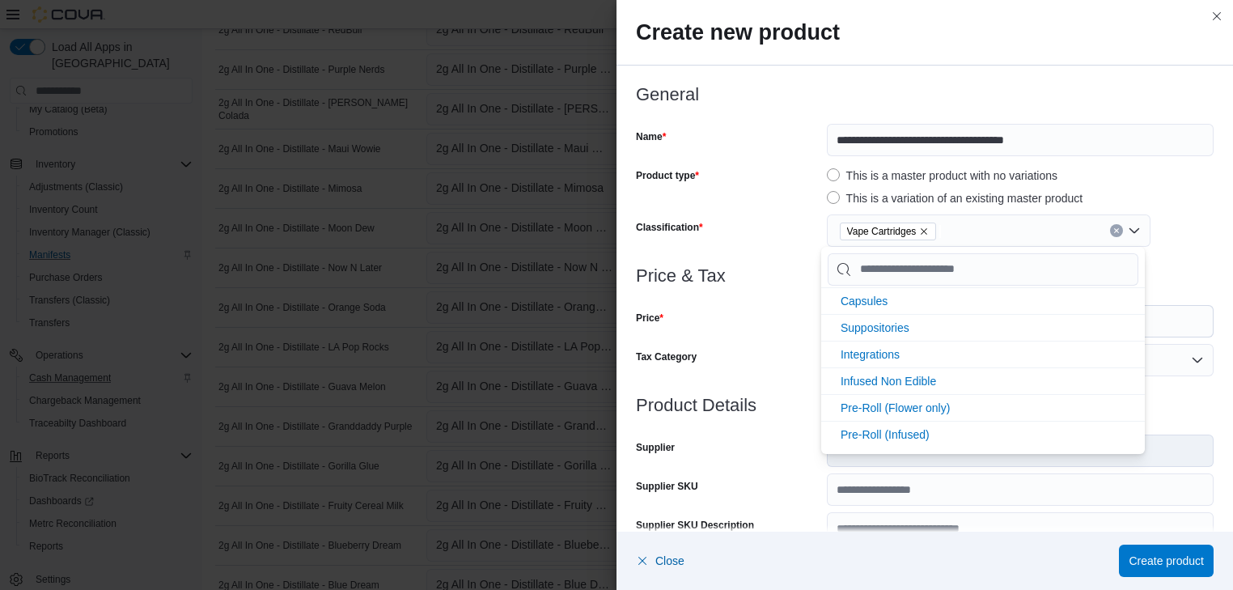
scroll to position [319, 0]
click at [751, 340] on div "Price & Tax Price $ Tax Category Default" at bounding box center [924, 330] width 577 height 129
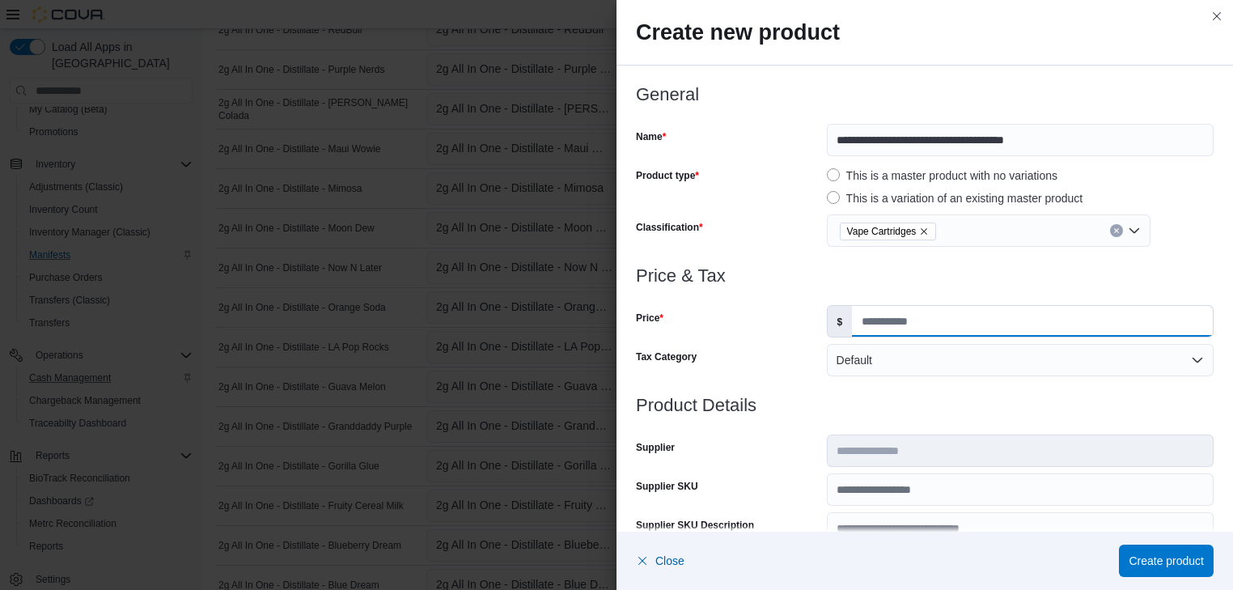
click at [852, 319] on input "Price" at bounding box center [1032, 321] width 361 height 31
type input "**"
click at [1177, 559] on span "Create product" at bounding box center [1165, 560] width 75 height 16
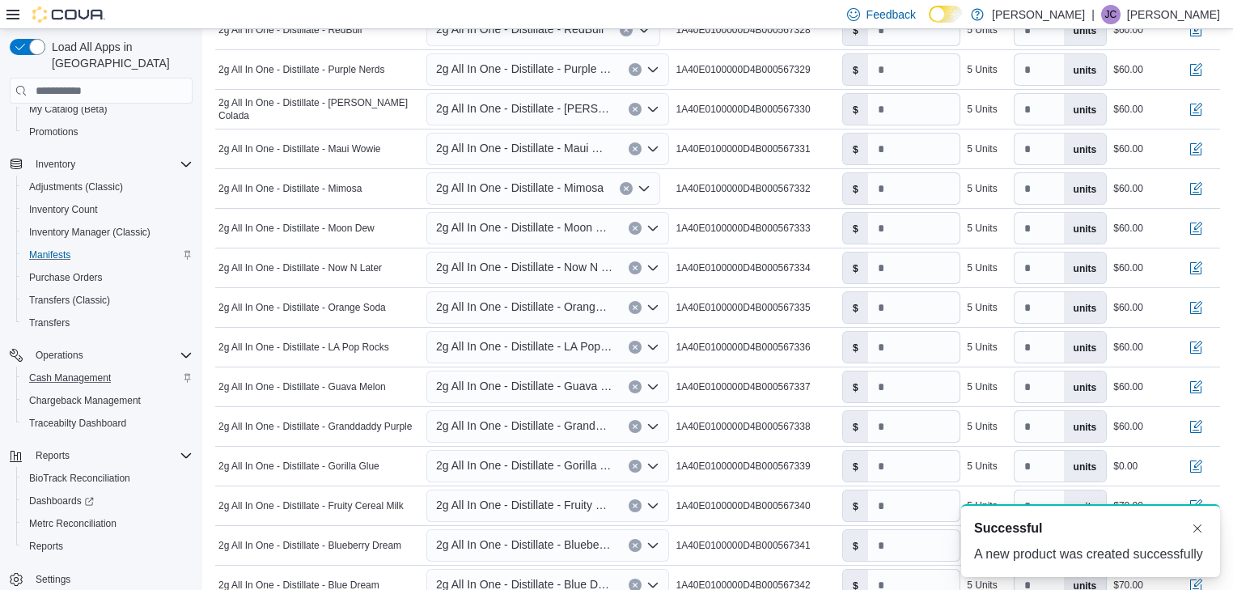
scroll to position [0, 0]
click at [883, 464] on input "number" at bounding box center [914, 465] width 92 height 31
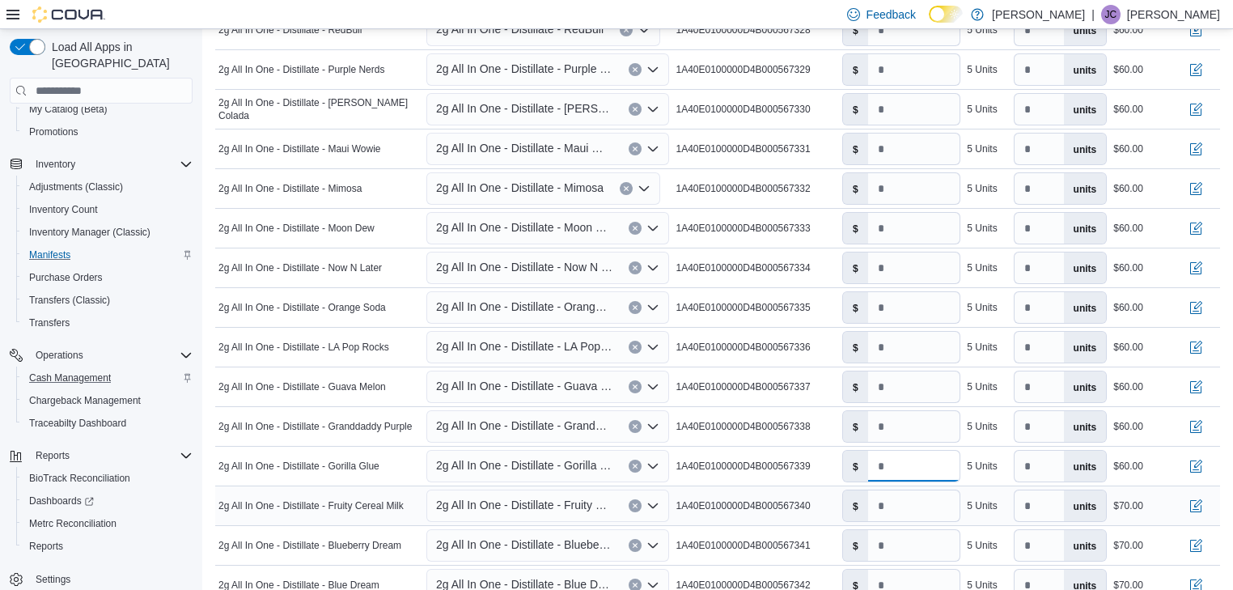
type input "**"
click at [657, 501] on icon "Open list of options" at bounding box center [652, 505] width 13 height 13
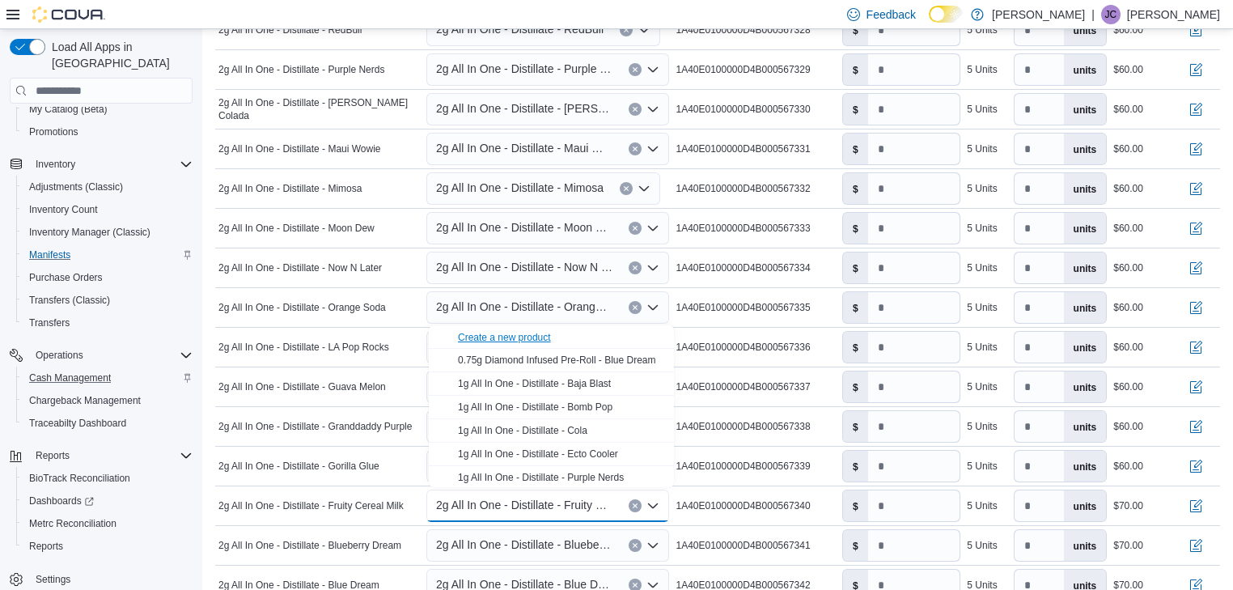
click at [510, 339] on div "Create a new product" at bounding box center [504, 337] width 93 height 13
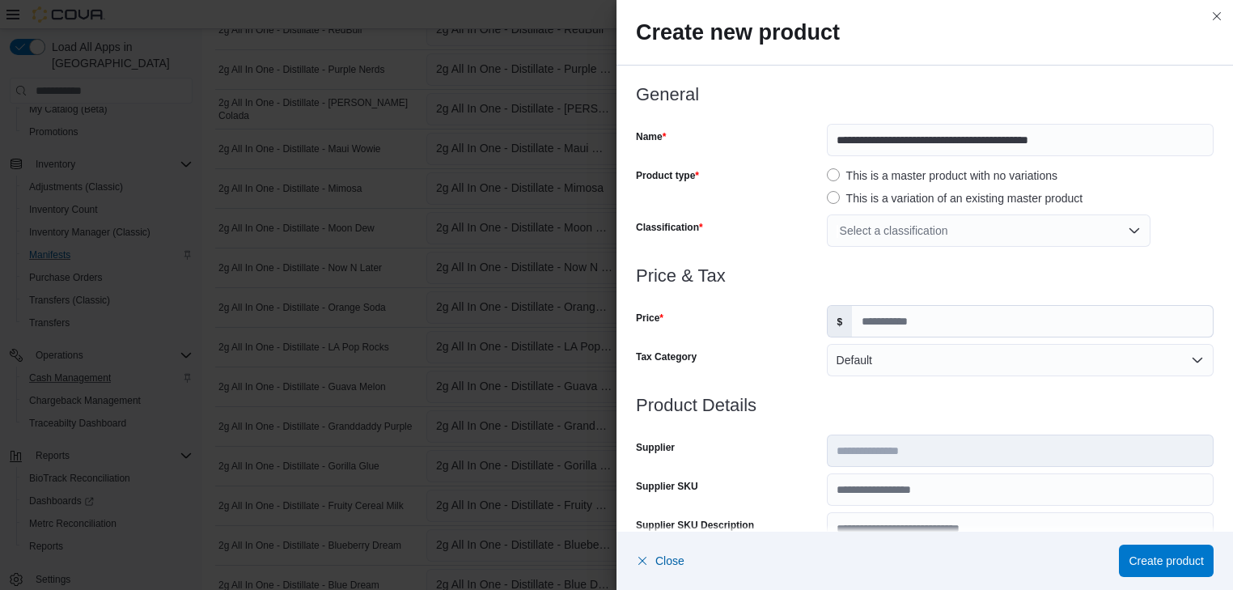
click at [913, 228] on div "Select a classification" at bounding box center [989, 230] width 324 height 32
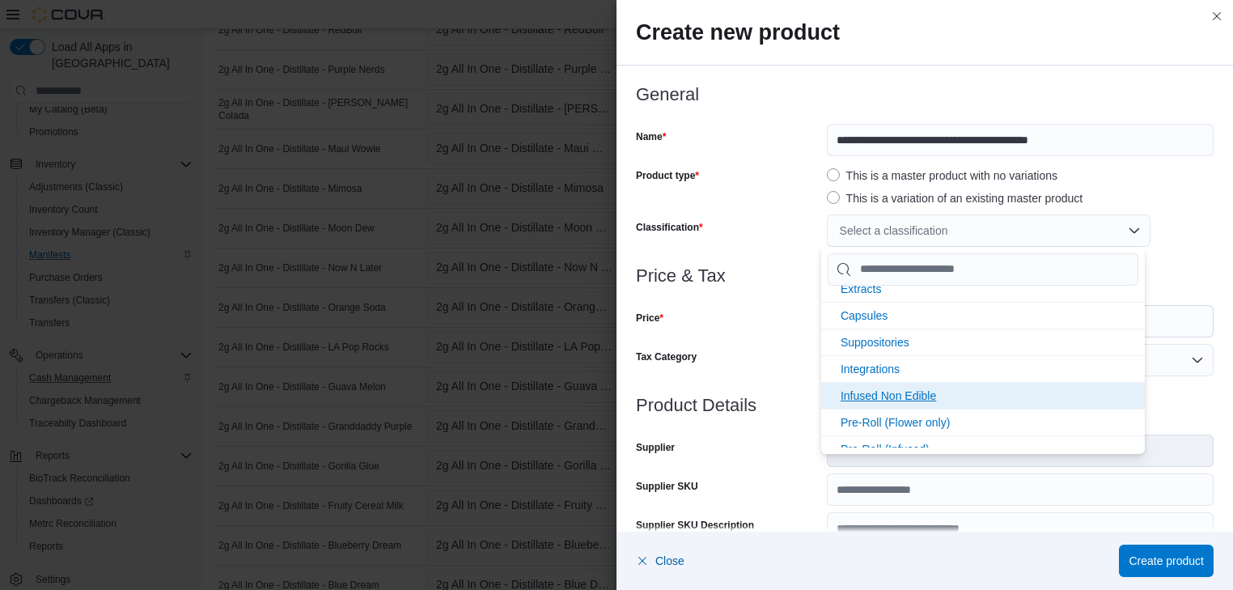
scroll to position [345, 0]
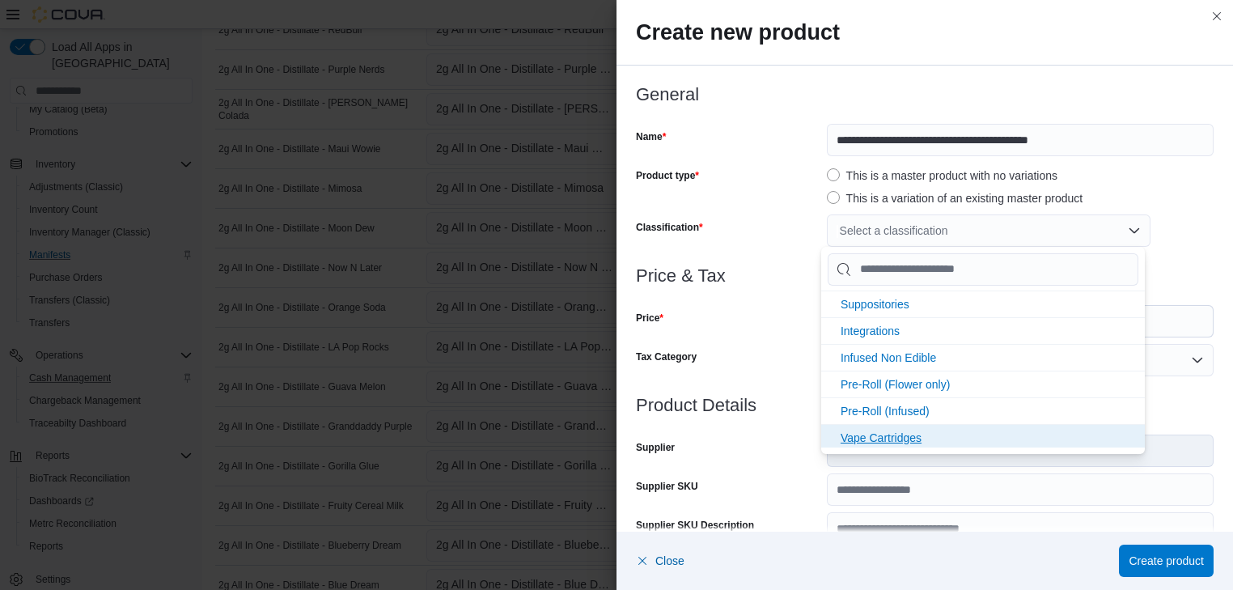
click at [903, 433] on span "Vape Cartridges" at bounding box center [880, 437] width 81 height 13
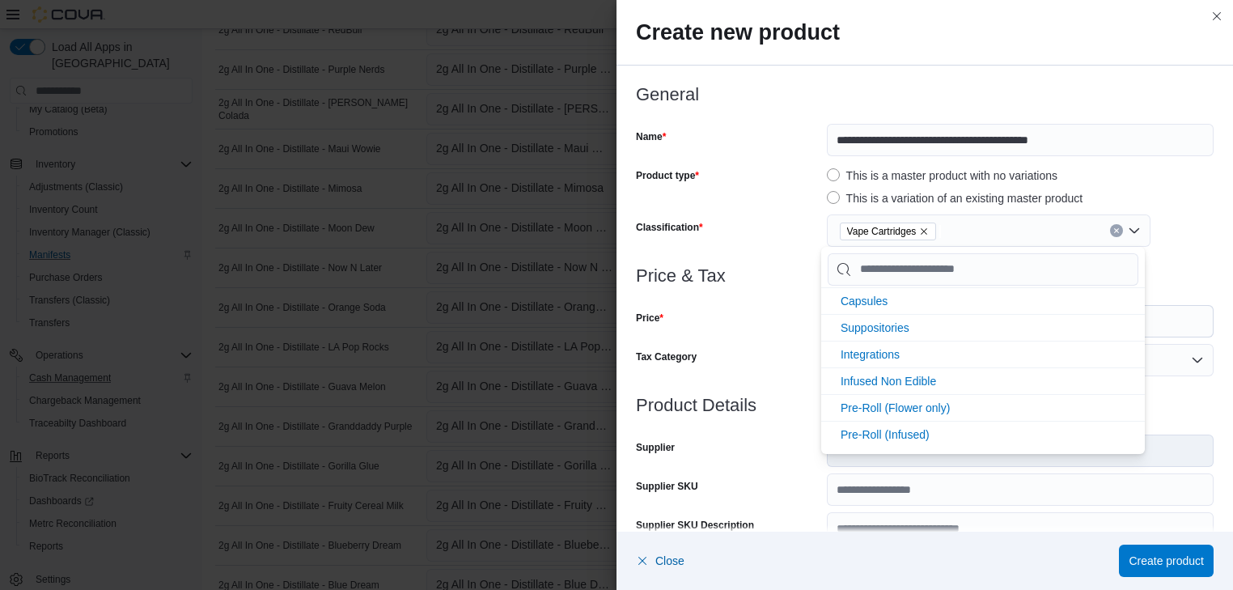
scroll to position [319, 0]
click at [812, 339] on div "Price & Tax Price $ Tax Category Default" at bounding box center [924, 330] width 577 height 129
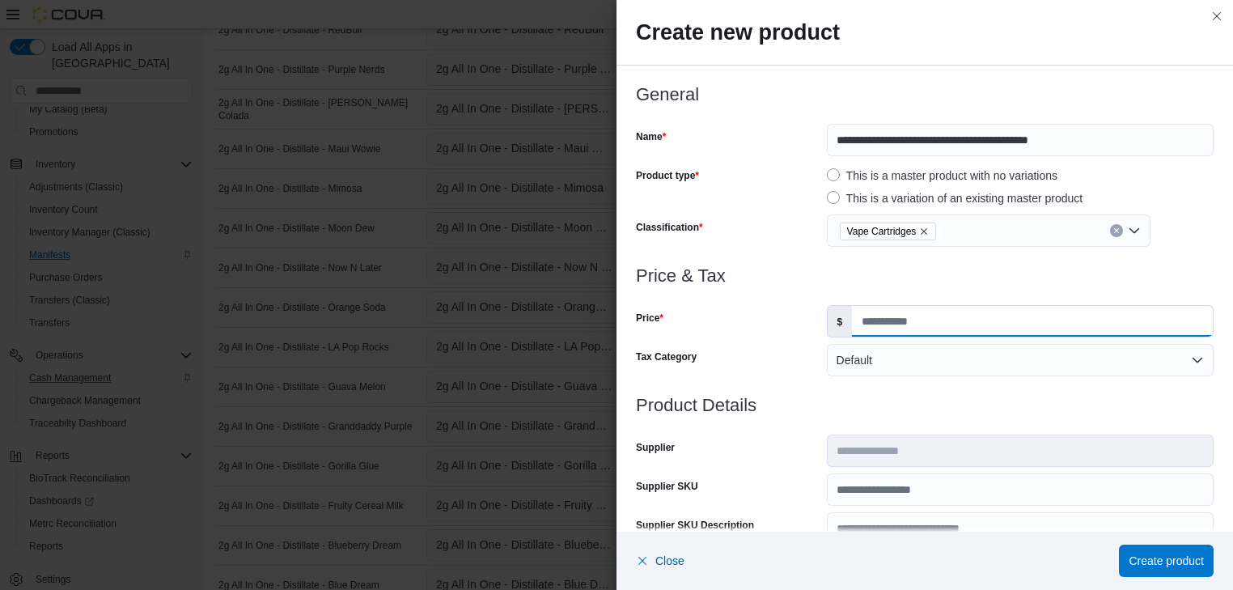
click at [853, 327] on input "Price" at bounding box center [1032, 321] width 361 height 31
type input "**"
click at [1159, 561] on span "Create product" at bounding box center [1165, 560] width 75 height 16
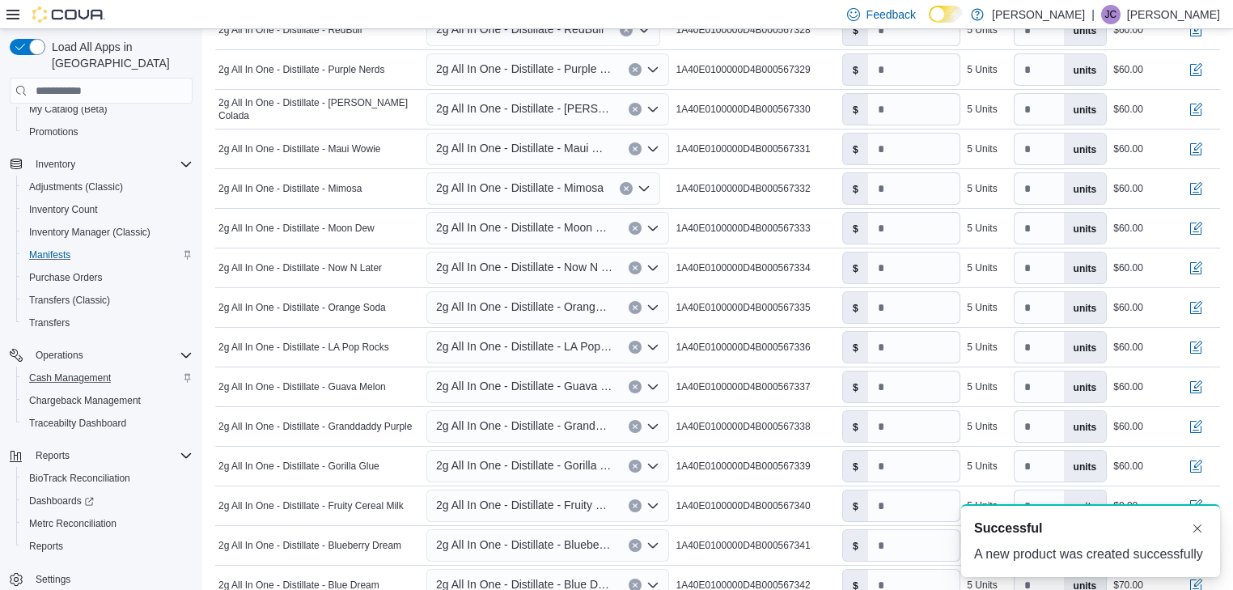
scroll to position [0, 0]
click at [882, 499] on input "number" at bounding box center [914, 505] width 92 height 31
type input "**"
click at [656, 543] on icon "Open list of options" at bounding box center [653, 545] width 10 height 5
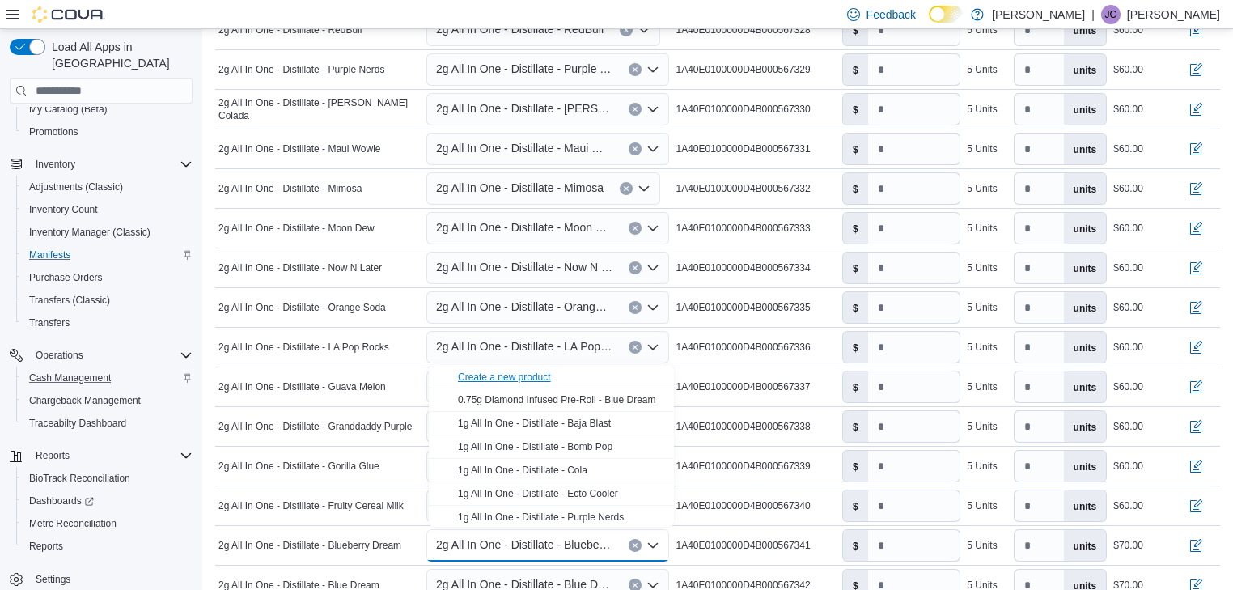
click at [524, 373] on div "Create a new product" at bounding box center [504, 376] width 93 height 13
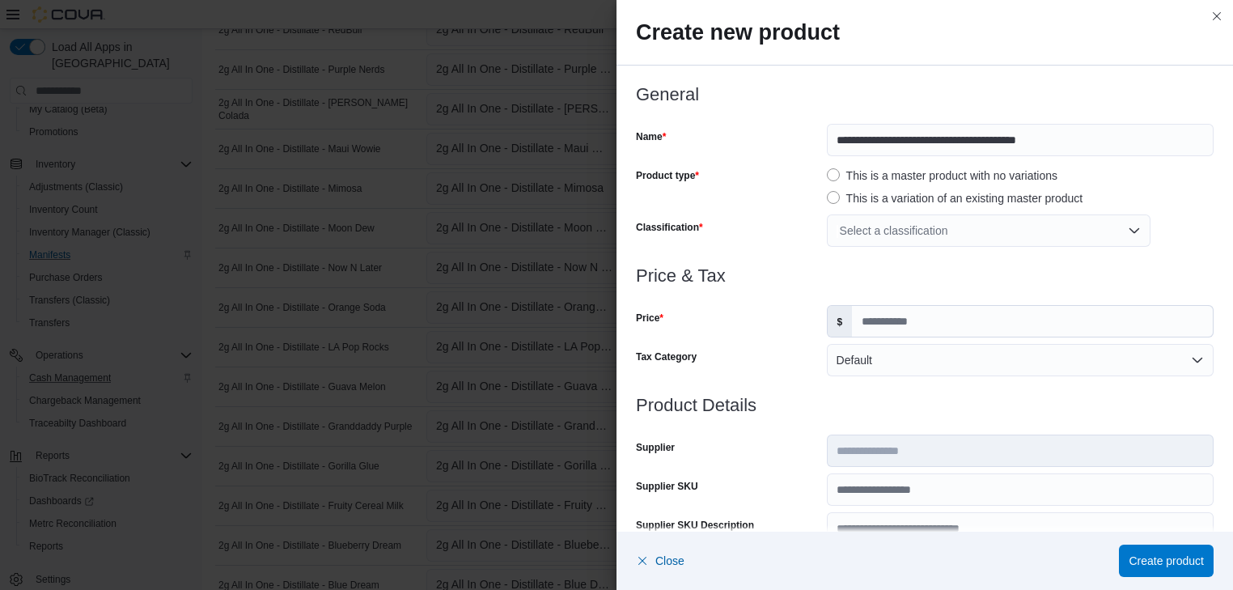
click at [970, 231] on div "Select a classification" at bounding box center [989, 230] width 324 height 32
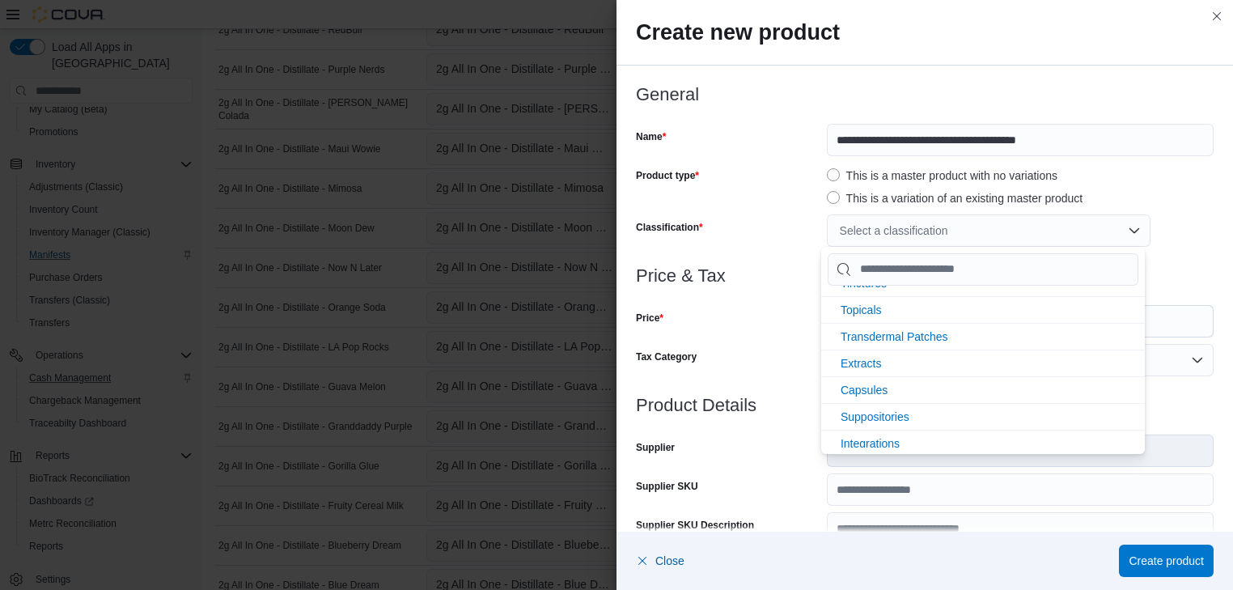
scroll to position [345, 0]
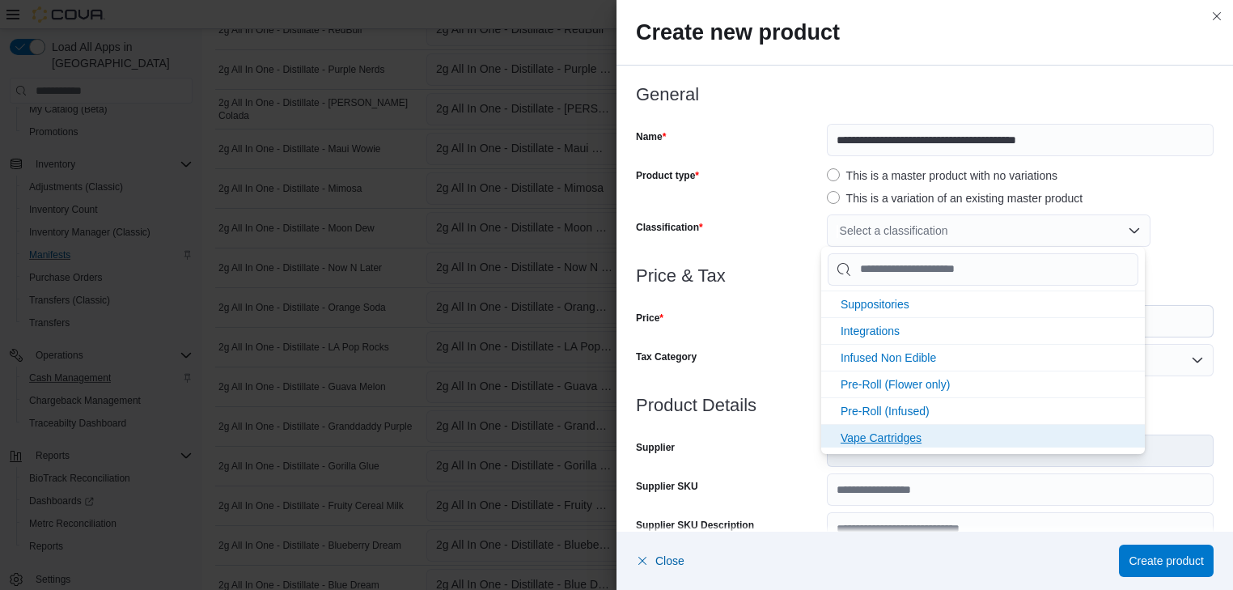
click at [867, 431] on span "Vape Cartridges" at bounding box center [880, 437] width 81 height 13
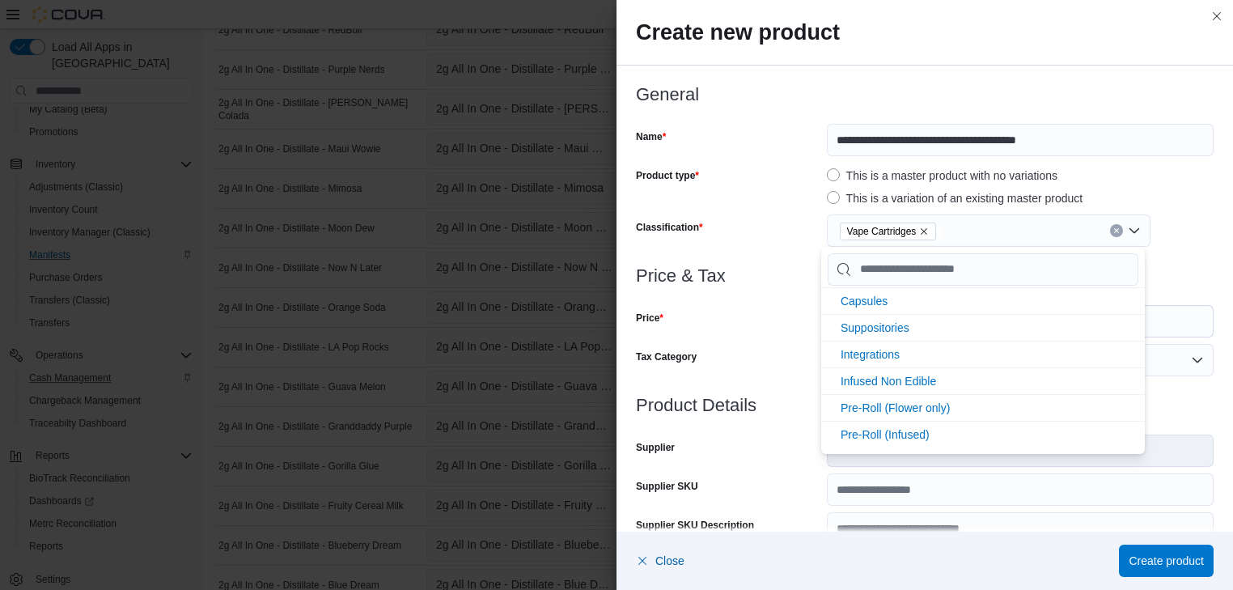
scroll to position [319, 0]
click at [761, 340] on div "Price & Tax Price $ Tax Category Default" at bounding box center [924, 330] width 577 height 129
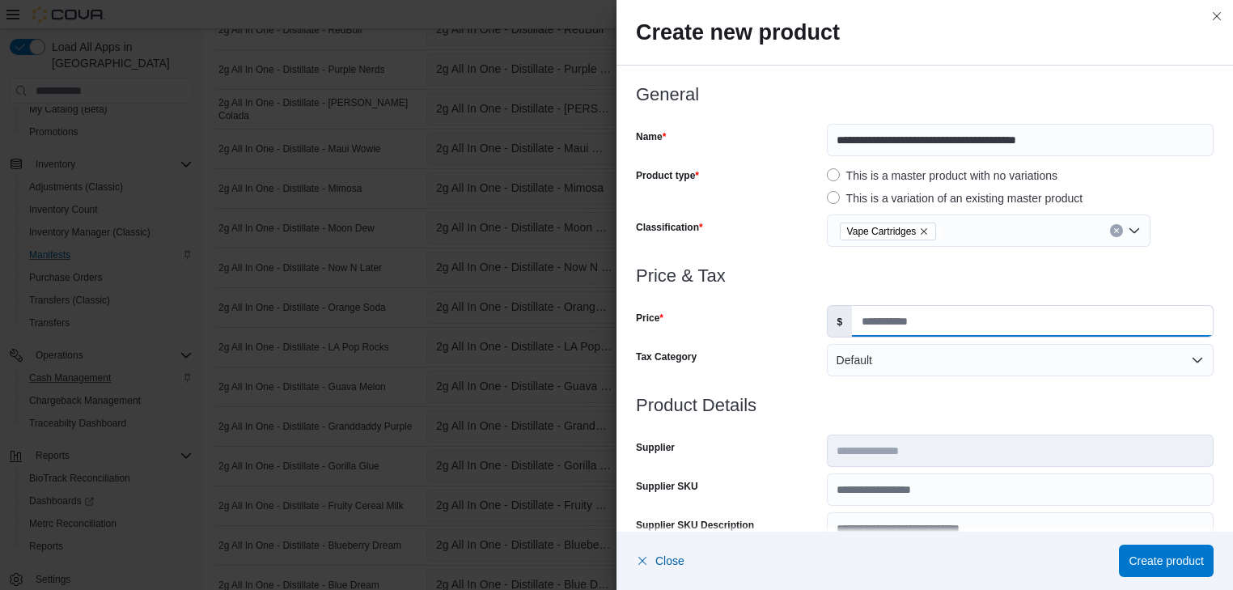
click at [854, 319] on input "Price" at bounding box center [1032, 321] width 361 height 31
type input "**"
click at [1171, 563] on span "Create product" at bounding box center [1165, 560] width 75 height 16
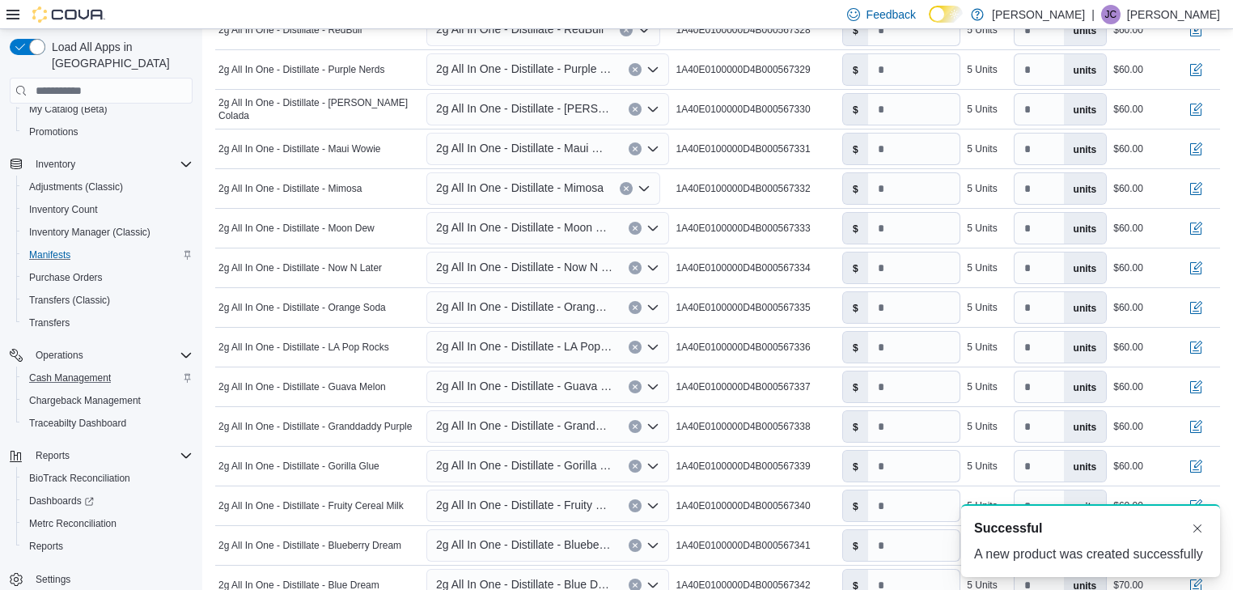
scroll to position [0, 0]
click at [885, 545] on input "number" at bounding box center [914, 545] width 92 height 31
type input "**"
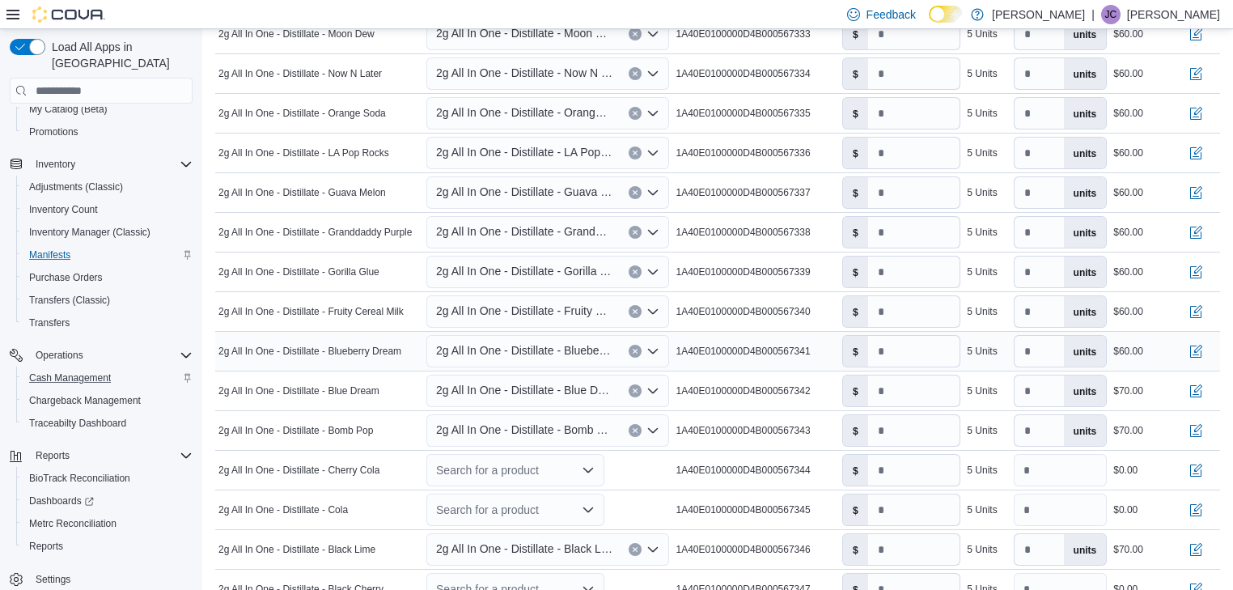
scroll to position [1165, 0]
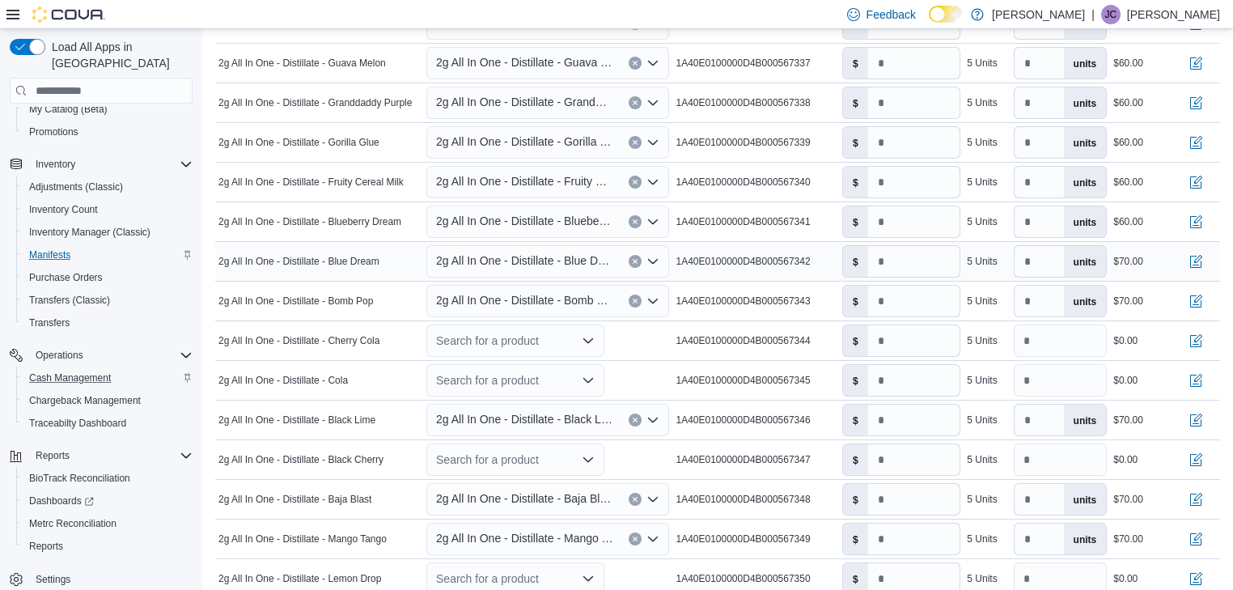
click at [655, 259] on icon "Open list of options" at bounding box center [653, 261] width 10 height 5
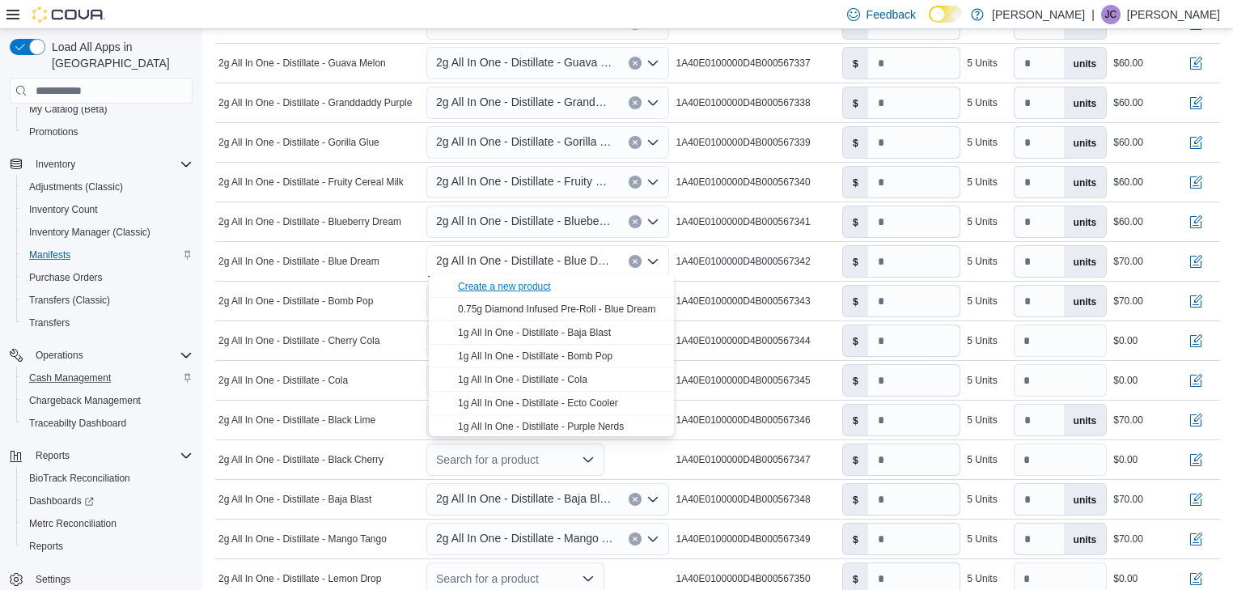
click at [518, 284] on div "Create a new product" at bounding box center [504, 286] width 93 height 13
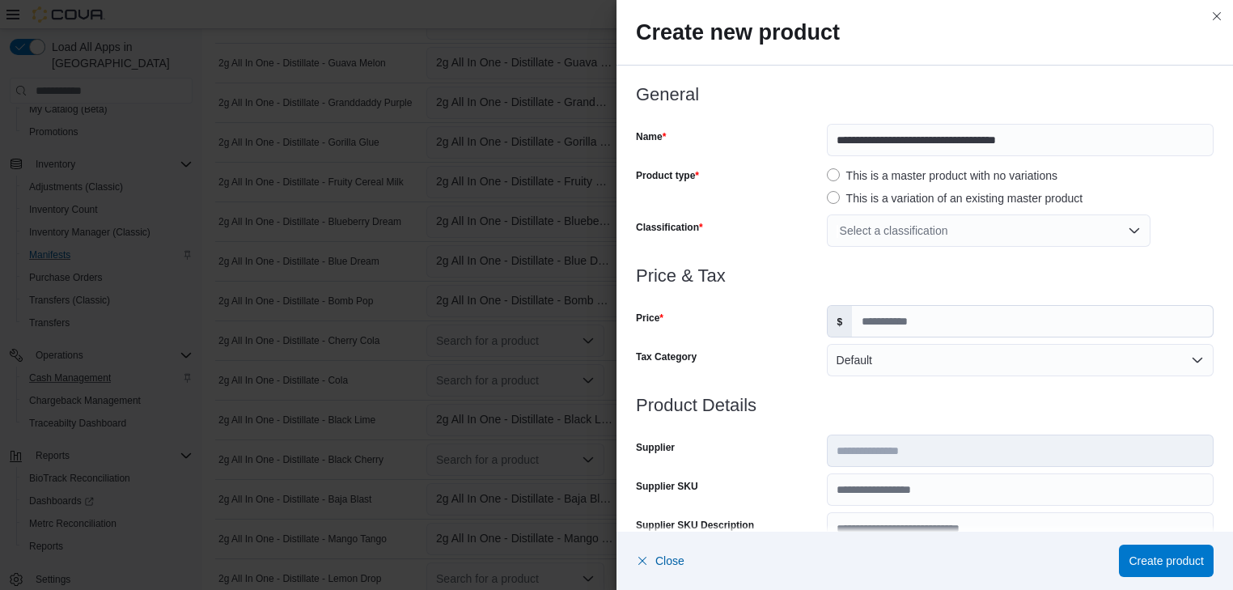
click at [840, 235] on div "Select a classification" at bounding box center [989, 230] width 324 height 32
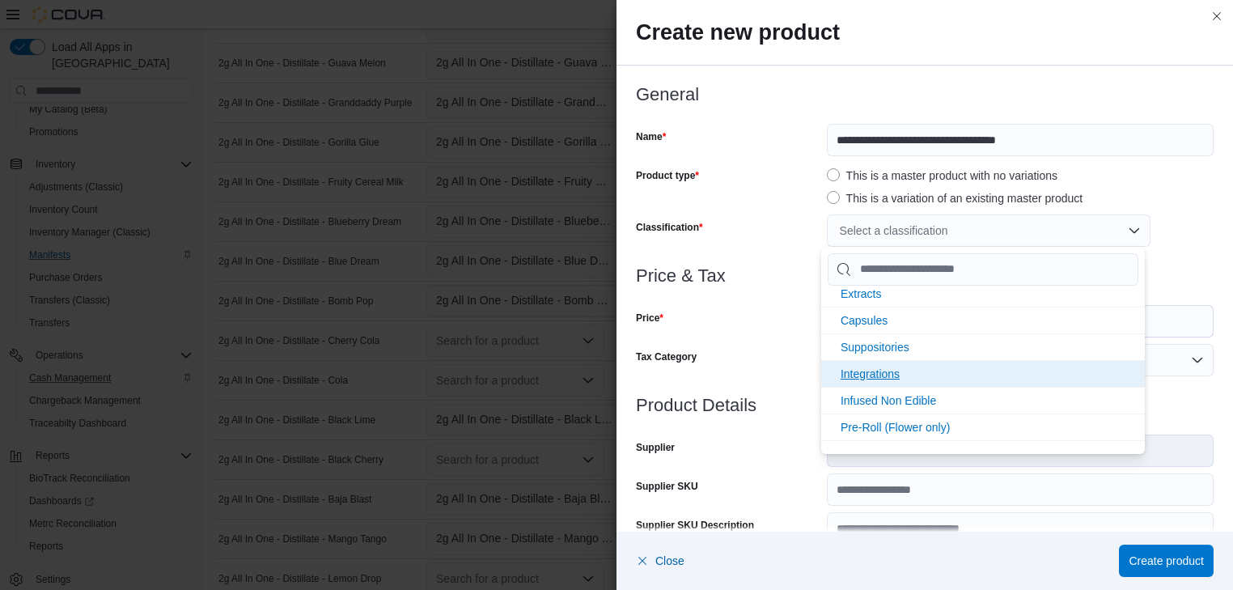
scroll to position [345, 0]
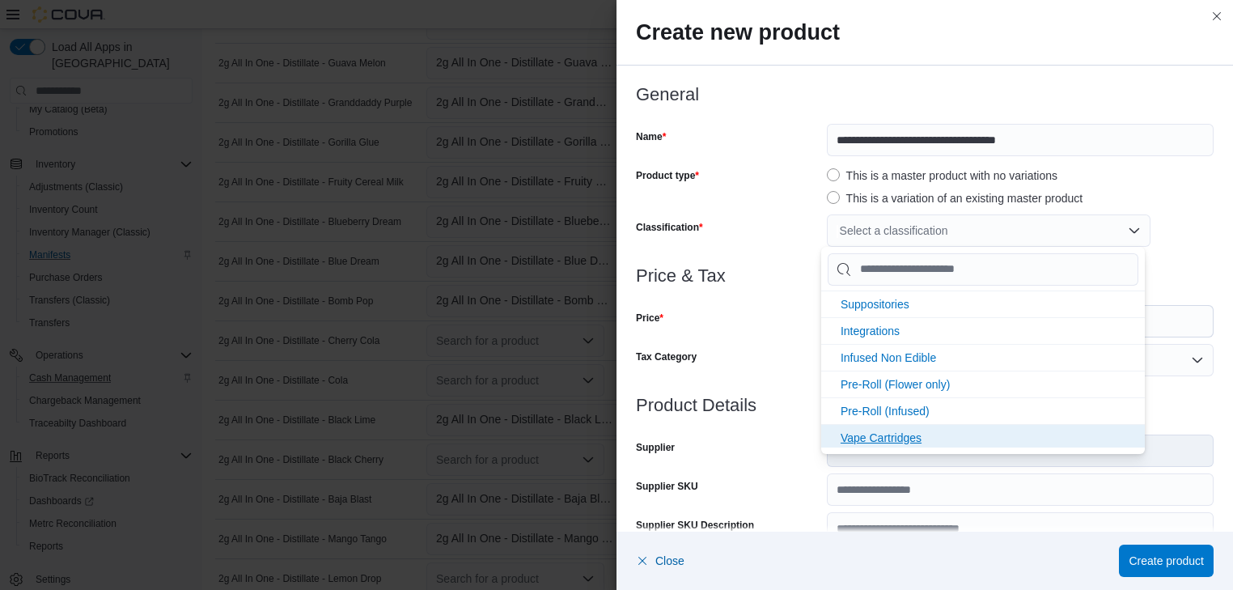
click at [898, 433] on span "Vape Cartridges" at bounding box center [880, 437] width 81 height 13
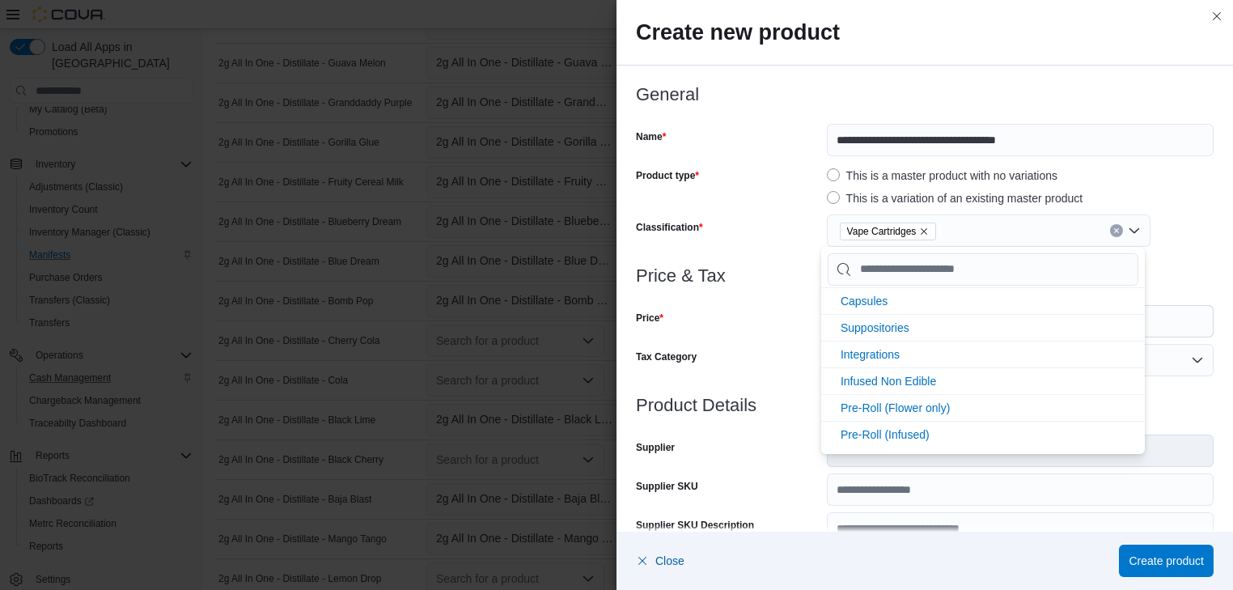
scroll to position [319, 0]
click at [779, 350] on div "Tax Category" at bounding box center [728, 360] width 184 height 32
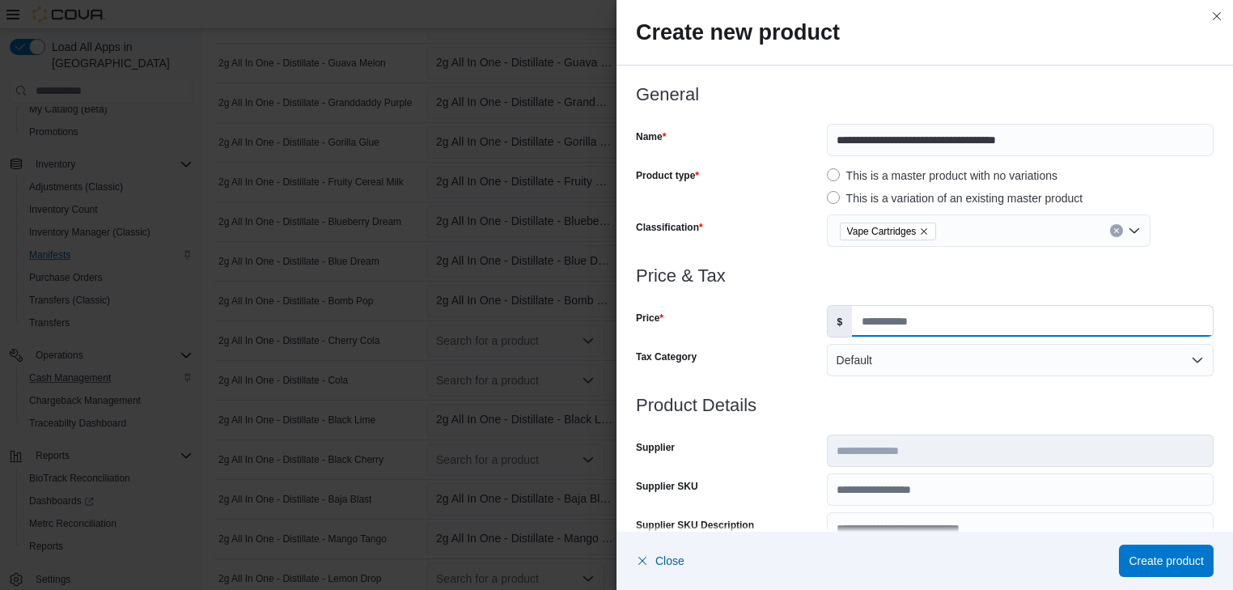
click at [884, 328] on input "Price" at bounding box center [1032, 321] width 361 height 31
type input "**"
click at [1204, 551] on button "Create product" at bounding box center [1166, 559] width 95 height 32
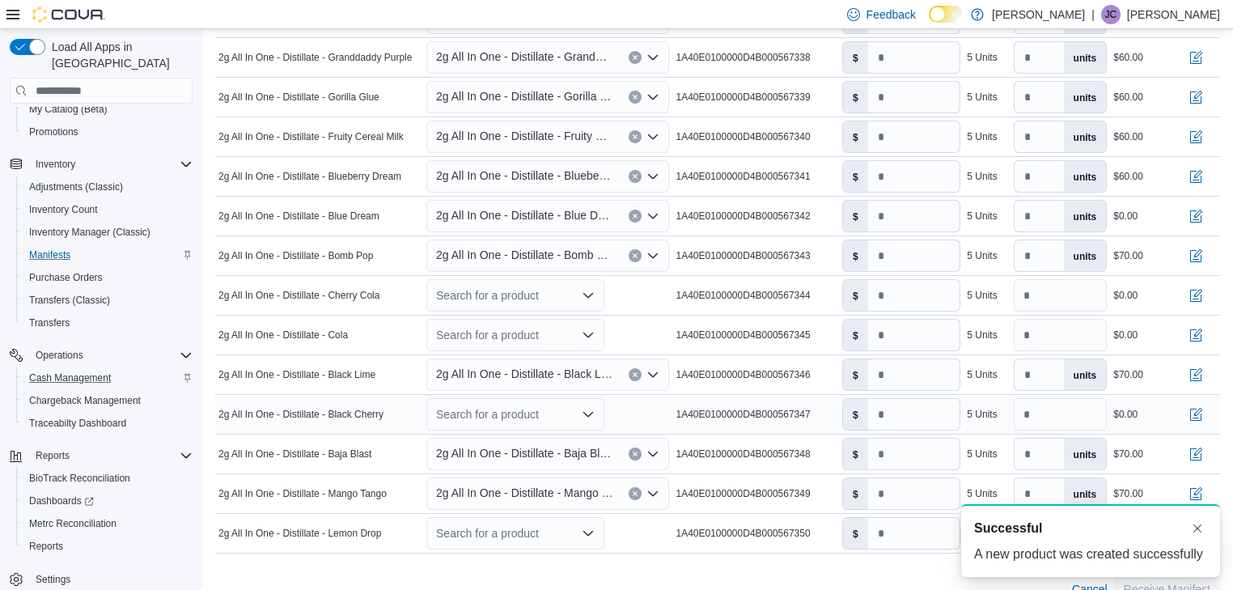
scroll to position [1233, 0]
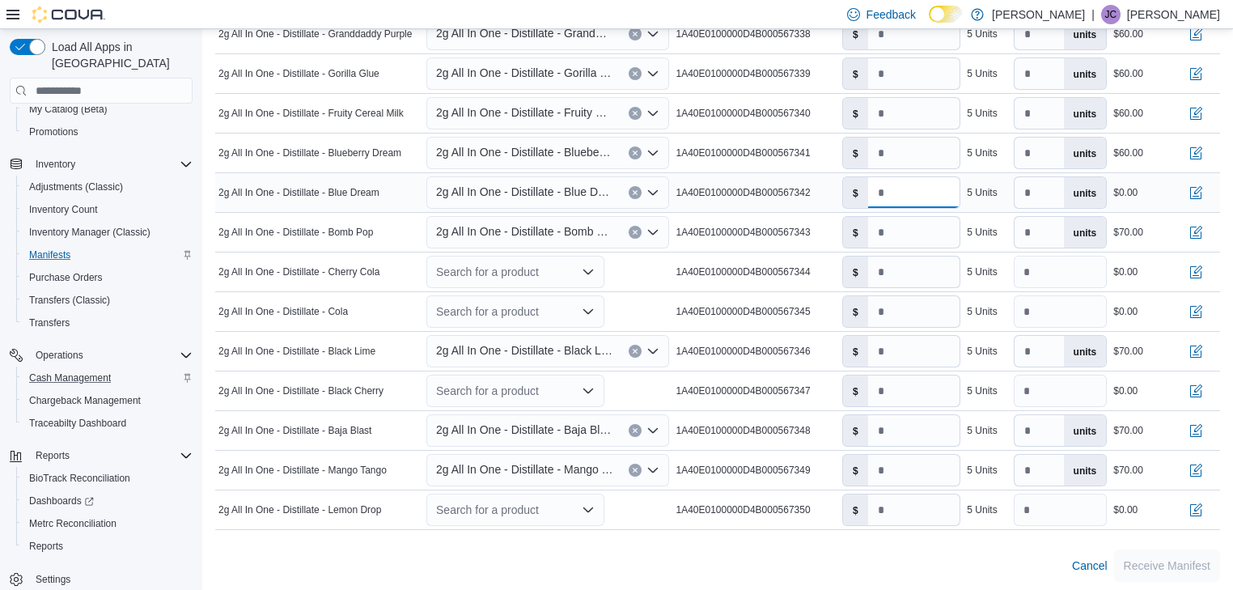
click at [883, 186] on input "number" at bounding box center [914, 192] width 92 height 31
type input "**"
click at [659, 230] on icon "Open list of options" at bounding box center [652, 232] width 13 height 13
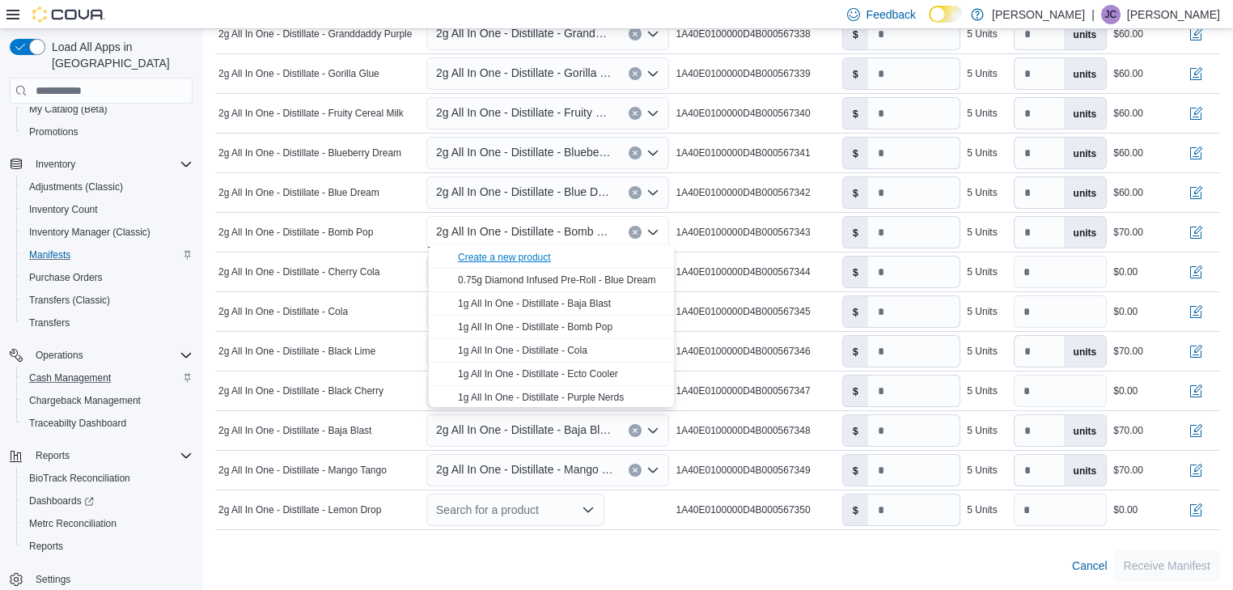
click at [536, 254] on div "Create a new product" at bounding box center [504, 257] width 93 height 13
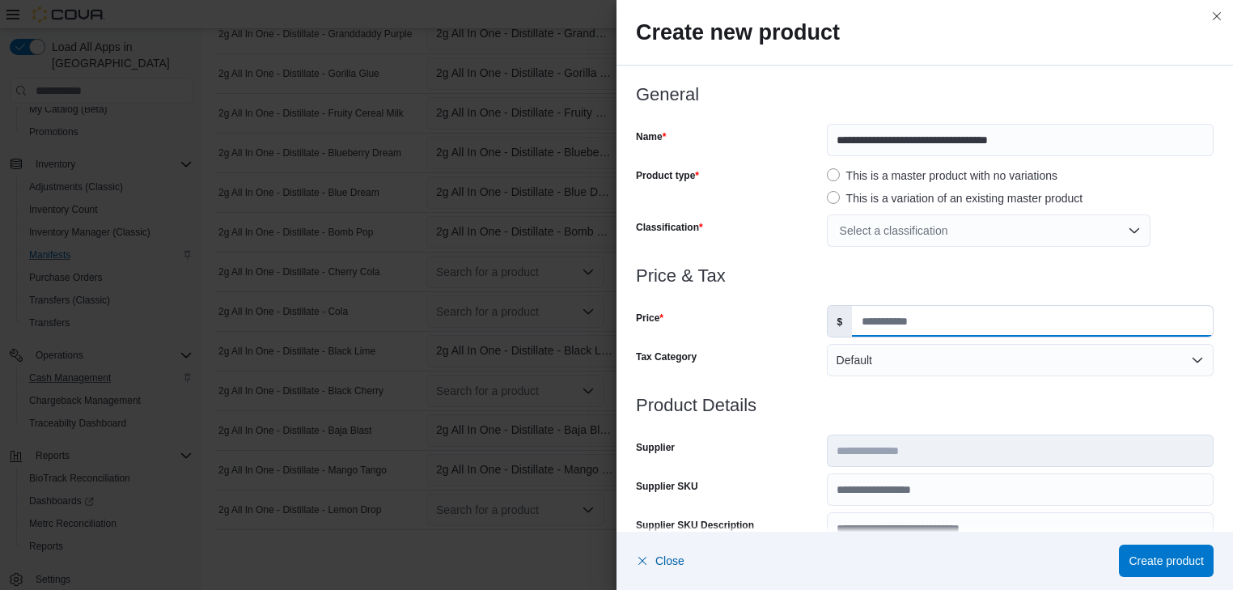
click at [896, 320] on input "Price" at bounding box center [1032, 321] width 361 height 31
click at [984, 233] on div "Select a classification" at bounding box center [989, 230] width 324 height 32
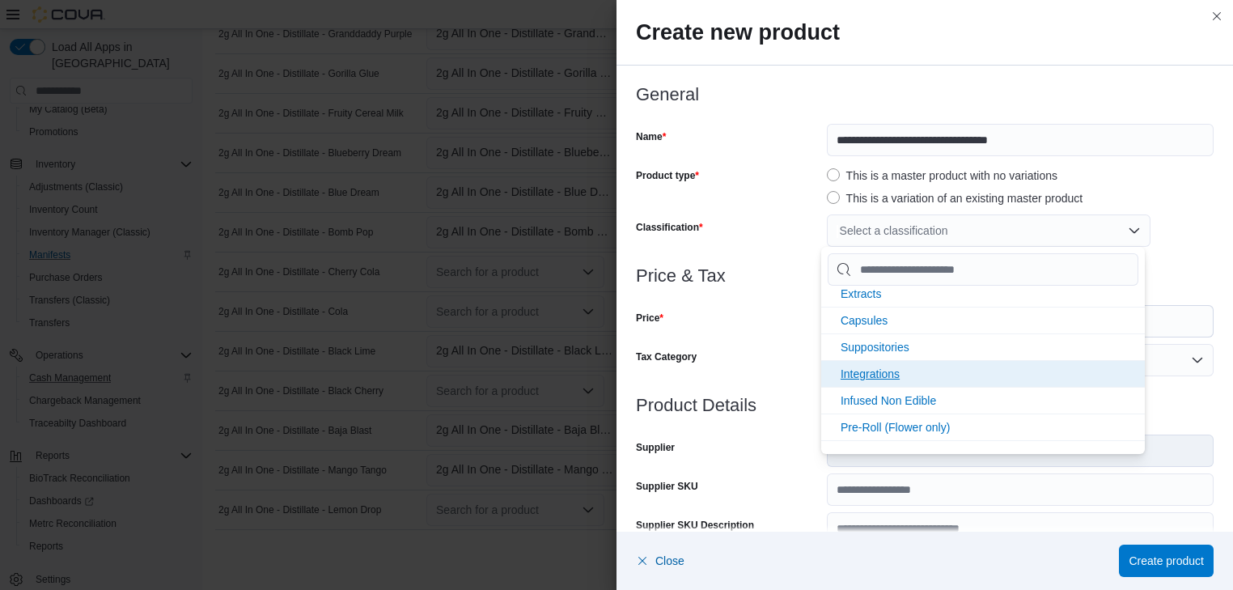
scroll to position [345, 0]
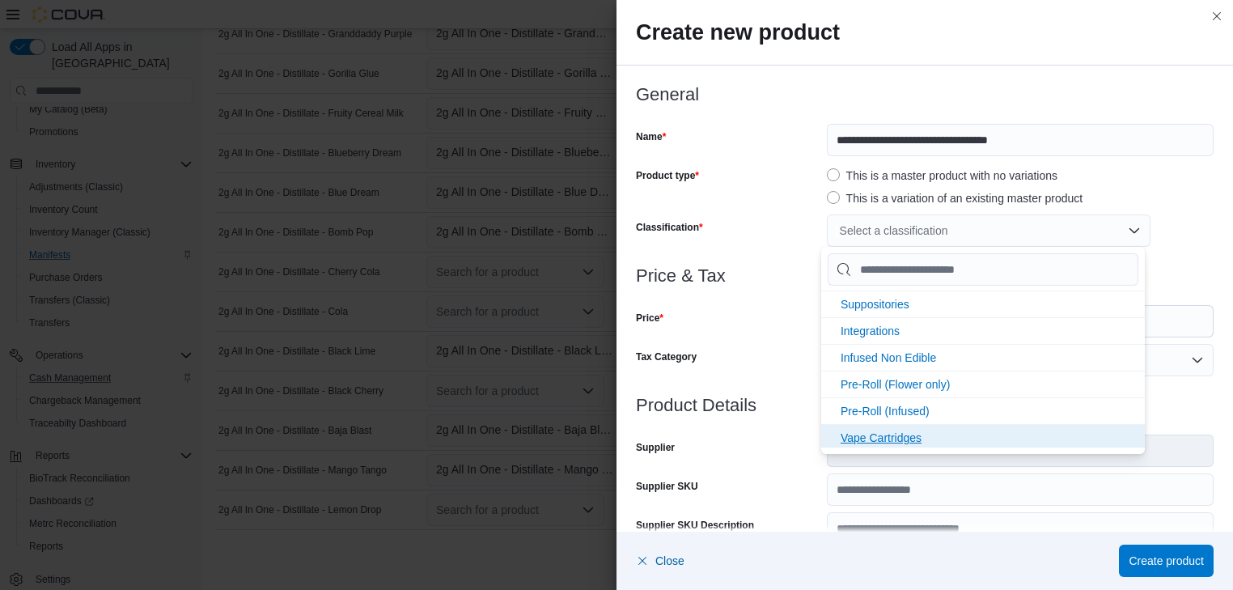
click at [870, 431] on span "Vape Cartridges" at bounding box center [880, 437] width 81 height 13
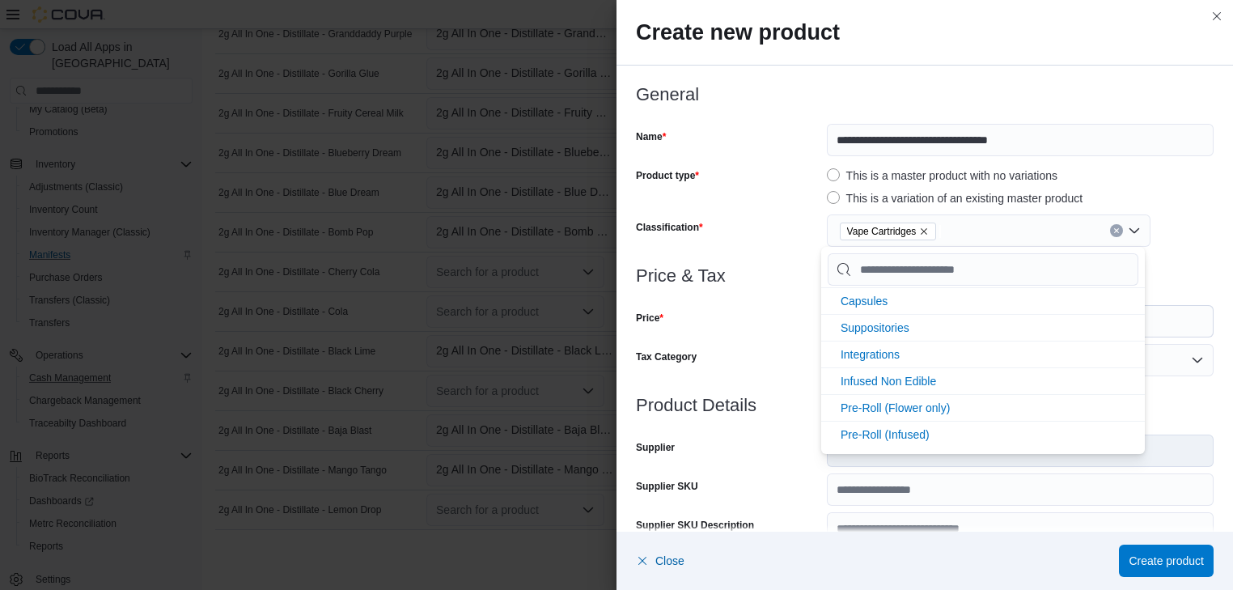
scroll to position [319, 0]
click at [735, 329] on div "Price" at bounding box center [728, 321] width 184 height 32
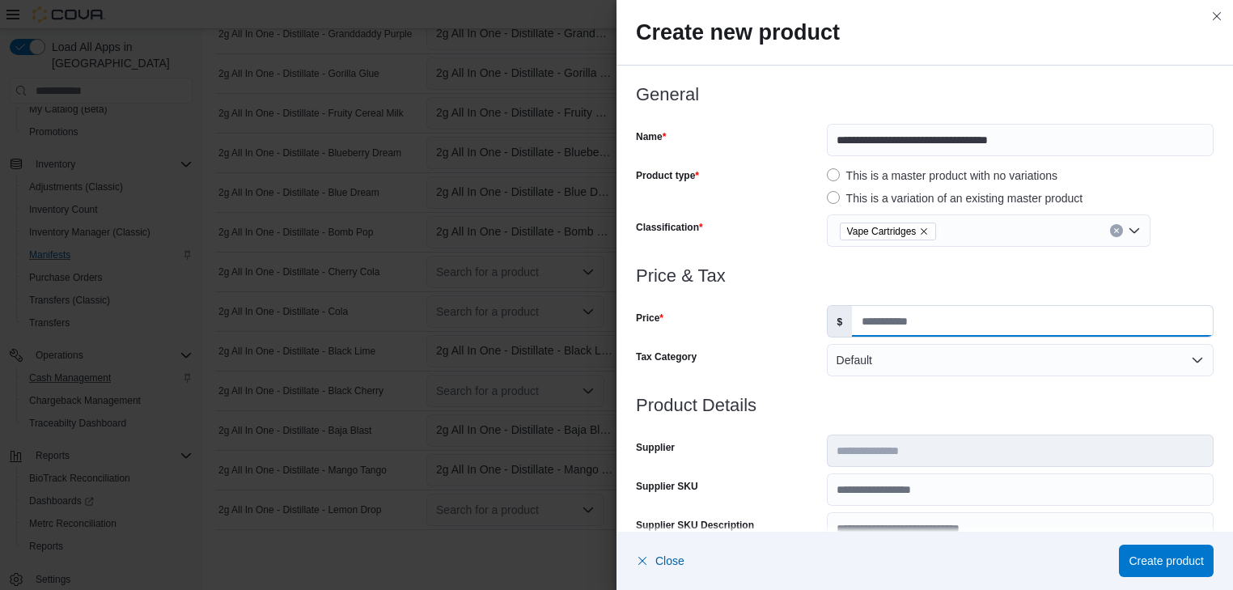
click at [854, 320] on input "Price" at bounding box center [1032, 321] width 361 height 31
type input "**"
click at [1188, 560] on span "Create product" at bounding box center [1165, 560] width 75 height 16
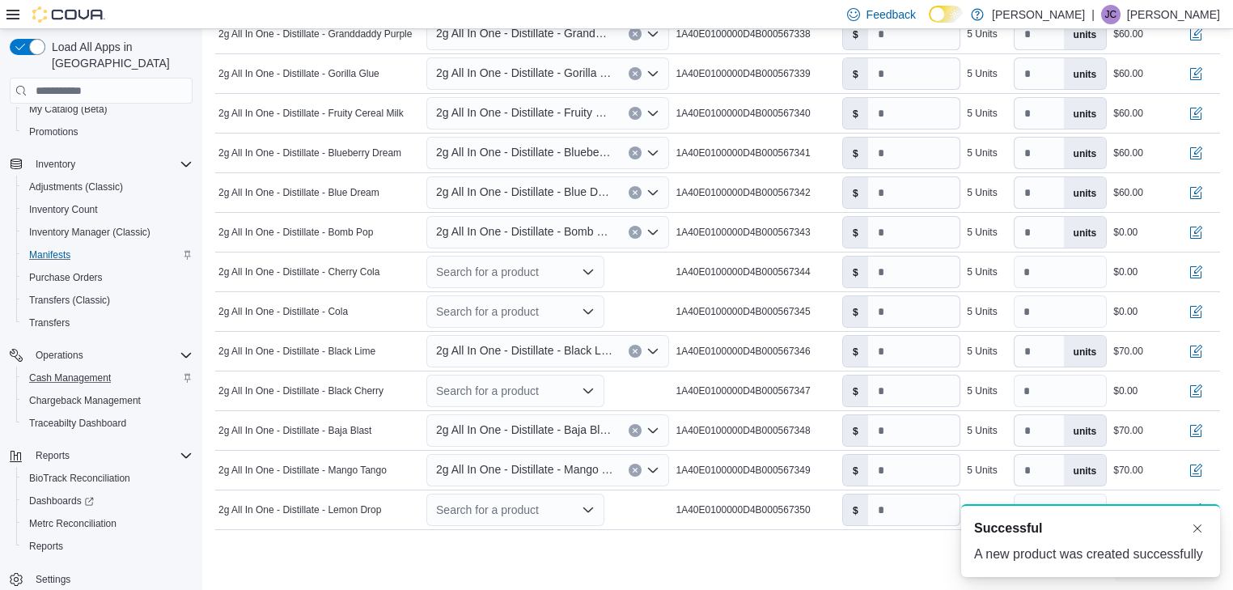
scroll to position [0, 0]
click at [881, 228] on input "number" at bounding box center [914, 232] width 92 height 31
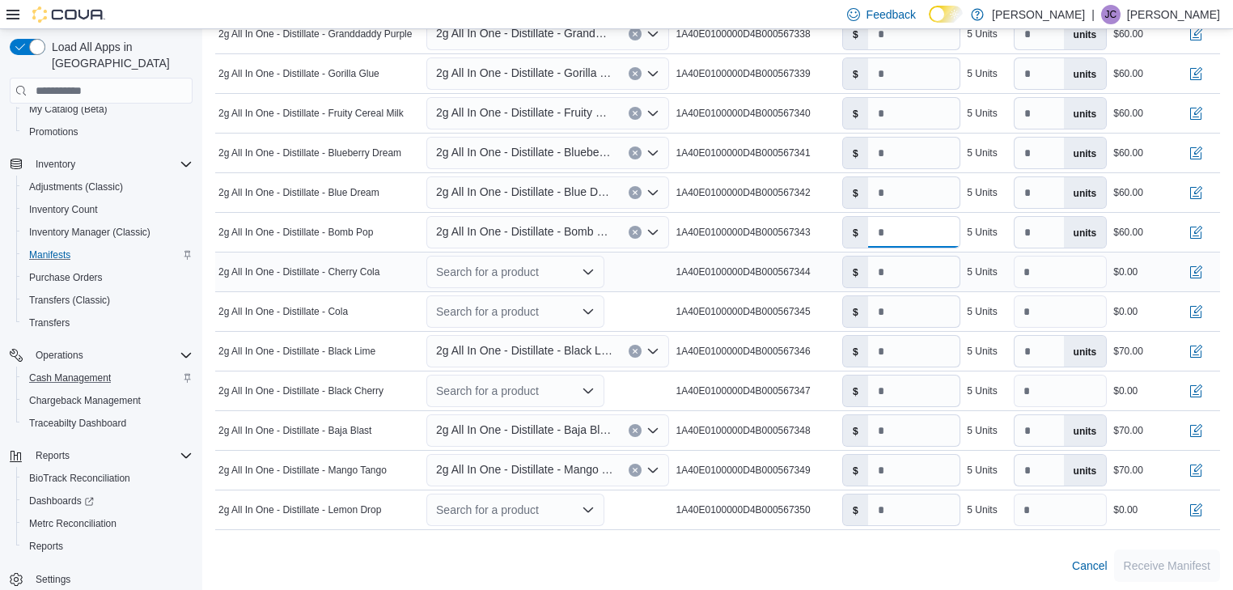
type input "**"
click at [584, 267] on icon "Open list of options" at bounding box center [587, 271] width 13 height 13
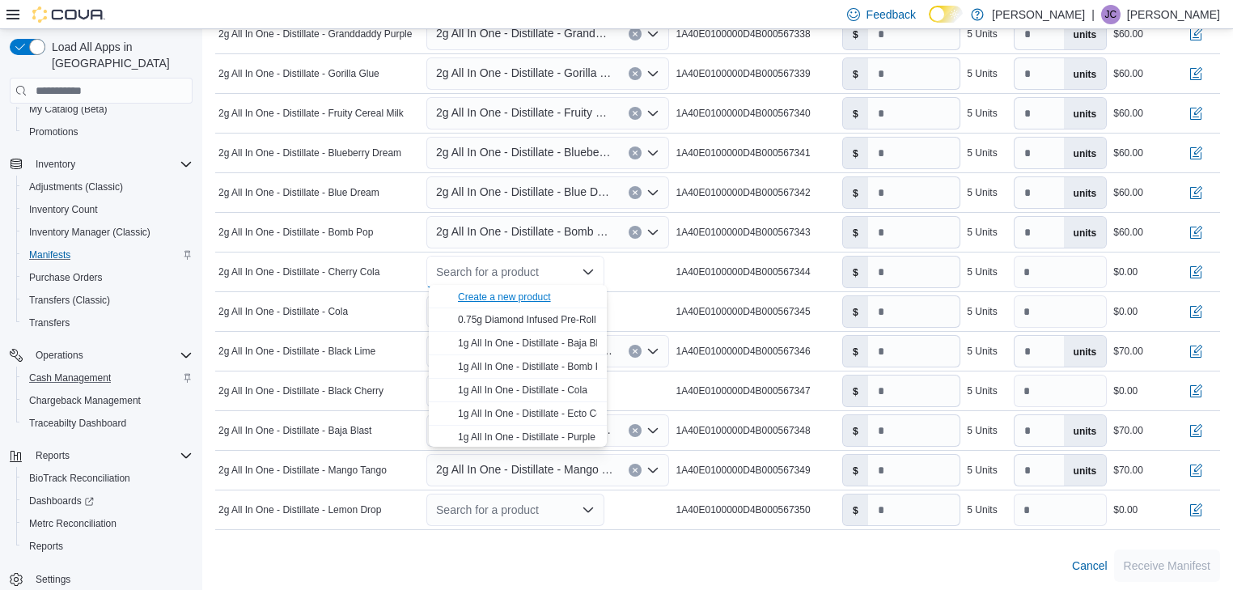
click at [543, 295] on div "Create a new product" at bounding box center [504, 296] width 93 height 13
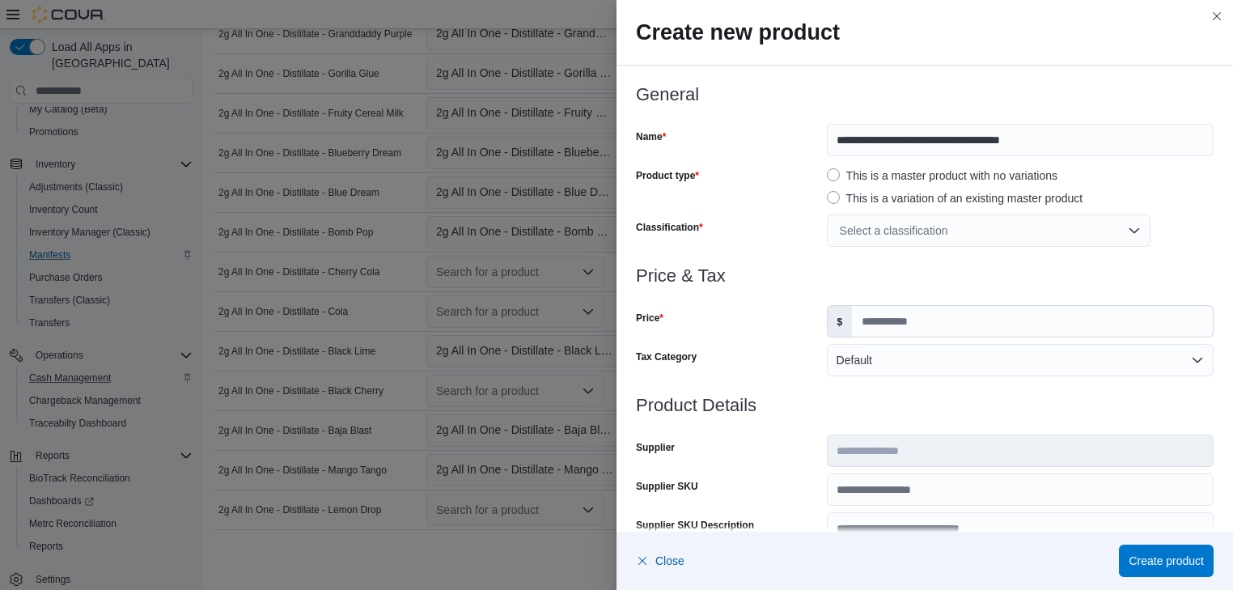
click at [930, 229] on div "Select a classification" at bounding box center [989, 230] width 324 height 32
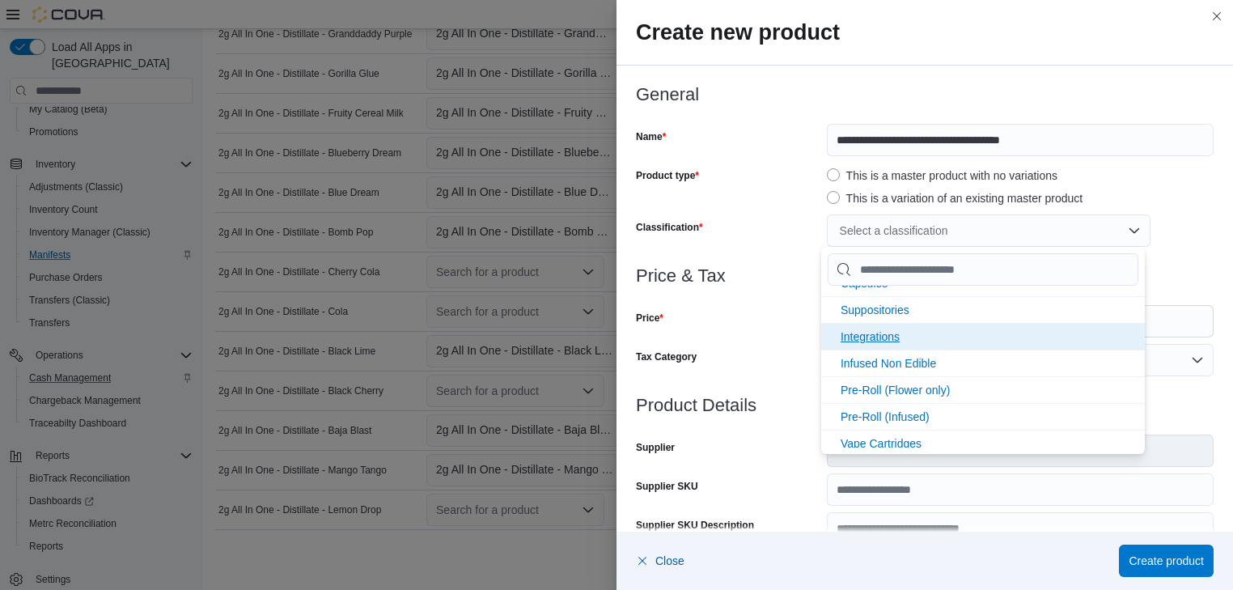
scroll to position [345, 0]
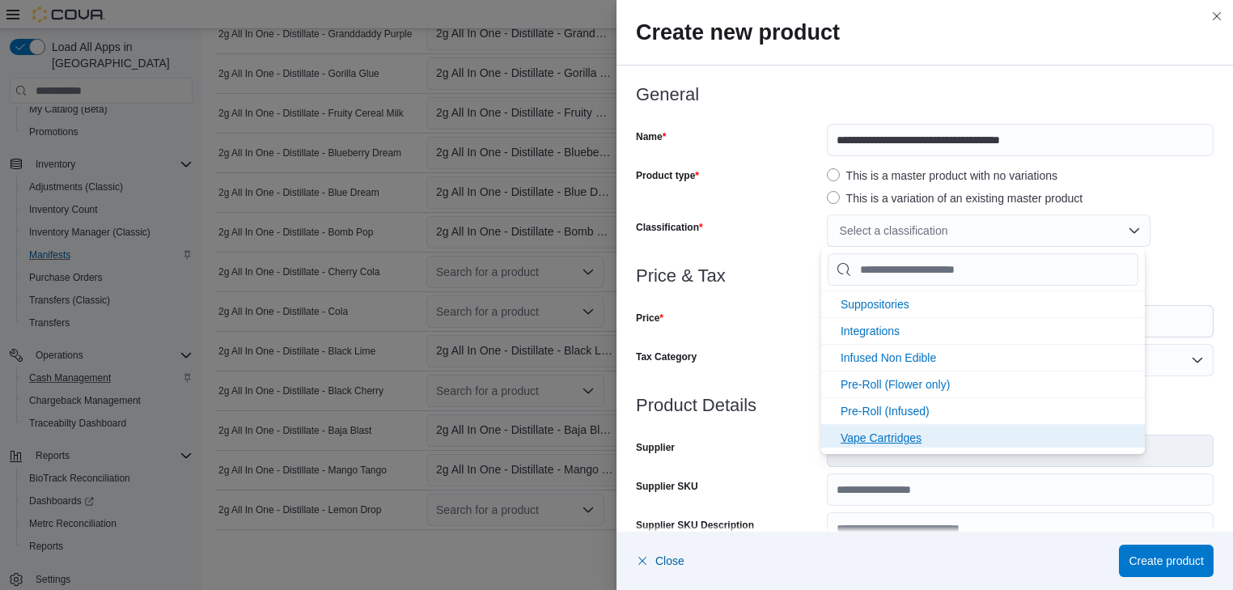
click at [890, 432] on span "Vape Cartridges" at bounding box center [880, 437] width 81 height 13
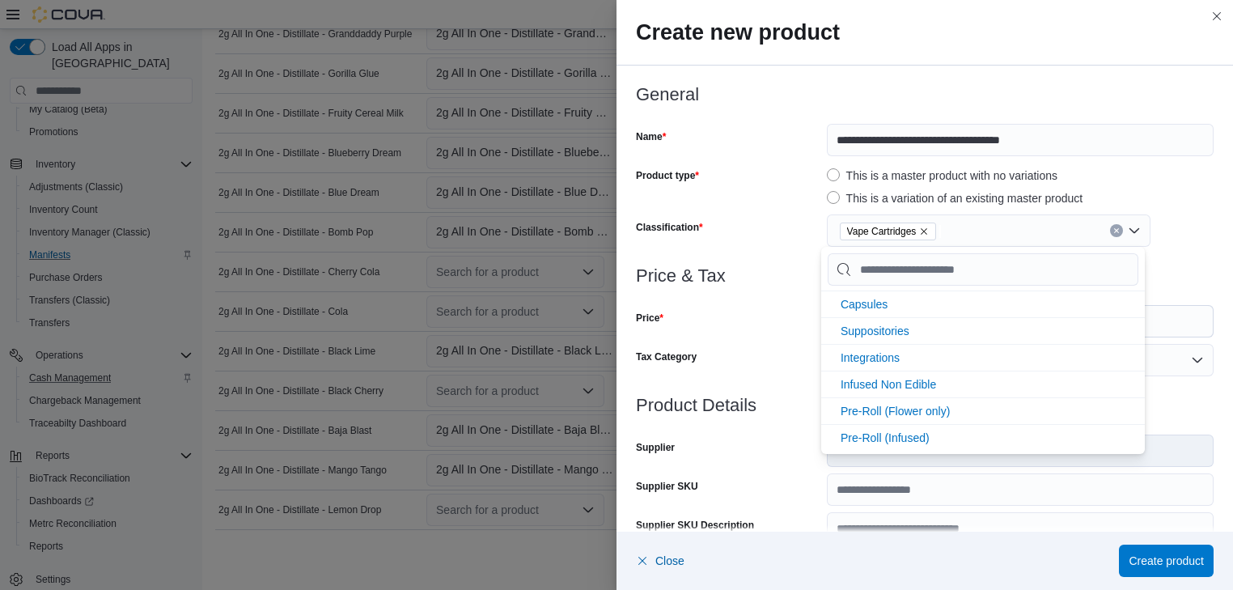
click at [762, 340] on div "Price & Tax Price $ Tax Category Default" at bounding box center [924, 330] width 577 height 129
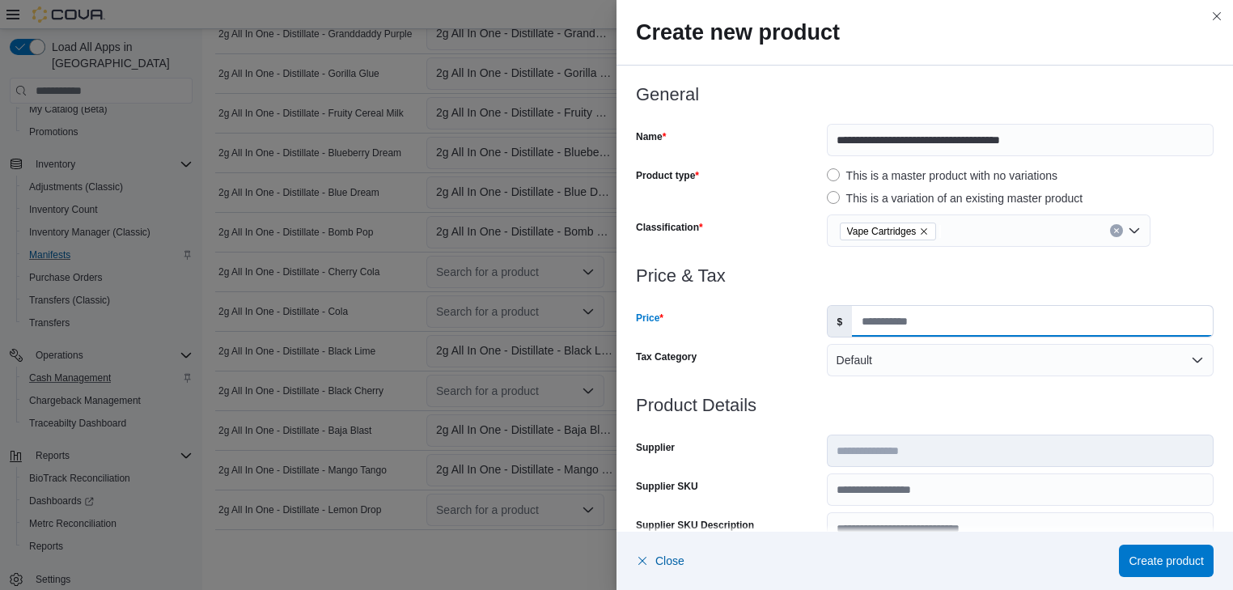
click at [861, 328] on input "Price" at bounding box center [1032, 321] width 361 height 31
type input "**"
click at [731, 332] on div "Price" at bounding box center [728, 321] width 184 height 32
click at [1174, 556] on span "Create product" at bounding box center [1165, 560] width 75 height 16
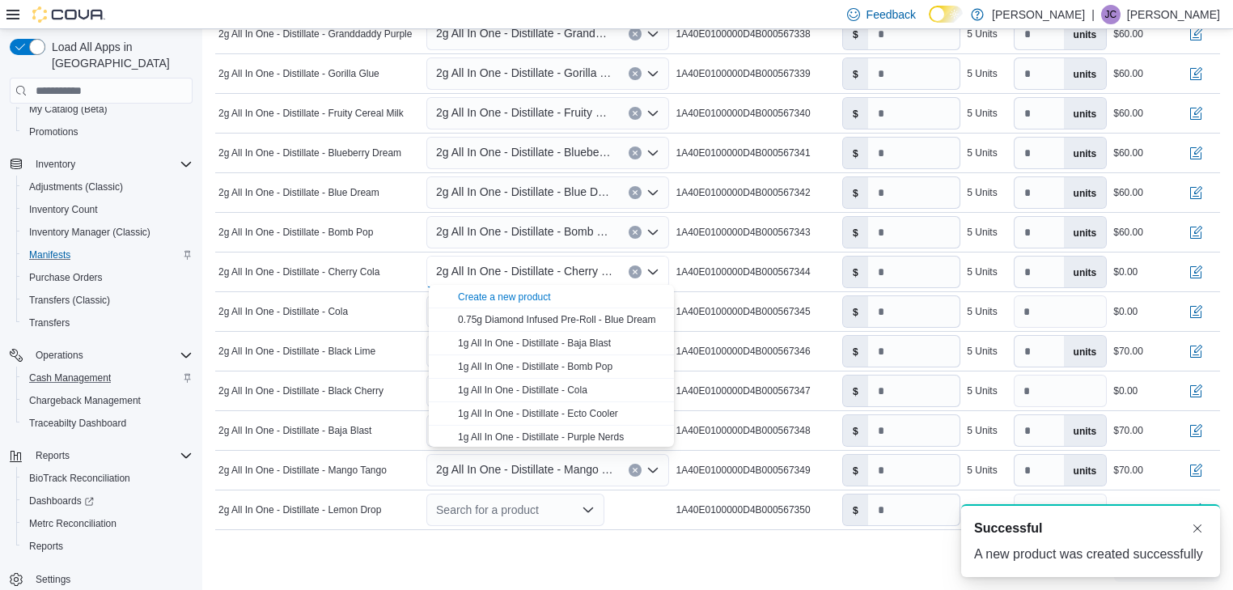
scroll to position [0, 0]
click at [884, 270] on input "number" at bounding box center [914, 271] width 92 height 31
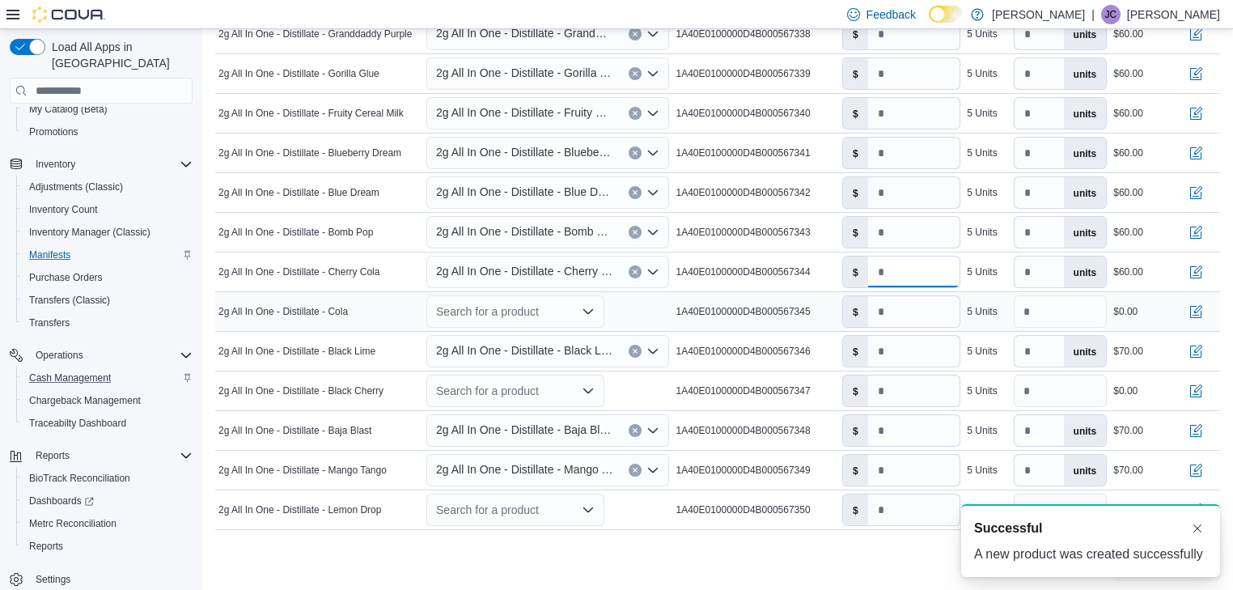
type input "**"
click at [586, 309] on icon "Open list of options" at bounding box center [587, 311] width 13 height 13
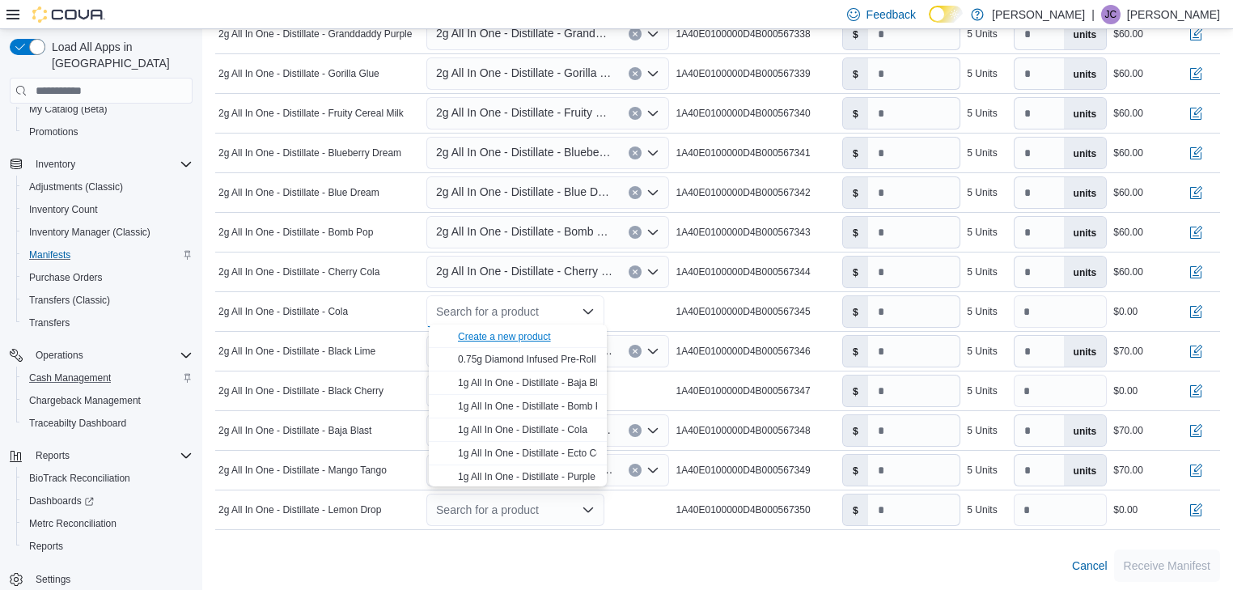
click at [526, 331] on div "Create a new product" at bounding box center [504, 336] width 93 height 13
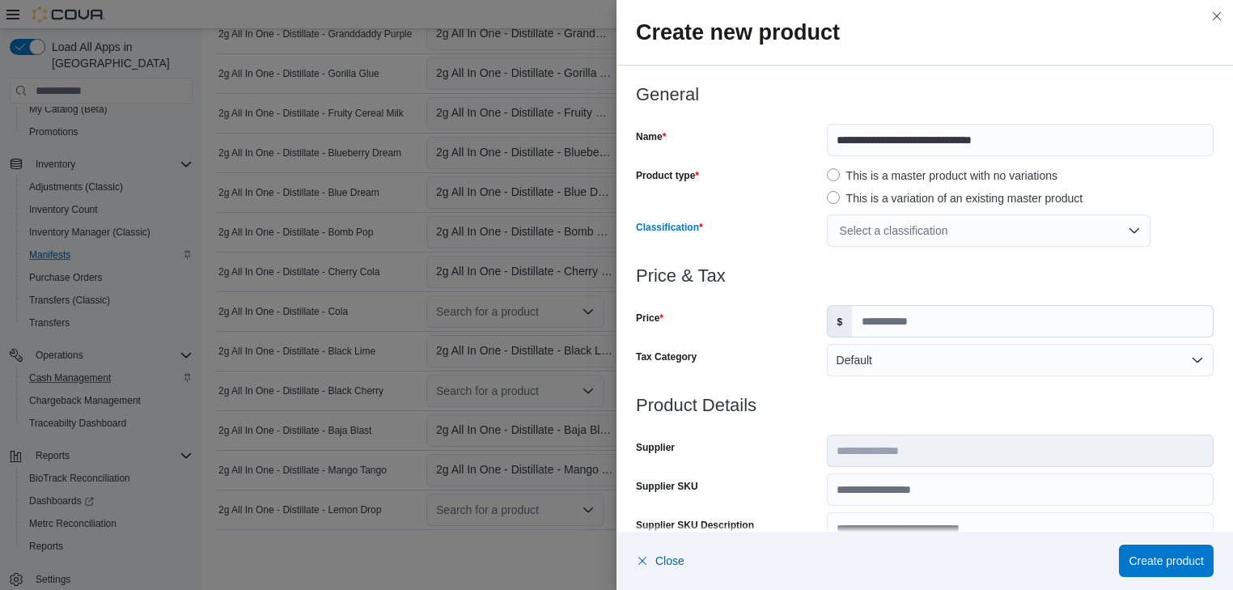
click at [895, 239] on div "Select a classification" at bounding box center [989, 230] width 324 height 32
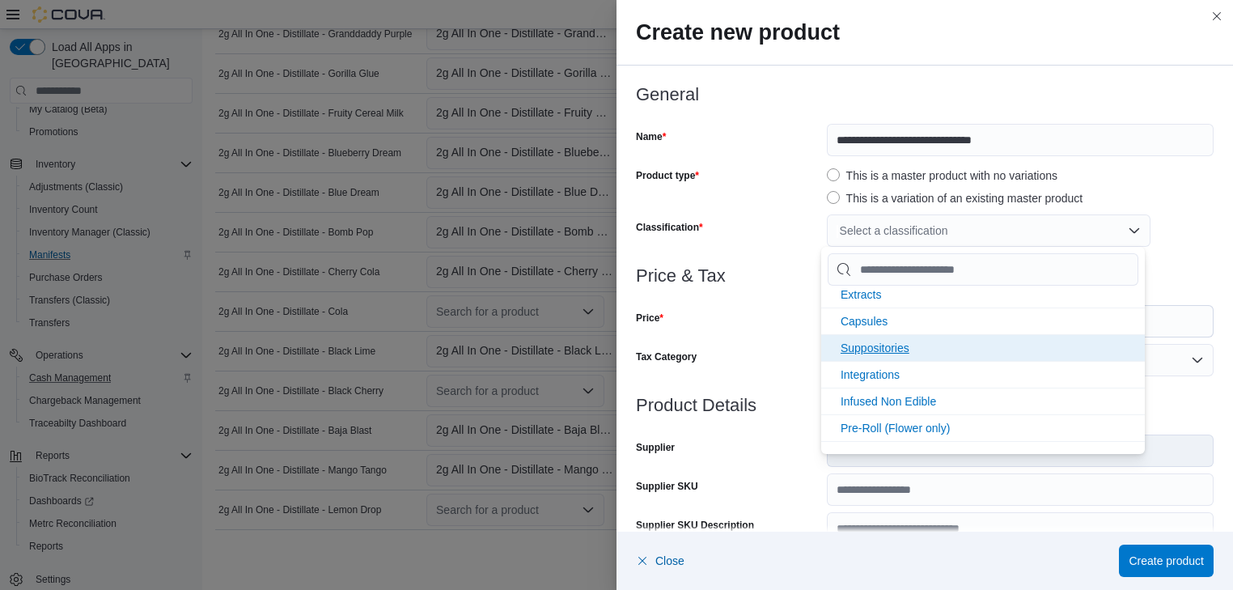
scroll to position [345, 0]
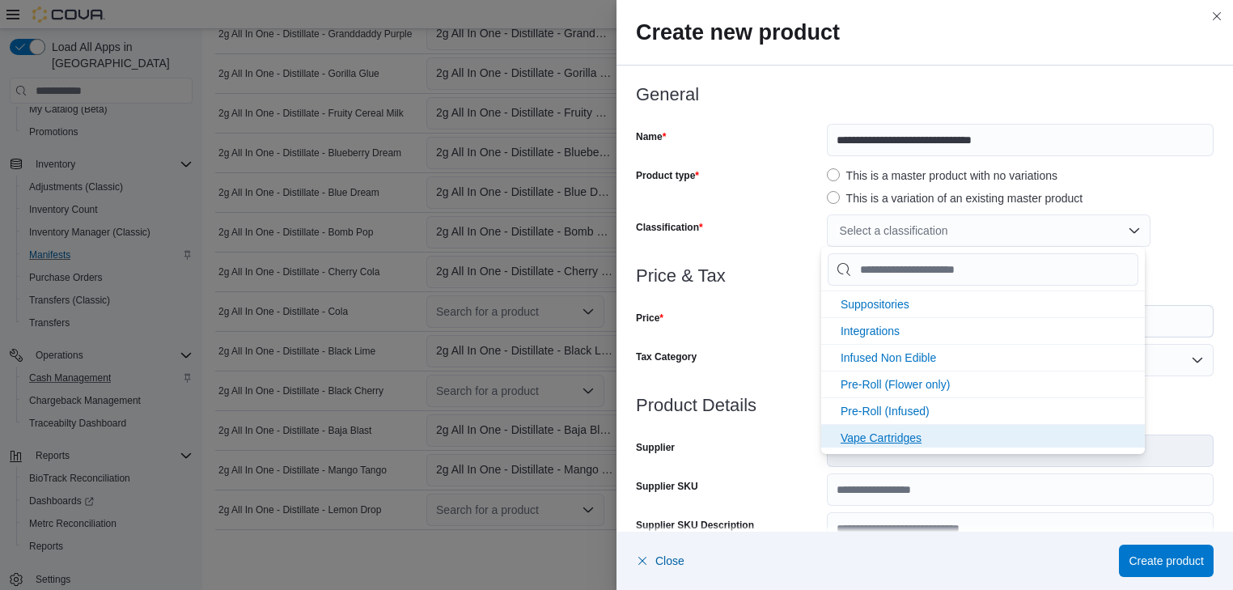
click at [877, 432] on span "Vape Cartridges" at bounding box center [880, 437] width 81 height 13
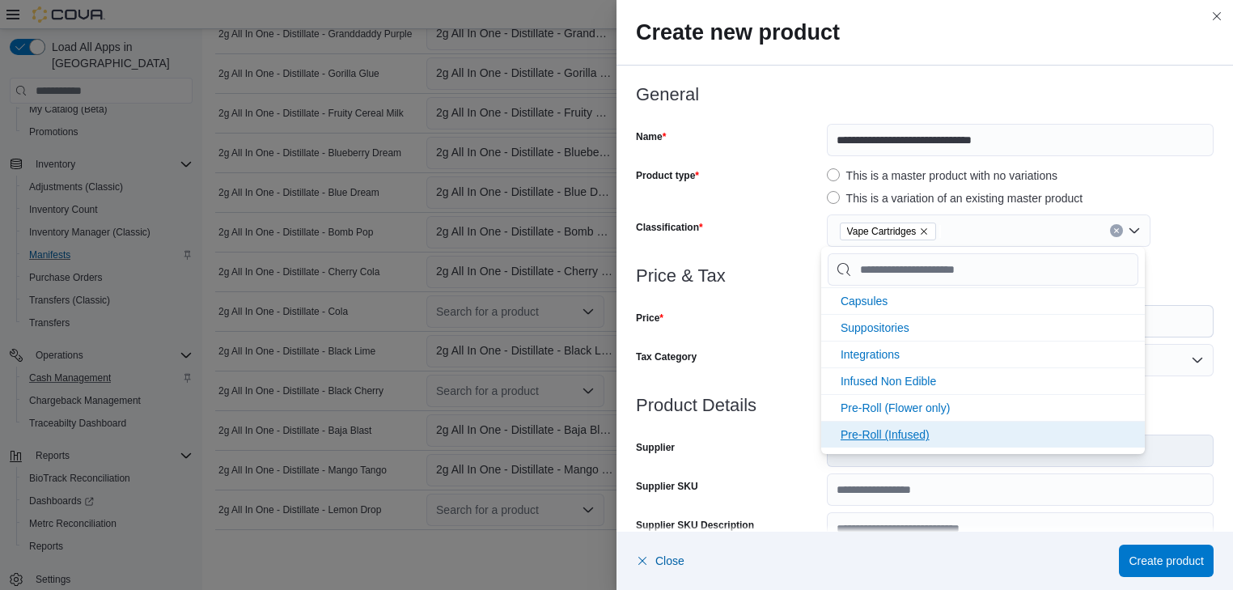
scroll to position [319, 0]
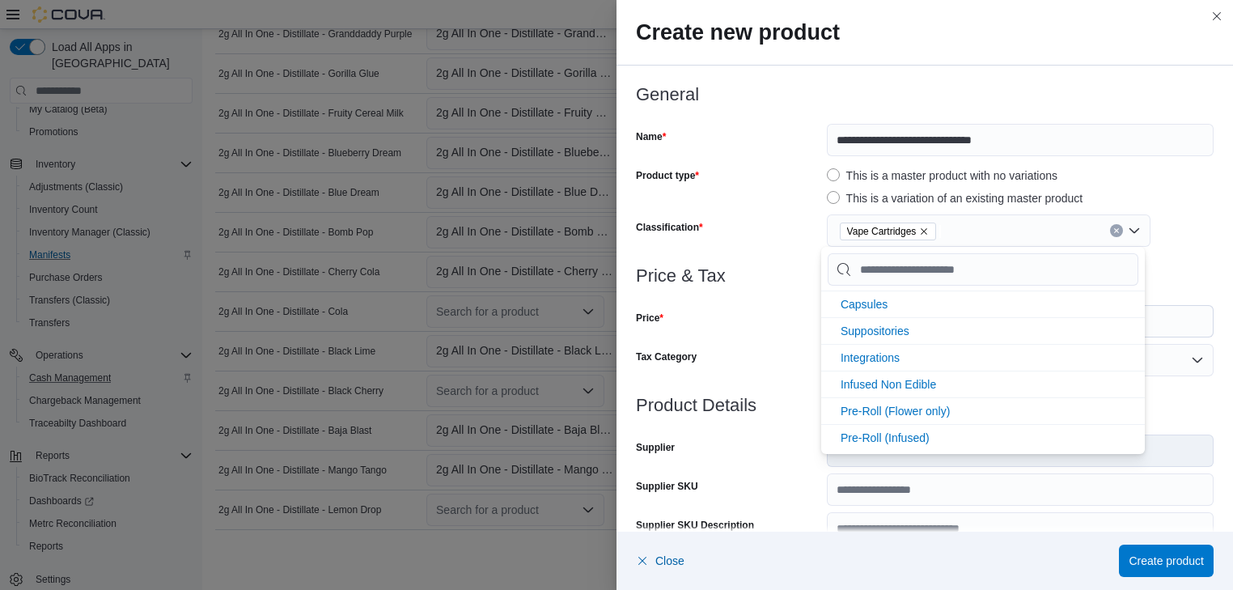
click at [778, 319] on div "Price" at bounding box center [728, 321] width 184 height 32
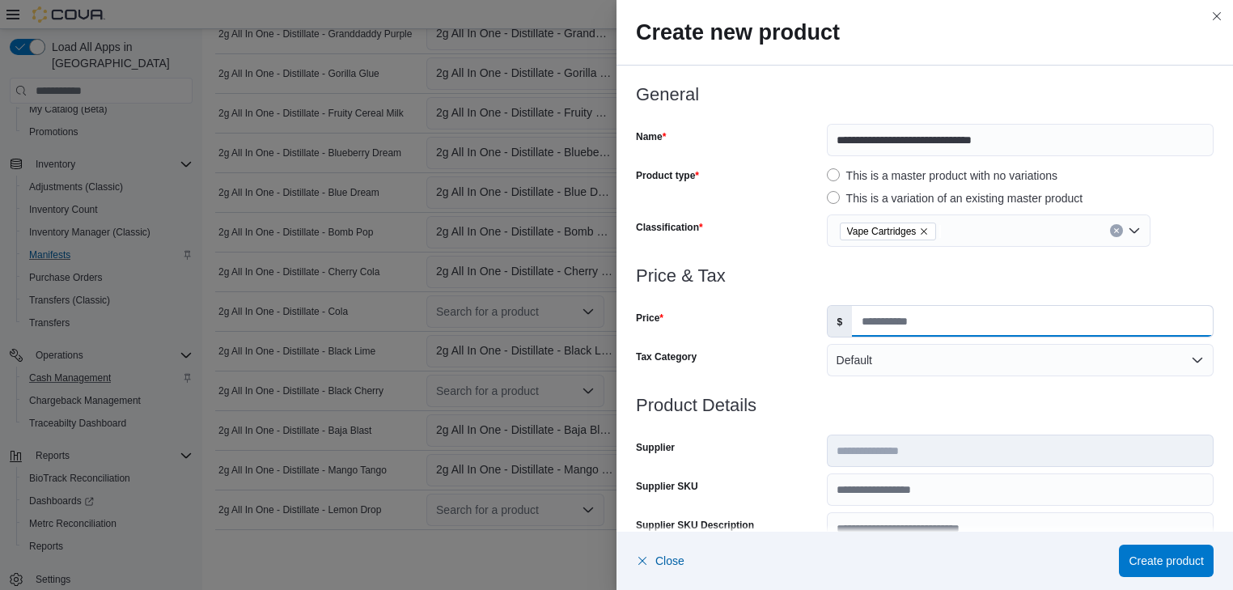
click at [857, 319] on input "Price" at bounding box center [1032, 321] width 361 height 31
type input "**"
click at [1174, 559] on span "Create product" at bounding box center [1165, 560] width 75 height 16
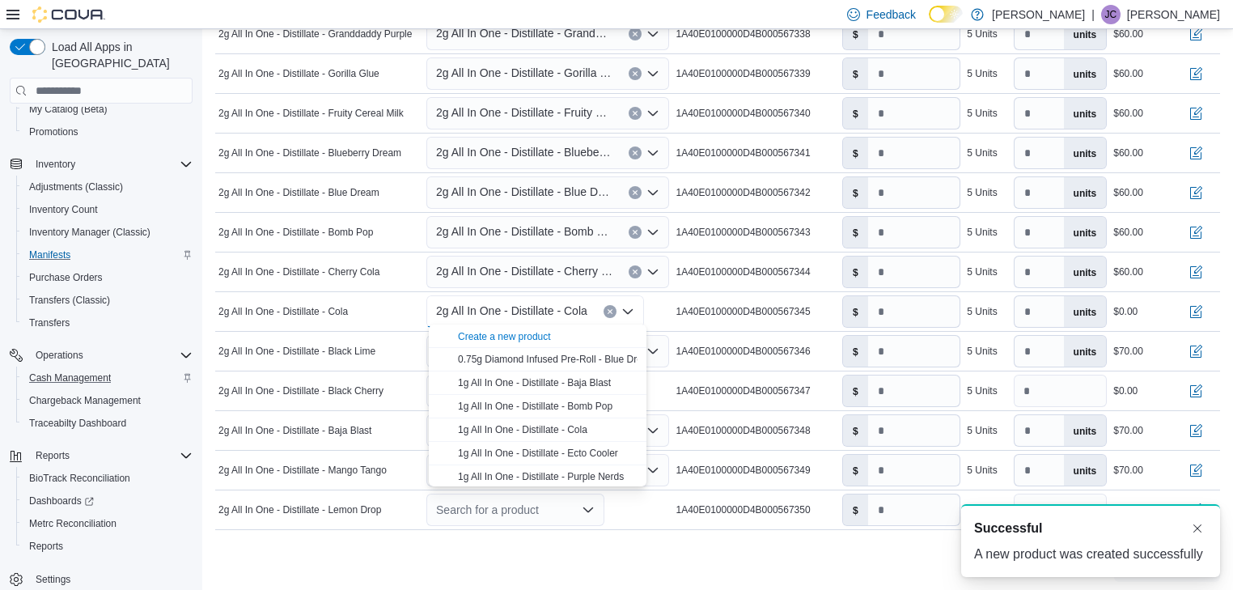
scroll to position [0, 0]
click at [885, 304] on input "number" at bounding box center [914, 311] width 92 height 31
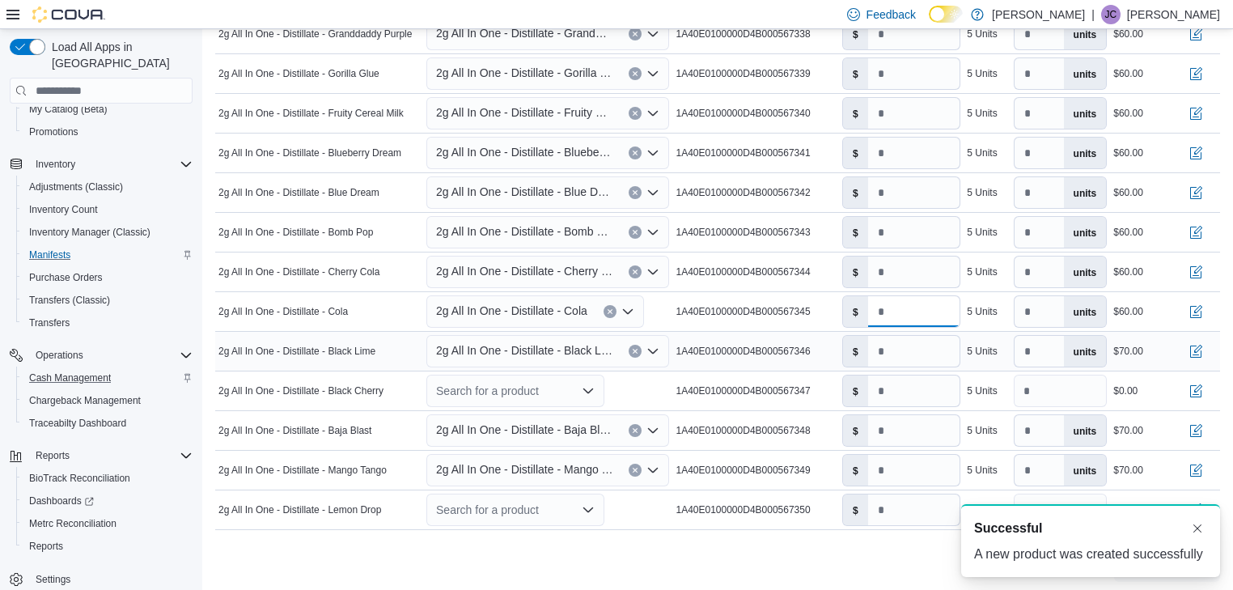
type input "**"
click at [655, 349] on icon "Open list of options" at bounding box center [653, 351] width 10 height 5
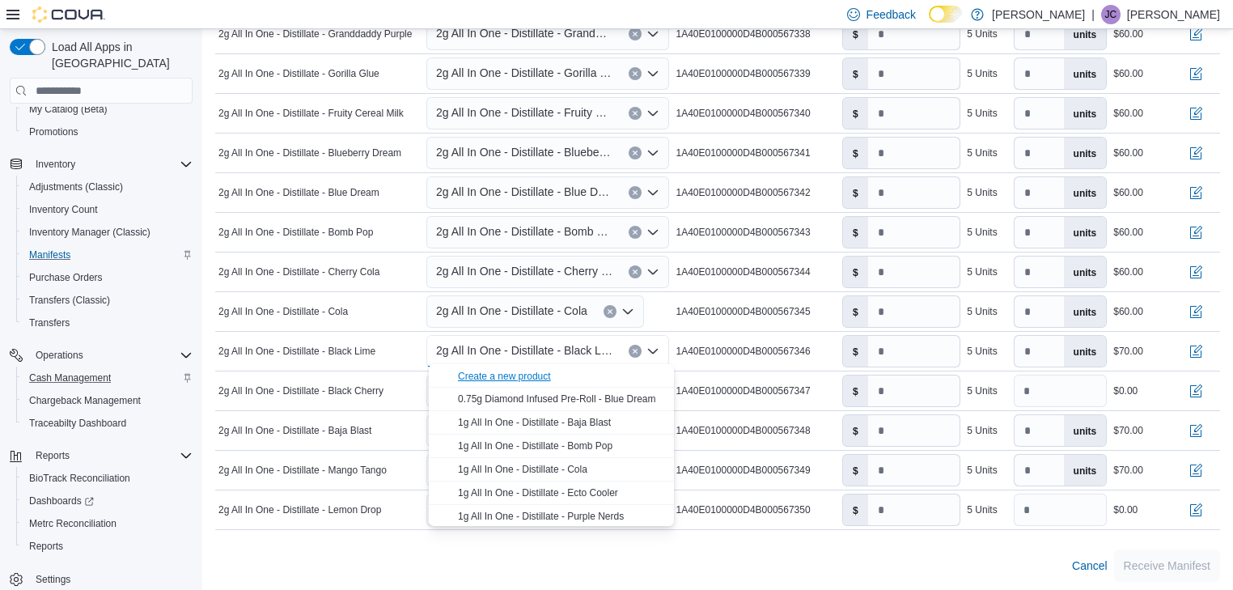
click at [521, 375] on div "Create a new product" at bounding box center [504, 376] width 93 height 13
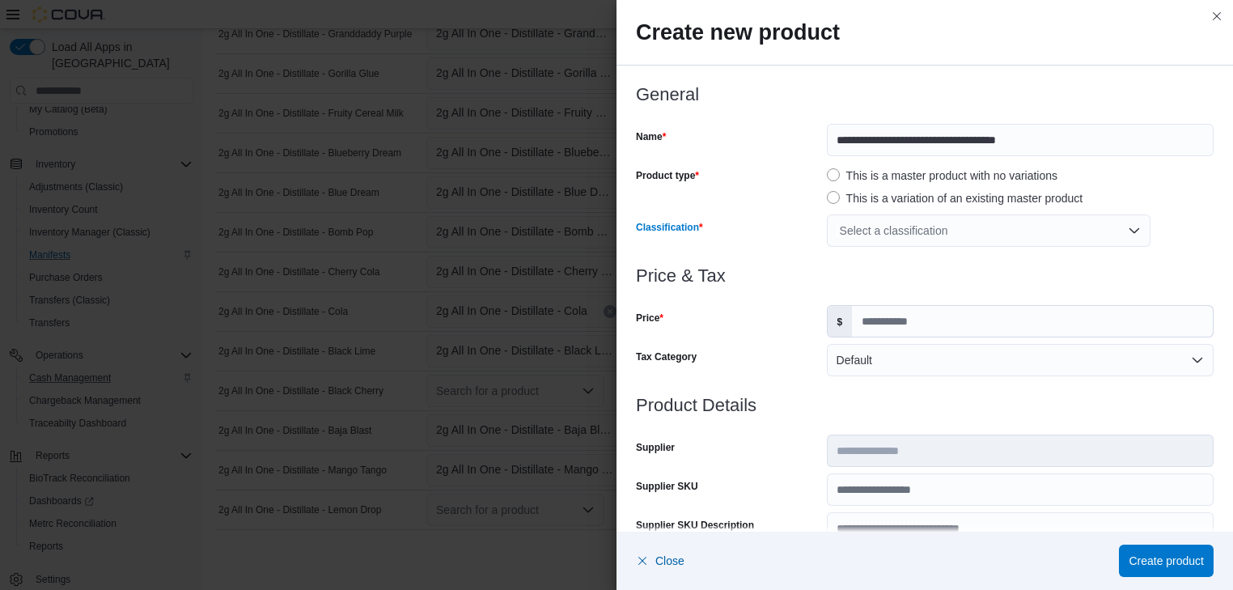
click at [938, 232] on div "Select a classification" at bounding box center [989, 230] width 324 height 32
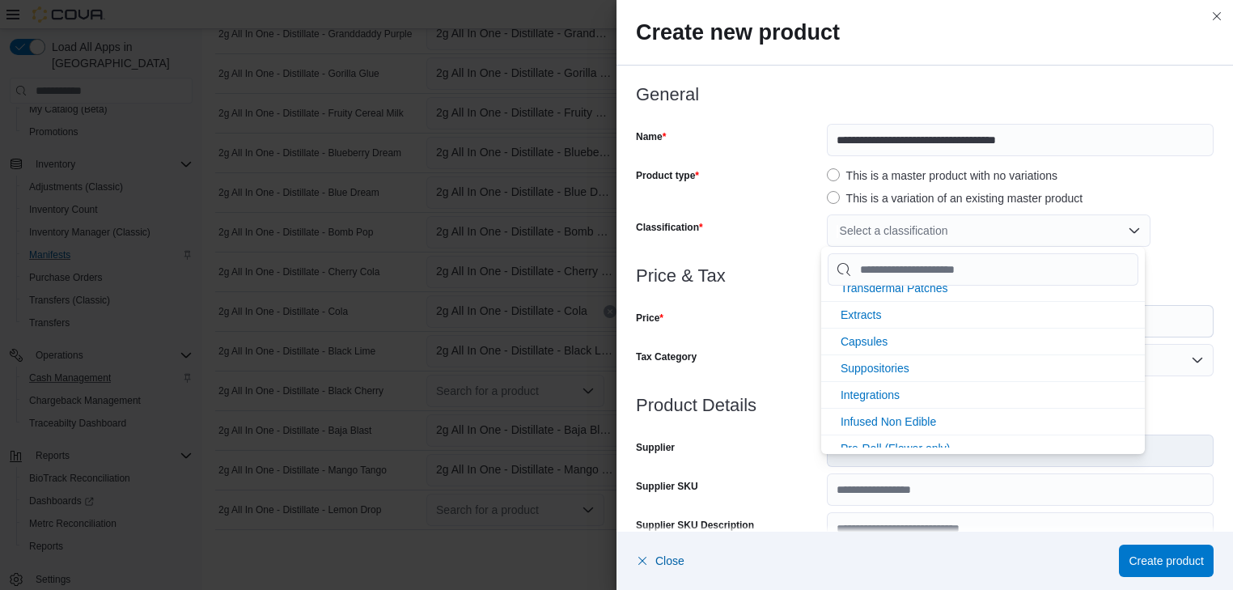
scroll to position [345, 0]
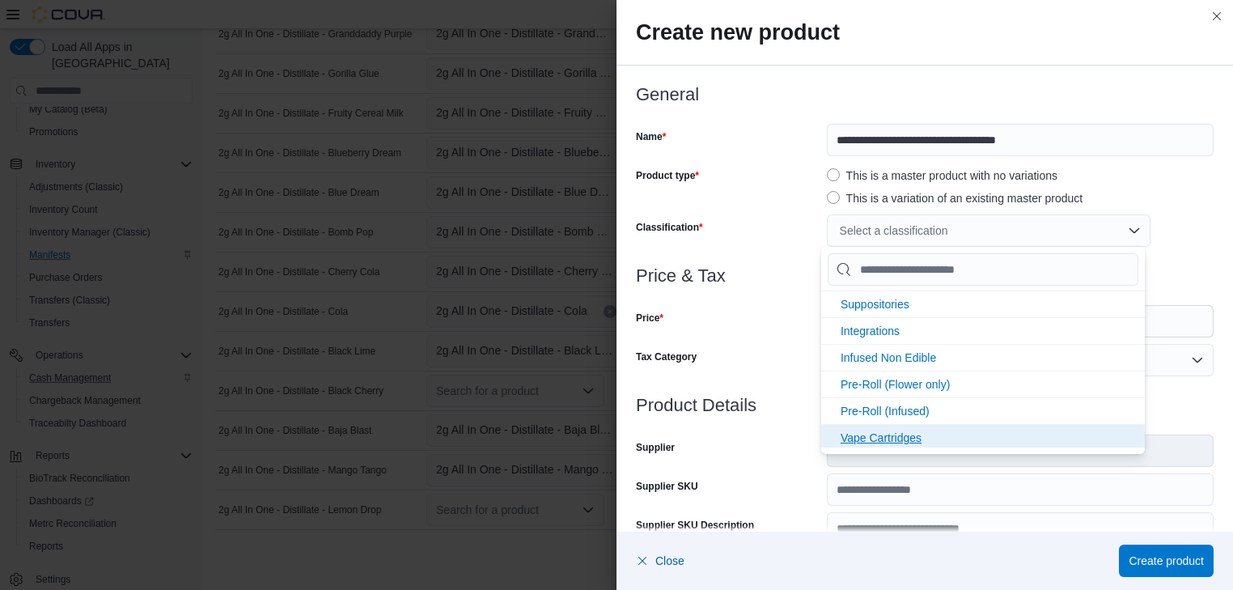
click at [893, 434] on span "Vape Cartridges" at bounding box center [880, 437] width 81 height 13
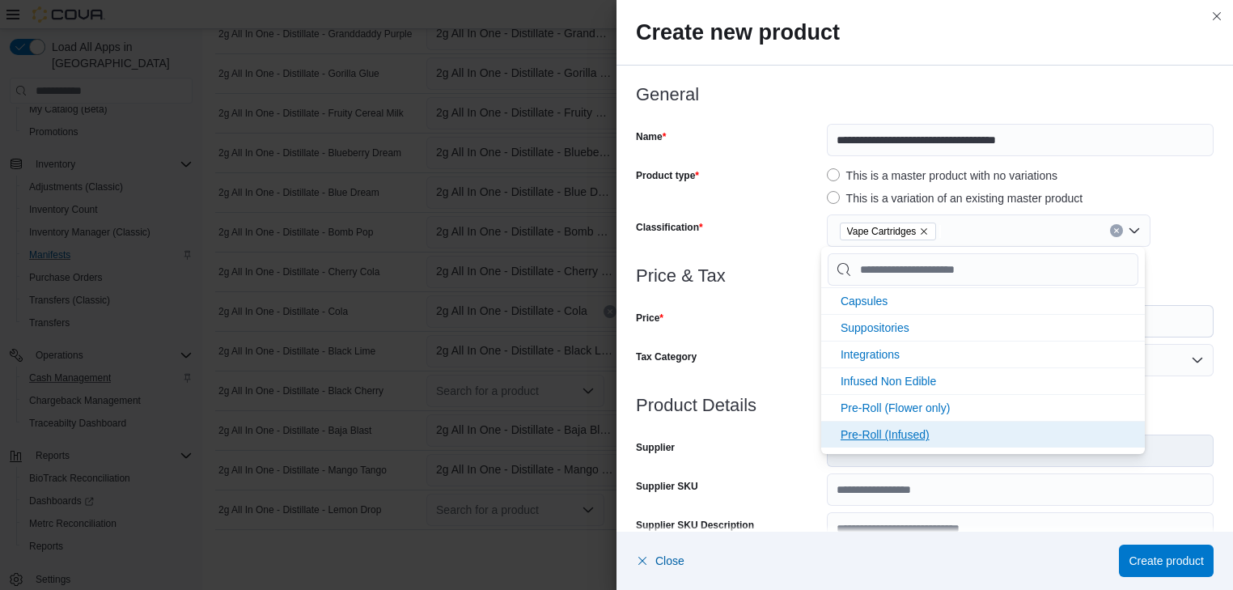
scroll to position [319, 0]
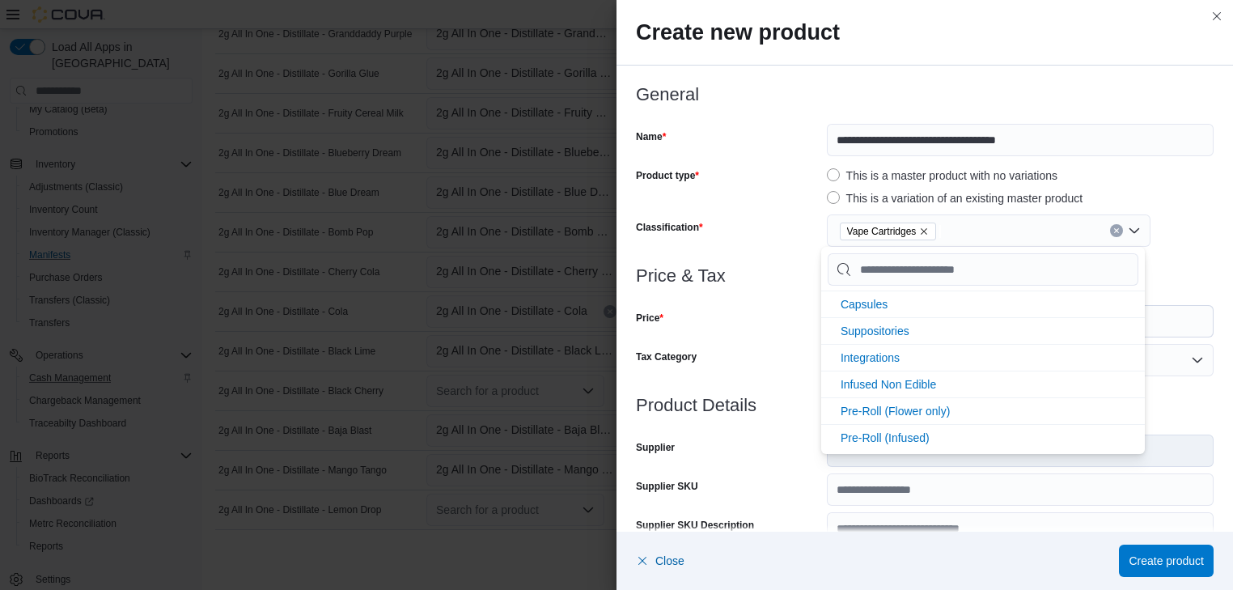
click at [761, 346] on div "Tax Category" at bounding box center [728, 360] width 184 height 32
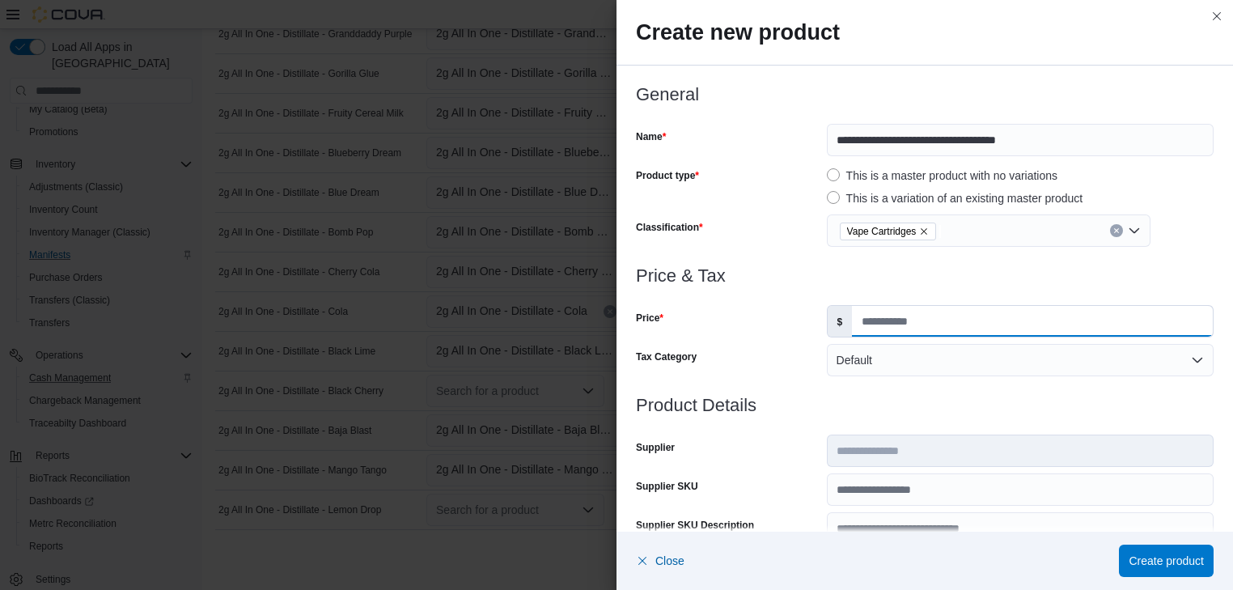
click at [852, 315] on input "Price" at bounding box center [1032, 321] width 361 height 31
type input "**"
click at [1152, 558] on span "Create product" at bounding box center [1165, 560] width 75 height 16
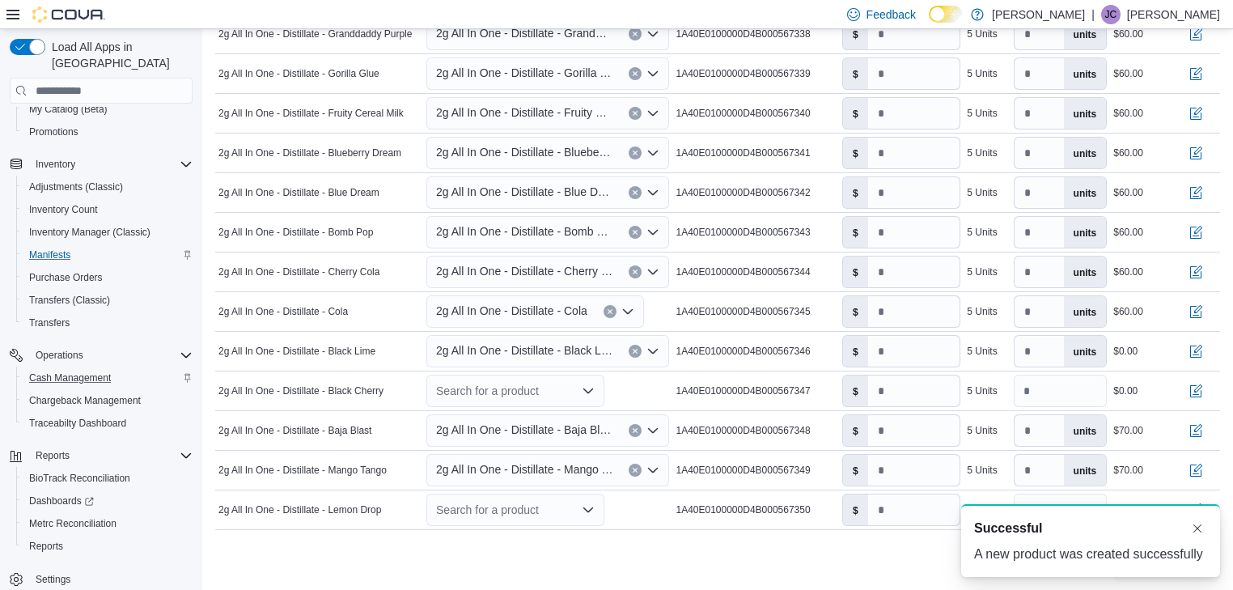
scroll to position [0, 0]
click at [888, 346] on input "number" at bounding box center [914, 351] width 92 height 31
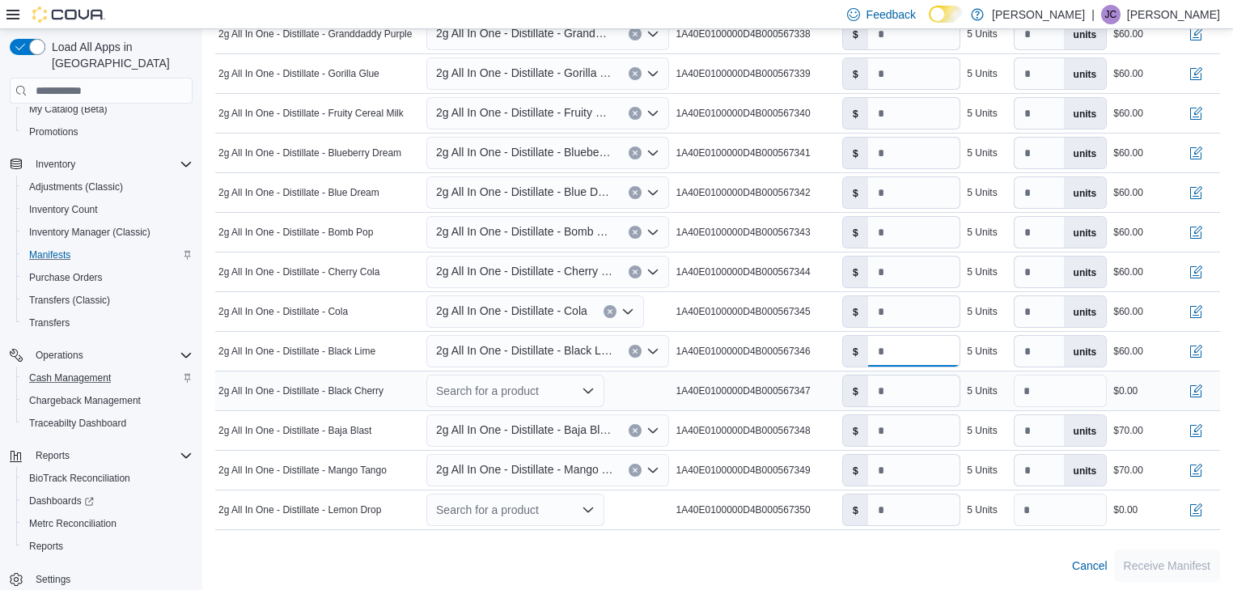
type input "**"
click at [594, 388] on icon "Open list of options" at bounding box center [587, 390] width 13 height 13
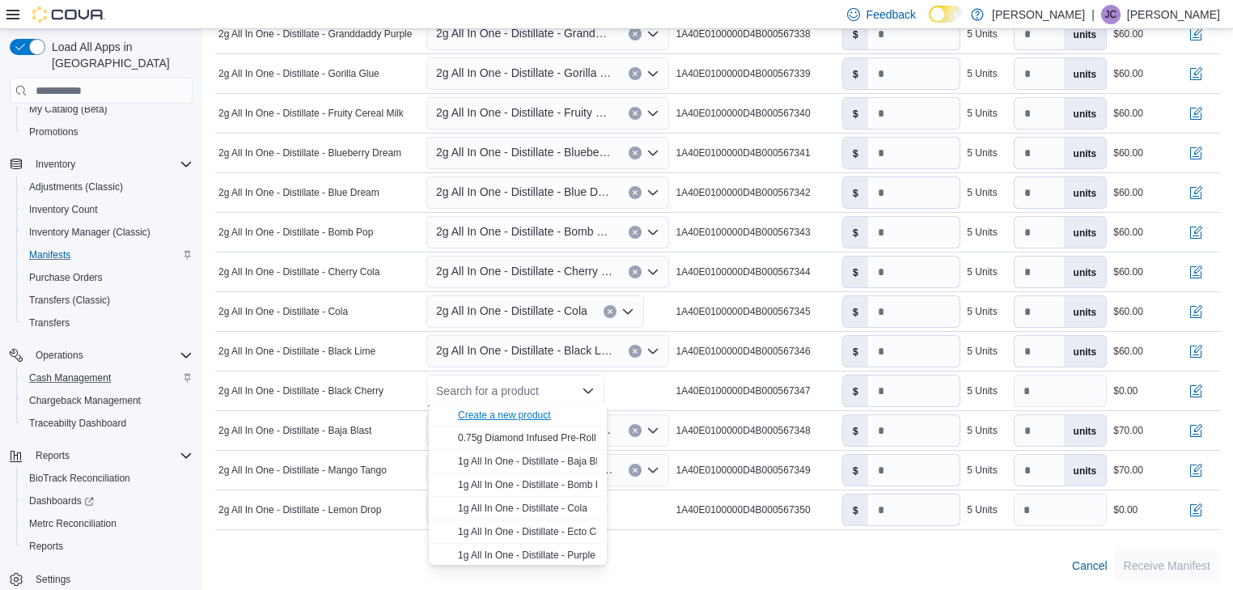
click at [527, 414] on div "Create a new product" at bounding box center [504, 414] width 93 height 13
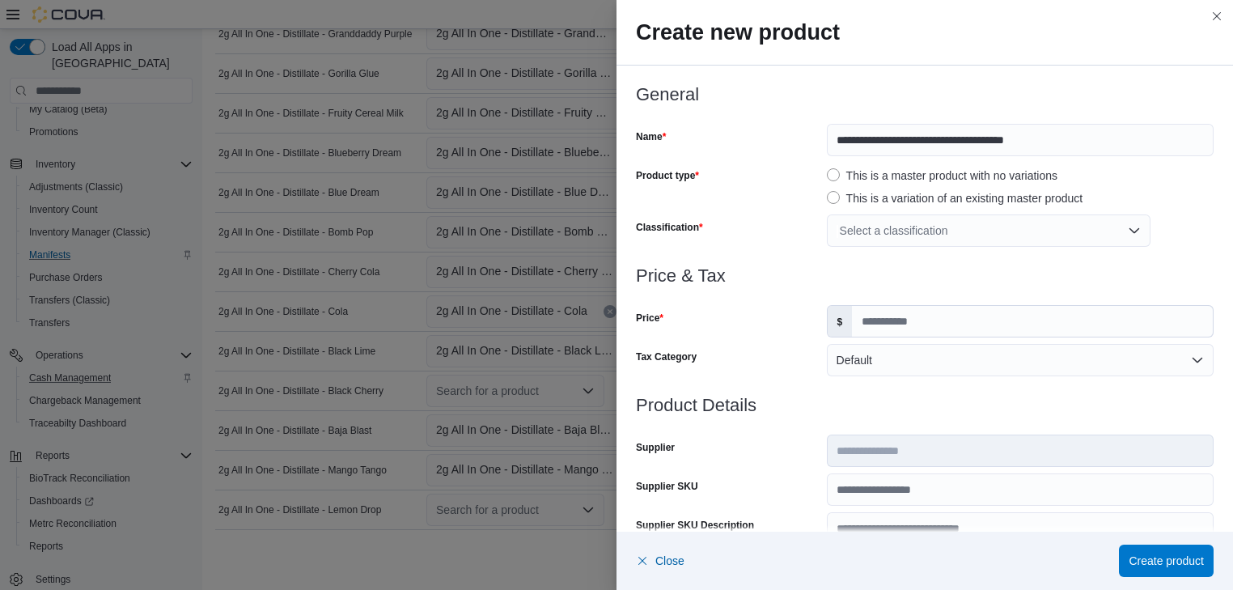
click at [940, 225] on div "Select a classification" at bounding box center [989, 230] width 324 height 32
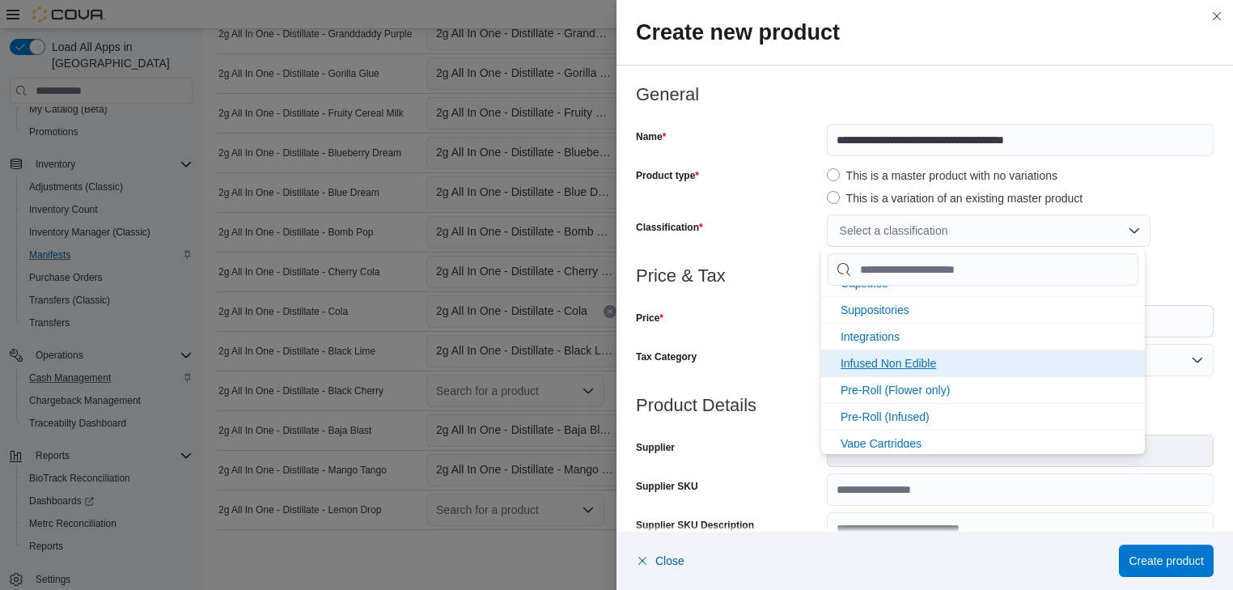
scroll to position [345, 0]
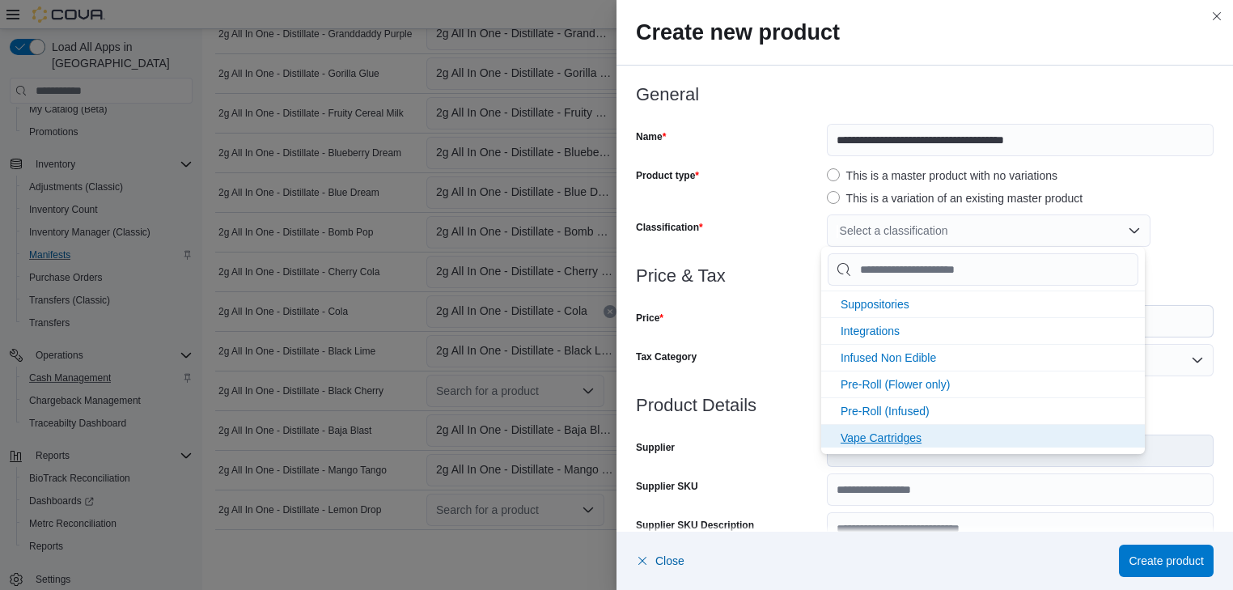
click at [886, 435] on span "Vape Cartridges" at bounding box center [880, 437] width 81 height 13
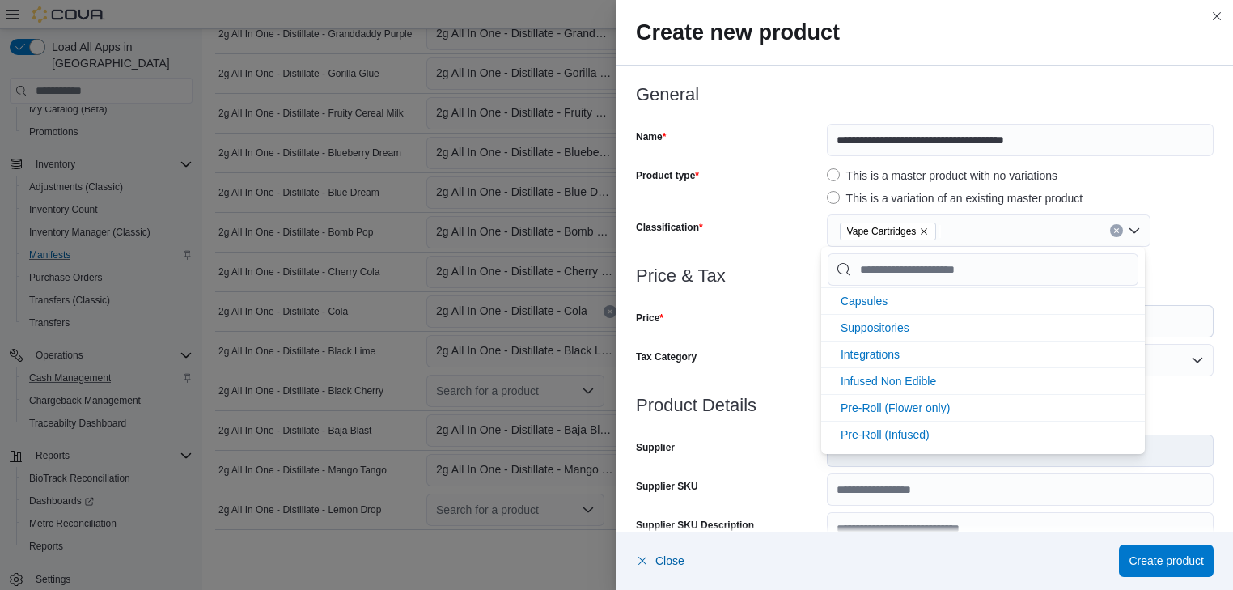
scroll to position [319, 0]
click at [782, 307] on div "Price" at bounding box center [728, 321] width 184 height 32
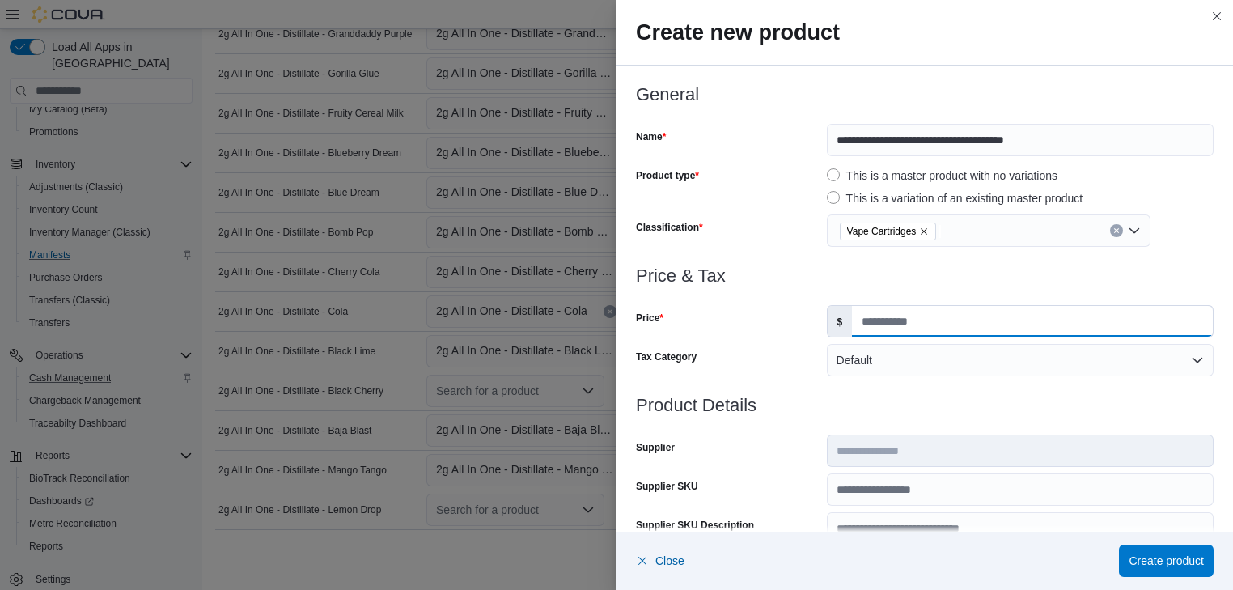
click at [864, 323] on input "Price" at bounding box center [1032, 321] width 361 height 31
type input "**"
click at [1190, 560] on span "Create product" at bounding box center [1165, 560] width 75 height 16
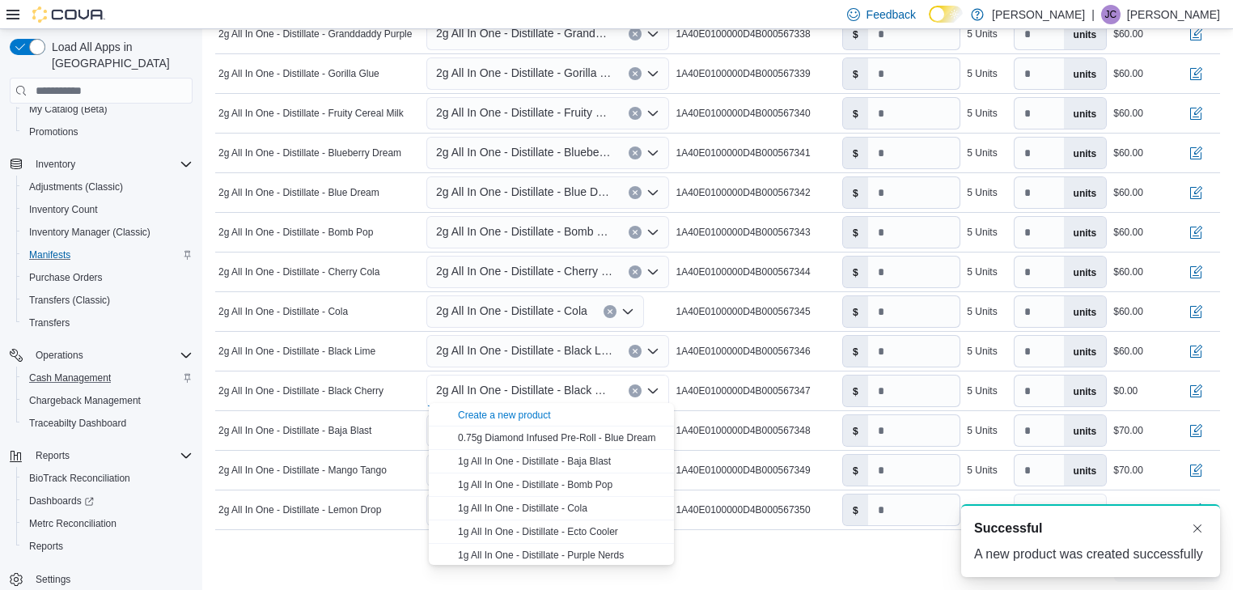
scroll to position [0, 0]
click at [888, 387] on input "number" at bounding box center [914, 390] width 92 height 31
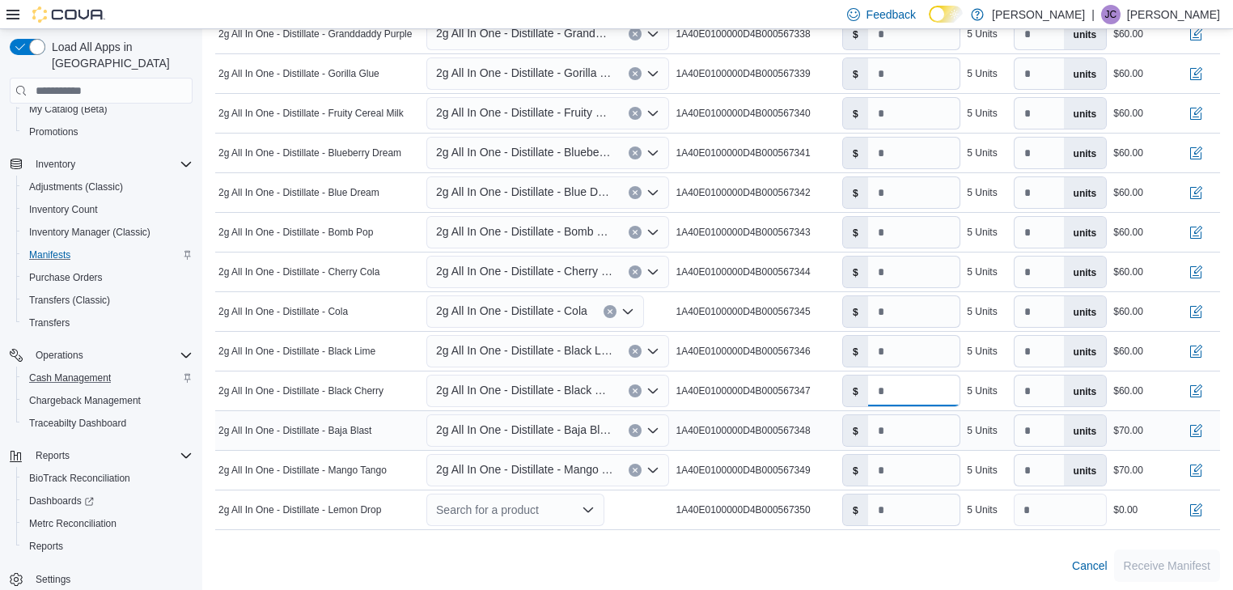
type input "**"
click at [658, 428] on icon "Open list of options" at bounding box center [653, 430] width 10 height 5
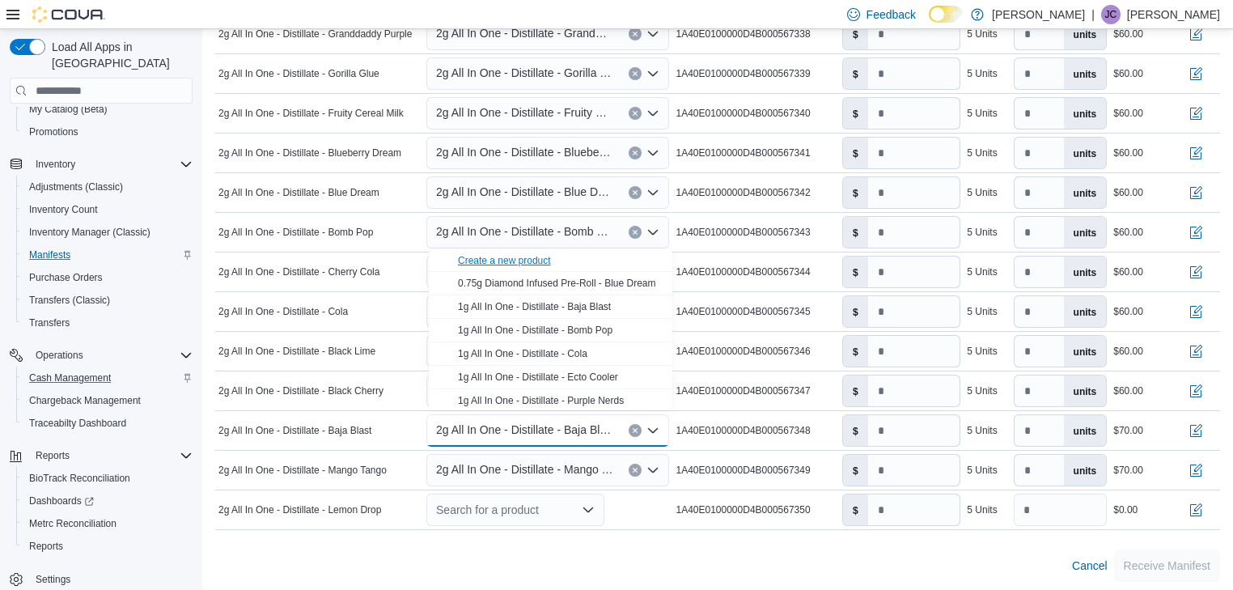
click at [512, 262] on div "Create a new product" at bounding box center [504, 260] width 93 height 13
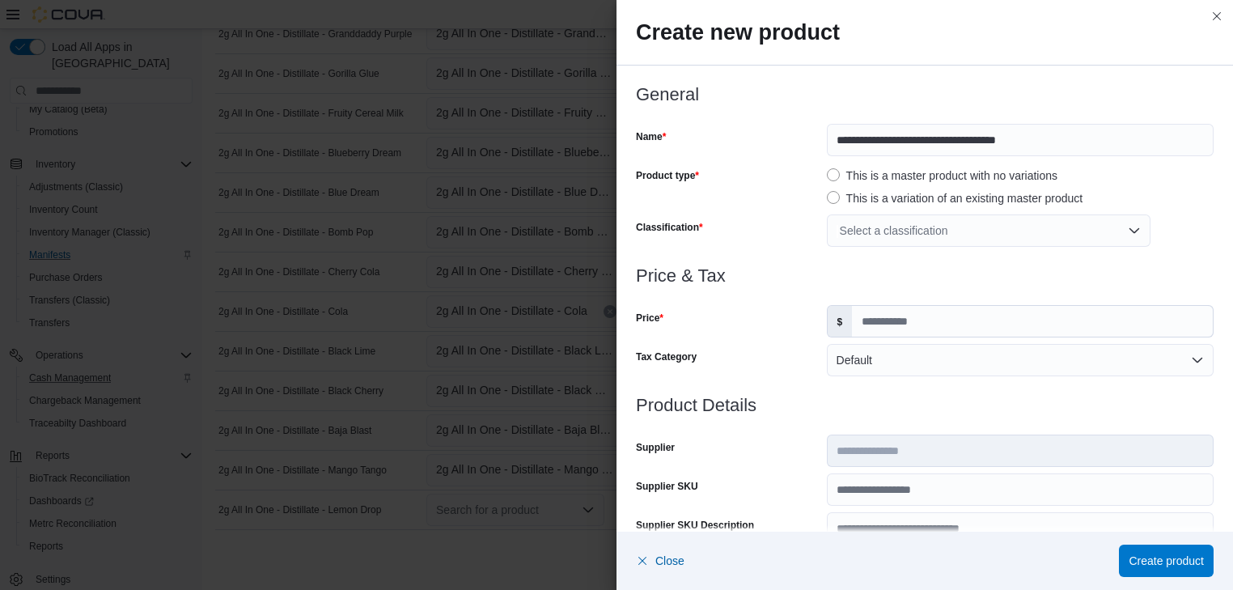
click at [920, 232] on div "Select a classification" at bounding box center [989, 230] width 324 height 32
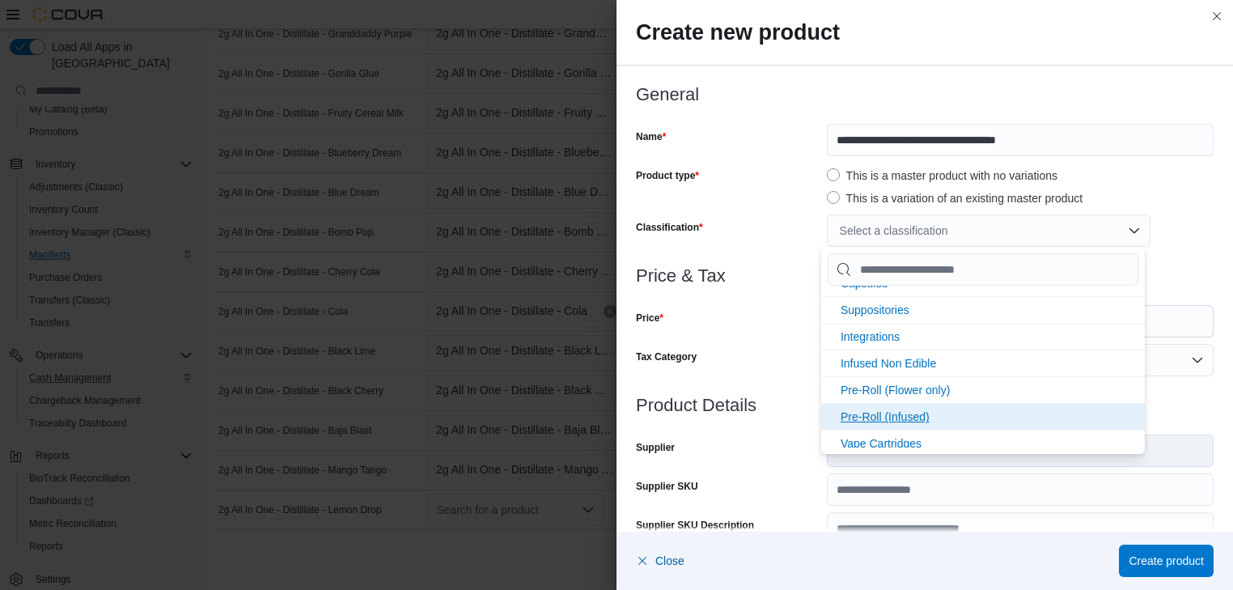
scroll to position [345, 0]
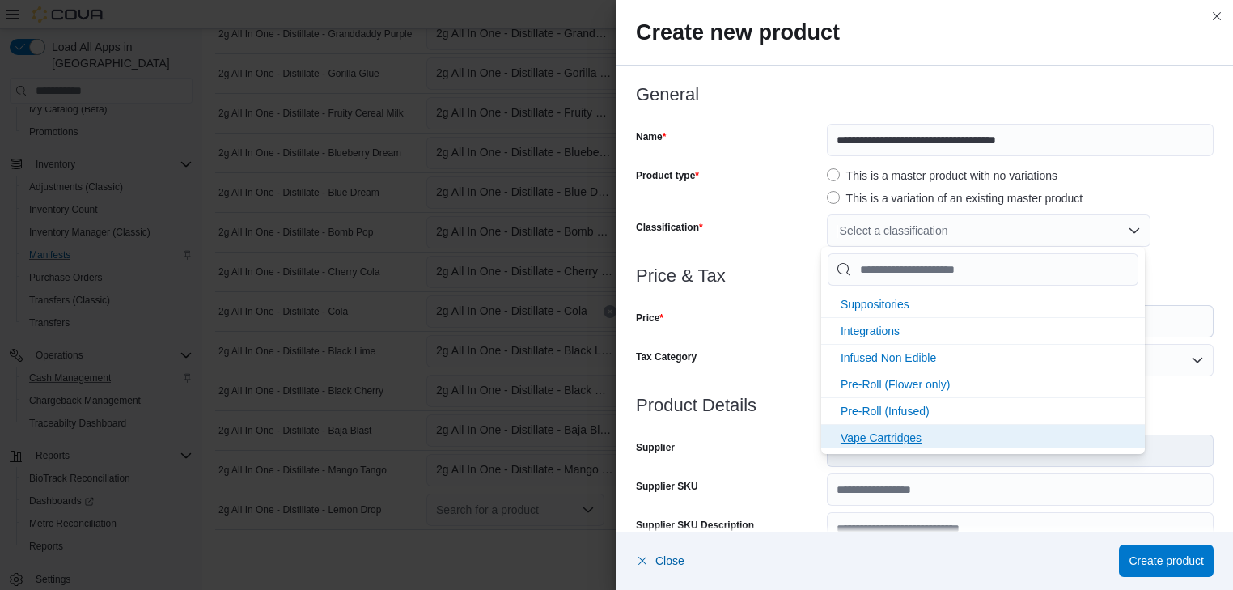
click at [851, 433] on span "Vape Cartridges" at bounding box center [880, 437] width 81 height 13
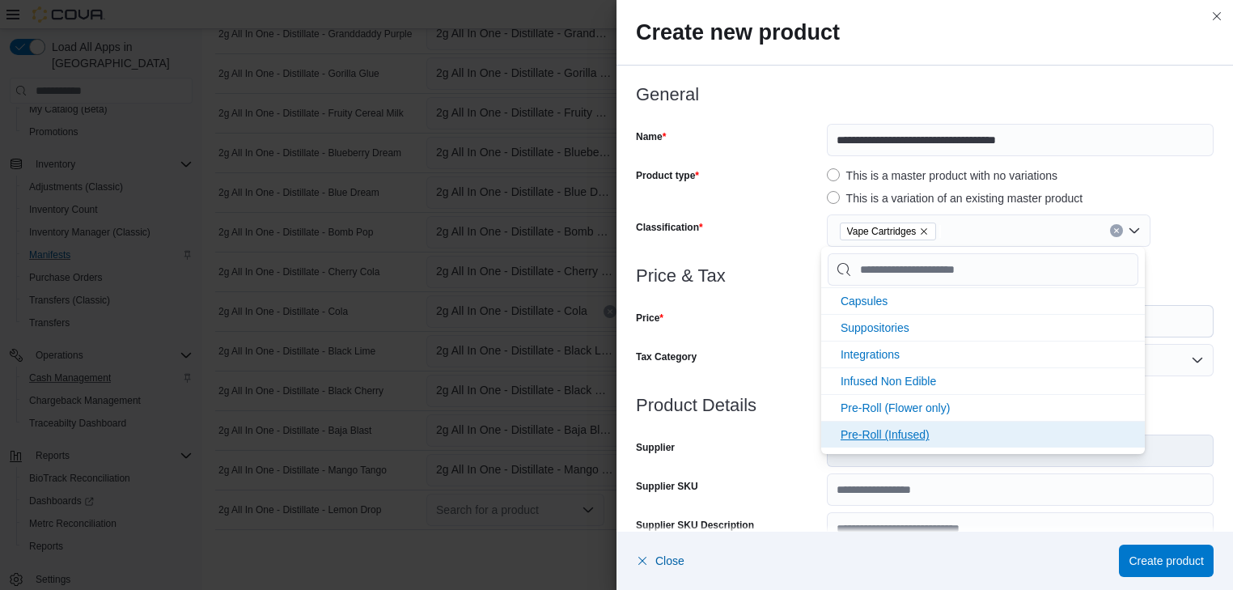
scroll to position [319, 0]
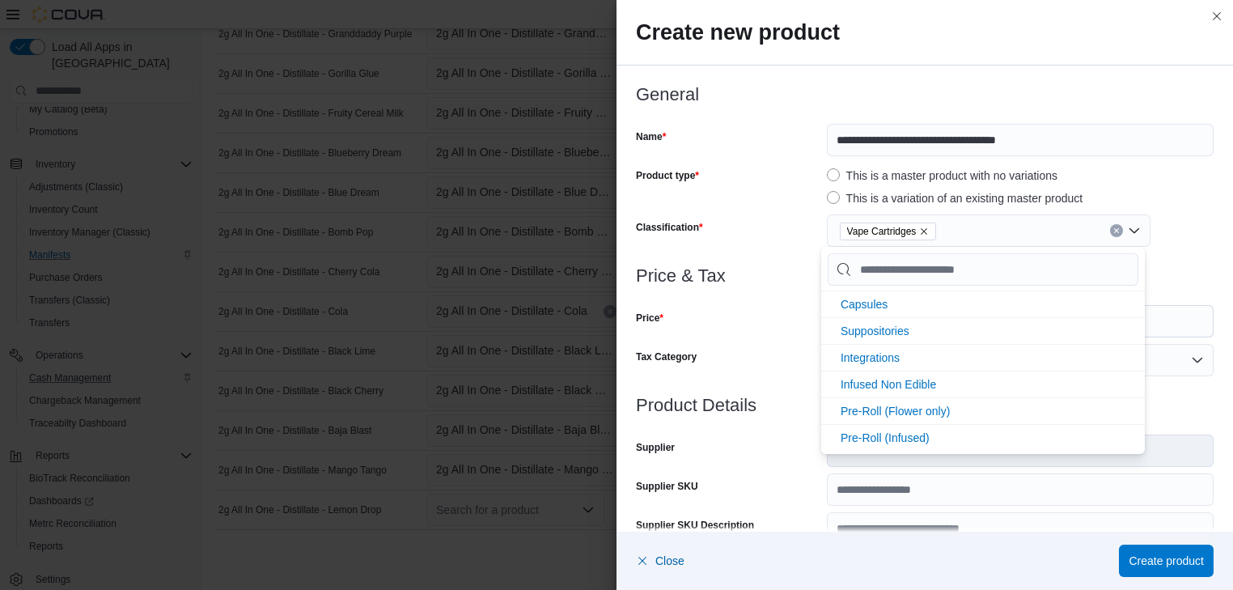
click at [800, 321] on div "Price" at bounding box center [728, 321] width 184 height 32
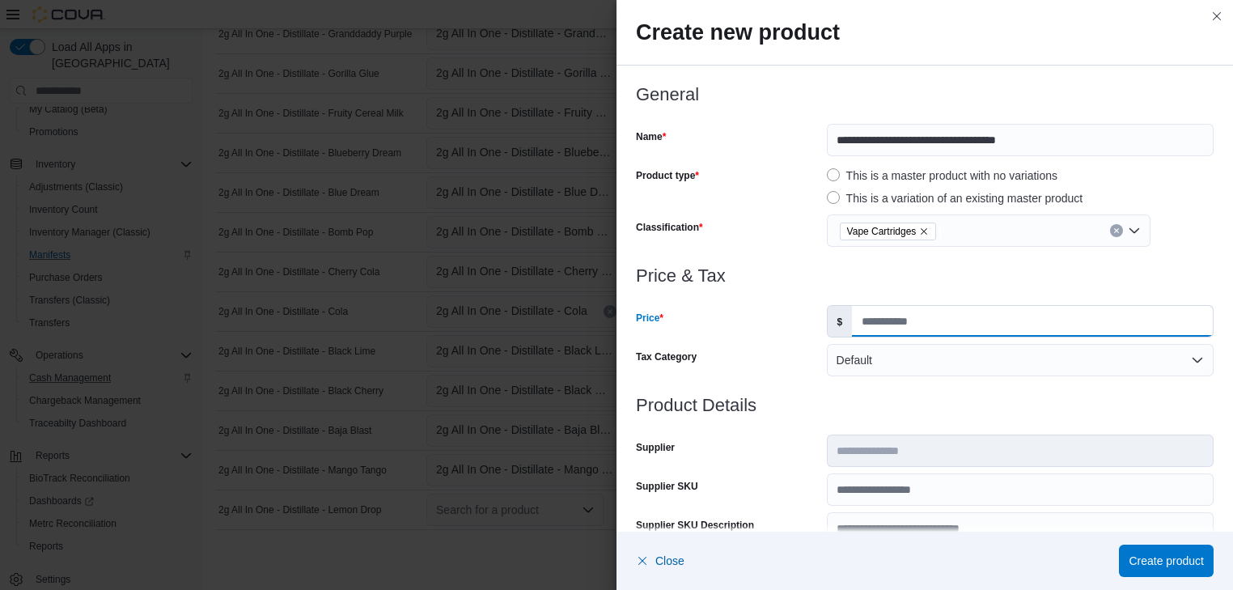
click at [856, 324] on input "Price" at bounding box center [1032, 321] width 361 height 31
type input "**"
click at [1178, 554] on span "Create product" at bounding box center [1165, 560] width 75 height 16
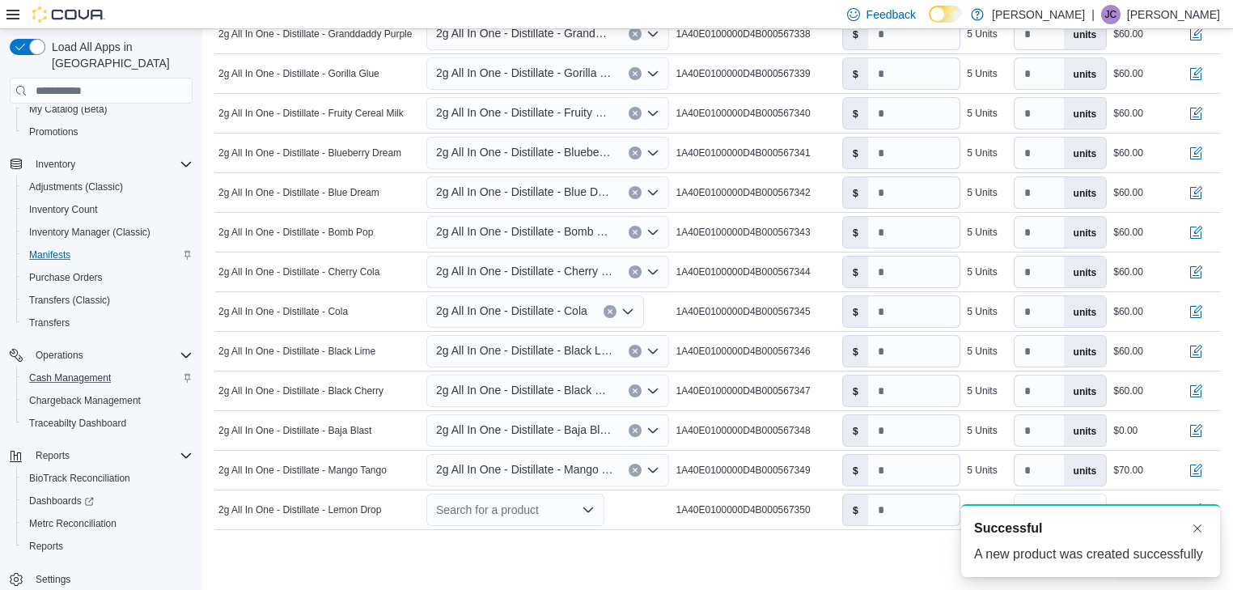
scroll to position [0, 0]
click at [887, 425] on input "number" at bounding box center [914, 430] width 92 height 31
type input "**"
click at [659, 464] on icon "Open list of options" at bounding box center [652, 469] width 13 height 13
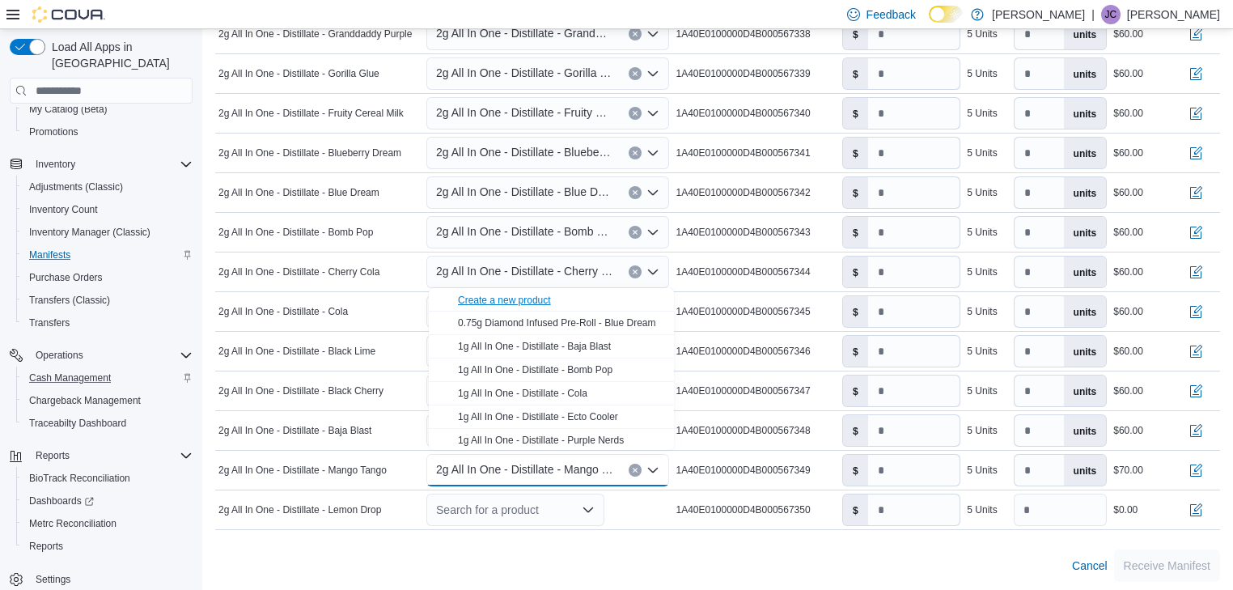
click at [513, 301] on div "Create a new product" at bounding box center [504, 300] width 93 height 13
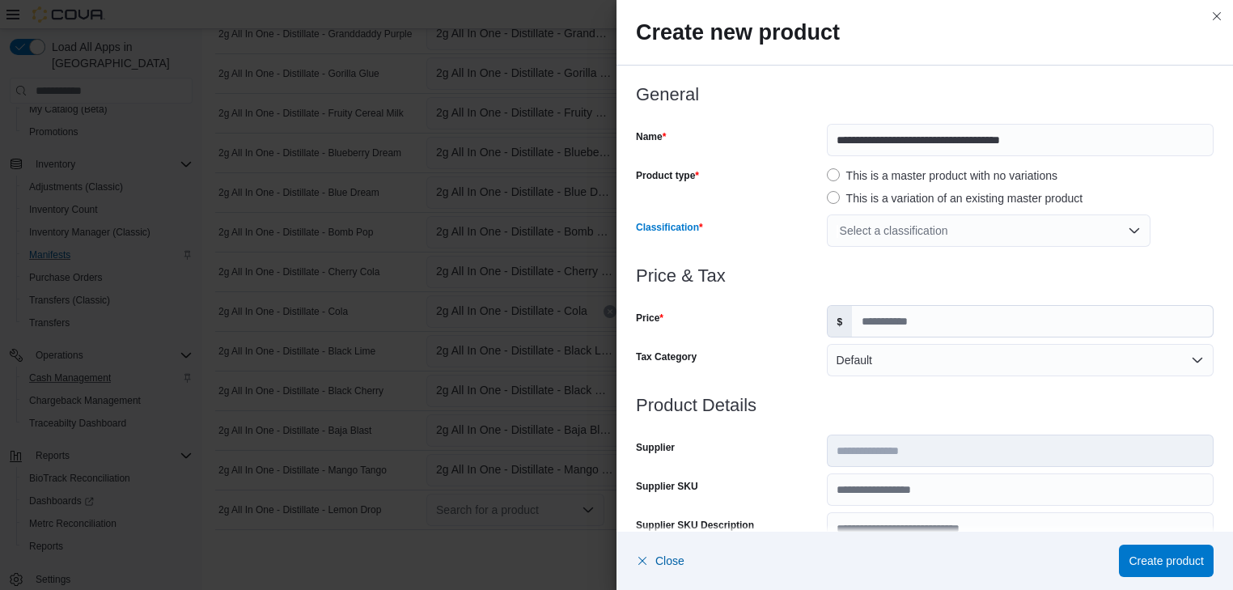
click at [881, 227] on div "Select a classification" at bounding box center [989, 230] width 324 height 32
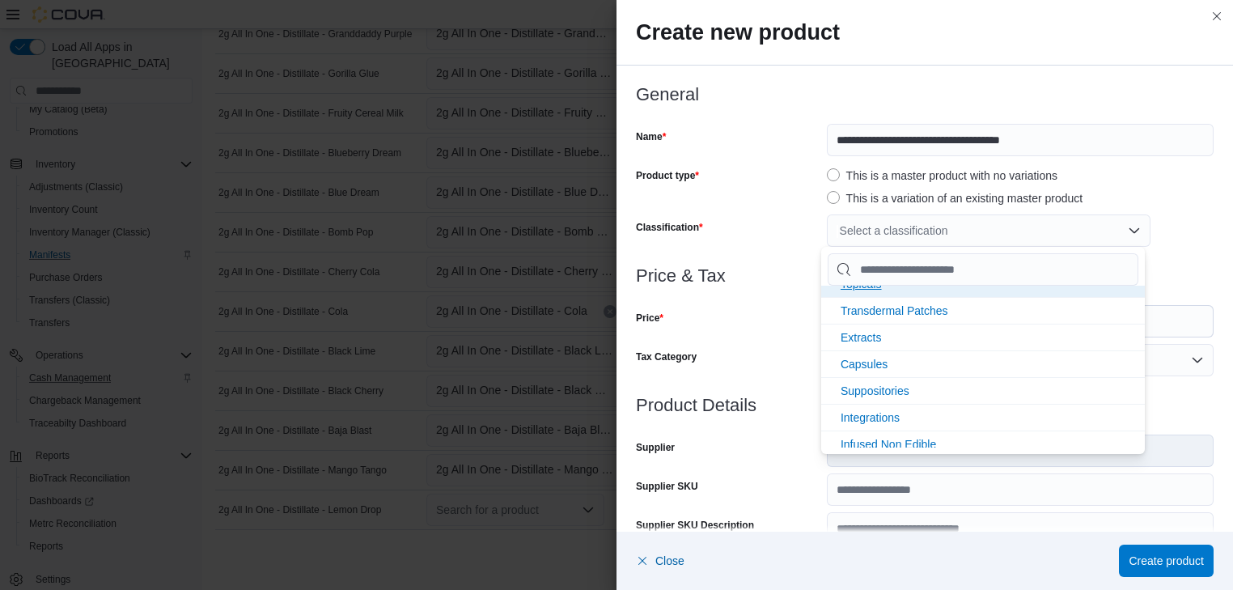
scroll to position [345, 0]
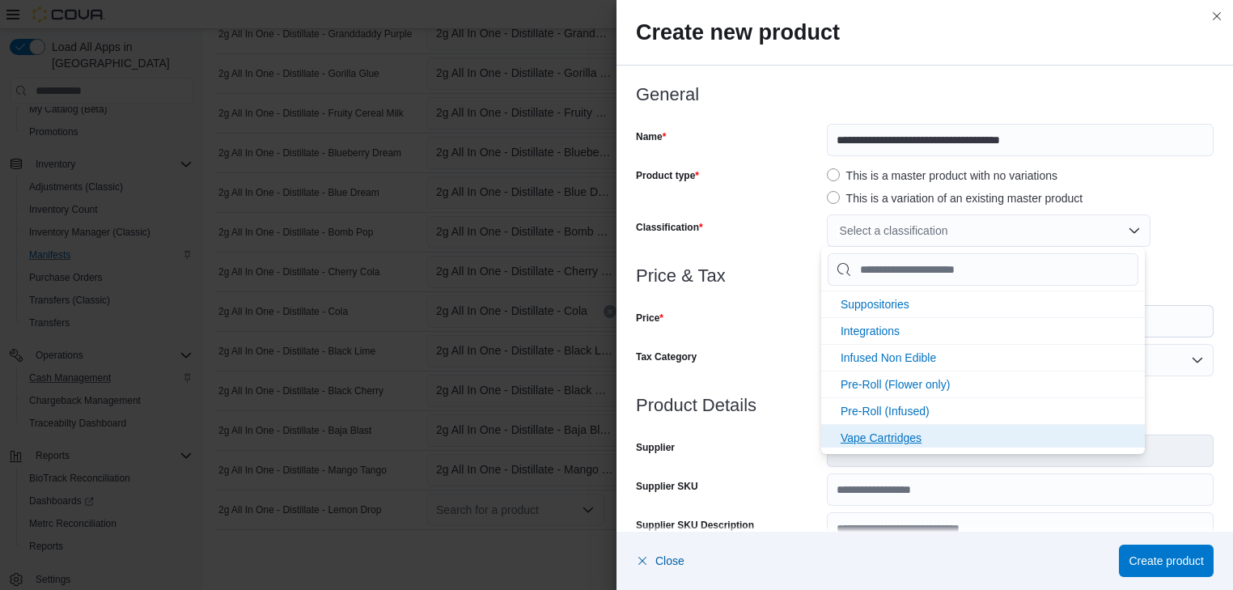
click at [882, 437] on span "Vape Cartridges" at bounding box center [880, 437] width 81 height 13
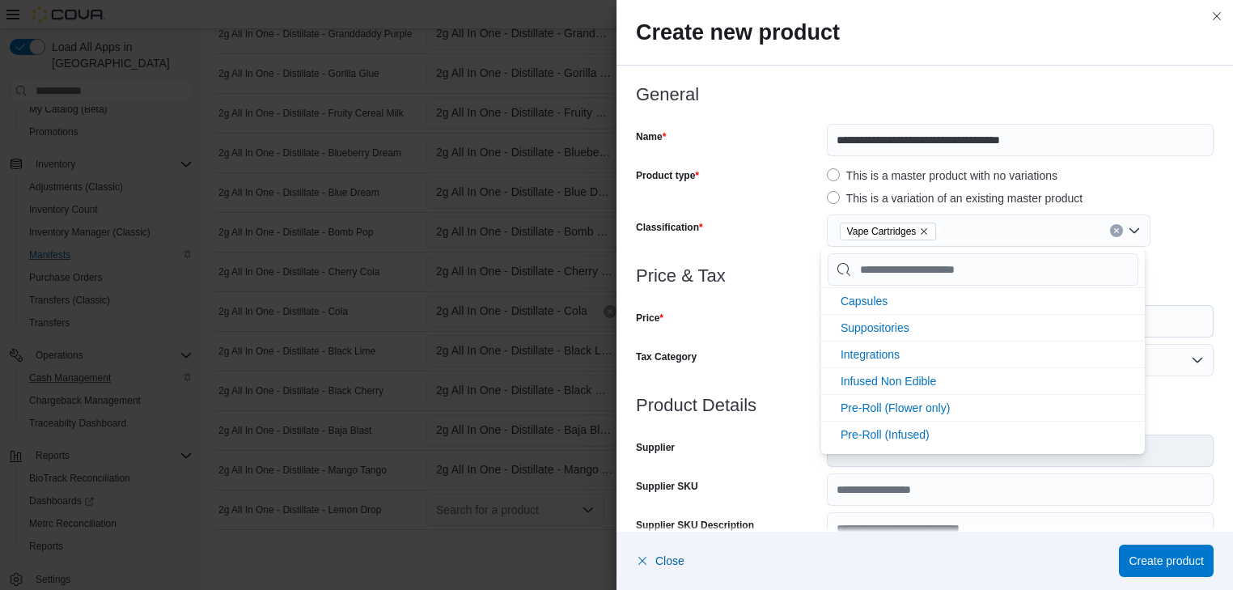
scroll to position [319, 0]
click at [799, 358] on div "Tax Category" at bounding box center [728, 360] width 184 height 32
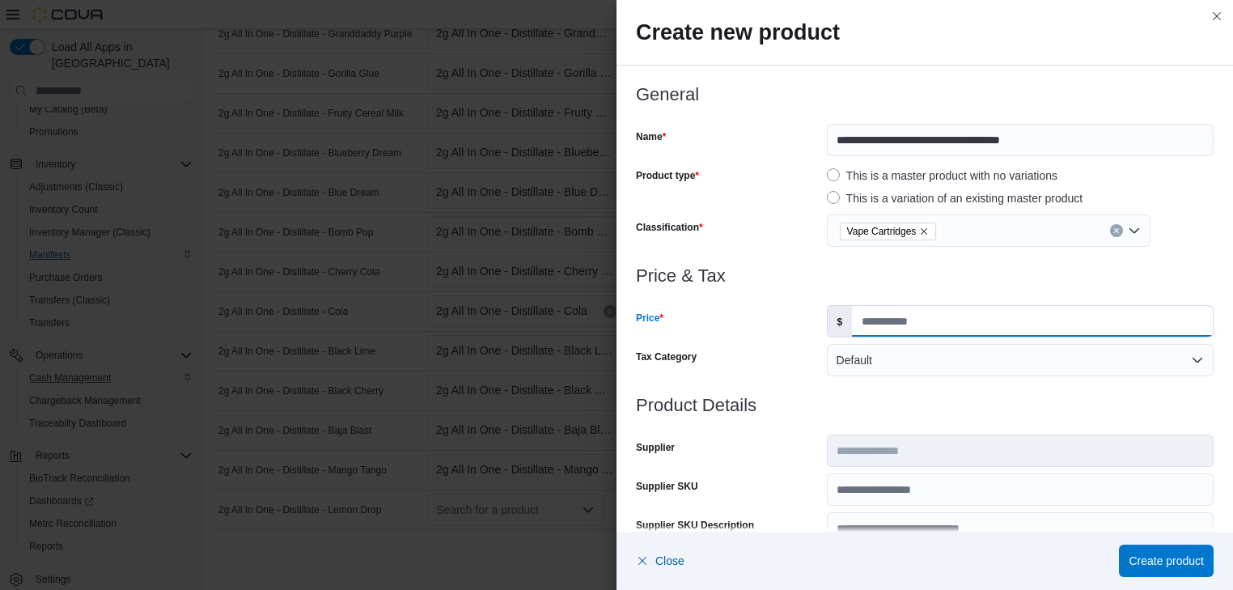
click at [860, 327] on input "Price" at bounding box center [1032, 321] width 361 height 31
type input "**"
click at [1178, 554] on span "Create product" at bounding box center [1165, 560] width 75 height 16
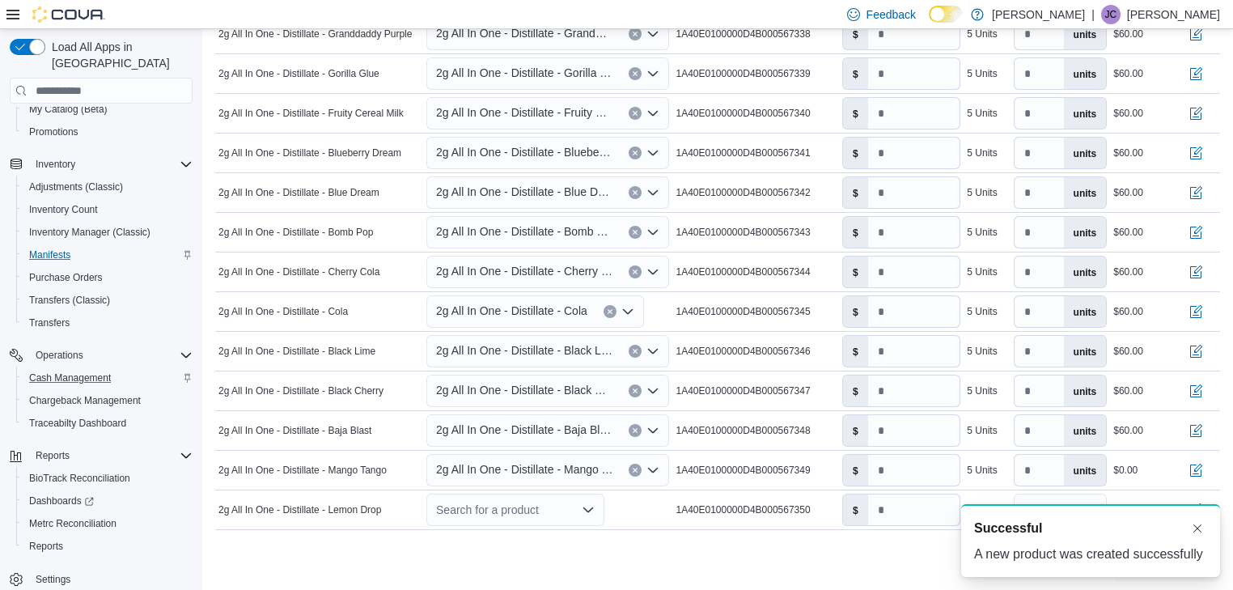
scroll to position [0, 0]
click at [883, 471] on input "number" at bounding box center [914, 470] width 92 height 31
type input "**"
click at [586, 503] on icon "Open list of options" at bounding box center [587, 509] width 13 height 13
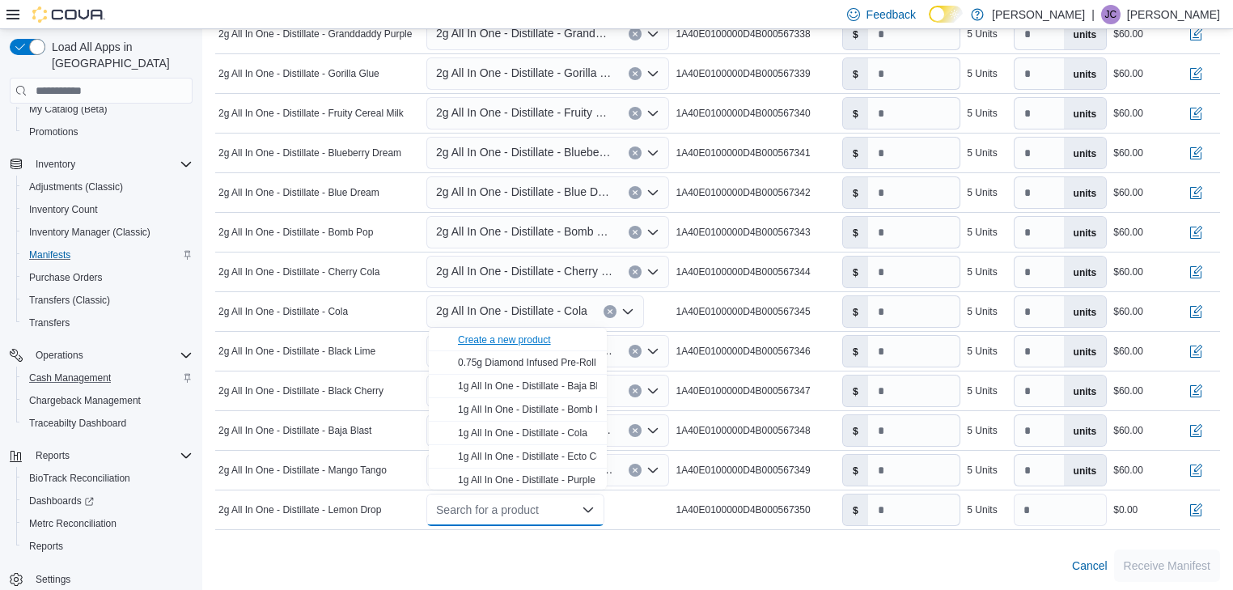
click at [526, 345] on div "Create a new product" at bounding box center [504, 339] width 93 height 13
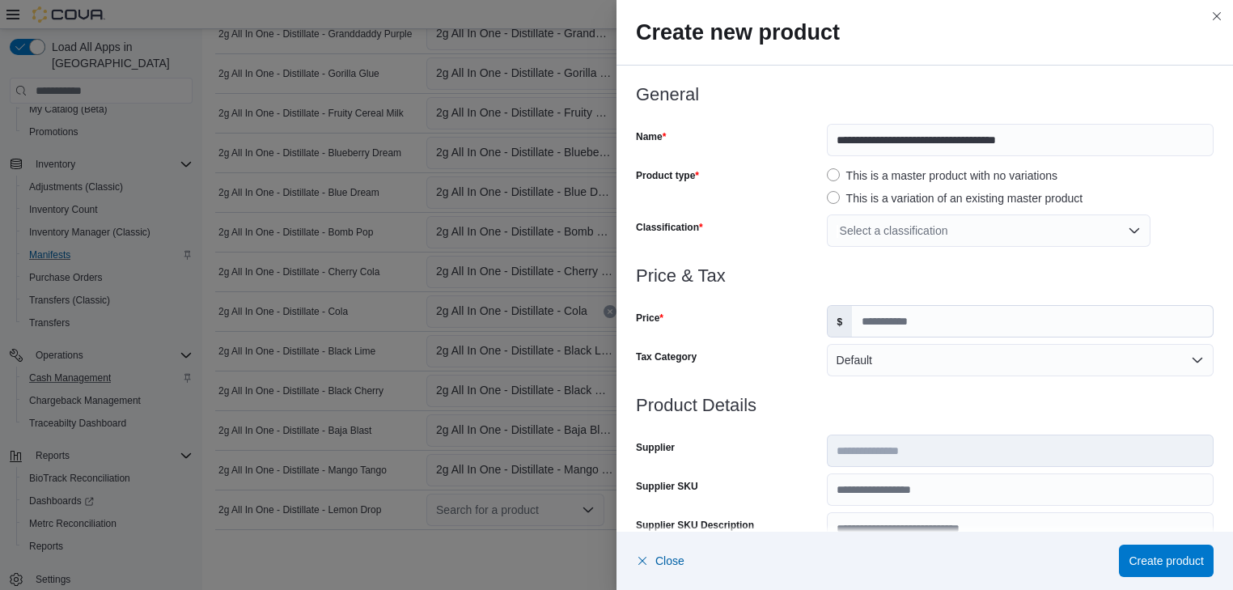
click at [924, 229] on div "Select a classification" at bounding box center [989, 230] width 324 height 32
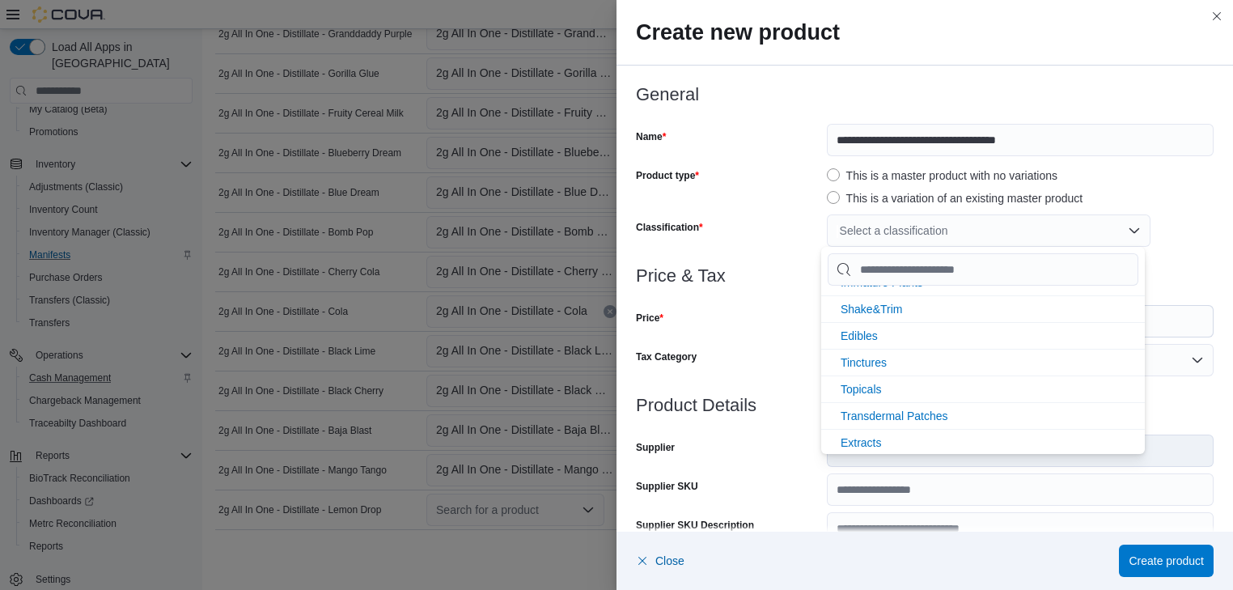
scroll to position [345, 0]
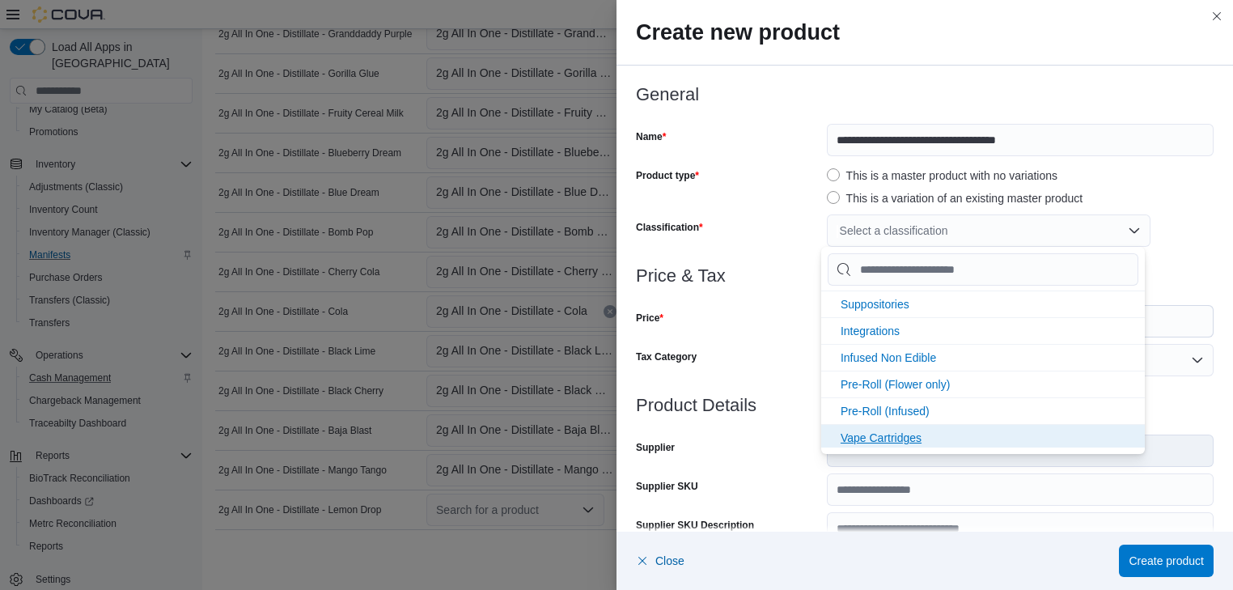
click at [895, 433] on span "Vape Cartridges" at bounding box center [880, 437] width 81 height 13
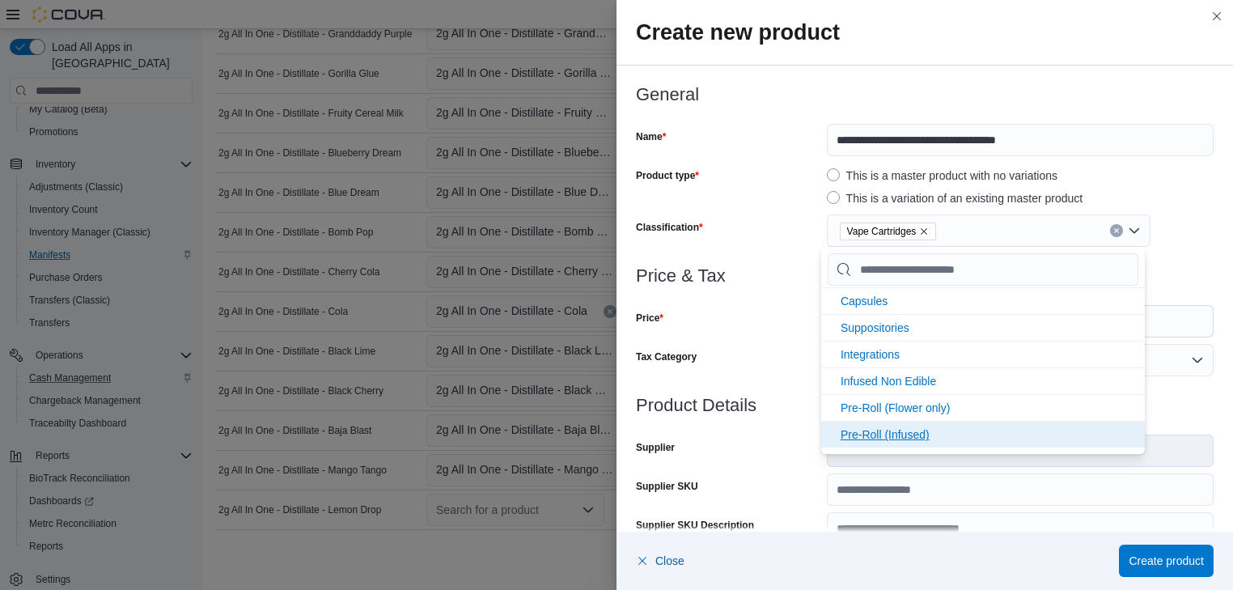
scroll to position [319, 0]
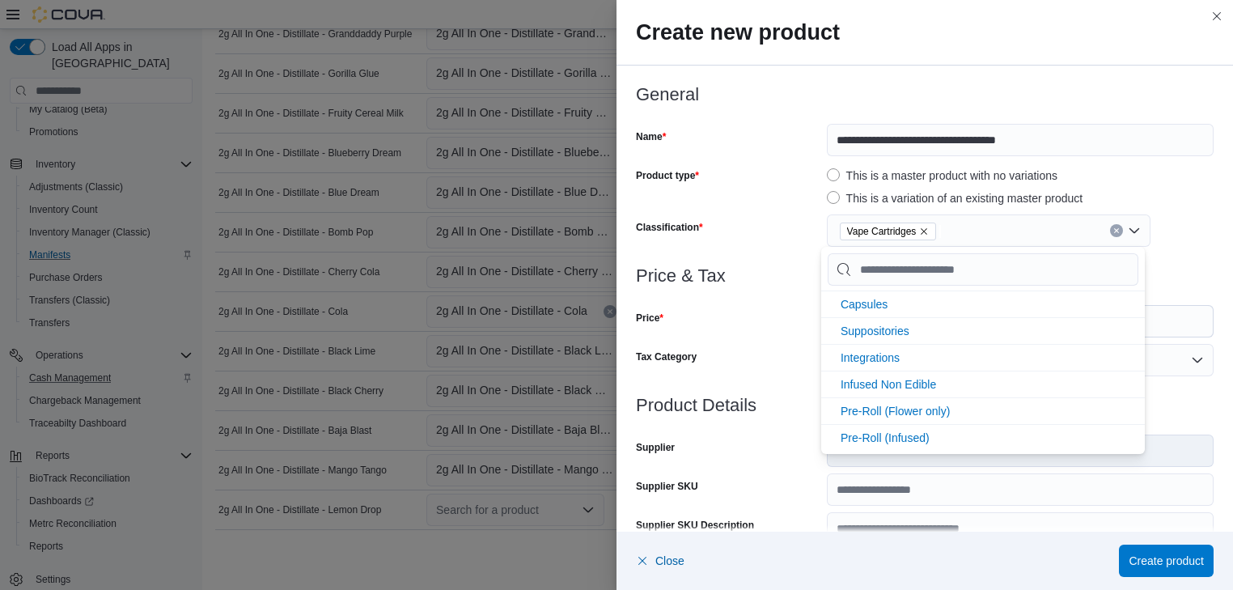
click at [791, 344] on div "Tax Category" at bounding box center [728, 360] width 184 height 32
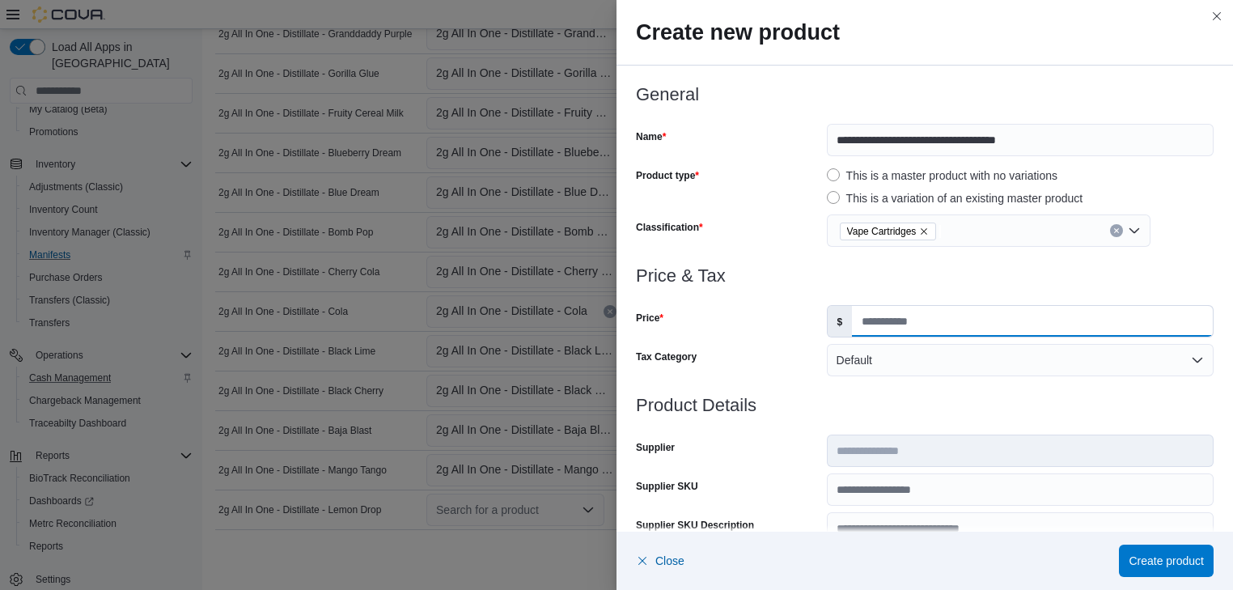
click at [870, 322] on input "Price" at bounding box center [1032, 321] width 361 height 31
type input "**"
click at [1186, 559] on span "Create product" at bounding box center [1165, 560] width 75 height 16
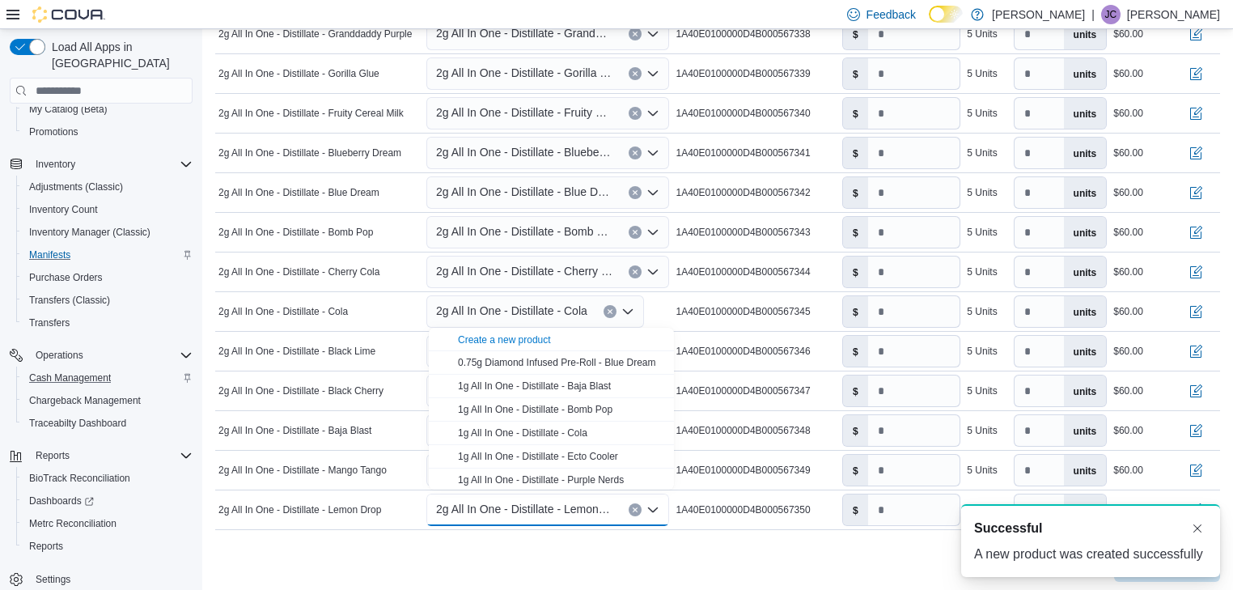
scroll to position [0, 0]
click at [889, 503] on input "number" at bounding box center [914, 509] width 92 height 31
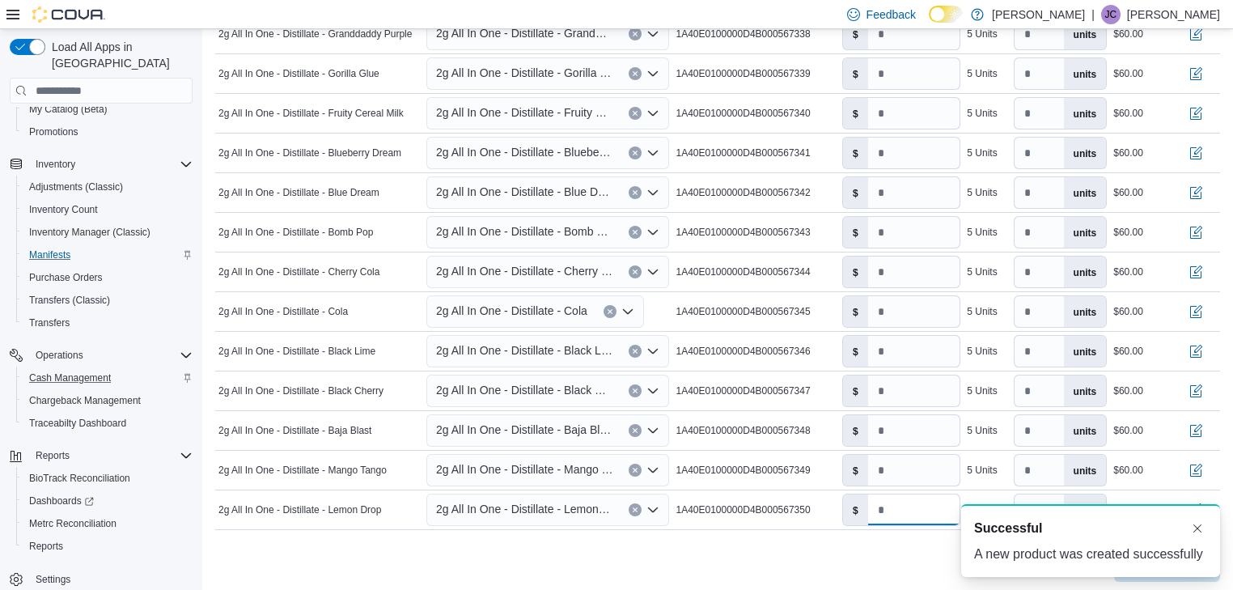
type input "**"
click at [789, 550] on div "Cancel Receive Manifest" at bounding box center [717, 565] width 1004 height 32
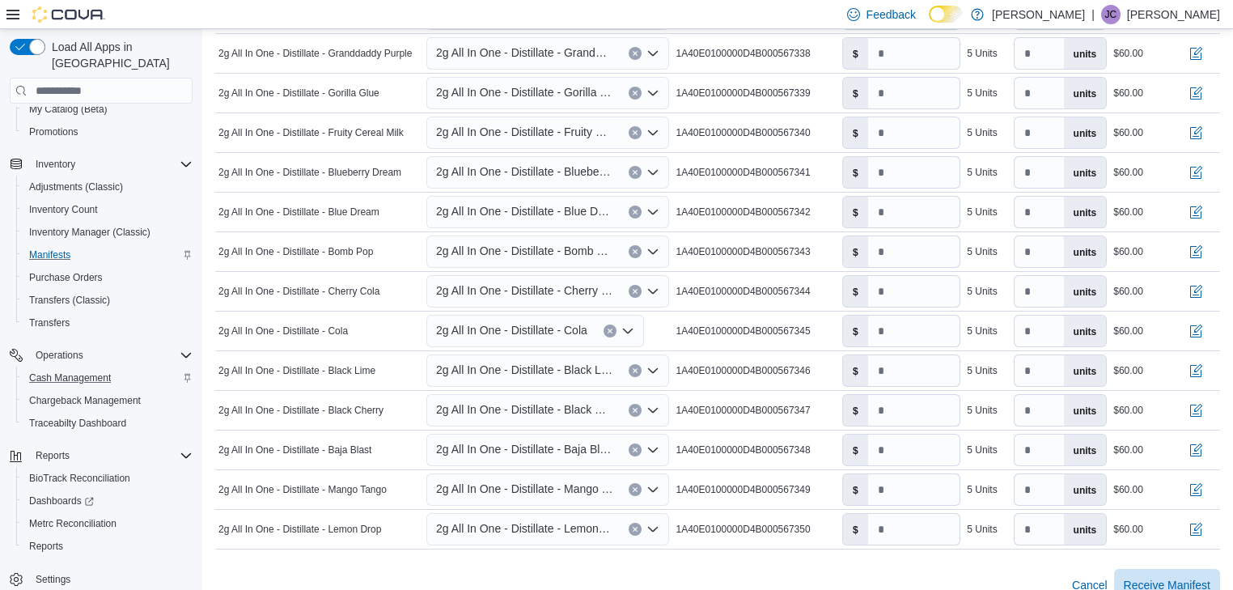
scroll to position [1233, 0]
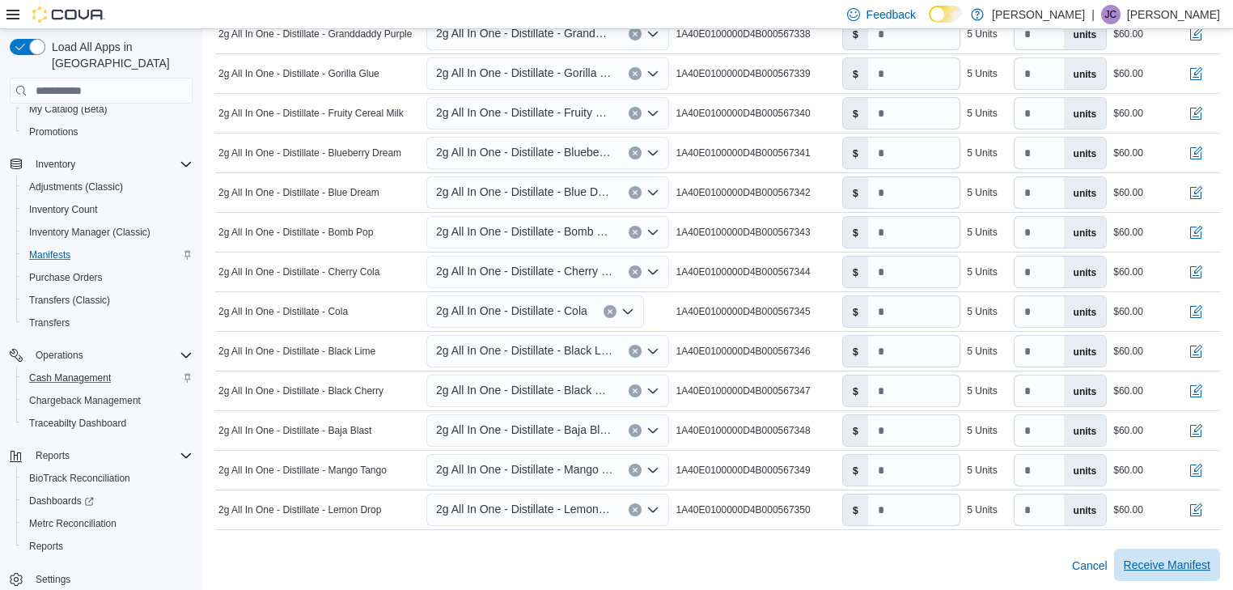
click at [1171, 560] on span "Receive Manifest" at bounding box center [1166, 564] width 87 height 16
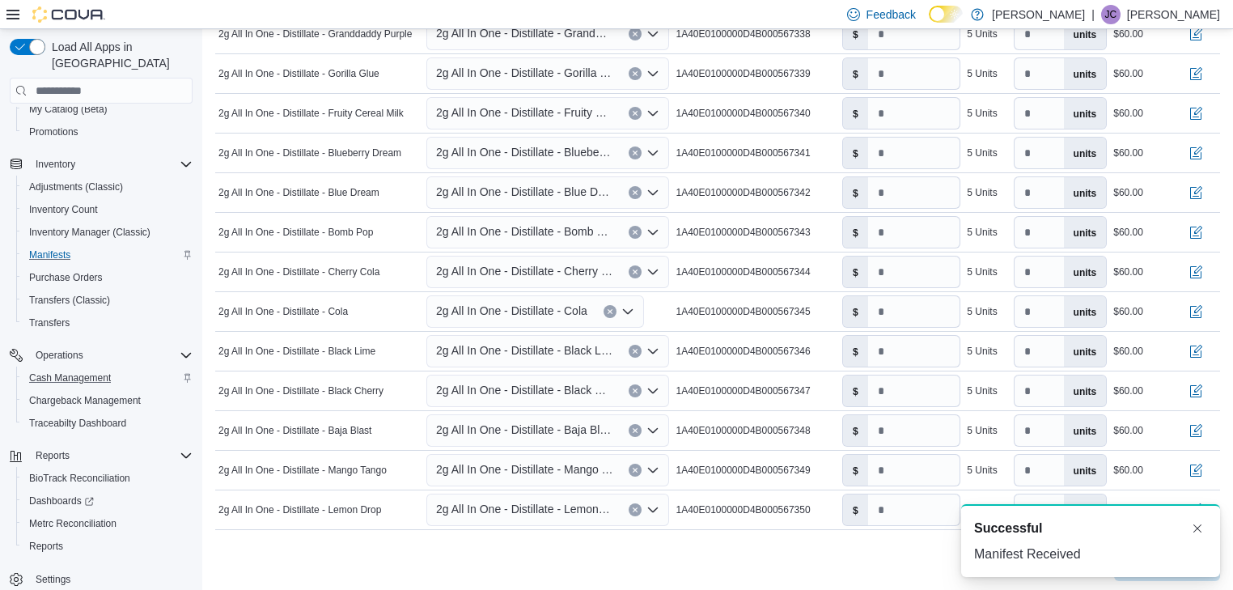
scroll to position [0, 0]
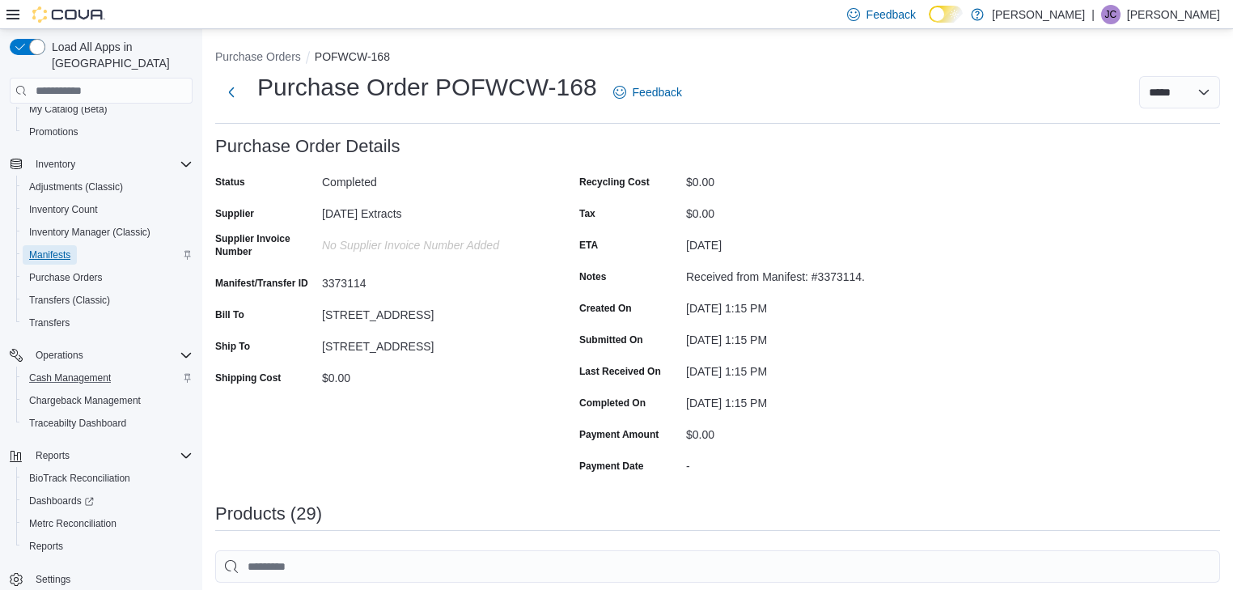
click at [62, 248] on span "Manifests" at bounding box center [49, 254] width 41 height 13
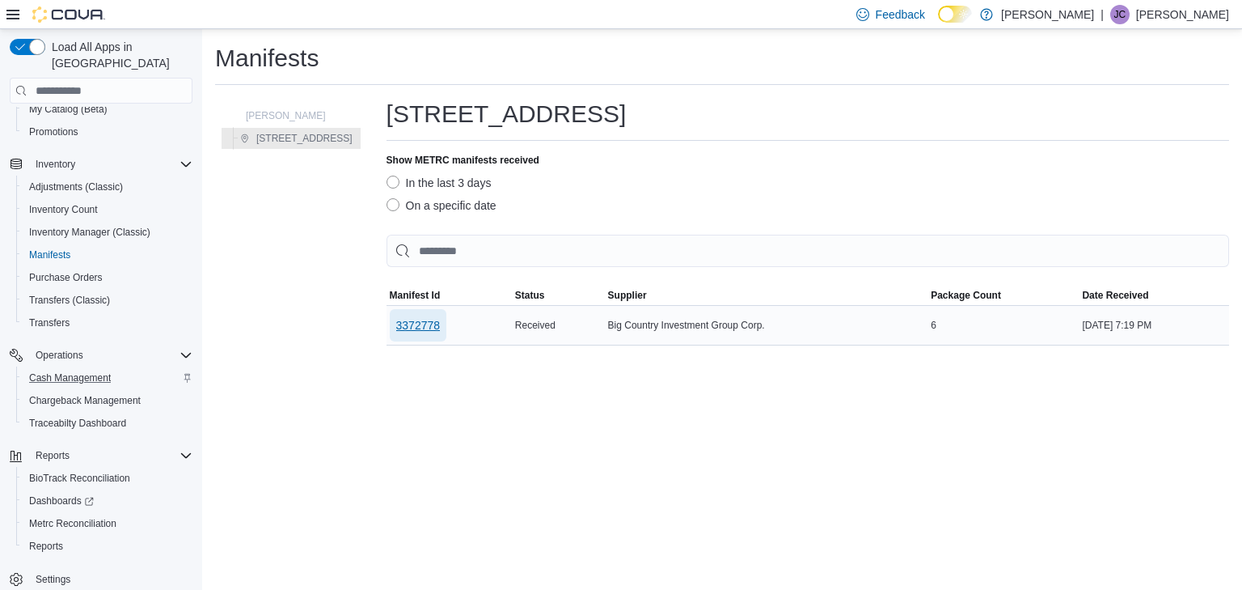
click at [414, 323] on span "3372778" at bounding box center [418, 325] width 44 height 16
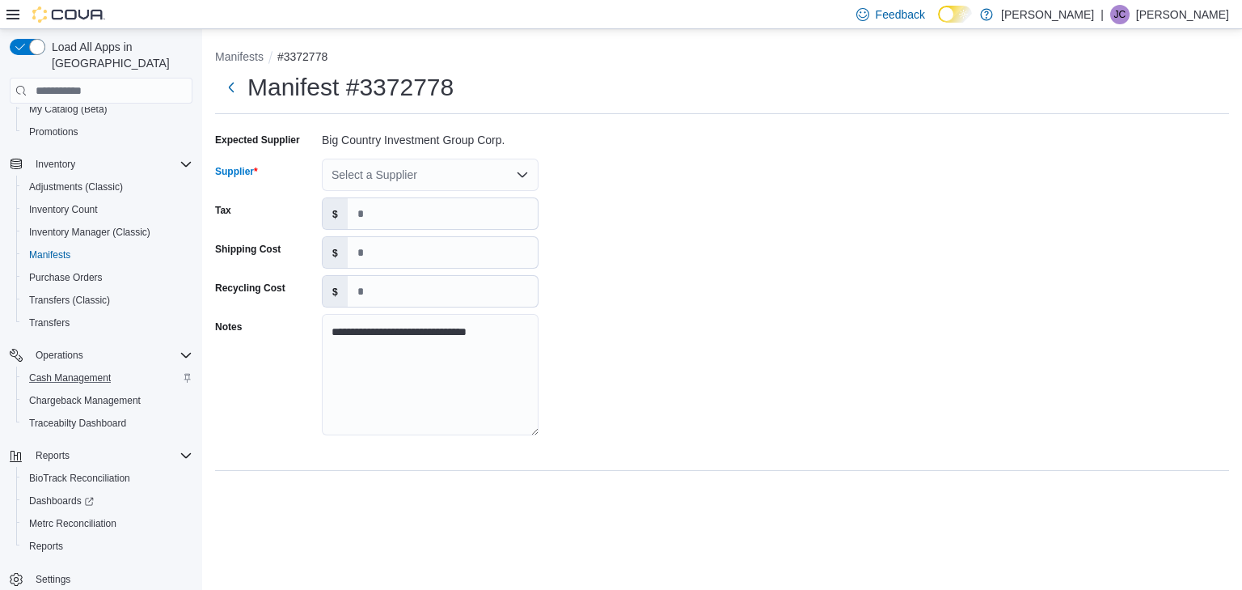
click at [526, 175] on icon "Open list of options" at bounding box center [522, 174] width 13 height 13
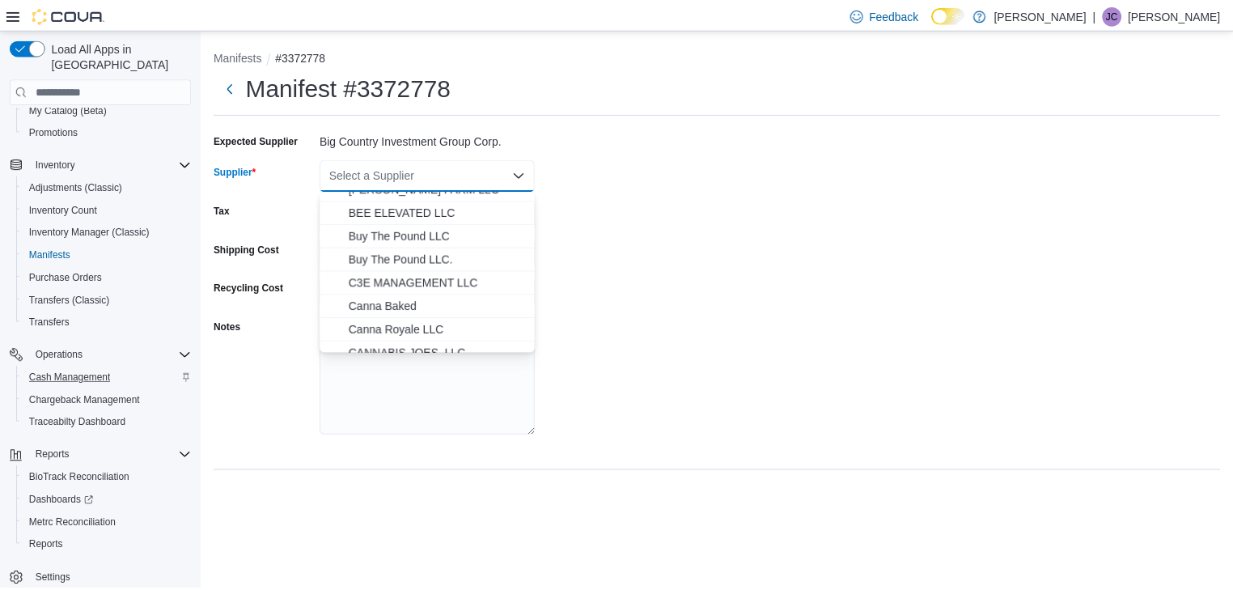
scroll to position [65, 0]
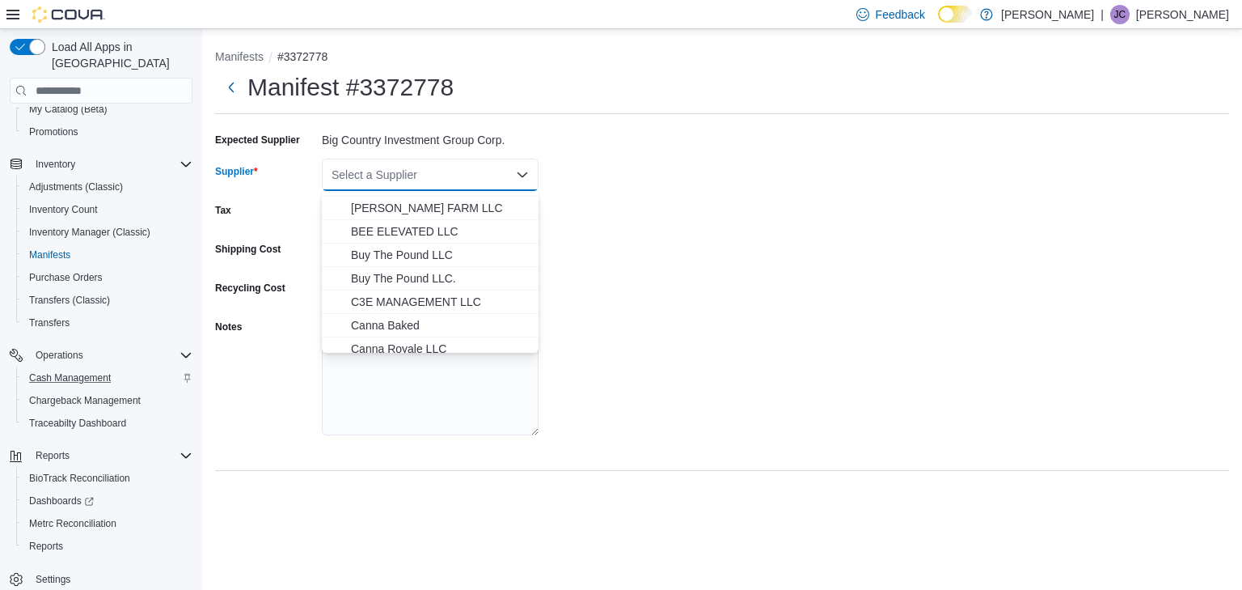
click at [728, 378] on div "**********" at bounding box center [722, 289] width 1014 height 324
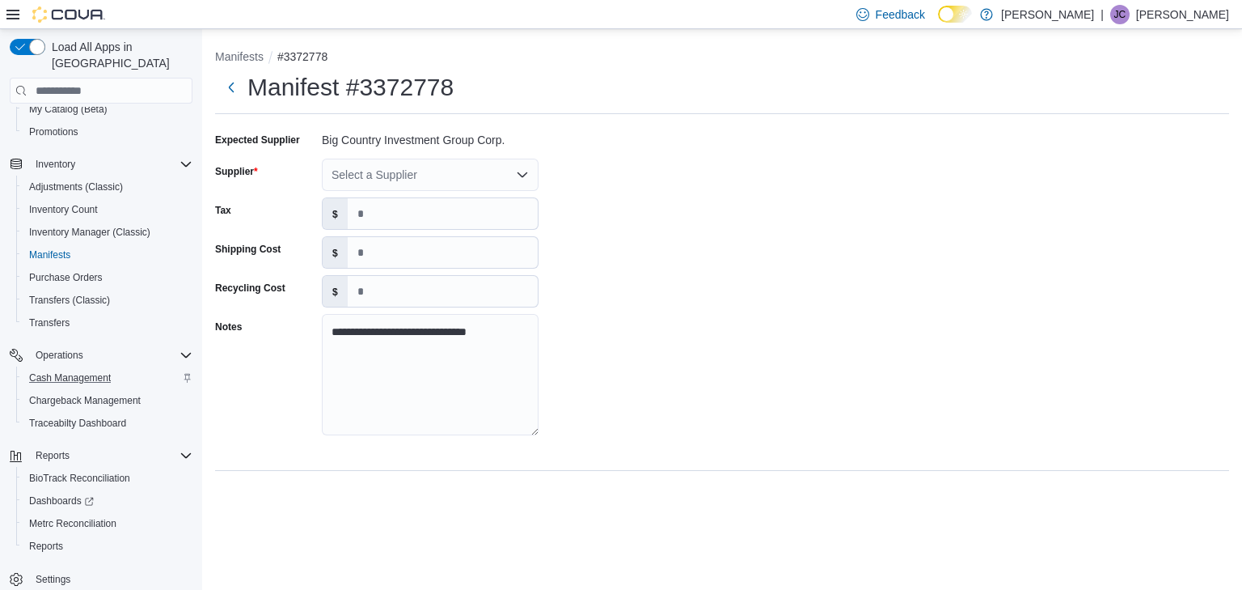
click at [851, 343] on div "**********" at bounding box center [722, 289] width 1014 height 324
click at [55, 573] on span "Settings" at bounding box center [53, 579] width 35 height 13
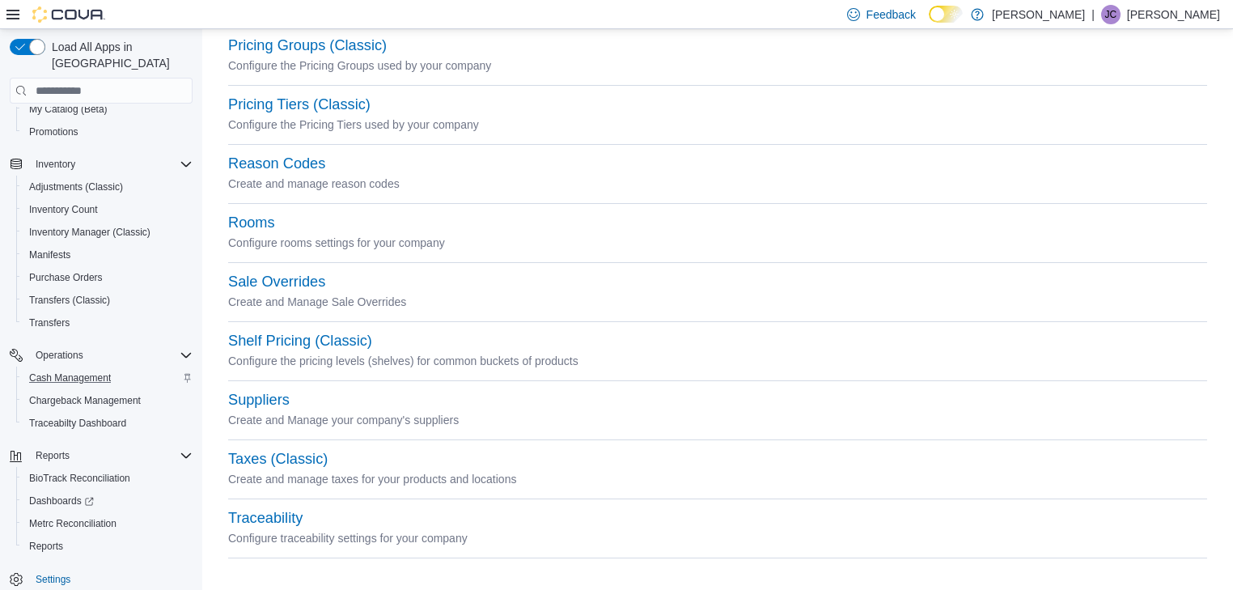
scroll to position [728, 0]
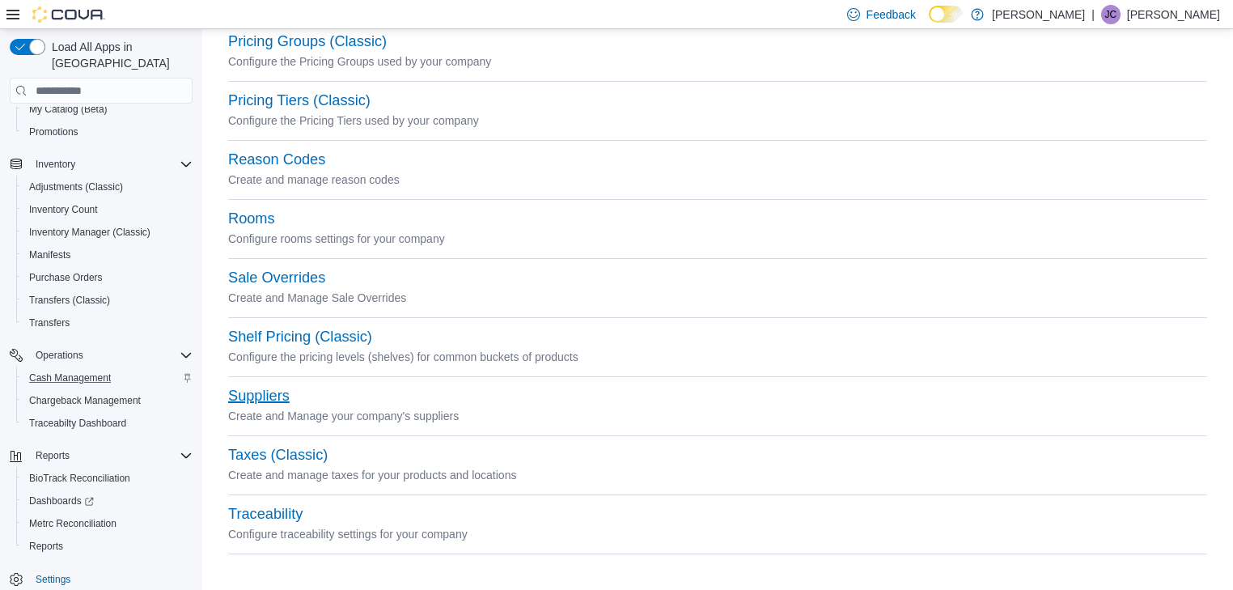
click at [267, 399] on button "Suppliers" at bounding box center [258, 395] width 61 height 17
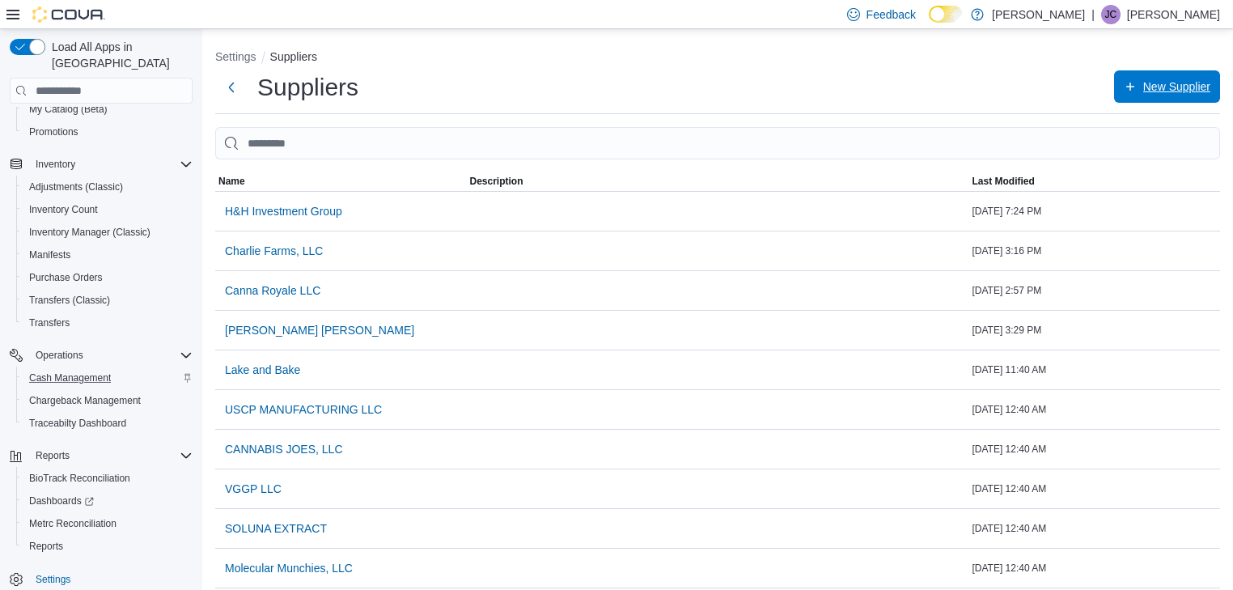
click at [1184, 87] on span "New Supplier" at bounding box center [1176, 86] width 67 height 16
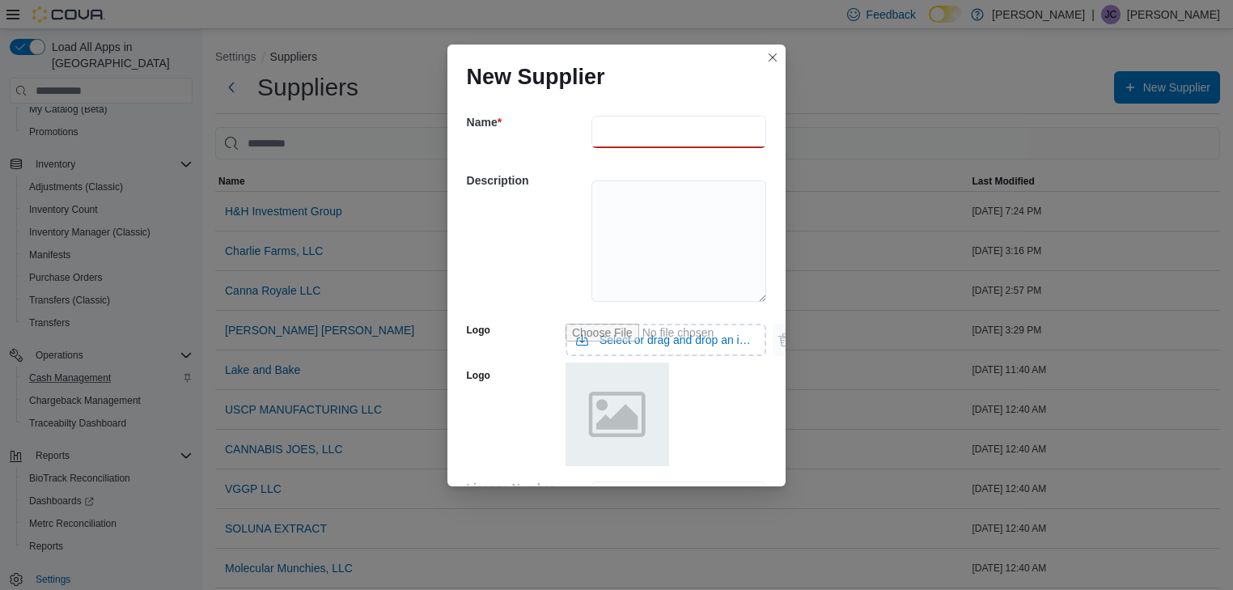
click at [636, 141] on input "text" at bounding box center [678, 132] width 175 height 32
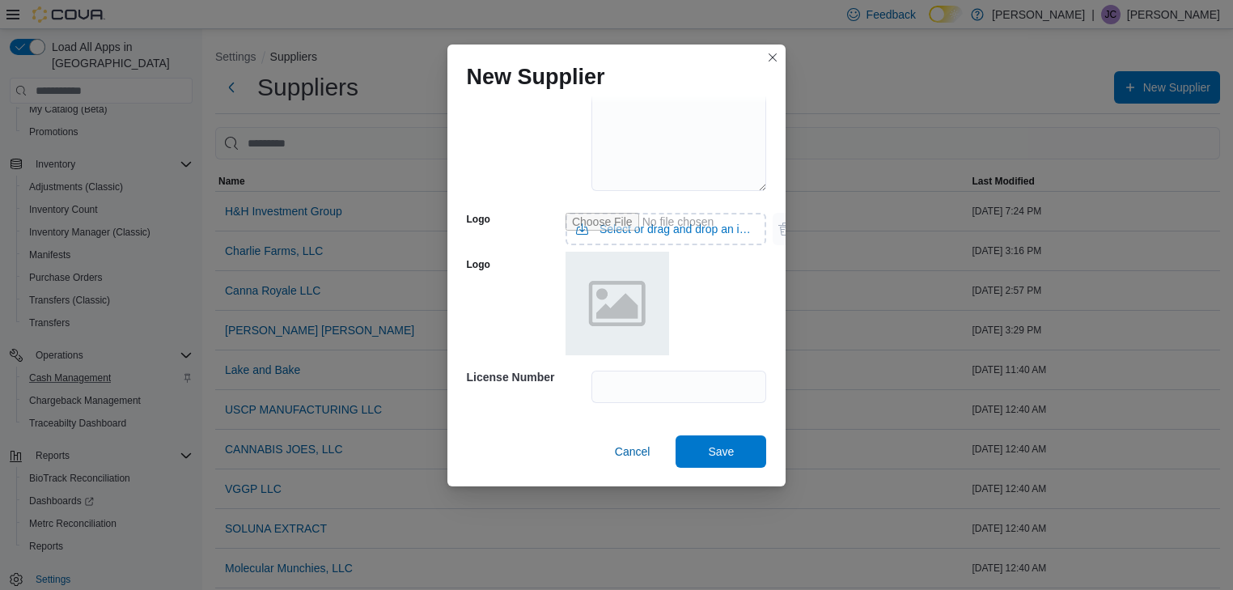
scroll to position [324, 0]
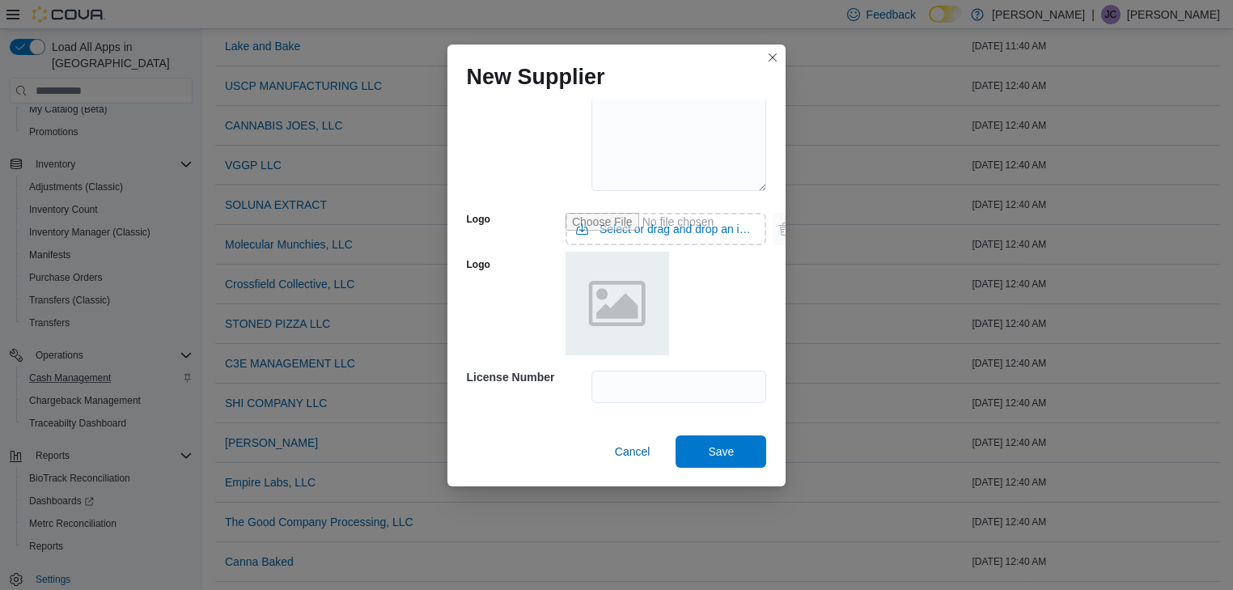
type input "**********"
click at [620, 395] on input "text" at bounding box center [678, 386] width 175 height 32
type input "**********"
click at [719, 441] on span "Save" at bounding box center [720, 450] width 71 height 32
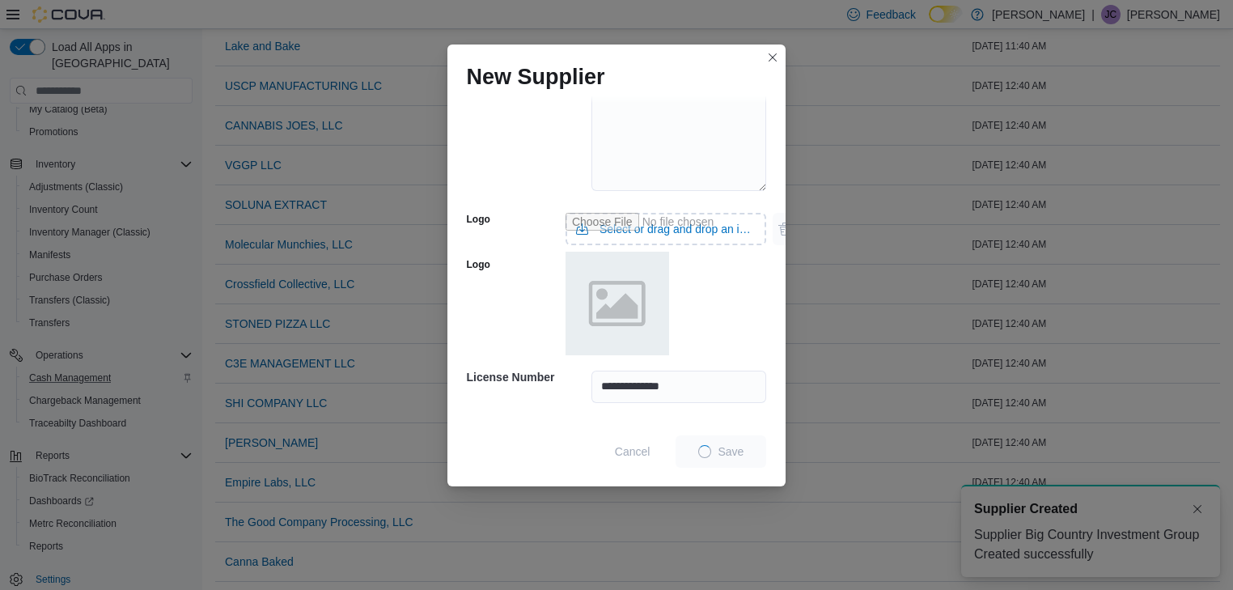
scroll to position [0, 0]
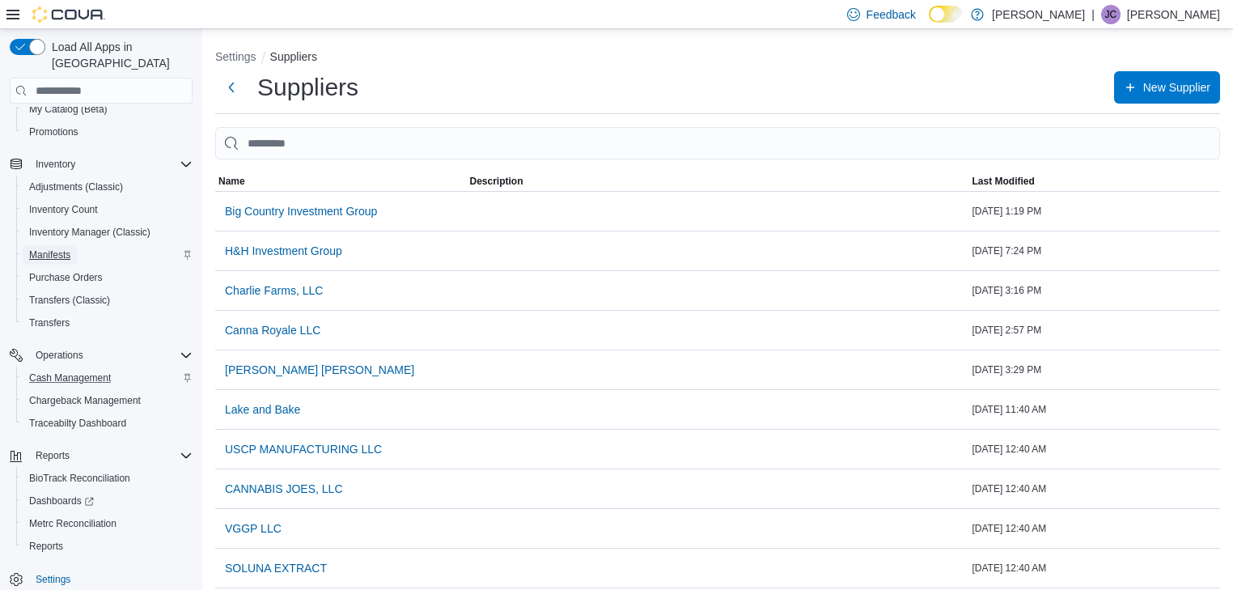
click at [57, 248] on span "Manifests" at bounding box center [49, 254] width 41 height 13
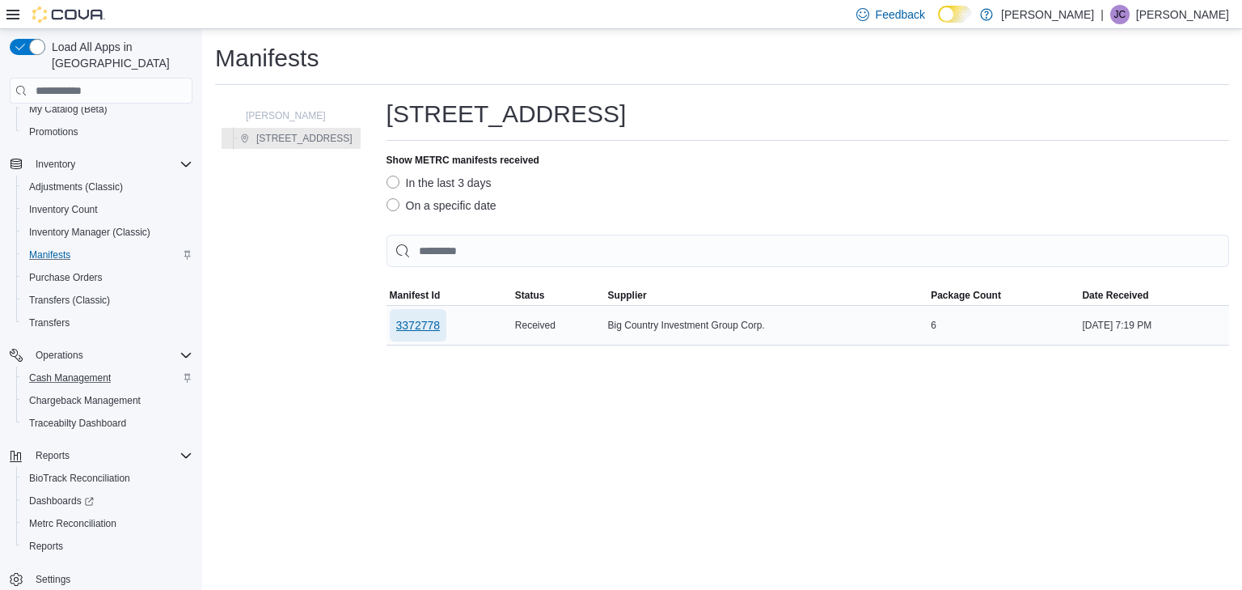
click at [415, 323] on span "3372778" at bounding box center [418, 325] width 44 height 16
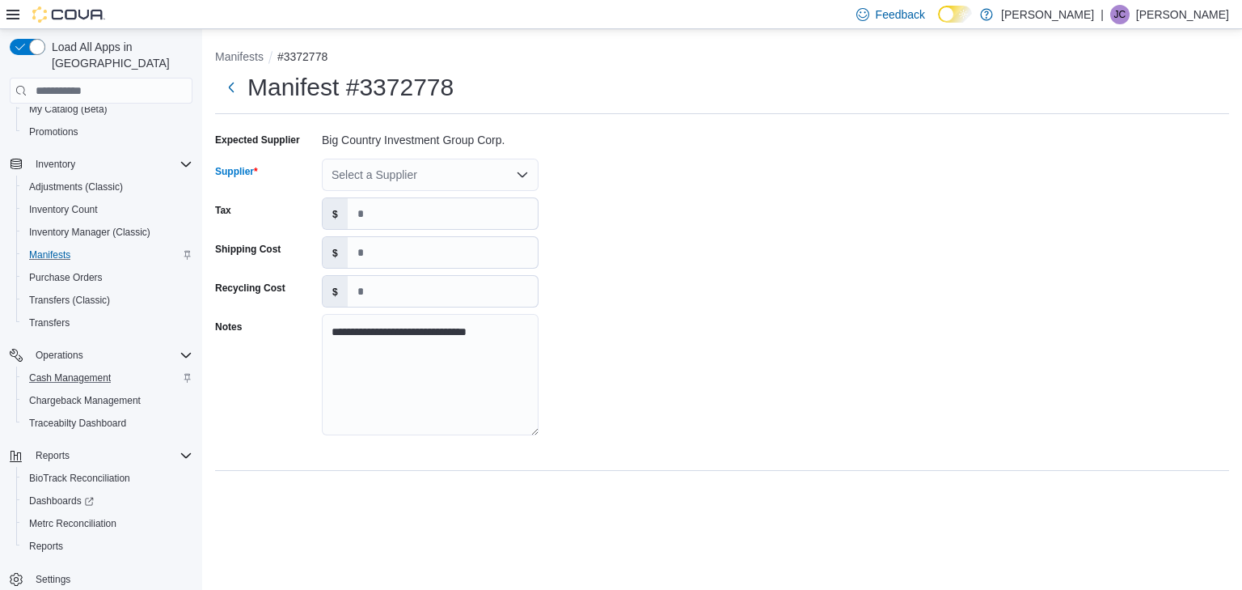
click at [522, 174] on icon "Open list of options" at bounding box center [522, 174] width 13 height 13
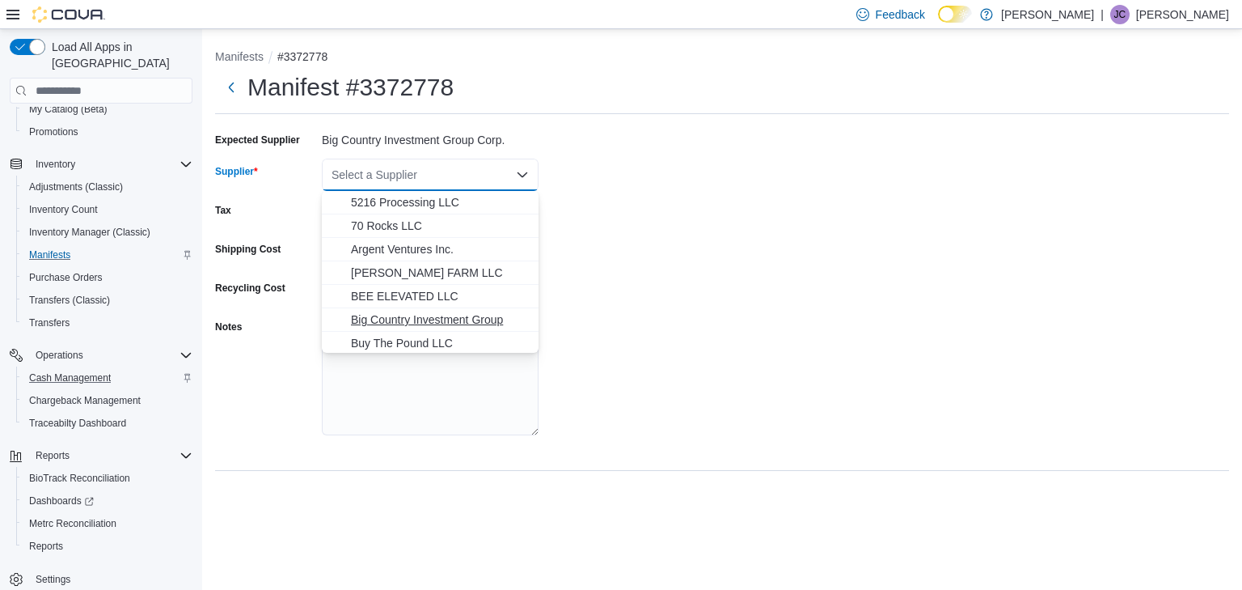
click at [471, 316] on span "Big Country Investment Group" at bounding box center [440, 319] width 178 height 16
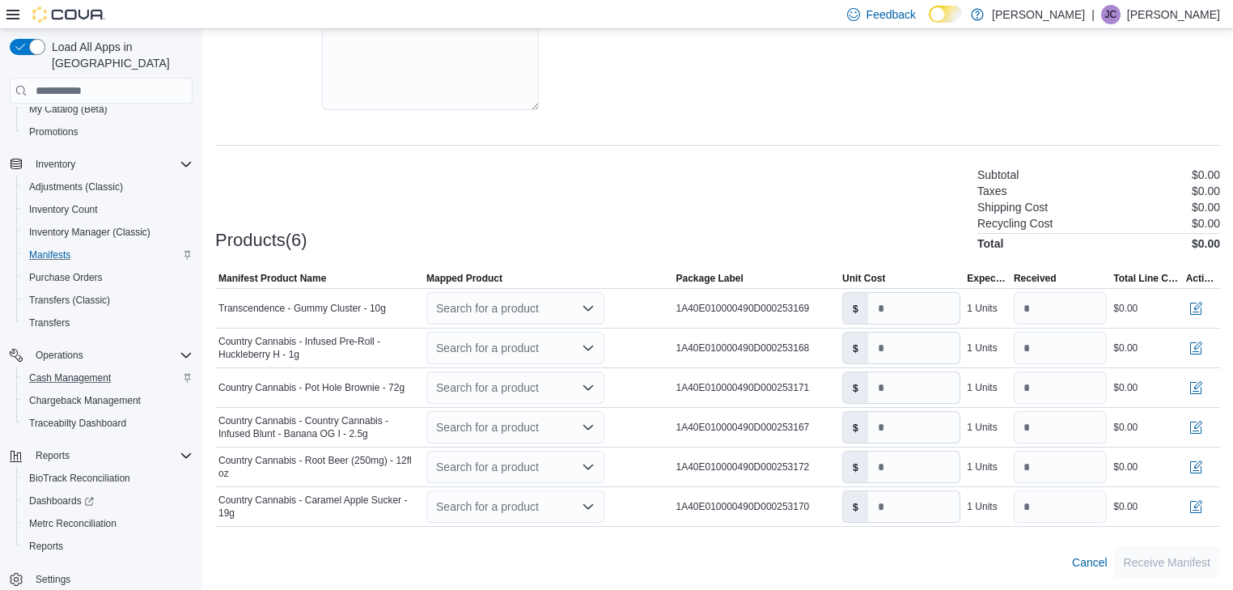
scroll to position [326, 0]
click at [592, 307] on icon "Open list of options" at bounding box center [588, 307] width 10 height 5
click at [521, 333] on div "Create a new product" at bounding box center [504, 335] width 93 height 13
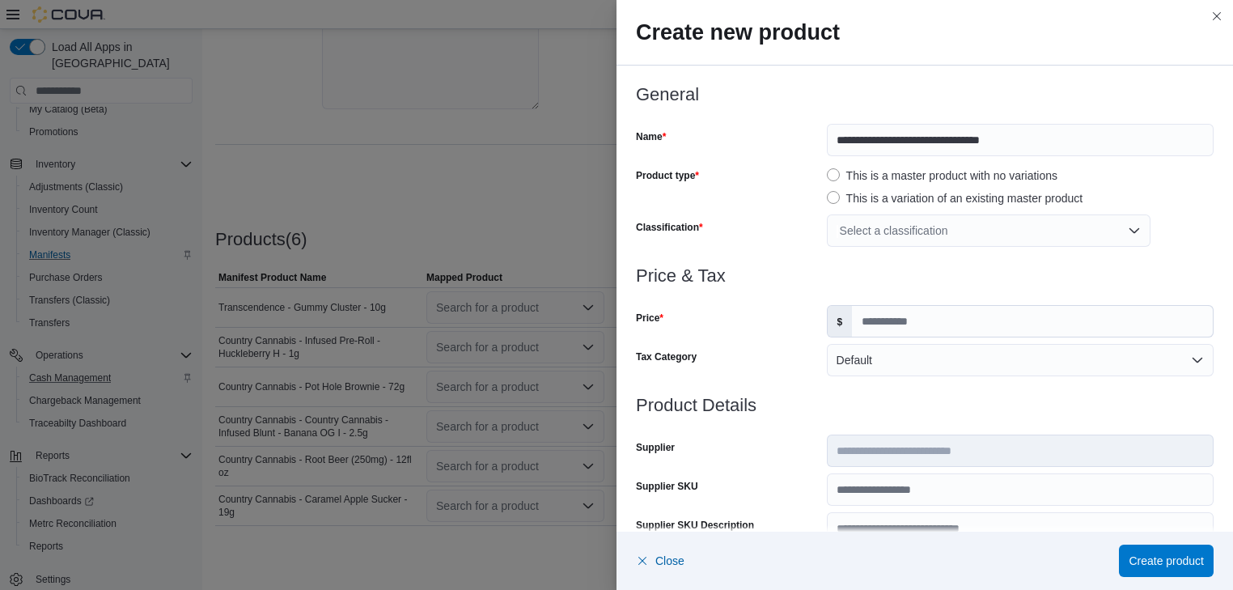
click at [1048, 233] on div "Select a classification" at bounding box center [989, 230] width 324 height 32
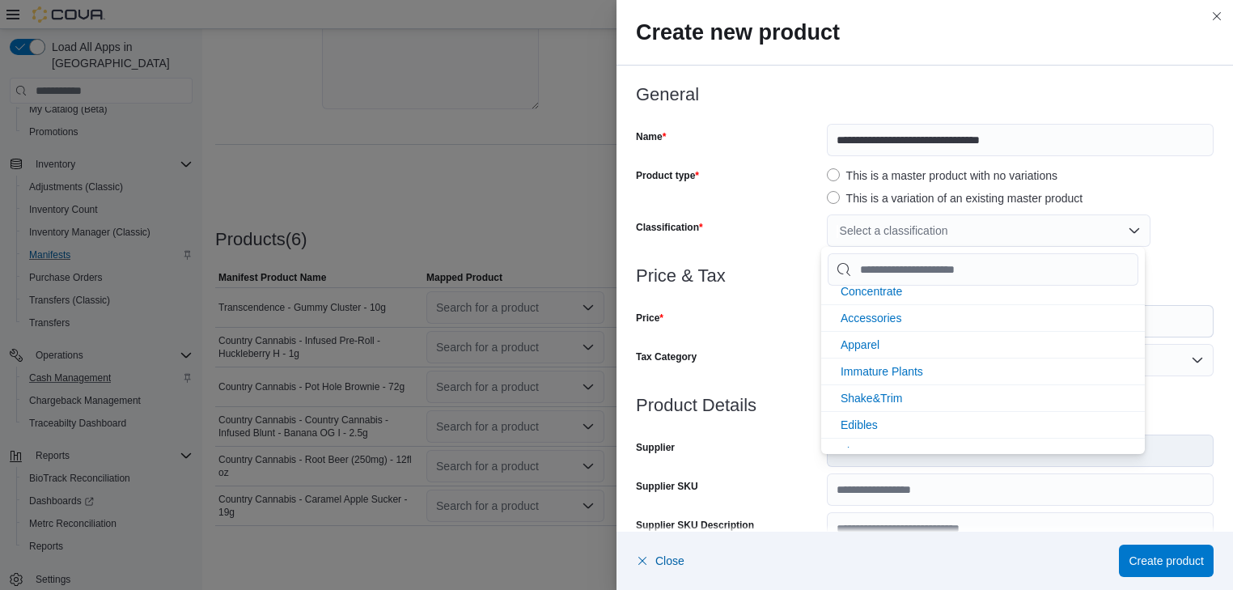
scroll to position [129, 0]
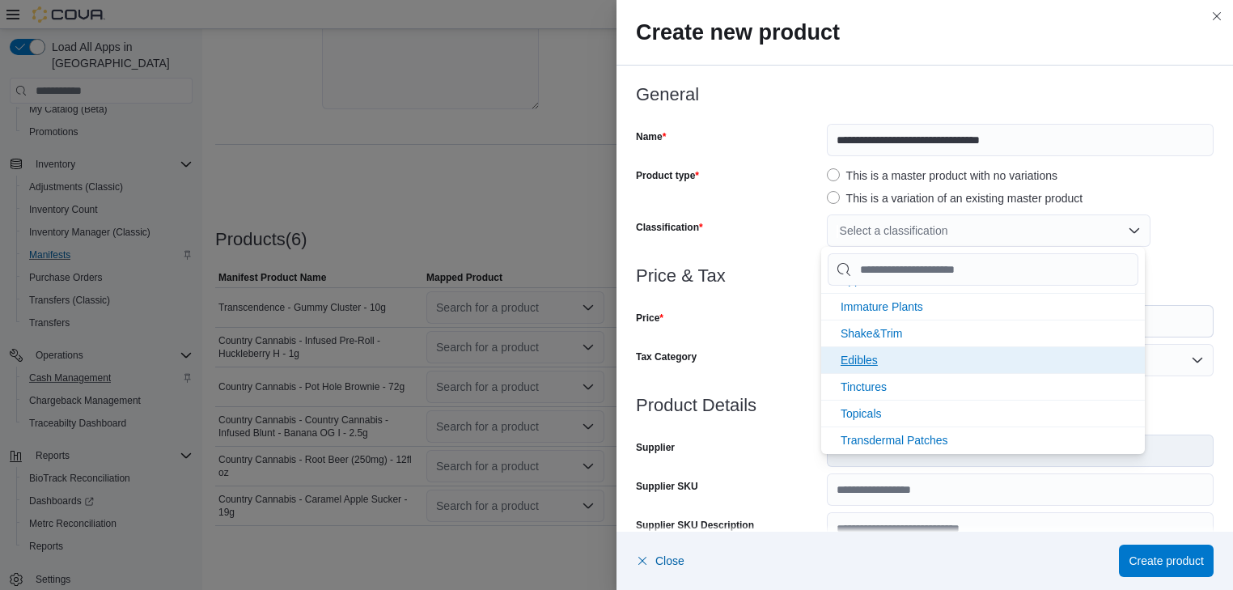
click at [865, 357] on span "Edibles" at bounding box center [858, 359] width 37 height 13
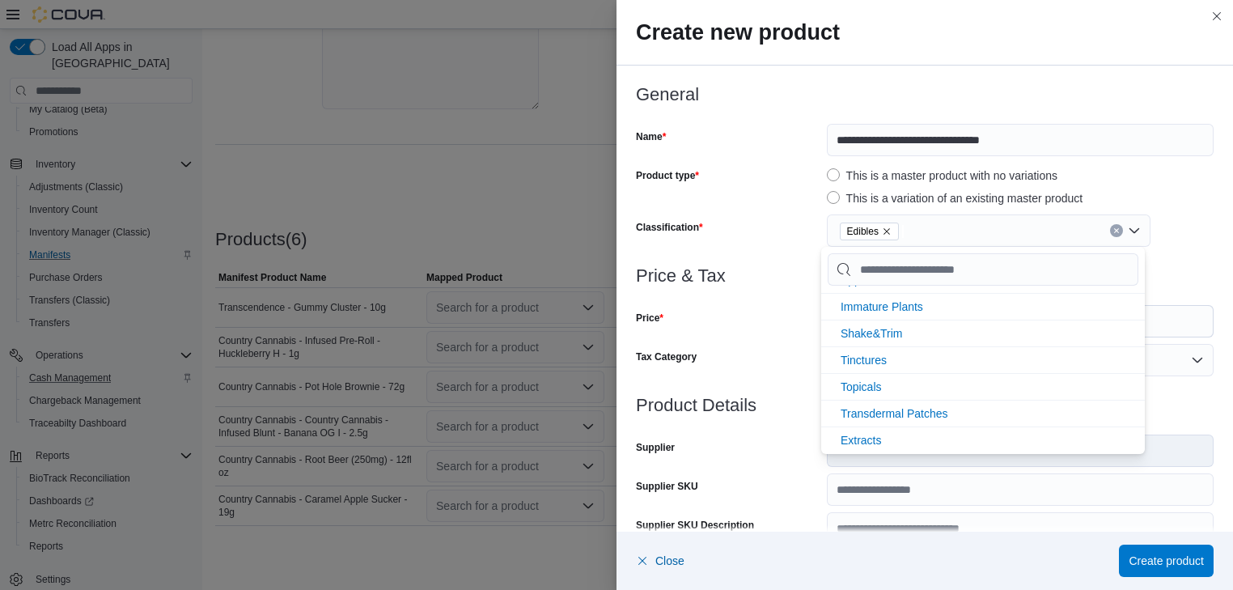
click at [760, 311] on div "Price" at bounding box center [728, 321] width 184 height 32
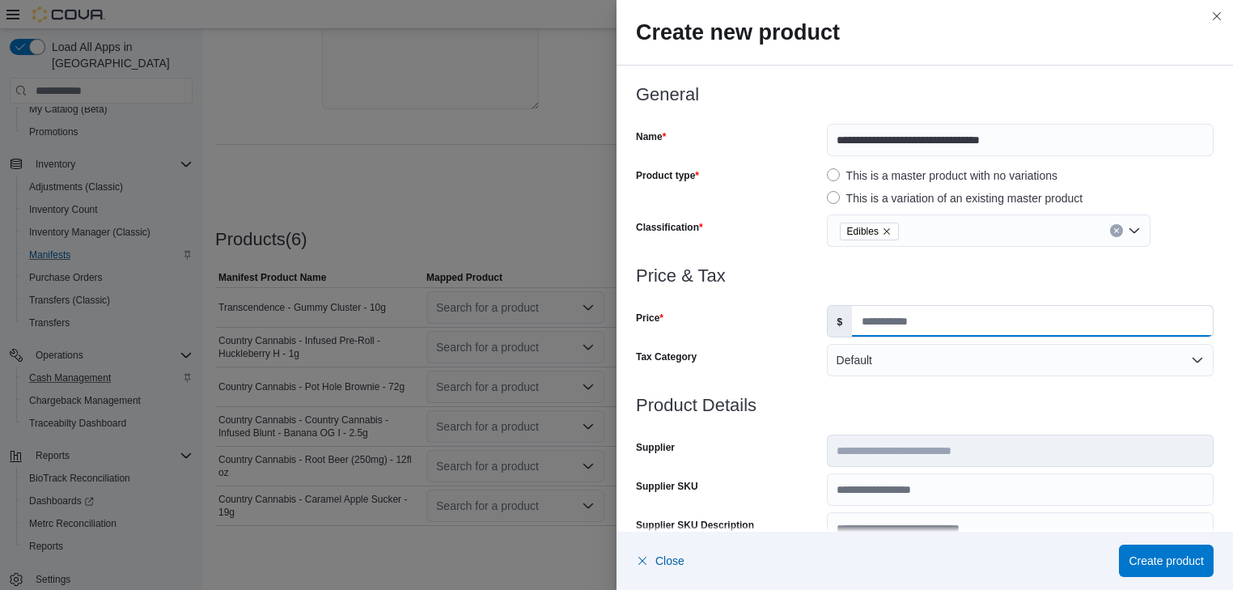
click at [859, 317] on input "Price" at bounding box center [1032, 321] width 361 height 31
type input "***"
click at [1186, 560] on span "Create product" at bounding box center [1165, 560] width 75 height 16
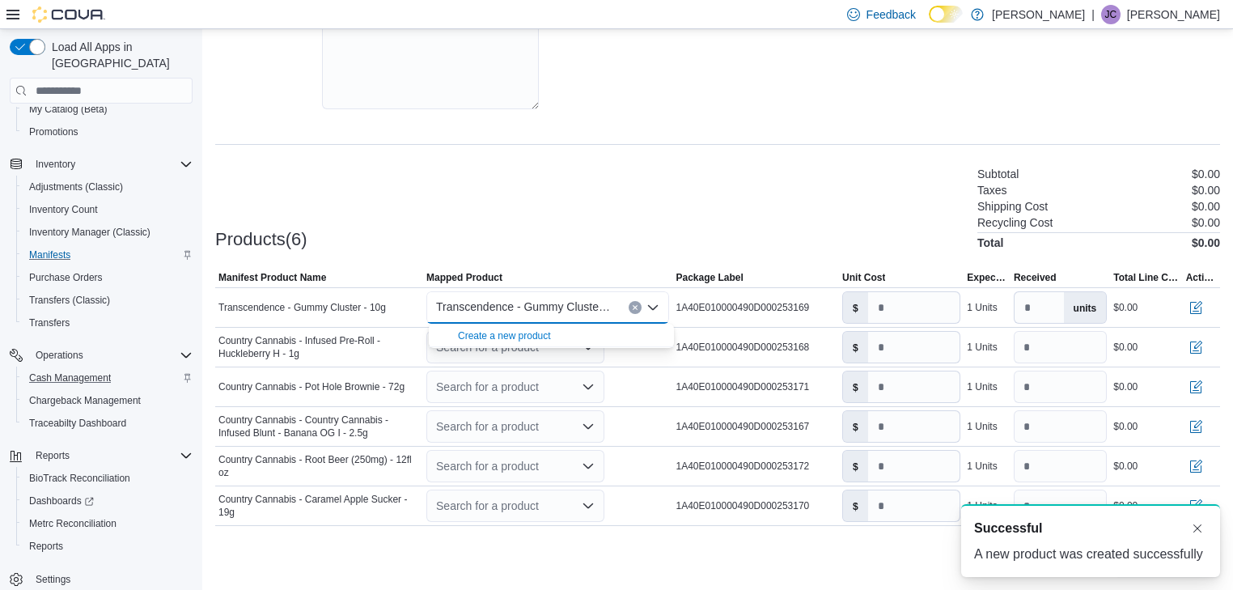
scroll to position [0, 0]
click at [885, 306] on input "number" at bounding box center [914, 307] width 92 height 31
type input "***"
click at [526, 349] on div "Search for a product" at bounding box center [515, 347] width 178 height 32
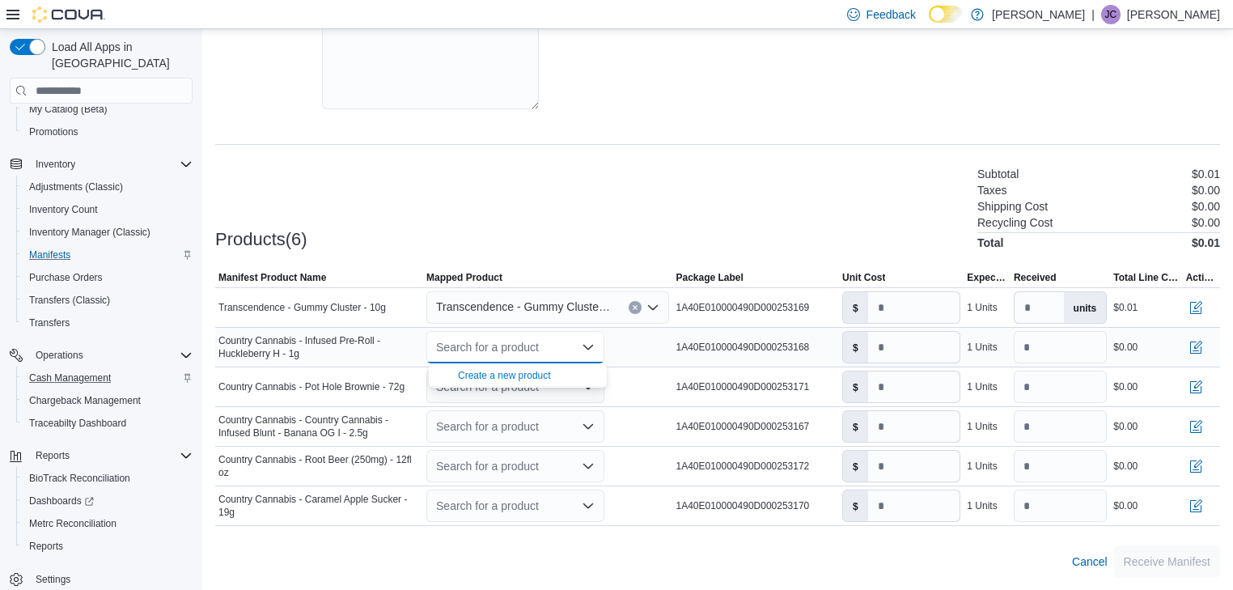
click at [586, 345] on icon "Close list of options" at bounding box center [588, 347] width 10 height 5
click at [590, 347] on icon "Open list of options" at bounding box center [587, 346] width 13 height 13
click at [509, 372] on div "Create a new product" at bounding box center [504, 375] width 93 height 13
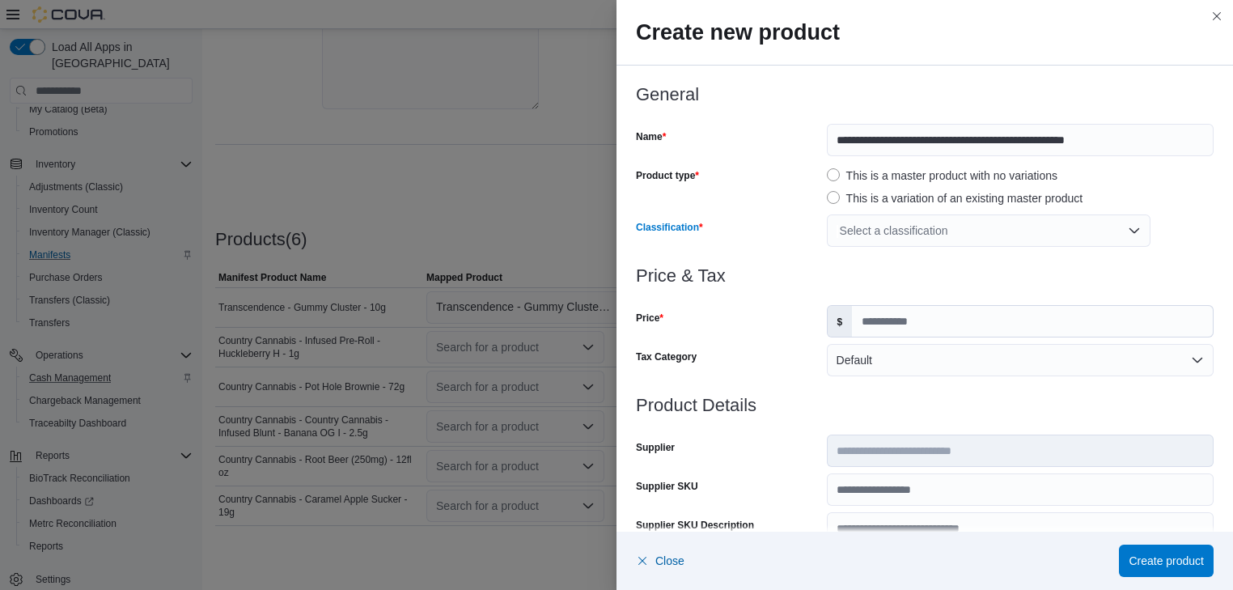
click at [1094, 239] on div "Select a classification" at bounding box center [989, 230] width 324 height 32
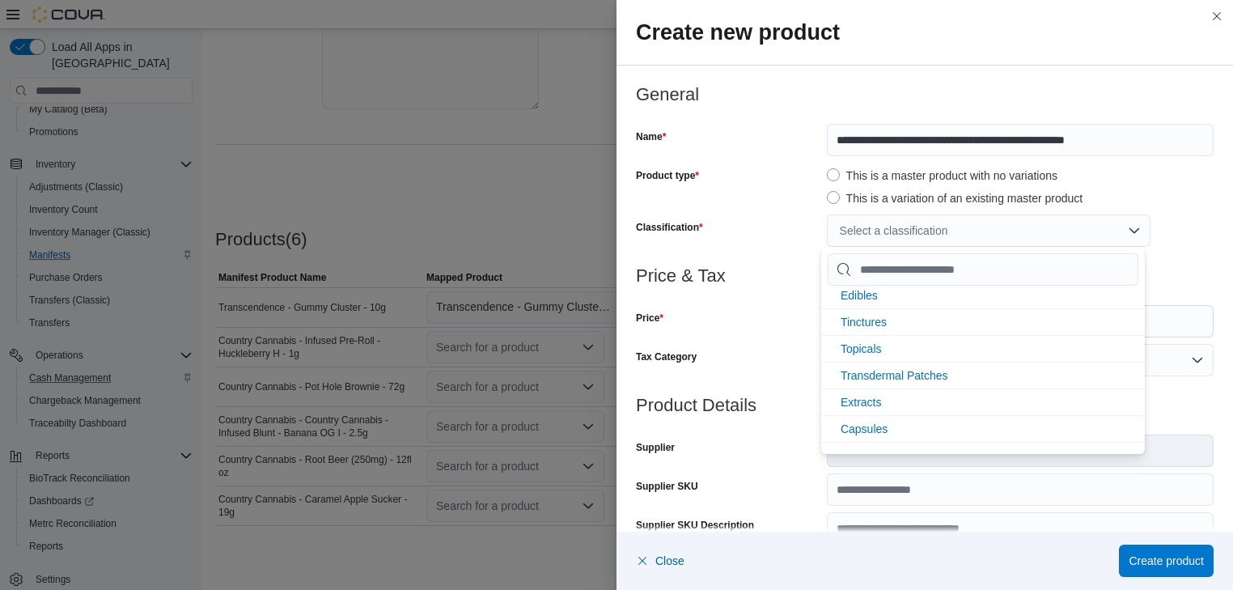
scroll to position [345, 0]
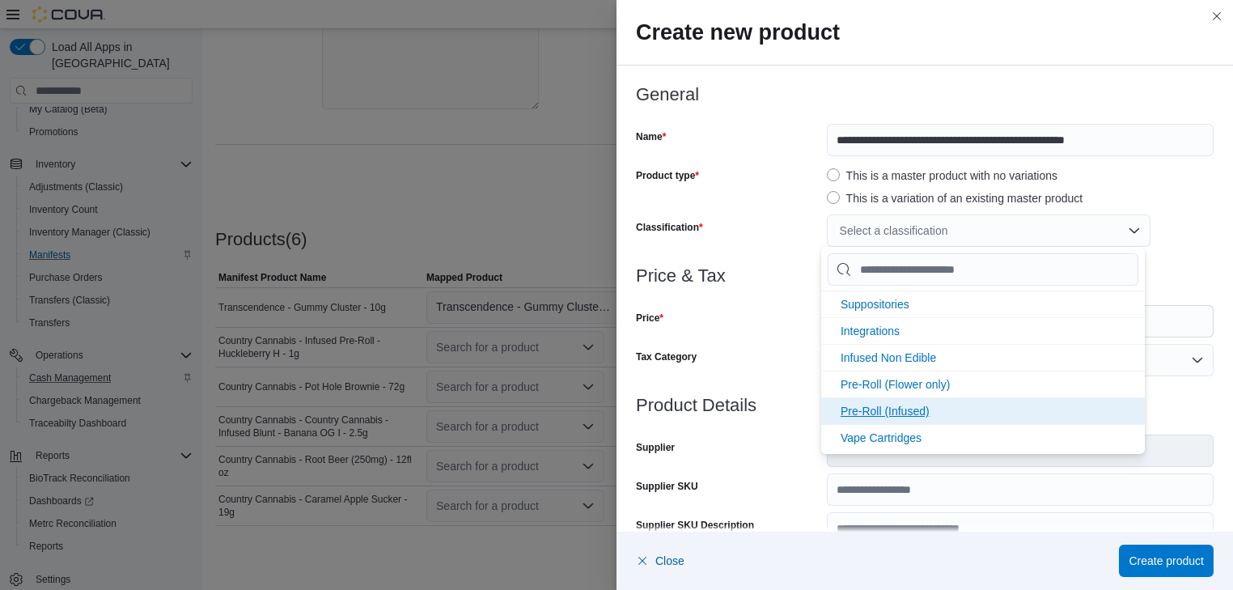
click at [907, 404] on span "Pre-Roll (Infused)" at bounding box center [884, 410] width 89 height 13
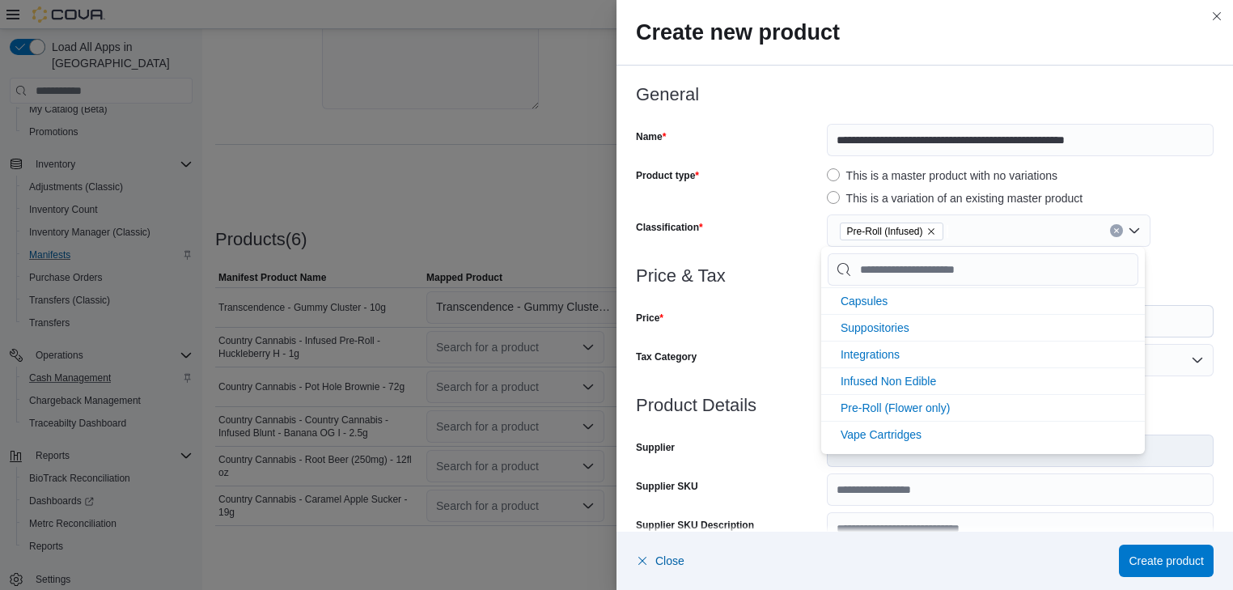
scroll to position [319, 0]
click at [792, 317] on div "Price" at bounding box center [728, 321] width 184 height 32
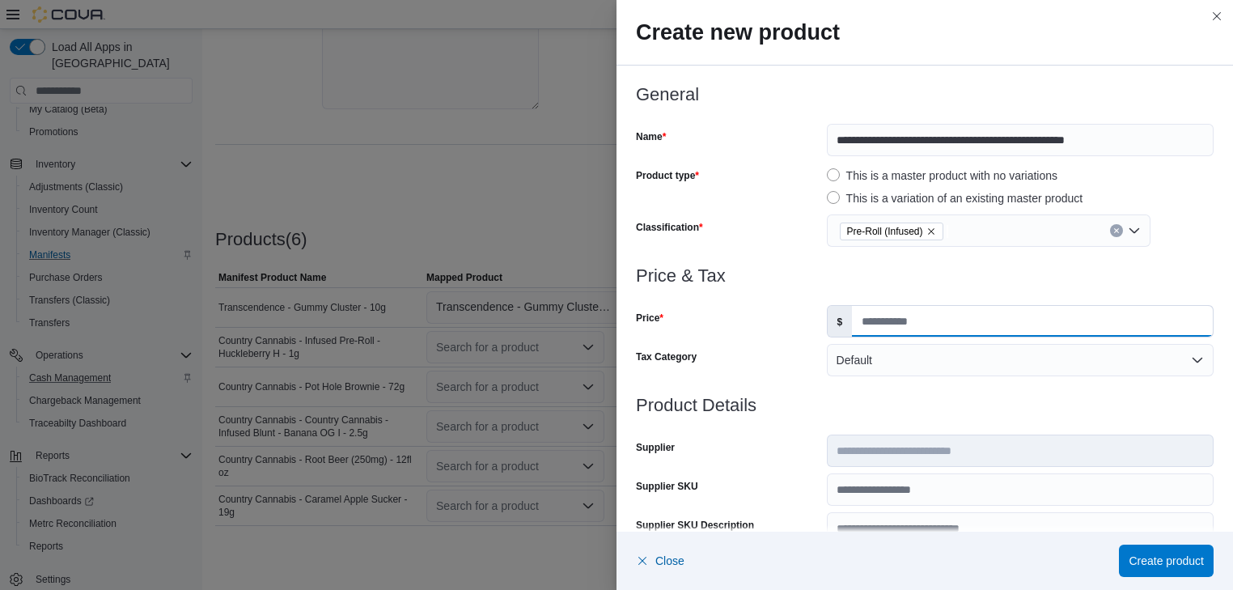
click at [856, 319] on input "Price" at bounding box center [1032, 321] width 361 height 31
type input "***"
click at [1161, 560] on span "Create product" at bounding box center [1165, 560] width 75 height 16
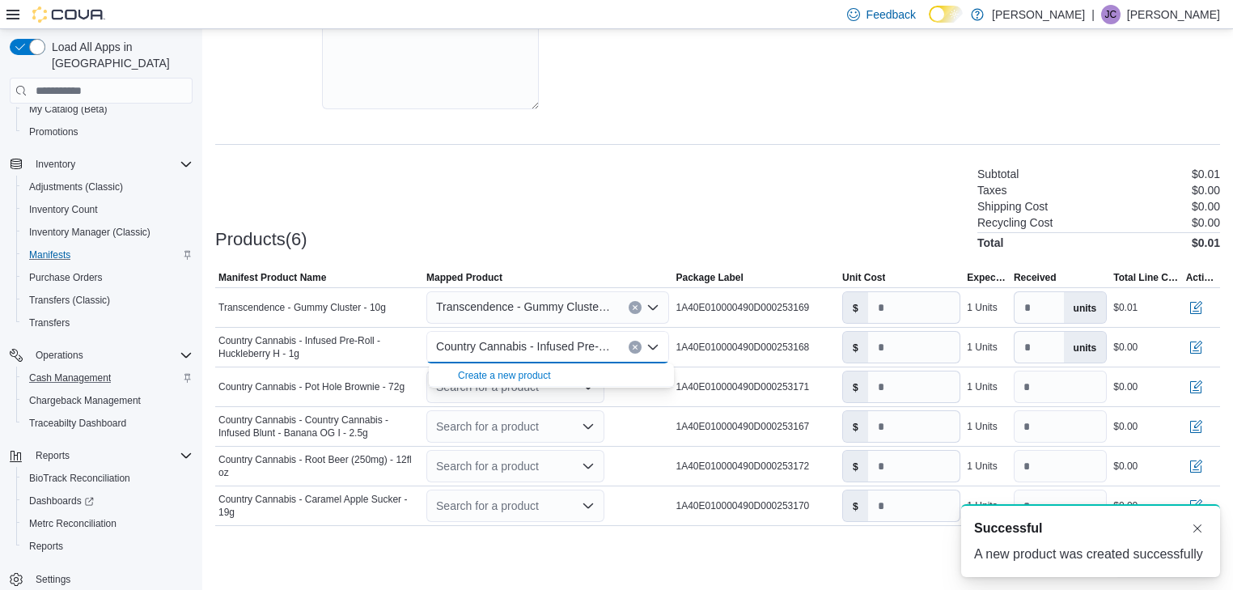
scroll to position [0, 0]
click at [886, 344] on input "number" at bounding box center [914, 347] width 92 height 31
type input "***"
click at [587, 382] on icon "Open list of options" at bounding box center [587, 386] width 13 height 13
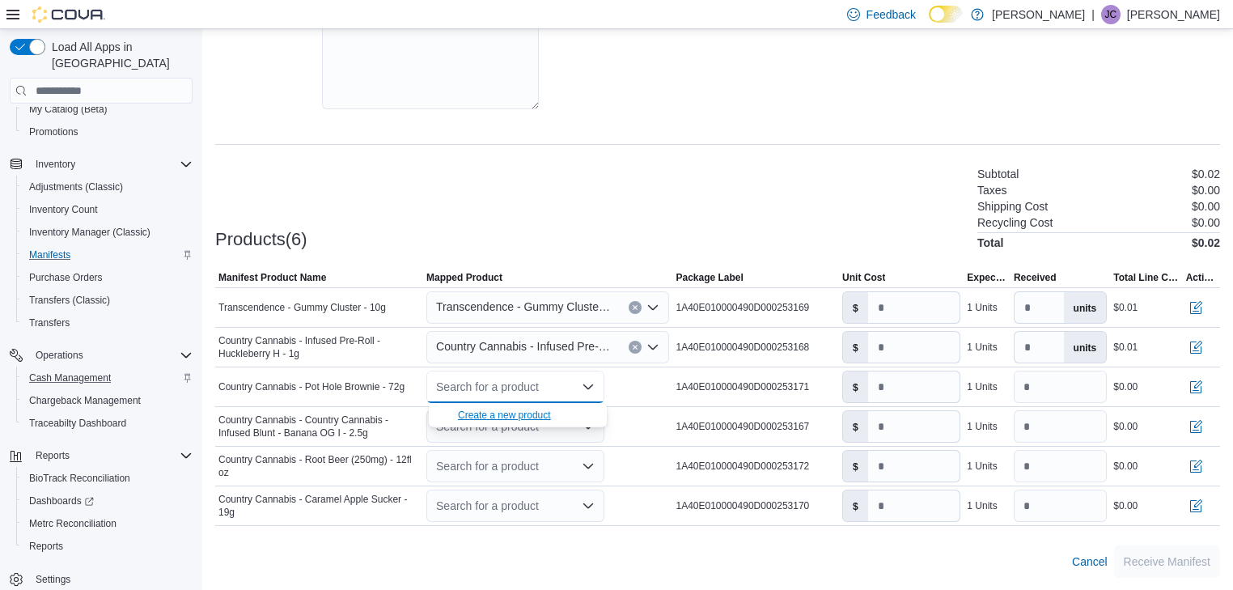
click at [538, 411] on div "Create a new product" at bounding box center [504, 414] width 93 height 13
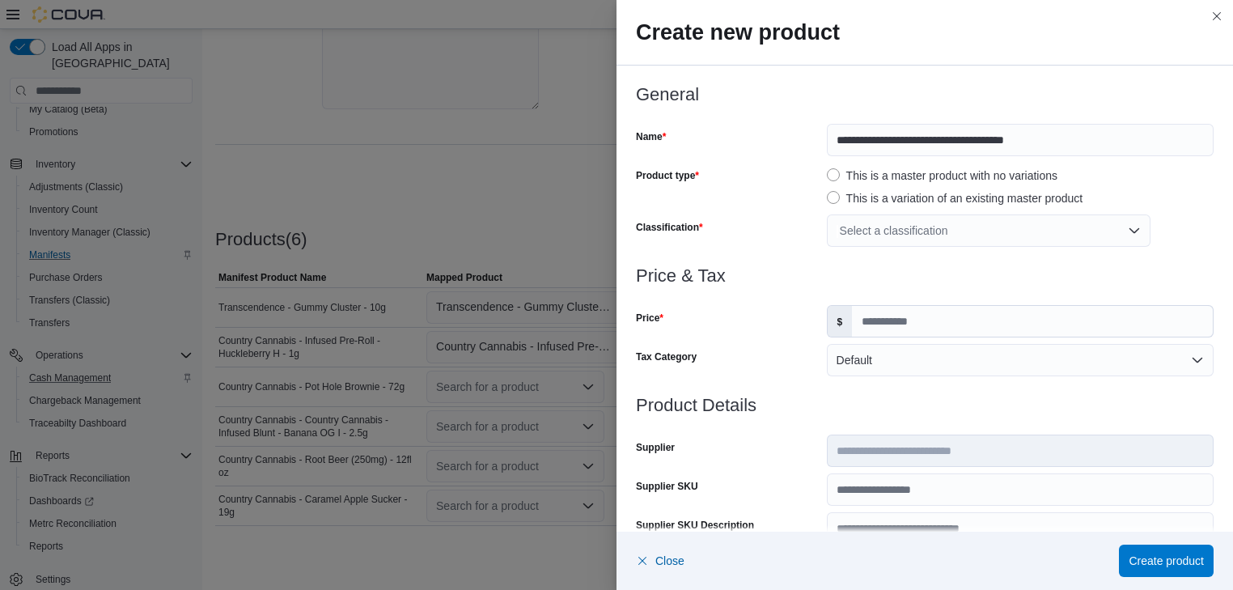
click at [1074, 224] on div "Select a classification" at bounding box center [989, 230] width 324 height 32
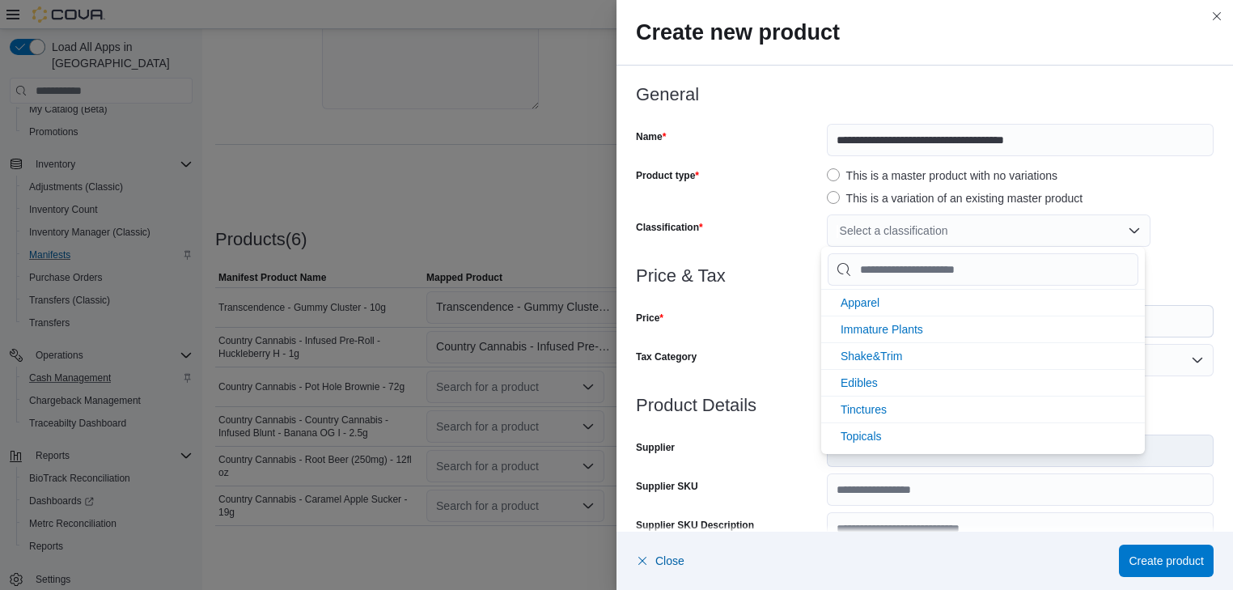
scroll to position [129, 0]
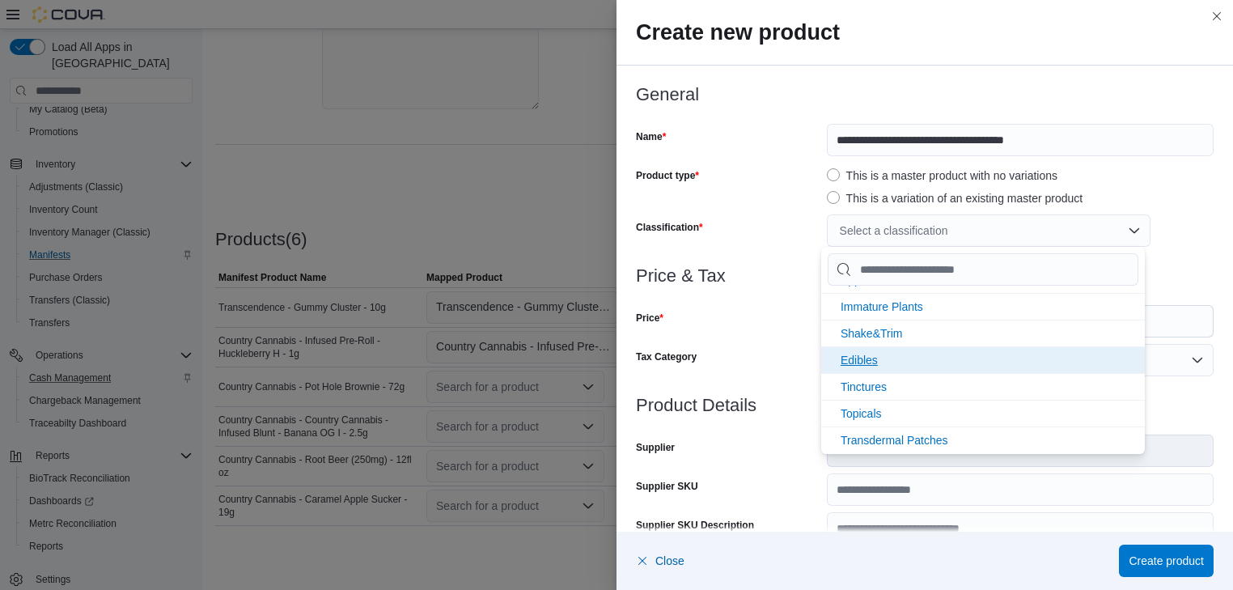
click at [856, 359] on span "Edibles" at bounding box center [858, 359] width 37 height 13
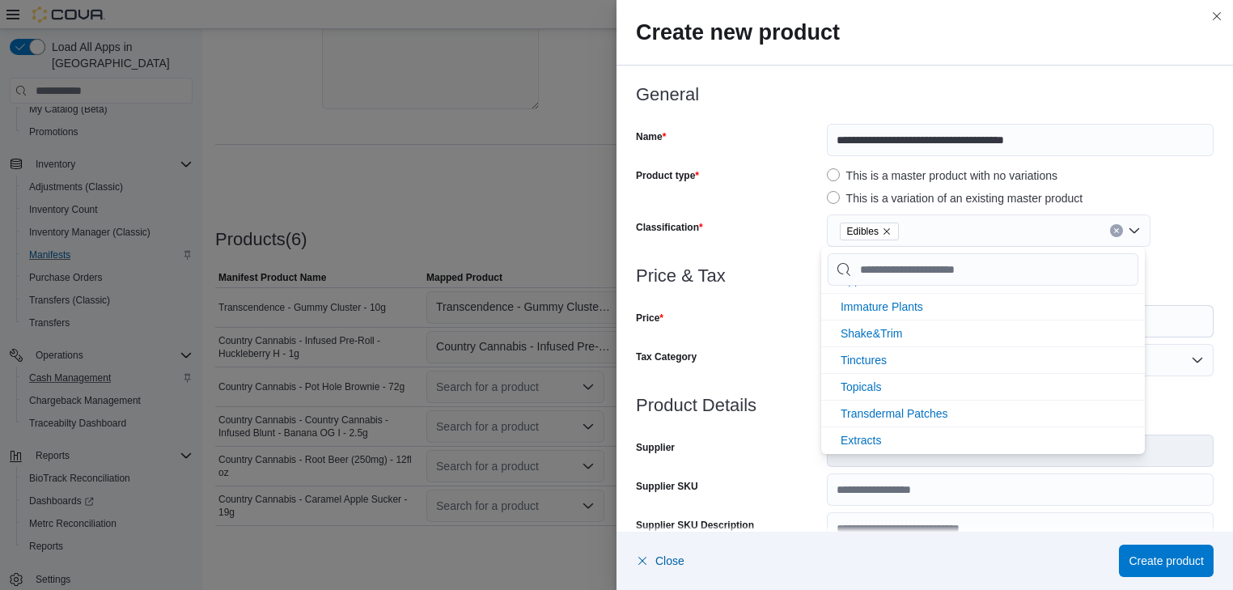
click at [742, 337] on div "Price & Tax Price $ Tax Category Default" at bounding box center [924, 330] width 577 height 129
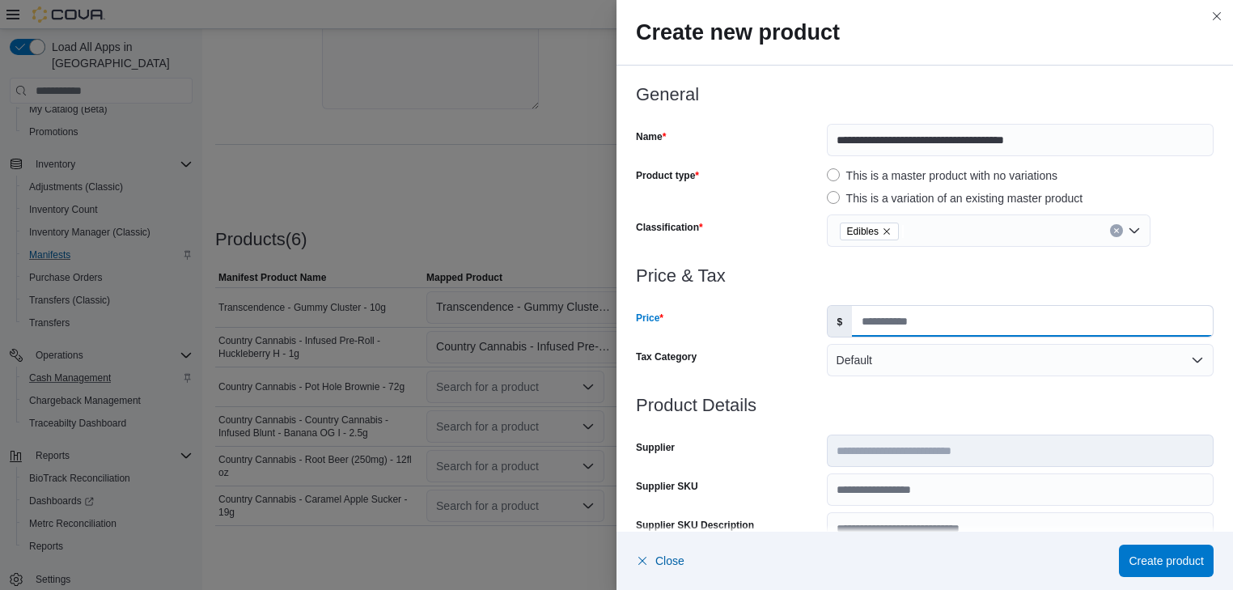
click at [866, 319] on input "Price" at bounding box center [1032, 321] width 361 height 31
type input "***"
click at [1158, 561] on span "Create product" at bounding box center [1165, 560] width 75 height 16
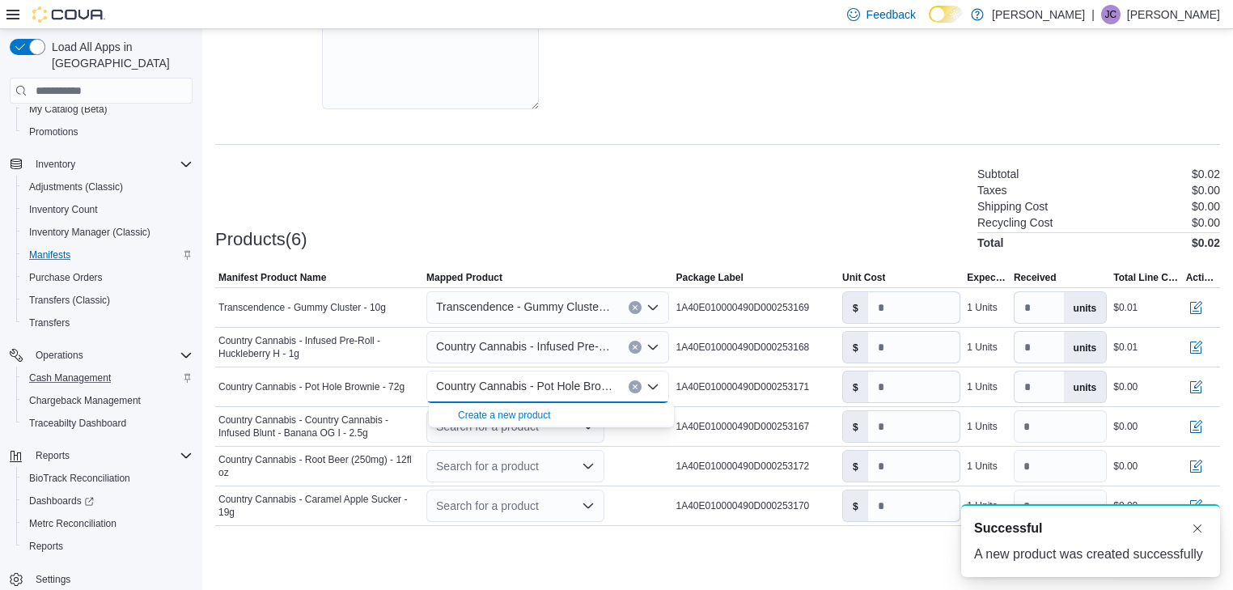
scroll to position [0, 0]
click at [890, 384] on input "number" at bounding box center [914, 386] width 92 height 31
type input "***"
click at [593, 425] on icon "Open list of options" at bounding box center [588, 426] width 10 height 5
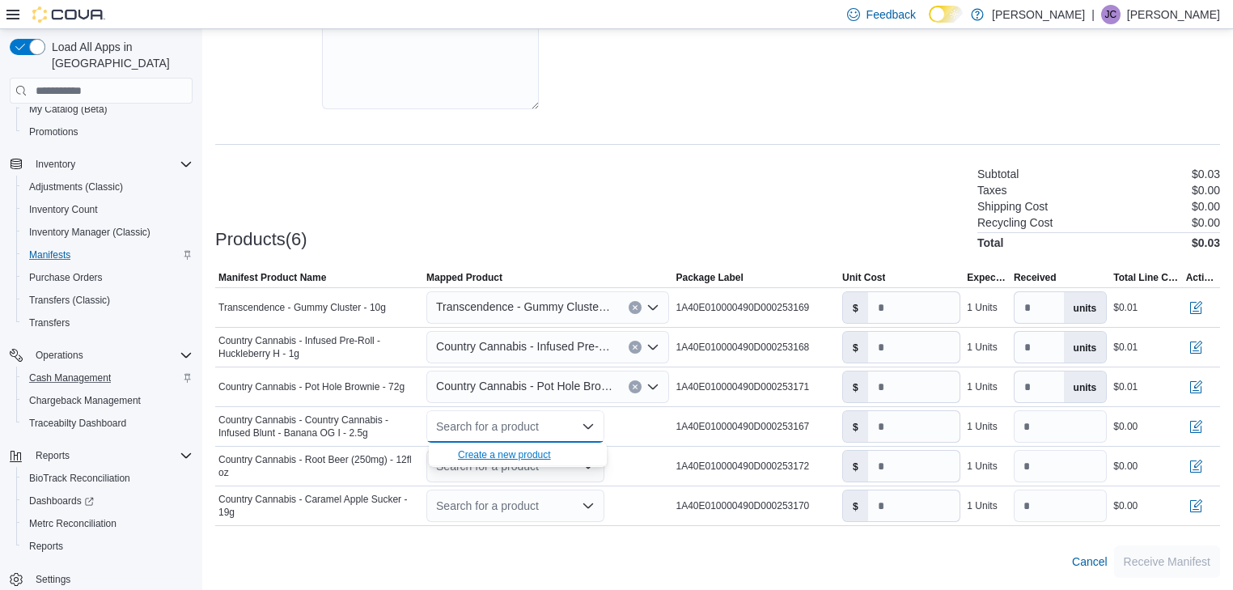
click at [527, 453] on div "Create a new product" at bounding box center [504, 454] width 93 height 13
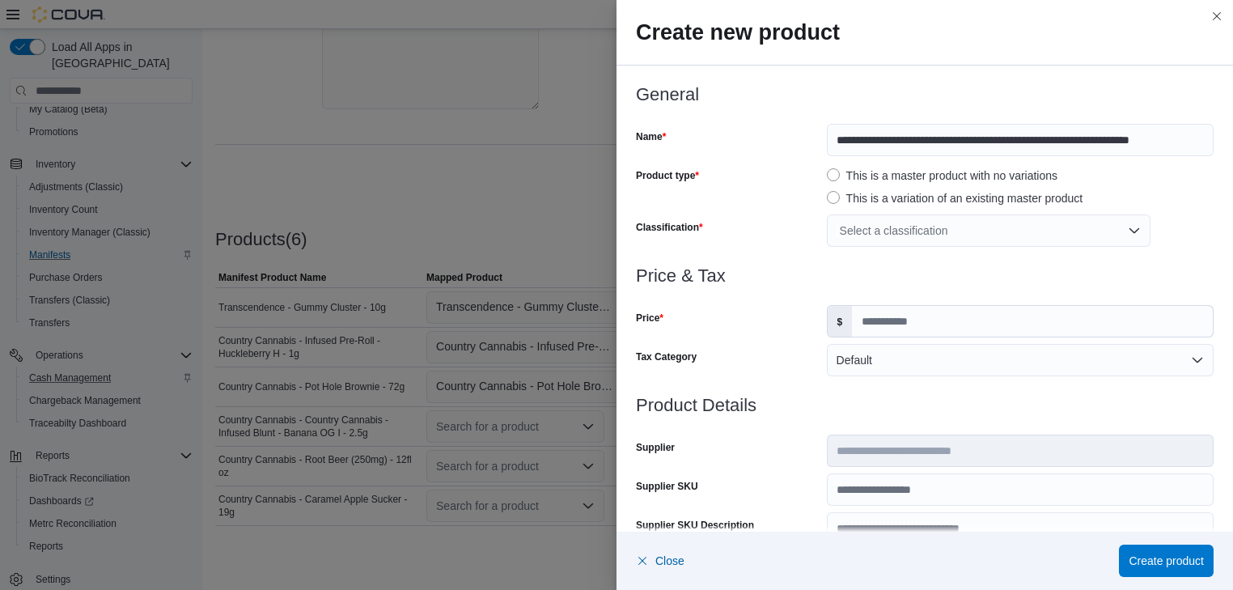
click at [993, 230] on div "Select a classification" at bounding box center [989, 230] width 324 height 32
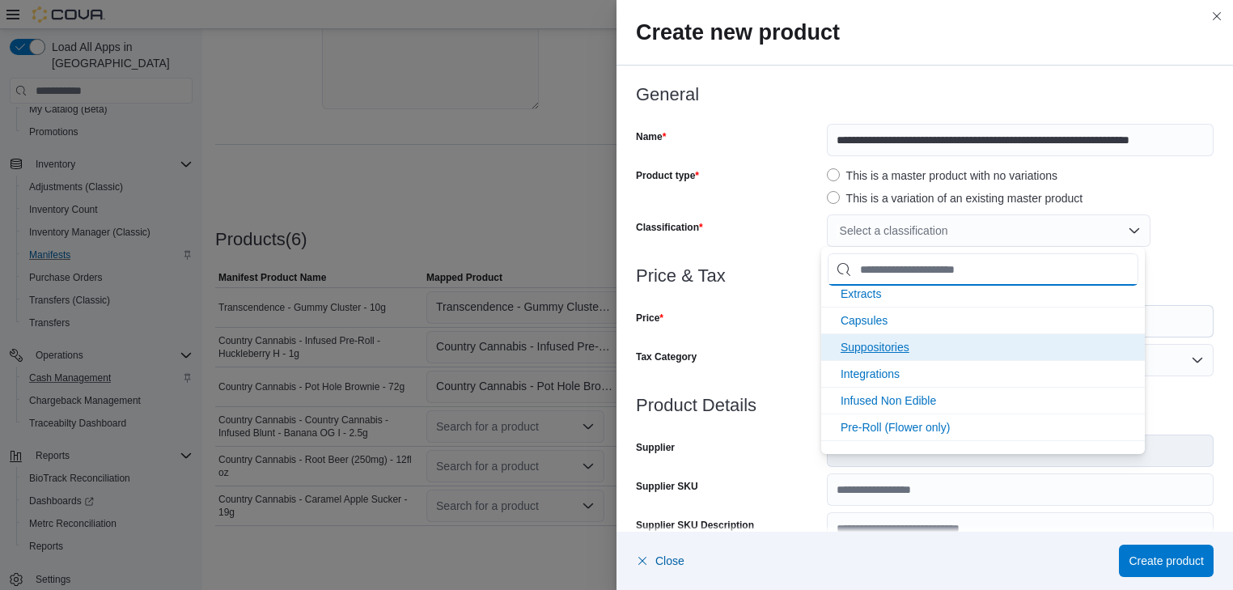
scroll to position [345, 0]
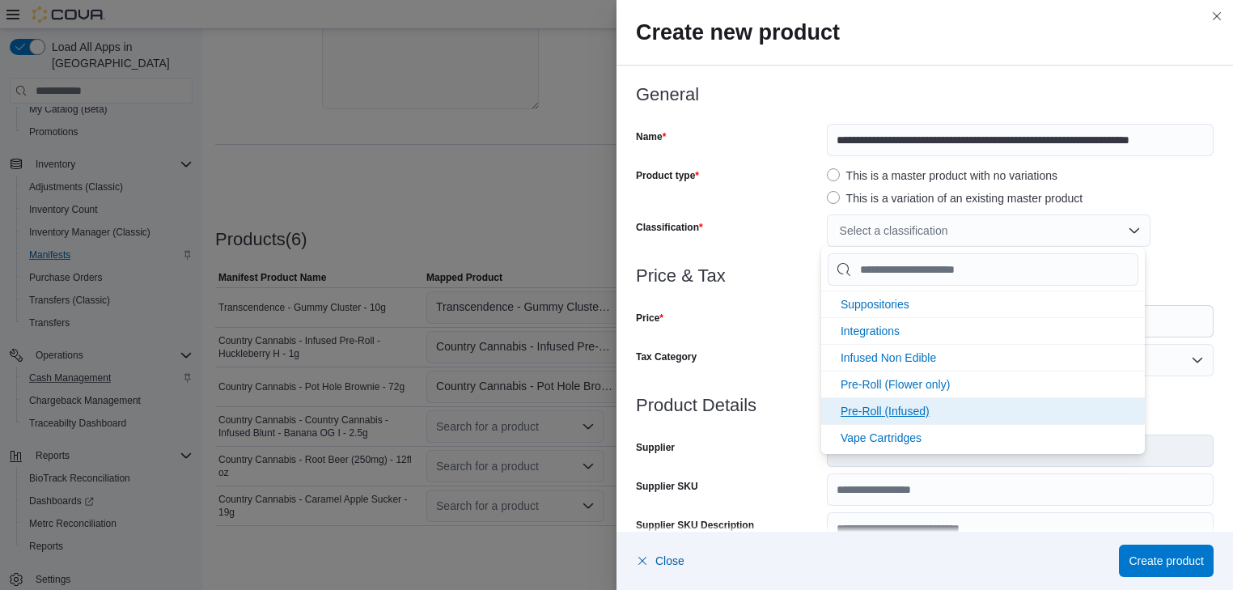
click at [899, 404] on span "Pre-Roll (Infused)" at bounding box center [884, 410] width 89 height 13
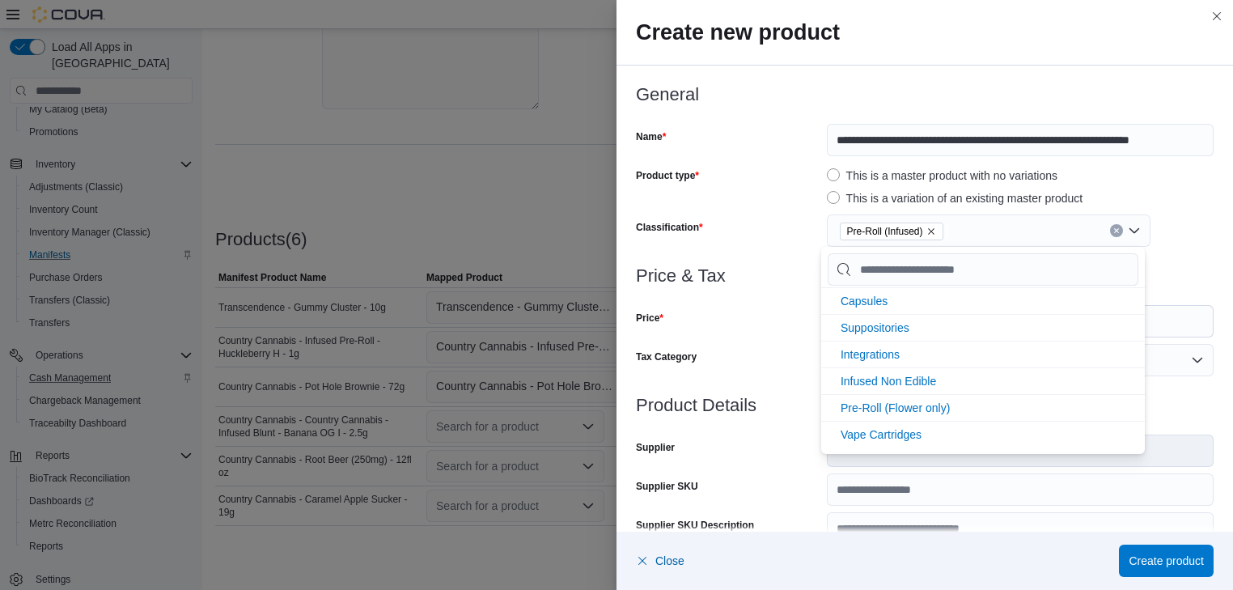
scroll to position [319, 0]
click at [751, 312] on div "Price" at bounding box center [728, 321] width 184 height 32
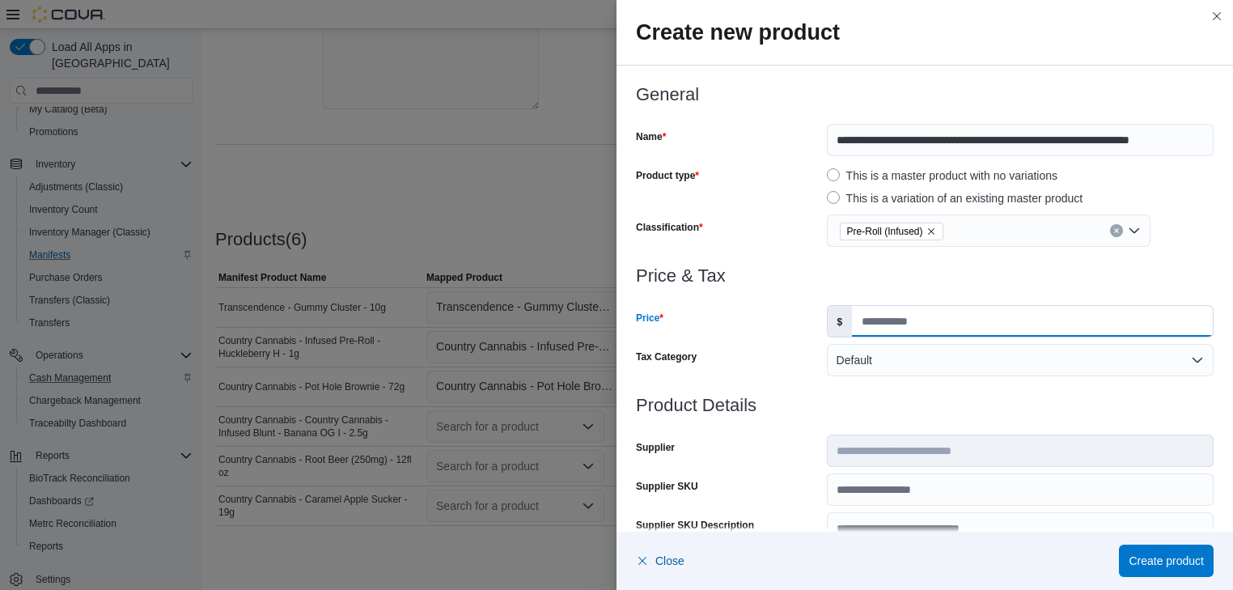
click at [906, 333] on input "Price" at bounding box center [1032, 321] width 361 height 31
type input "***"
click at [1184, 558] on span "Create product" at bounding box center [1165, 560] width 75 height 16
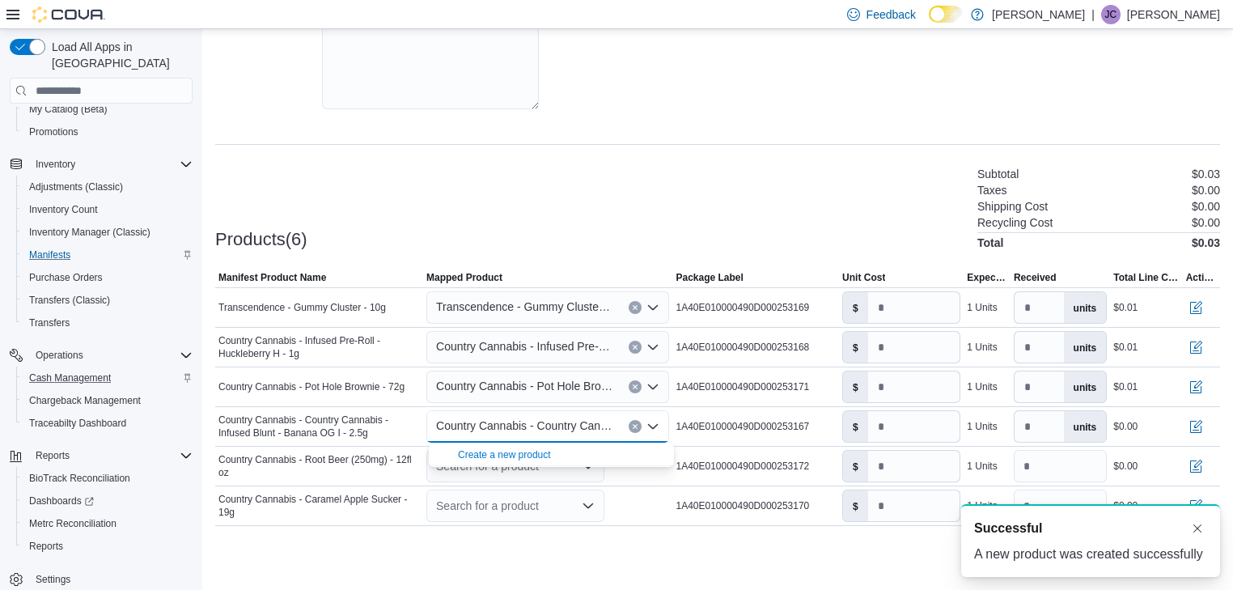
scroll to position [0, 0]
click at [892, 426] on input "number" at bounding box center [914, 426] width 92 height 31
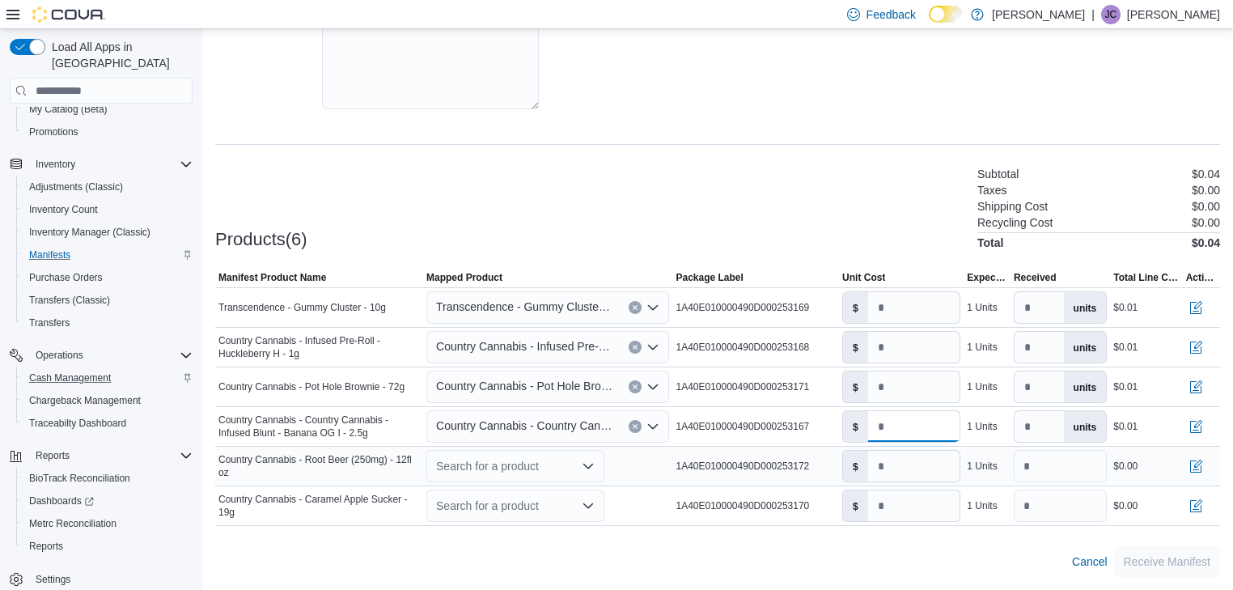
type input "***"
click at [590, 463] on icon "Open list of options" at bounding box center [587, 465] width 13 height 13
click at [532, 495] on div "Create a new product" at bounding box center [504, 494] width 93 height 13
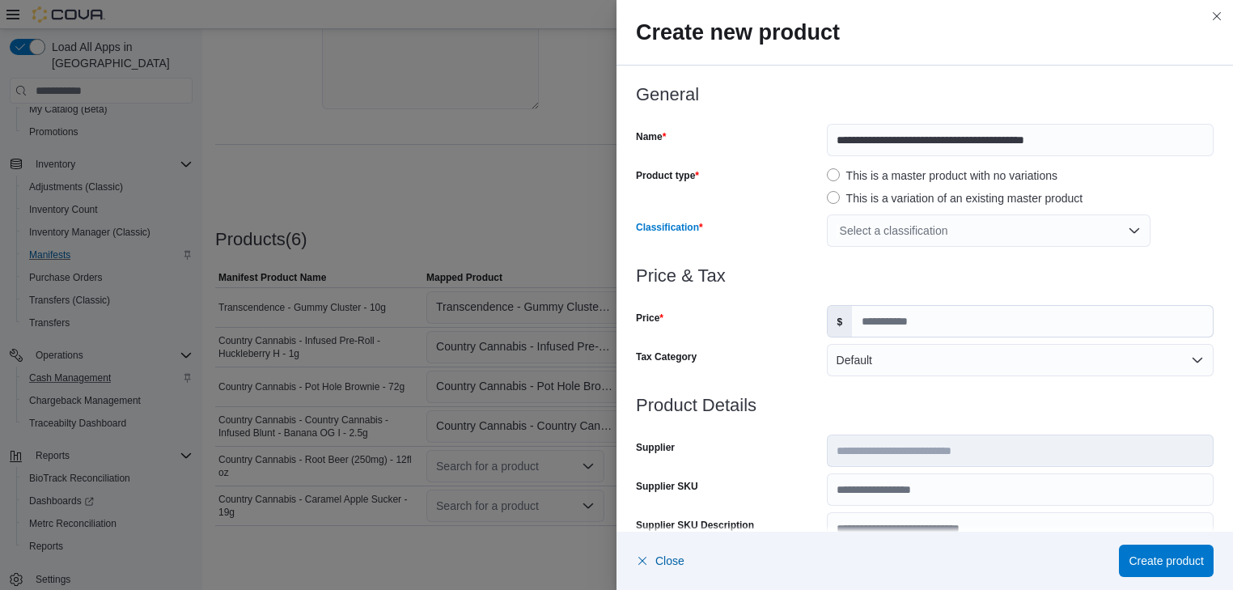
click at [1080, 239] on div "Select a classification" at bounding box center [989, 230] width 324 height 32
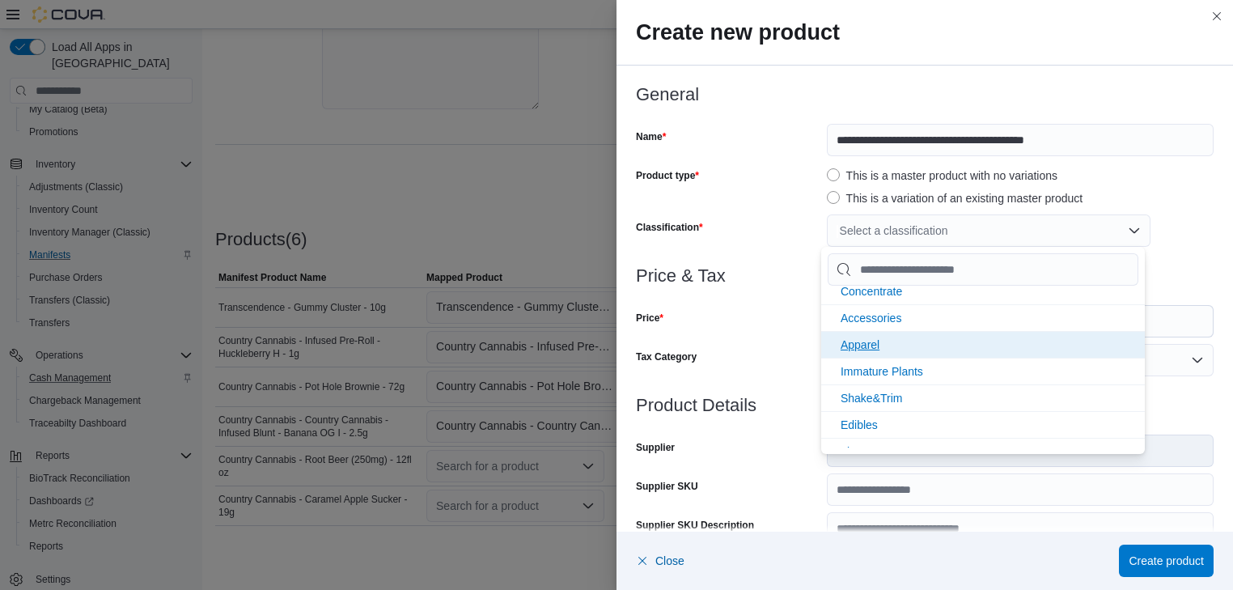
scroll to position [65, 0]
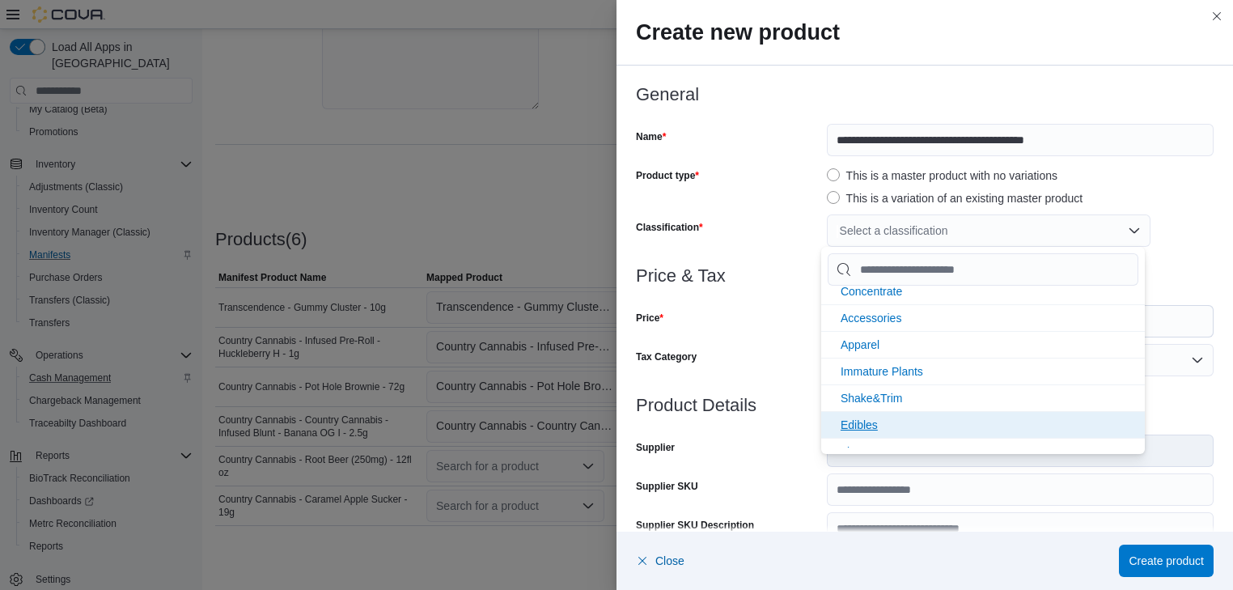
click at [857, 420] on span "Edibles" at bounding box center [858, 424] width 37 height 13
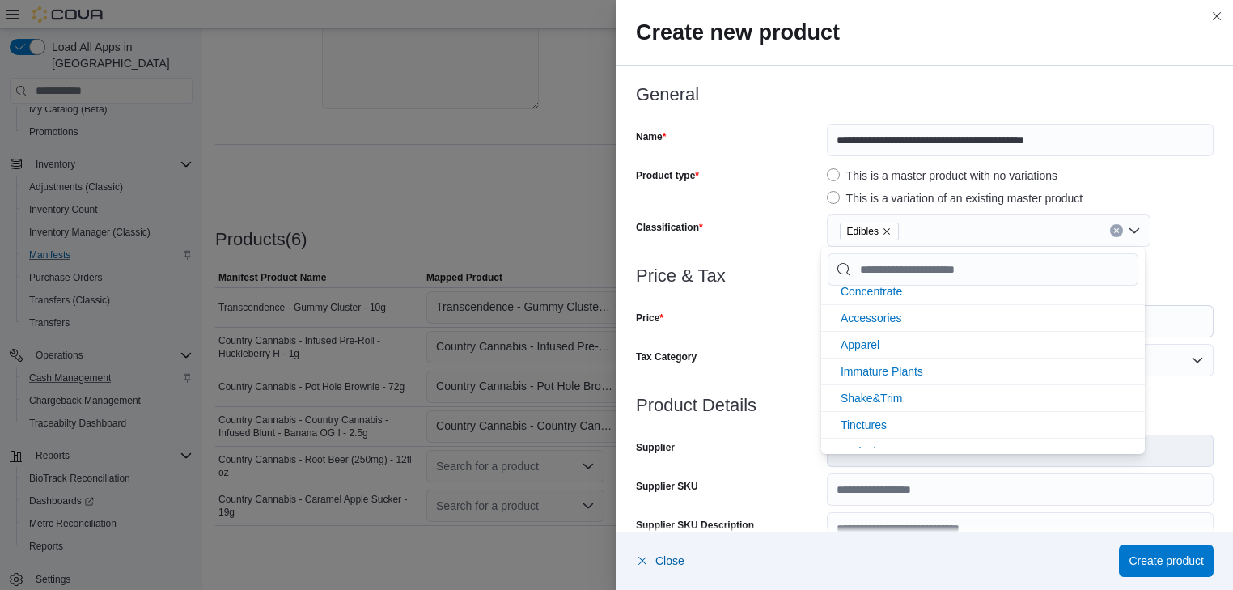
click at [768, 314] on div "Price" at bounding box center [728, 321] width 184 height 32
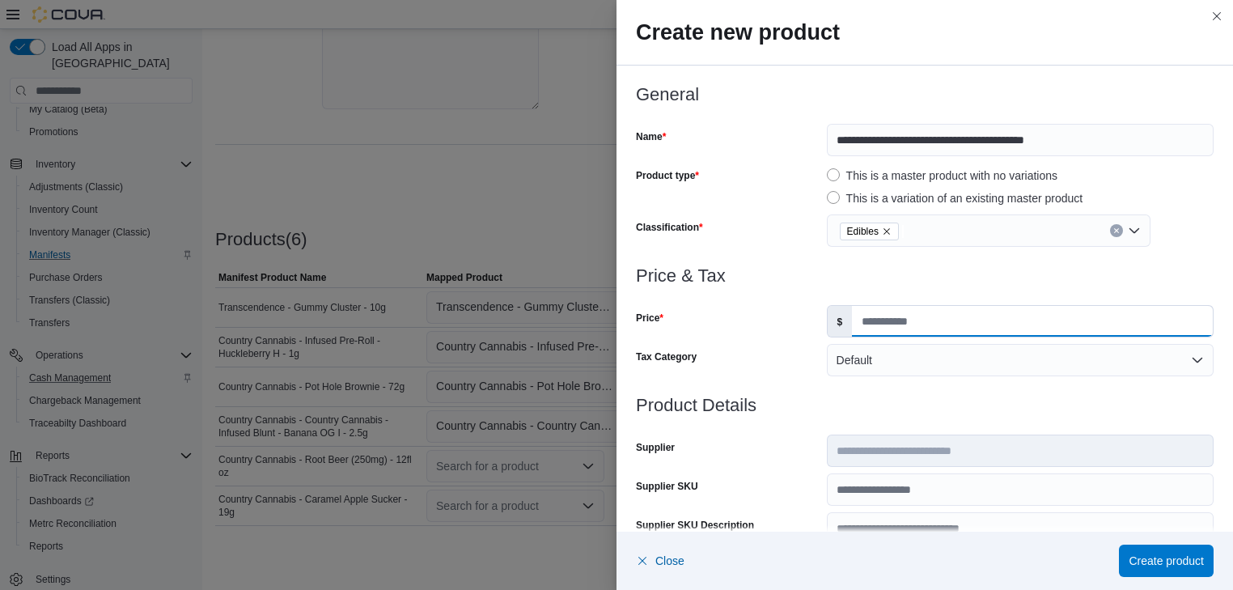
click at [860, 321] on input "Price" at bounding box center [1032, 321] width 361 height 31
type input "***"
click at [1158, 557] on span "Create product" at bounding box center [1165, 560] width 75 height 16
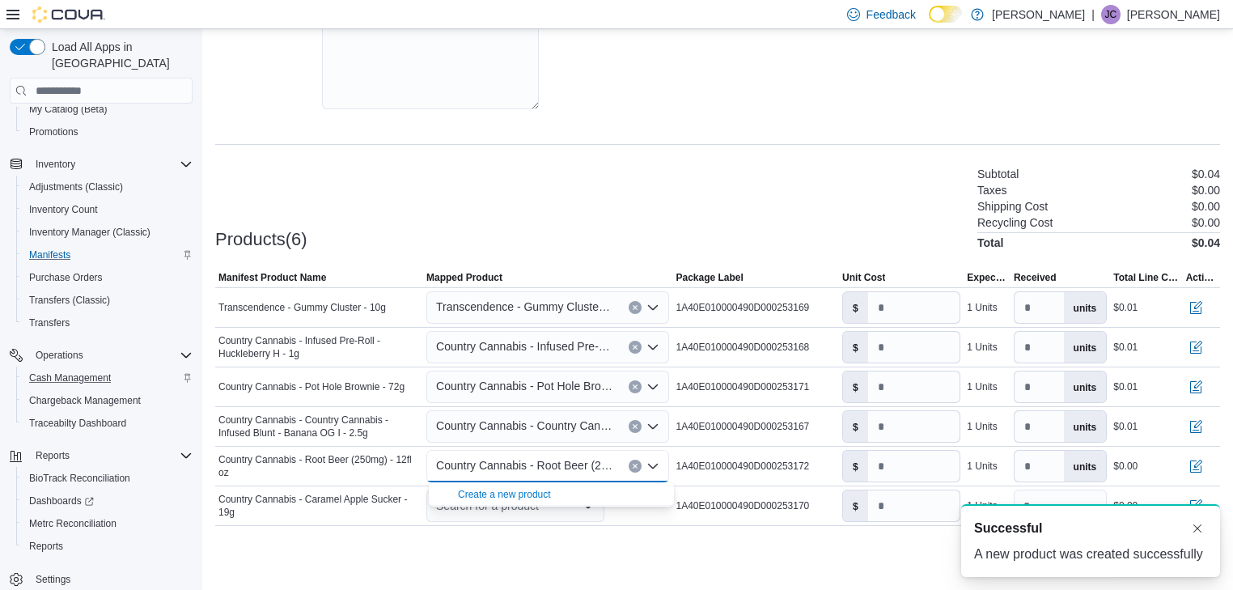
scroll to position [0, 0]
click at [890, 461] on input "number" at bounding box center [914, 465] width 92 height 31
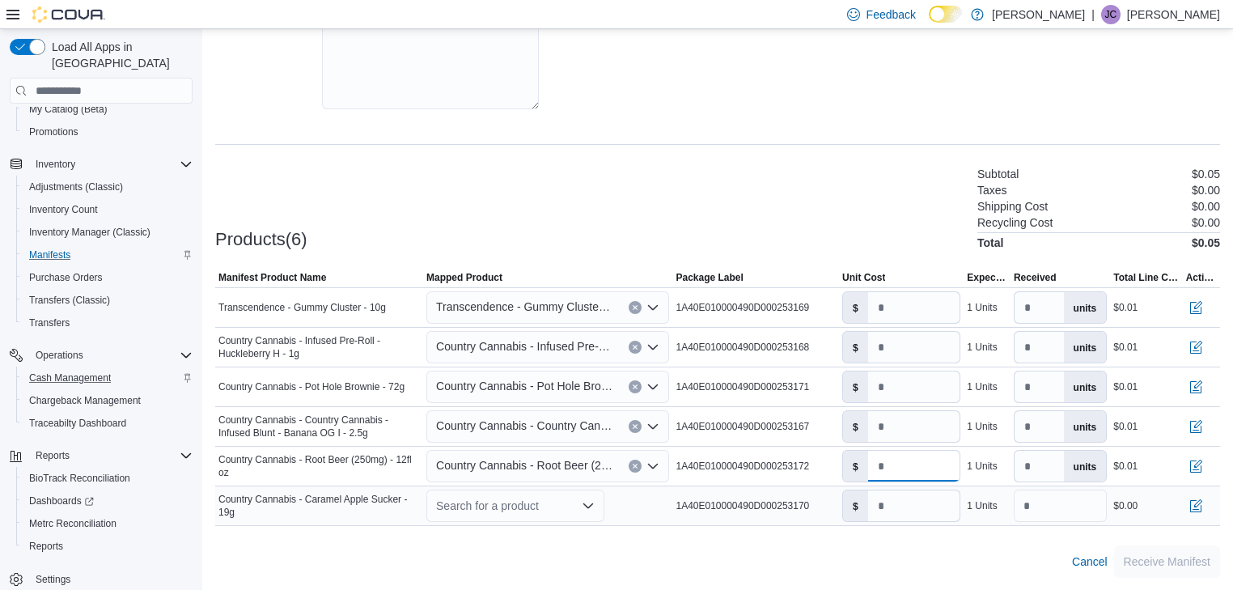
type input "***"
click at [589, 505] on icon "Open list of options" at bounding box center [588, 505] width 10 height 5
click at [527, 533] on div "Create a new product" at bounding box center [504, 532] width 93 height 13
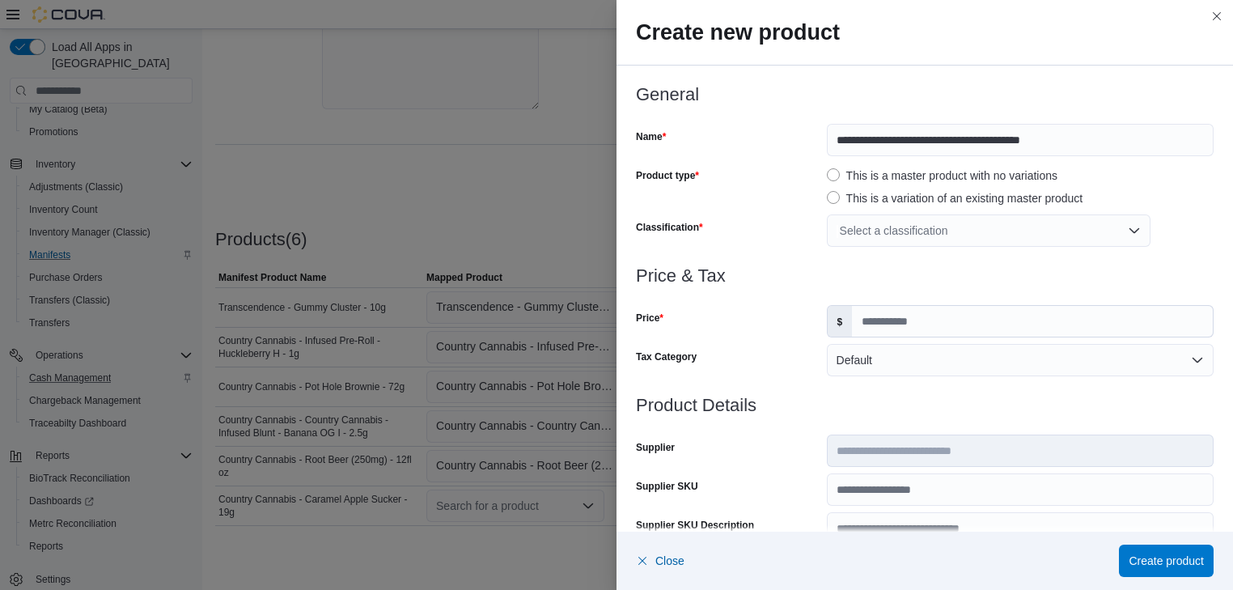
click at [922, 224] on div "Select a classification" at bounding box center [989, 230] width 324 height 32
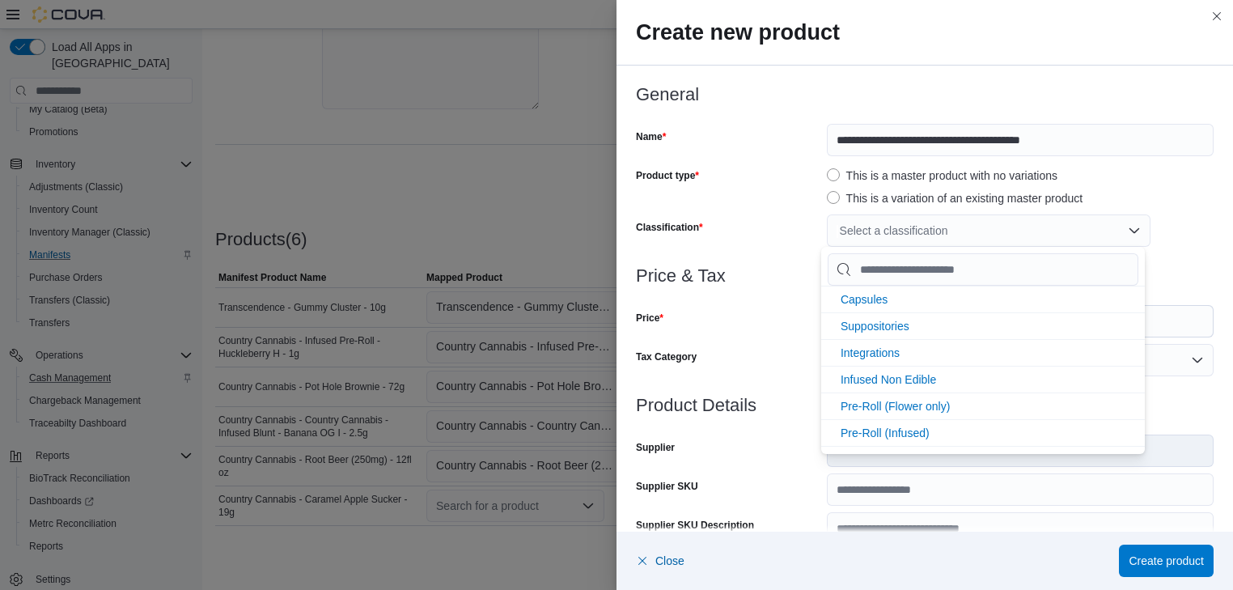
scroll to position [345, 0]
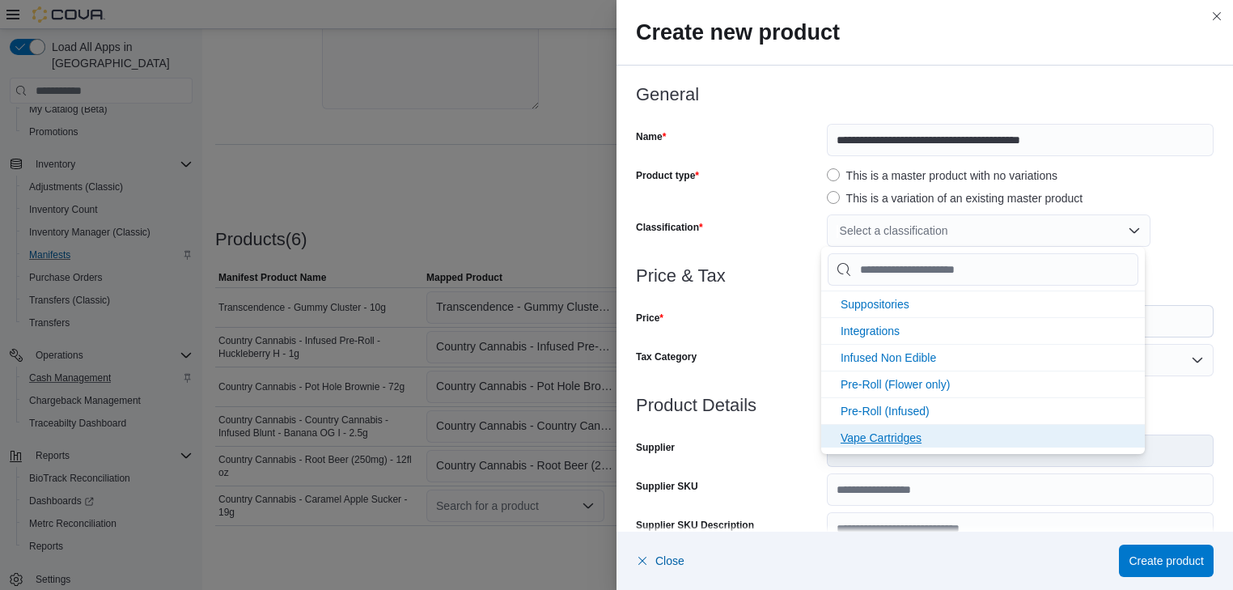
click at [880, 433] on span "Vape Cartridges" at bounding box center [880, 437] width 81 height 13
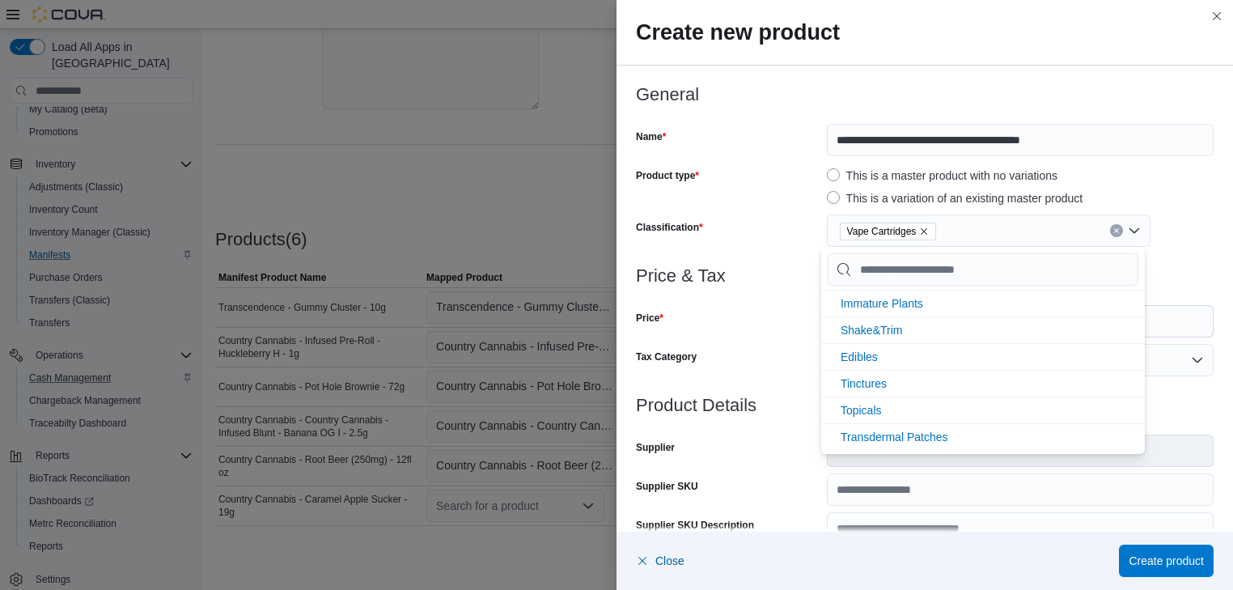
scroll to position [125, 0]
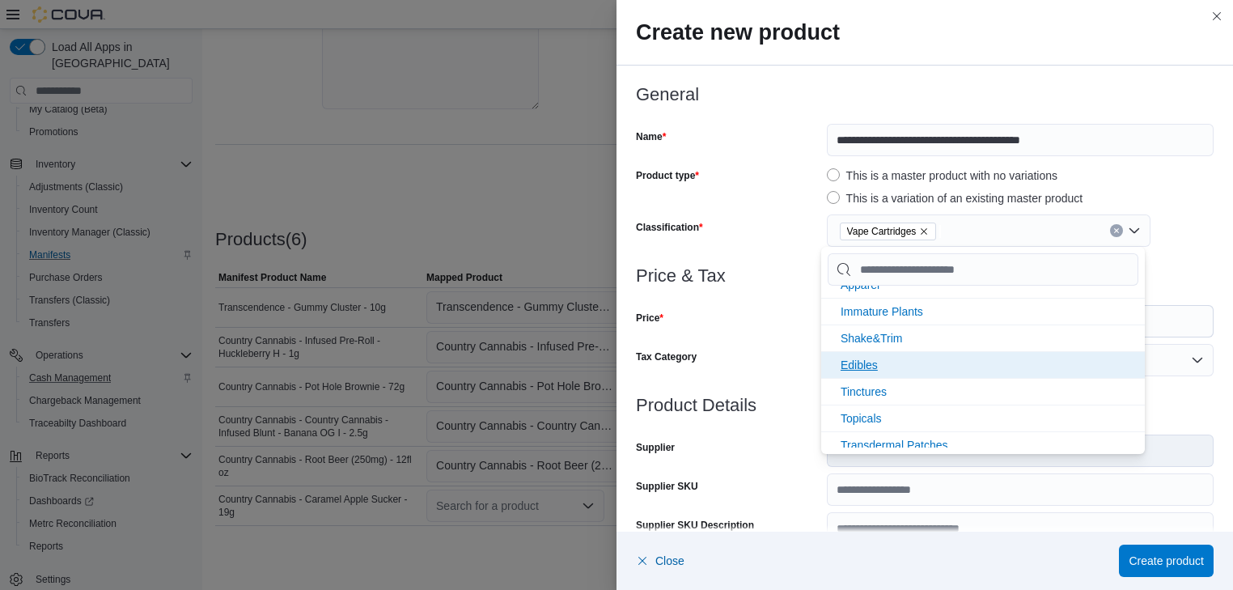
click at [859, 365] on span "Edibles" at bounding box center [858, 364] width 37 height 13
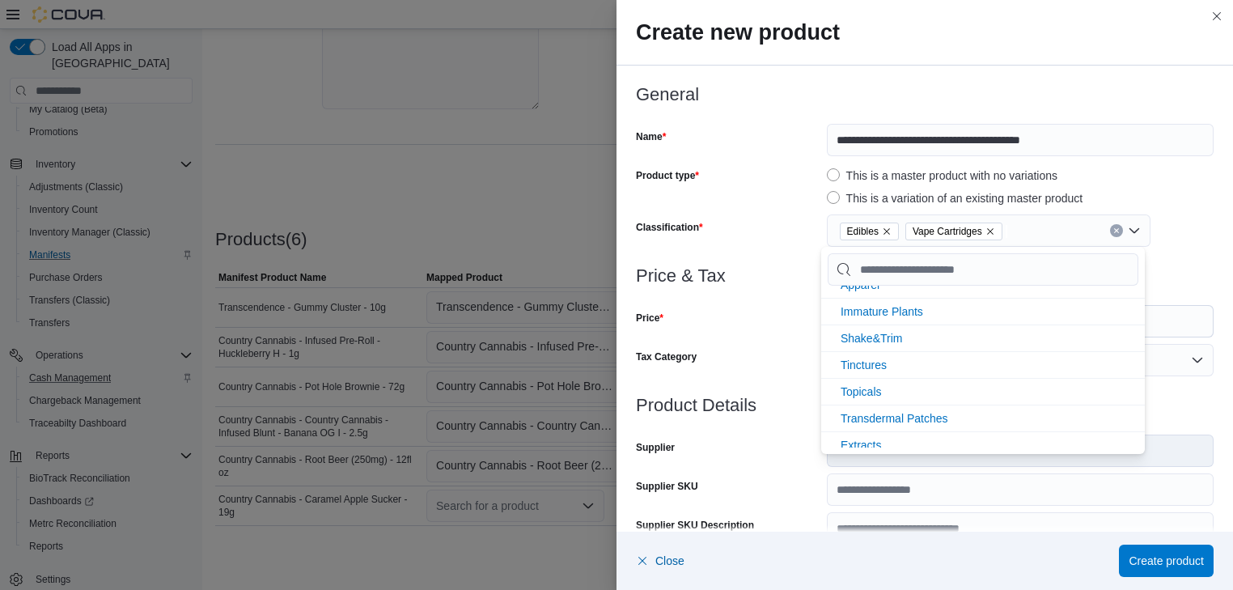
click at [776, 310] on div "Price" at bounding box center [728, 321] width 184 height 32
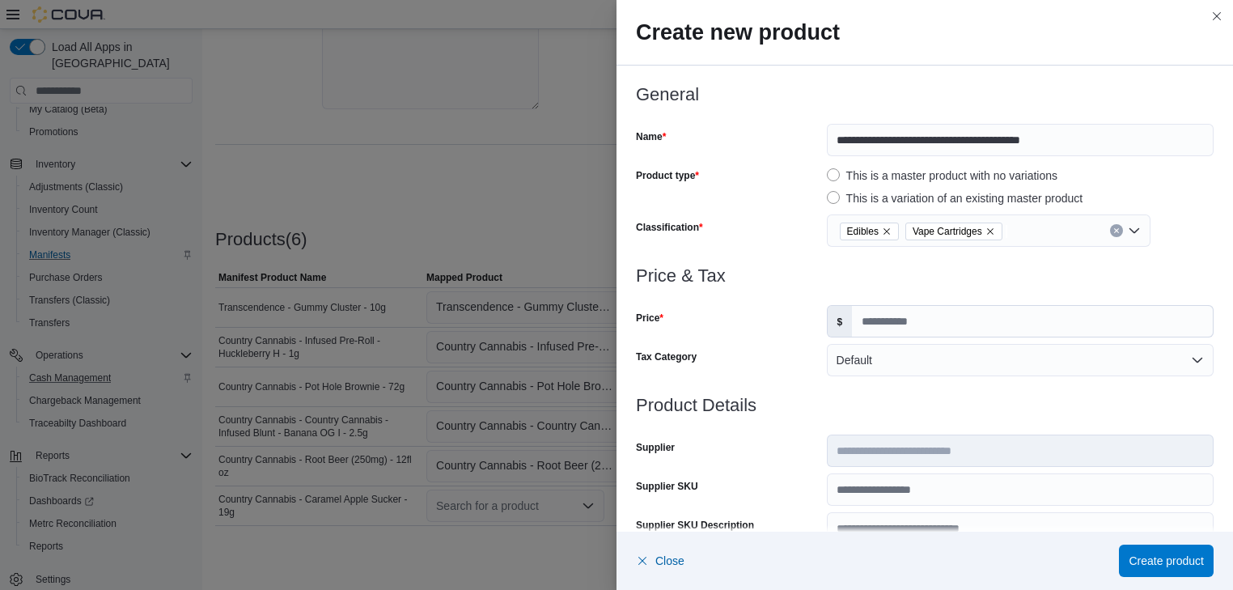
click at [985, 227] on icon "Remove Vape Cartridges from selection in this group" at bounding box center [990, 231] width 10 height 10
click at [858, 320] on input "Price" at bounding box center [1032, 321] width 361 height 31
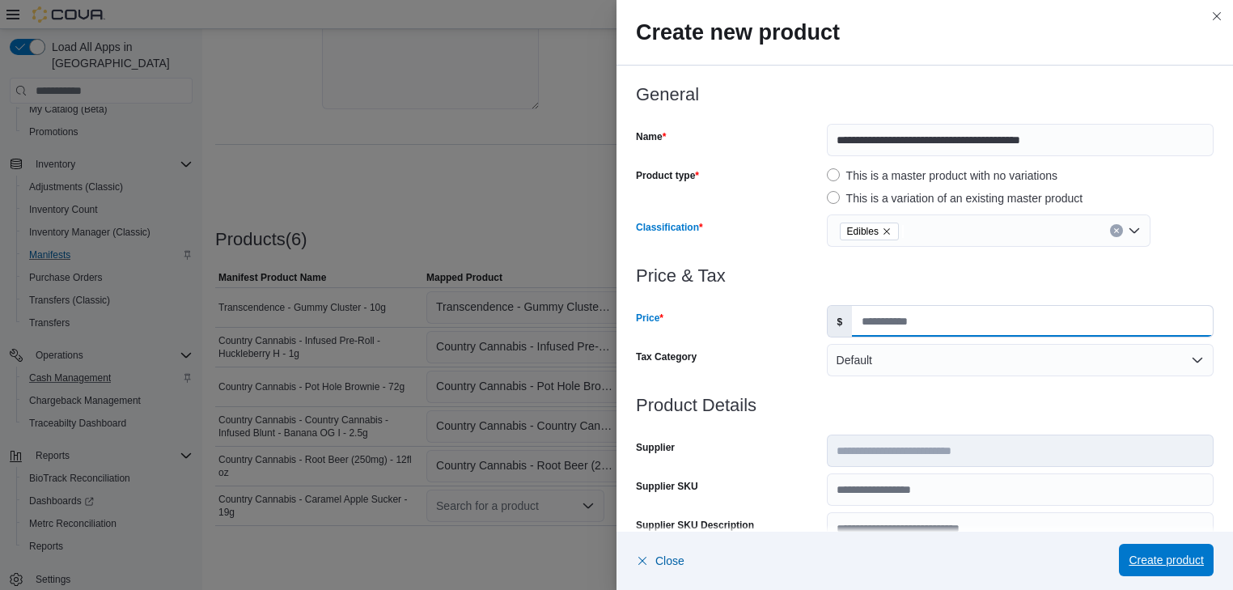
type input "***"
click at [1189, 563] on span "Create product" at bounding box center [1165, 560] width 75 height 16
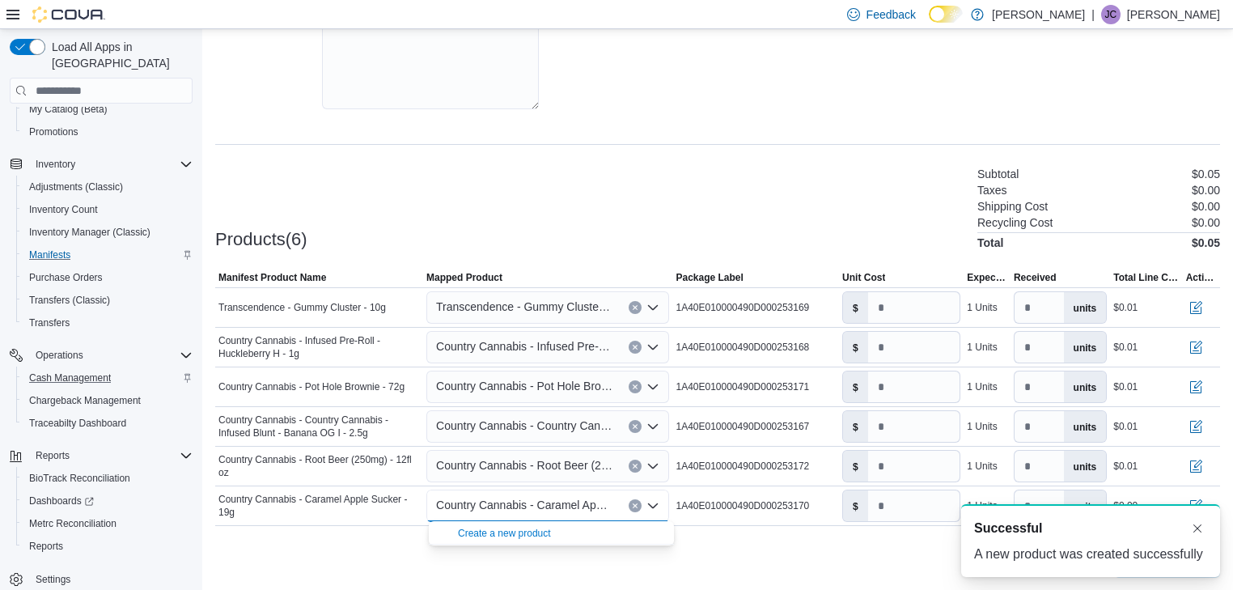
scroll to position [0, 0]
click at [886, 499] on input "number" at bounding box center [914, 505] width 92 height 31
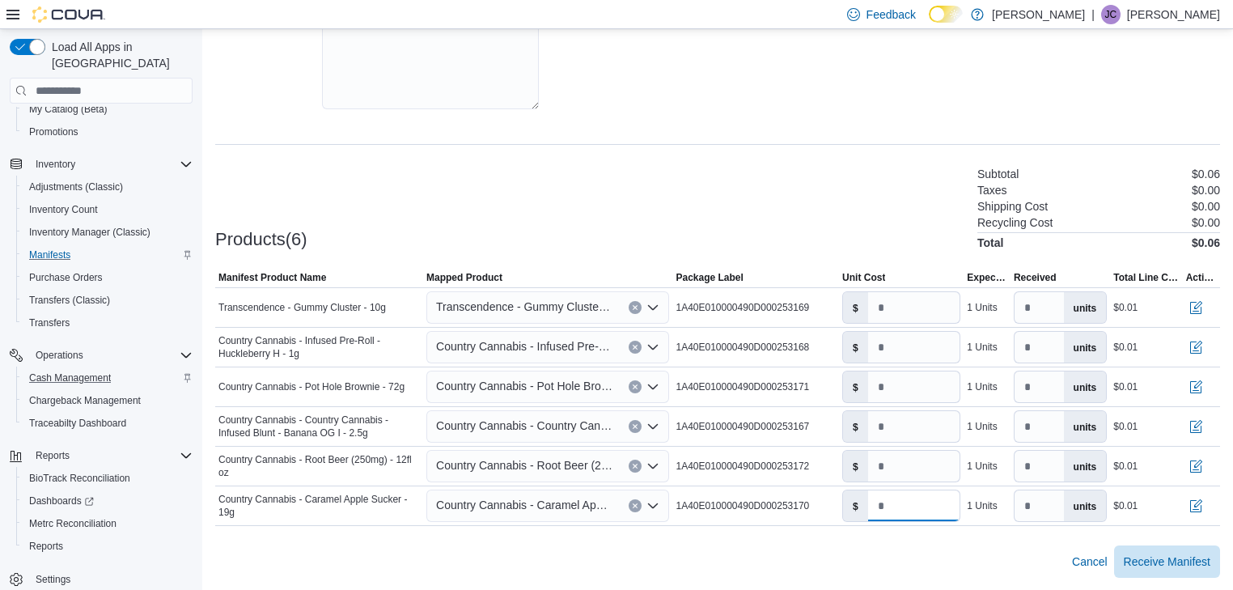
type input "***"
click at [827, 542] on div at bounding box center [717, 535] width 1004 height 19
click at [1186, 559] on span "Receive Manifest" at bounding box center [1166, 560] width 87 height 16
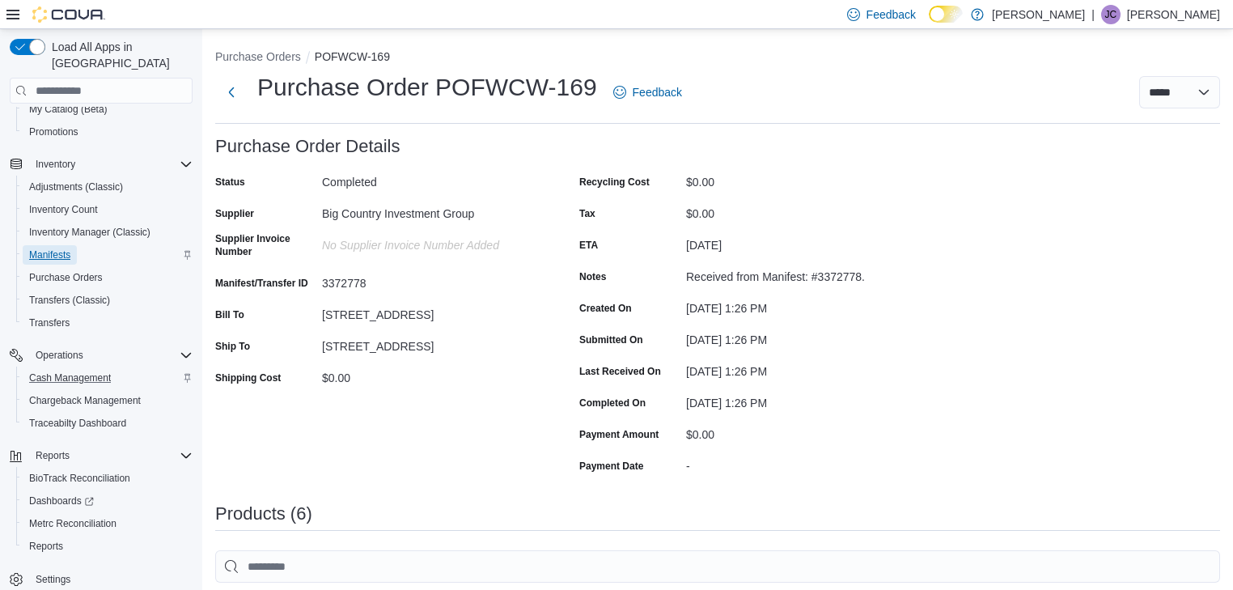
click at [40, 248] on span "Manifests" at bounding box center [49, 254] width 41 height 13
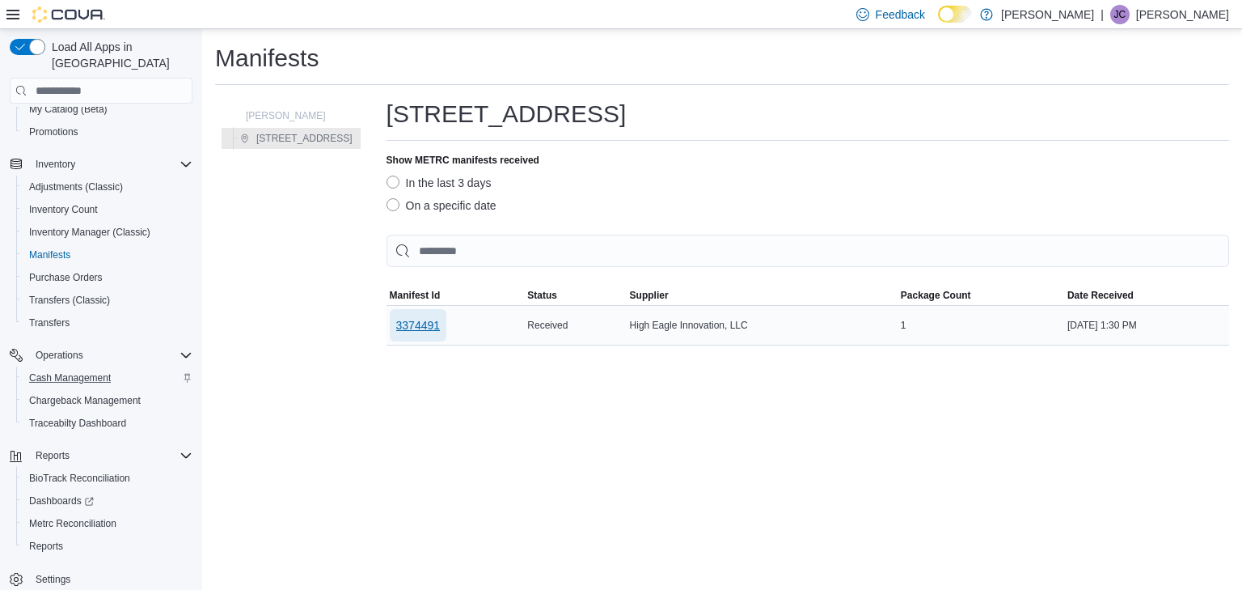
click at [430, 323] on span "3374491" at bounding box center [418, 325] width 44 height 16
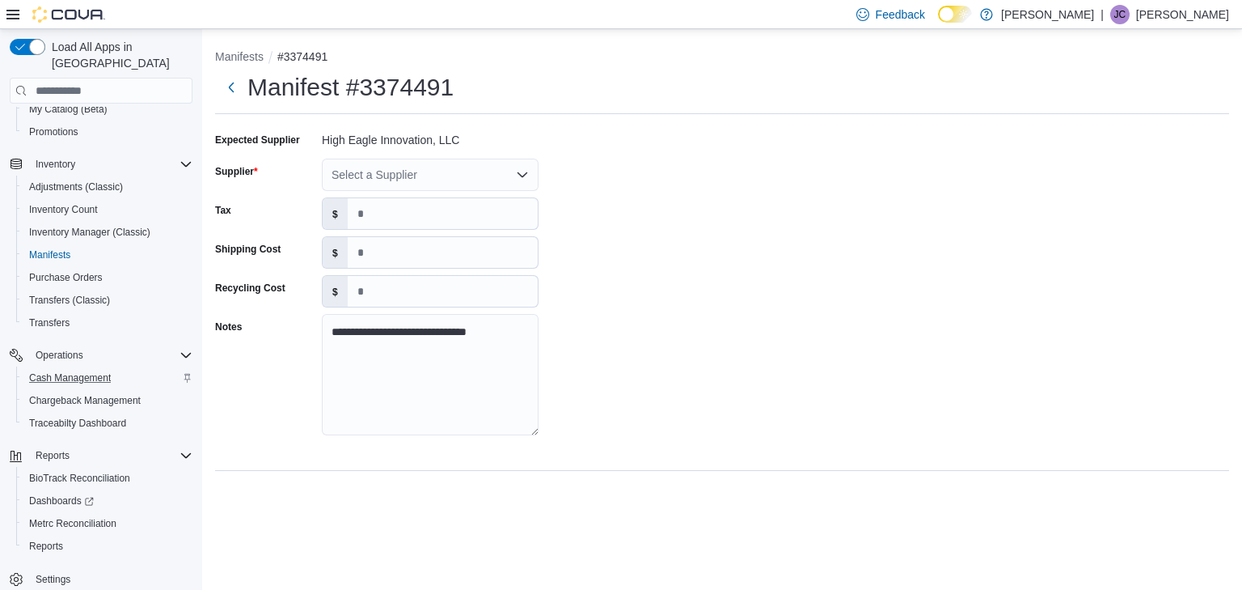
click at [524, 172] on icon "Open list of options" at bounding box center [522, 174] width 13 height 13
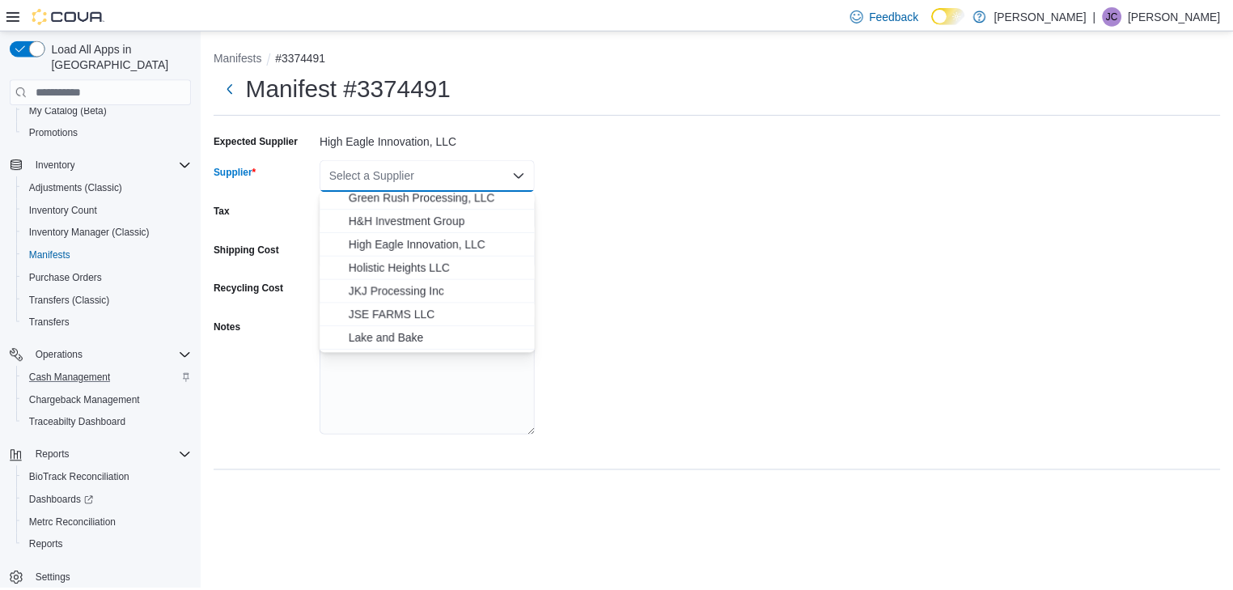
scroll to position [453, 0]
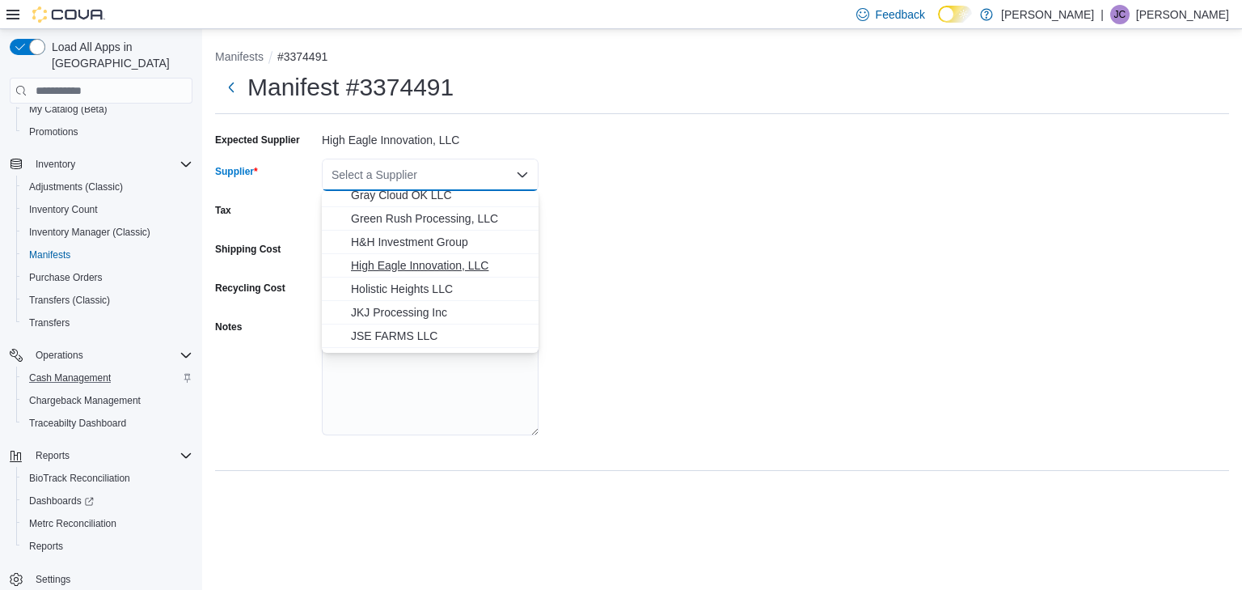
click at [468, 264] on span "High Eagle Innovation, LLC" at bounding box center [440, 265] width 178 height 16
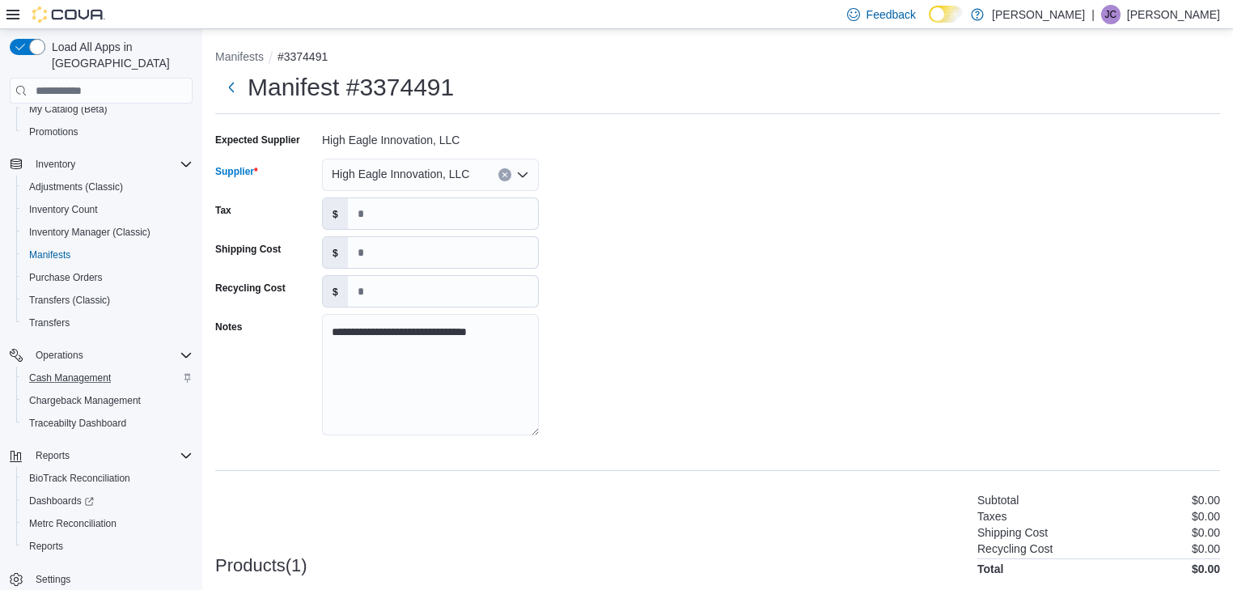
scroll to position [129, 0]
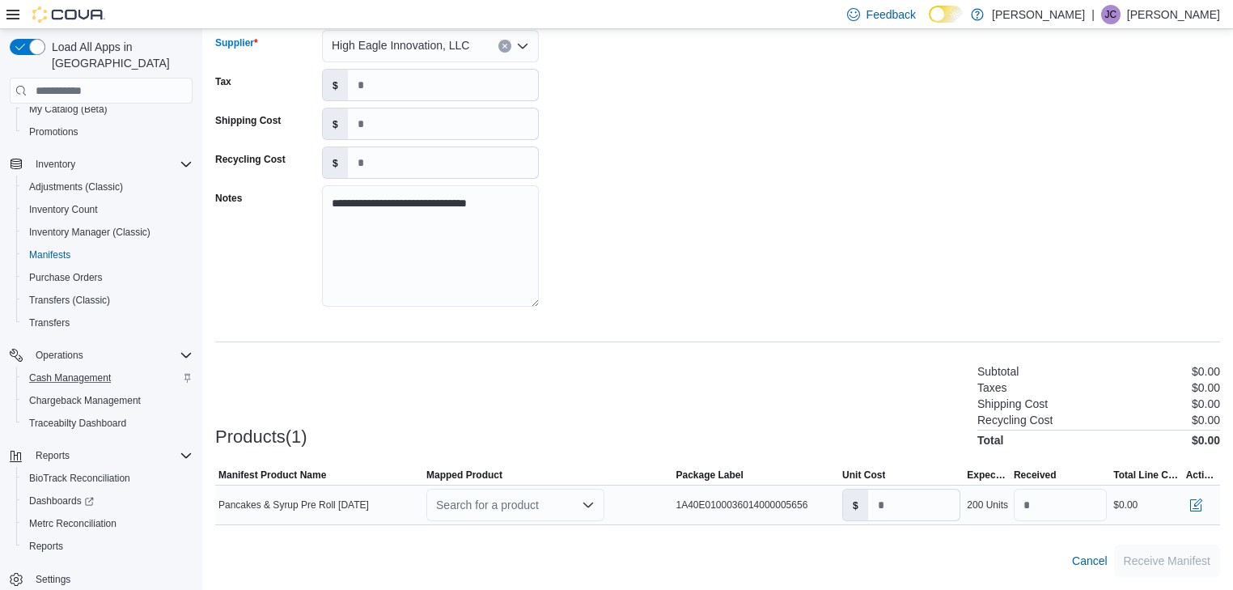
click at [589, 507] on icon "Open list of options" at bounding box center [588, 504] width 10 height 5
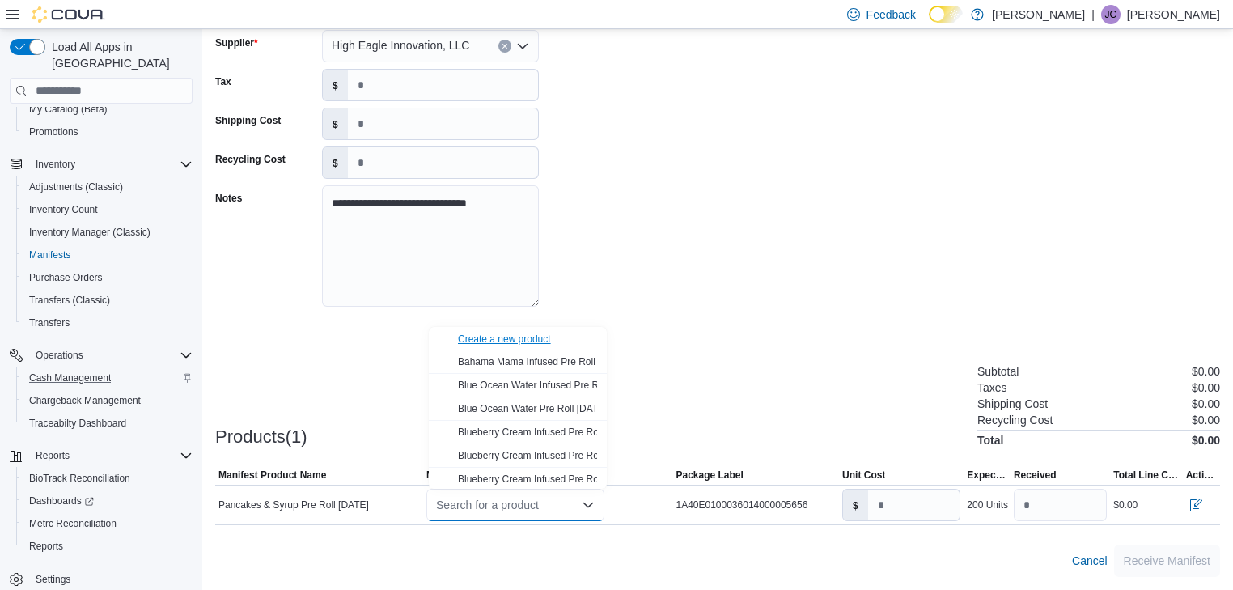
click at [519, 339] on div "Create a new product" at bounding box center [504, 338] width 93 height 13
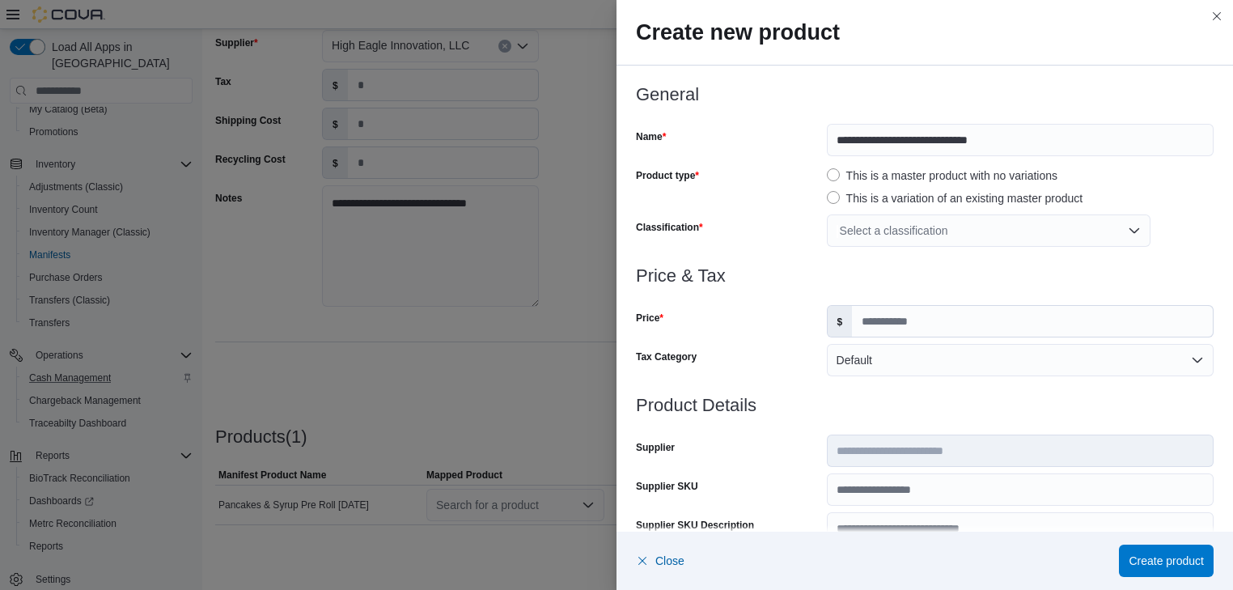
click at [898, 226] on div "Select a classification" at bounding box center [989, 230] width 324 height 32
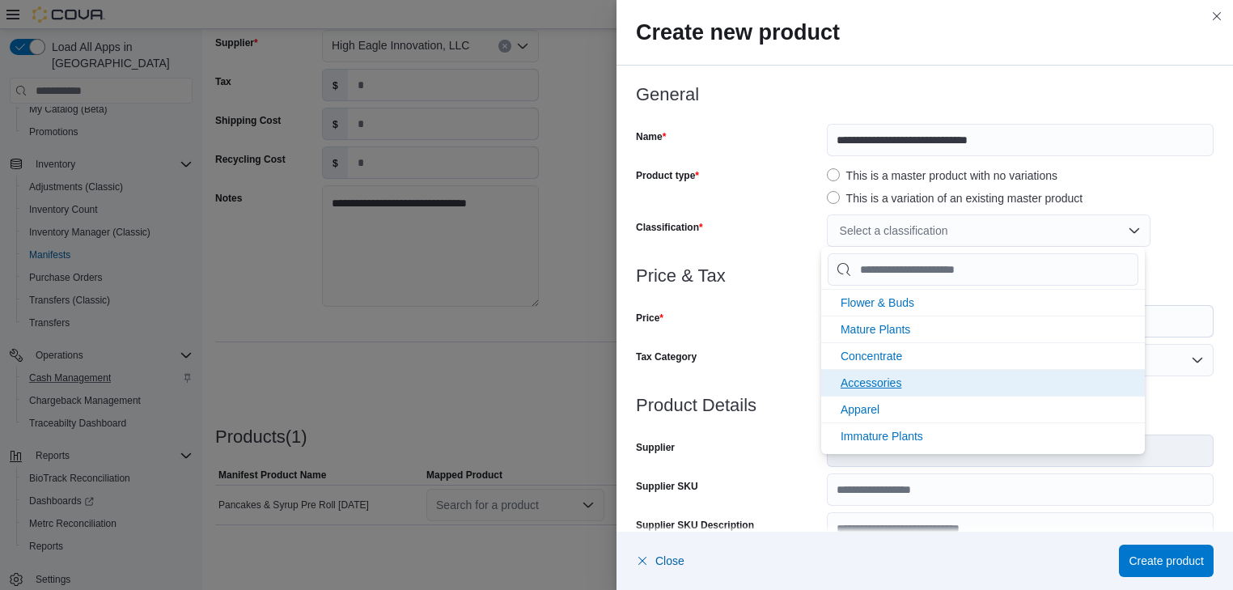
scroll to position [345, 0]
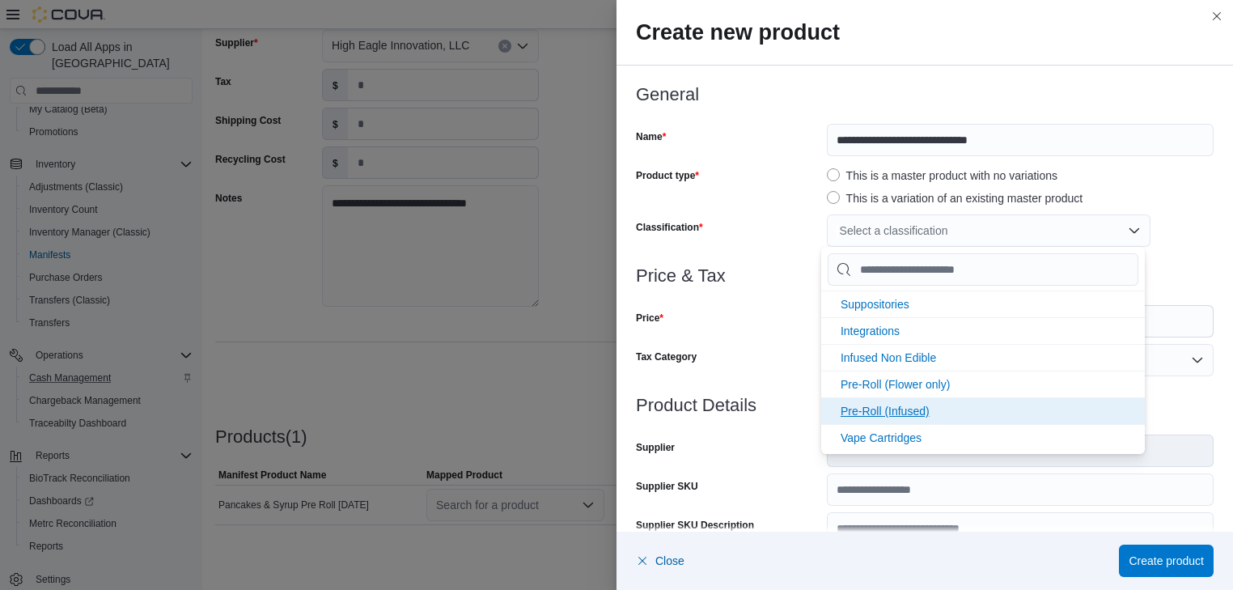
click at [881, 405] on span "Pre-Roll (Infused)" at bounding box center [884, 410] width 89 height 13
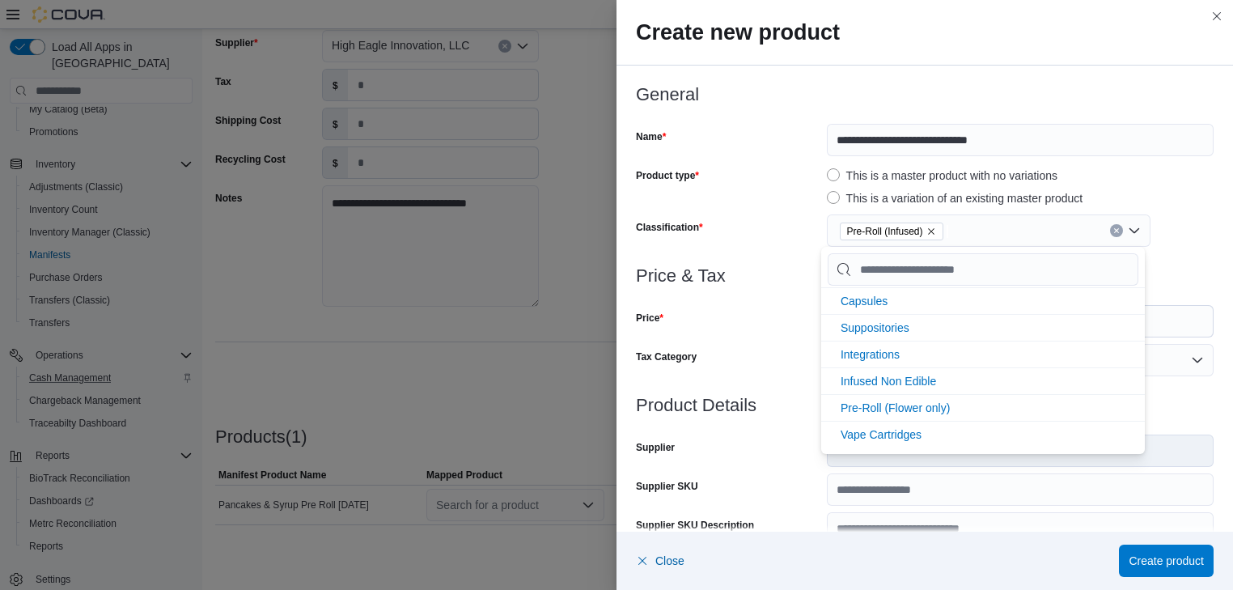
scroll to position [319, 0]
click at [771, 328] on div "Price" at bounding box center [728, 321] width 184 height 32
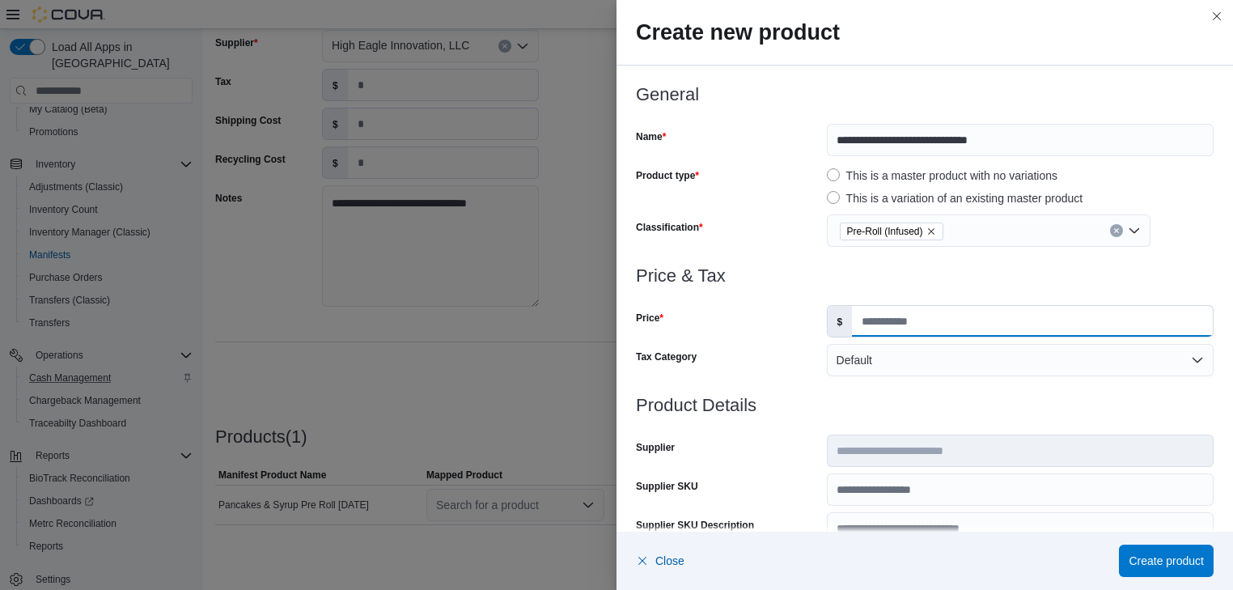
click at [861, 316] on input "Price" at bounding box center [1032, 321] width 361 height 31
type input "*"
click at [1174, 558] on span "Create product" at bounding box center [1165, 560] width 75 height 16
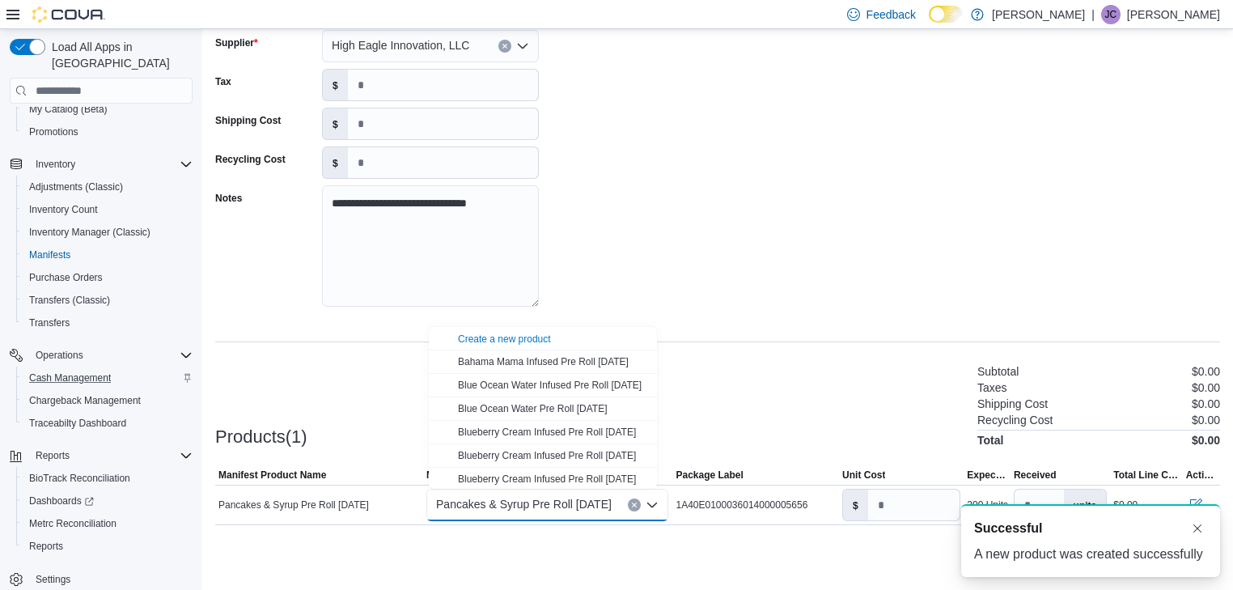
scroll to position [0, 0]
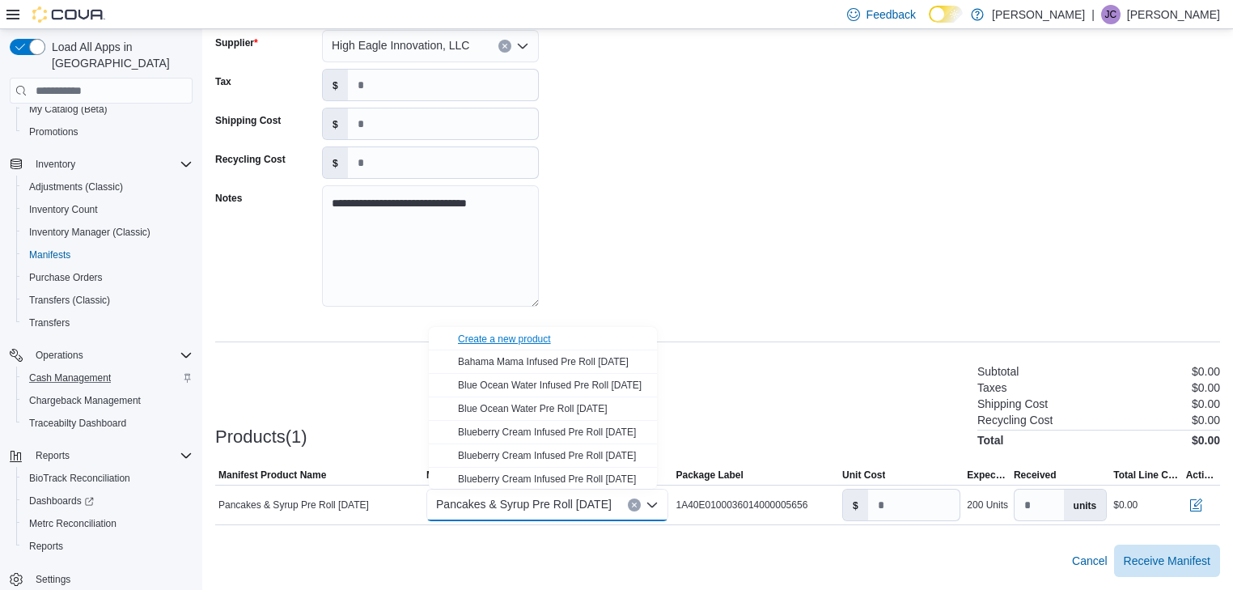
click at [508, 339] on div "Create a new product" at bounding box center [504, 338] width 93 height 13
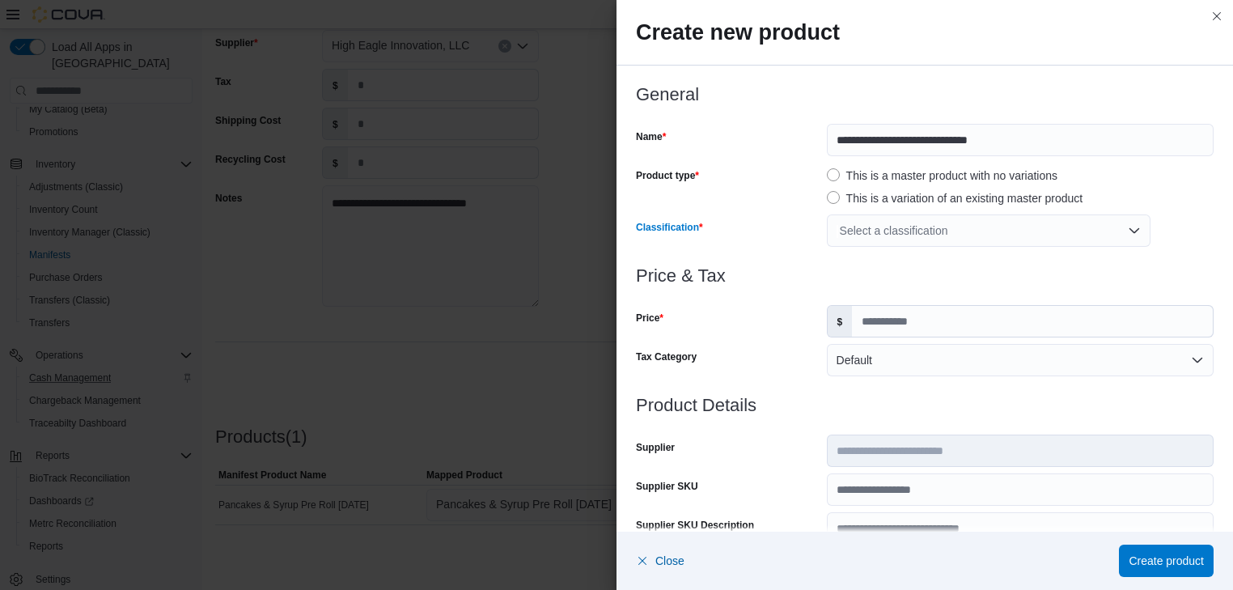
click at [1016, 232] on div "Select a classification" at bounding box center [989, 230] width 324 height 32
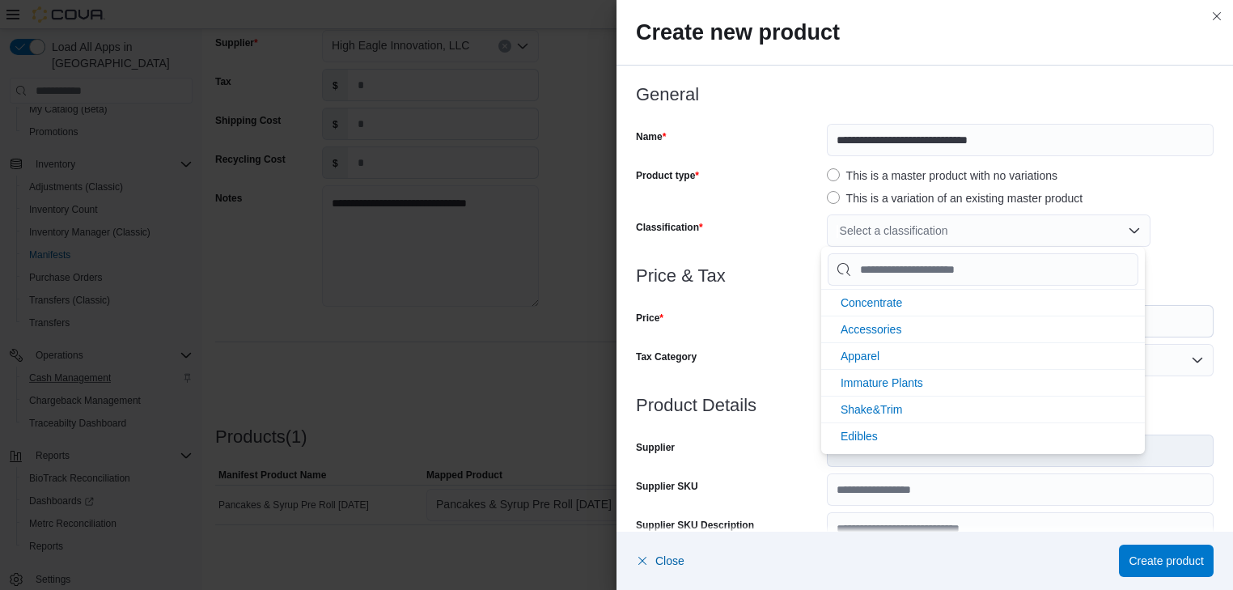
scroll to position [345, 0]
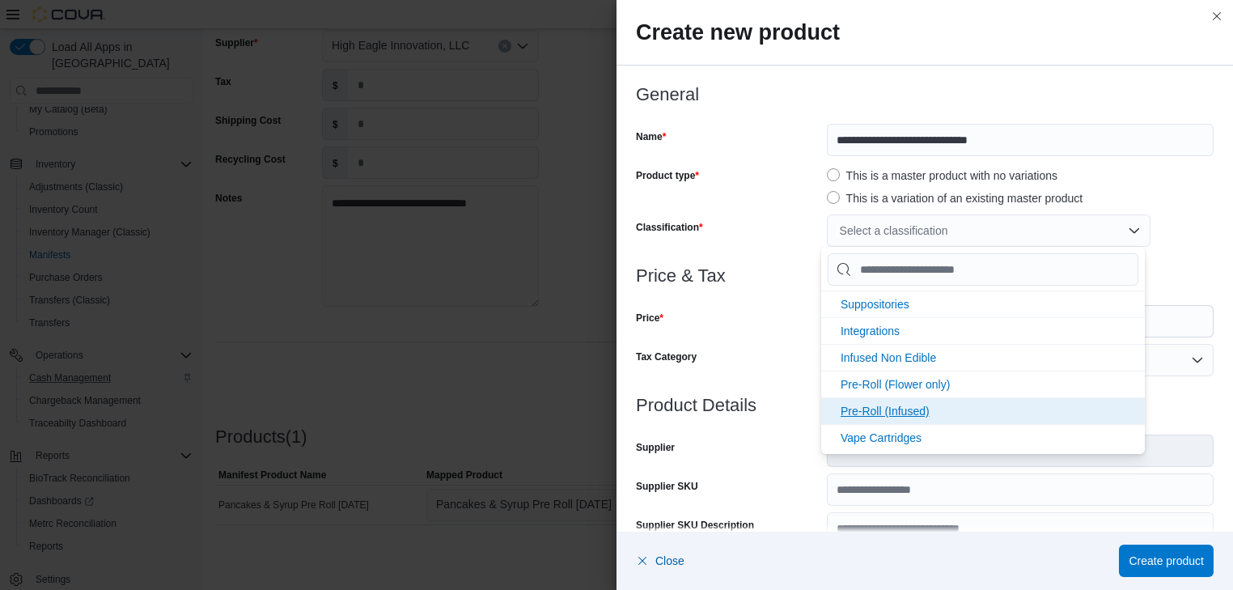
click at [971, 402] on li "Pre-Roll (Infused)" at bounding box center [983, 410] width 324 height 27
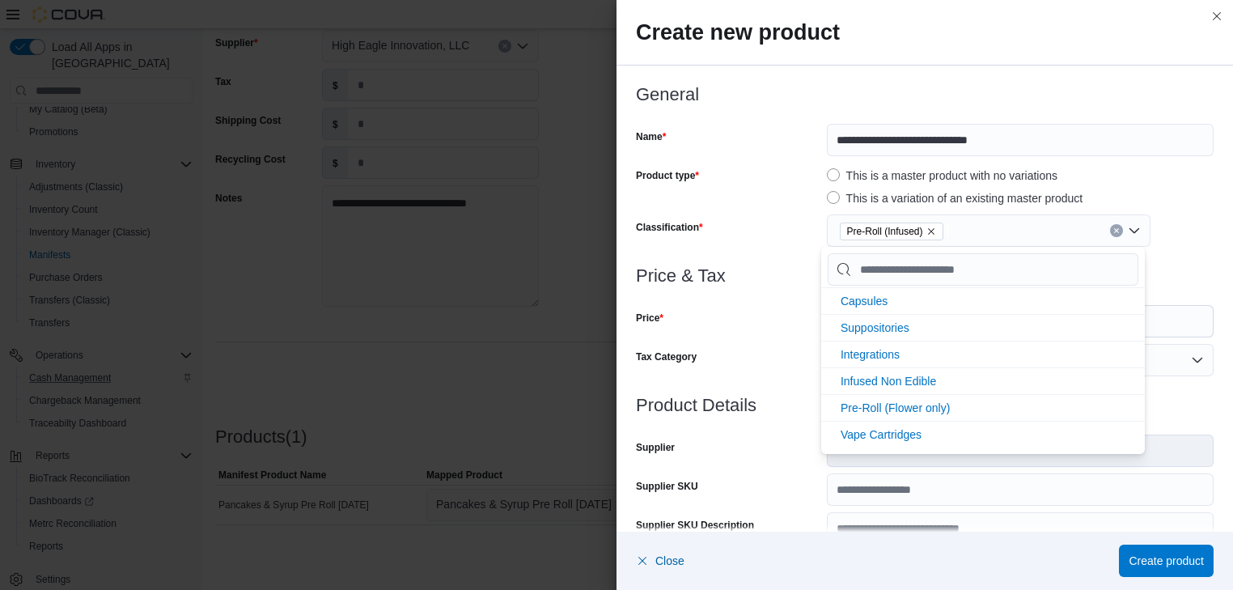
scroll to position [319, 0]
click at [780, 308] on div "Price" at bounding box center [728, 321] width 184 height 32
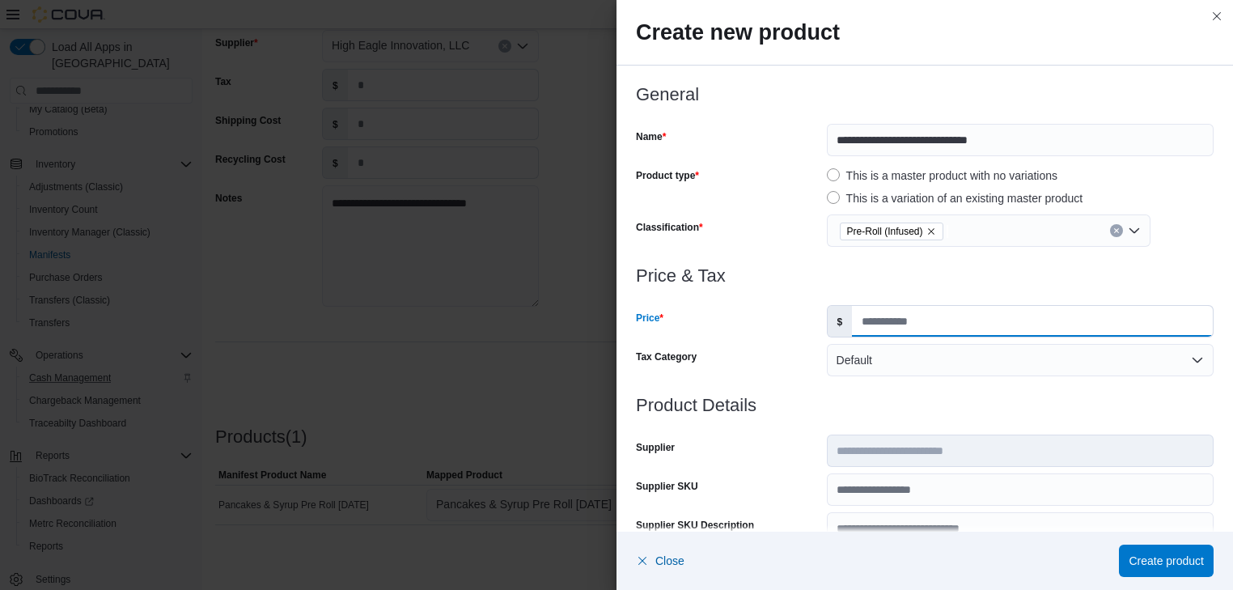
click at [865, 319] on input "Price" at bounding box center [1032, 321] width 361 height 31
type input "*"
click at [1154, 555] on span "Create product" at bounding box center [1165, 560] width 75 height 16
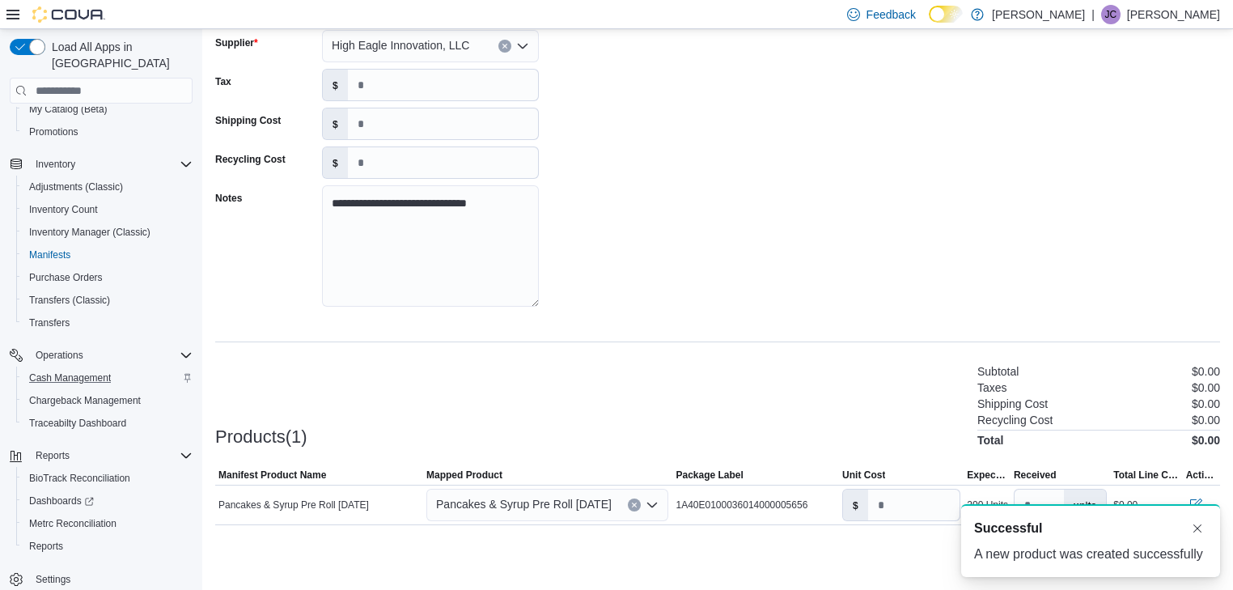
scroll to position [0, 0]
click at [882, 510] on input "number" at bounding box center [914, 504] width 92 height 31
type input "*"
click at [1196, 527] on button "Dismiss toast" at bounding box center [1196, 527] width 19 height 19
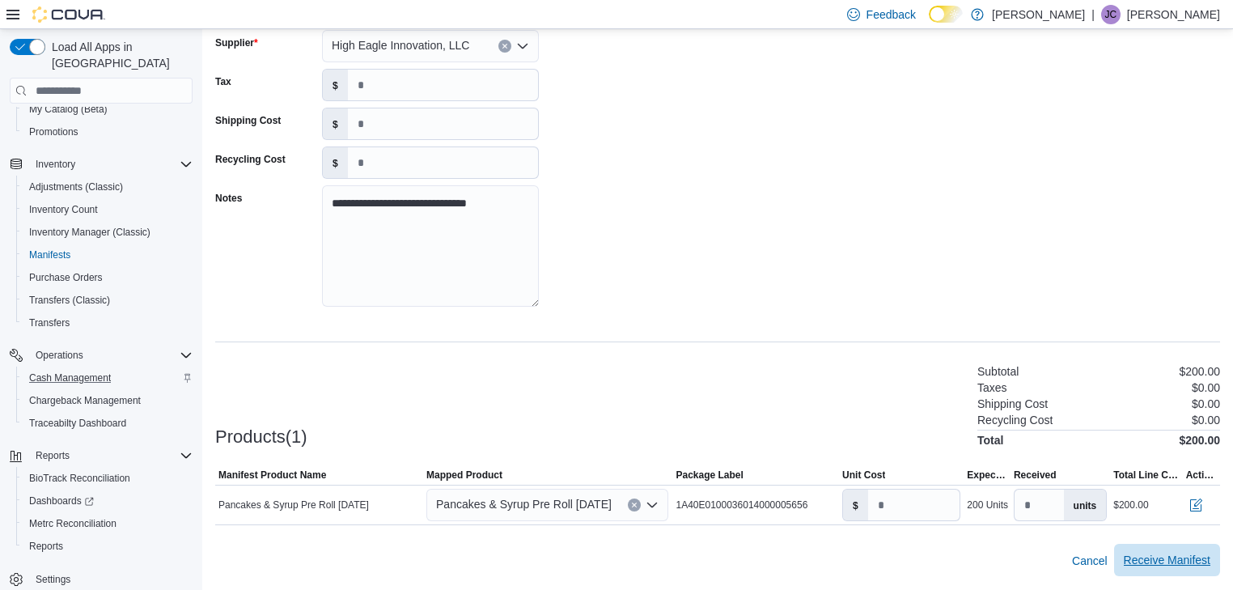
click at [1185, 556] on span "Receive Manifest" at bounding box center [1166, 560] width 87 height 16
